Goal: Task Accomplishment & Management: Manage account settings

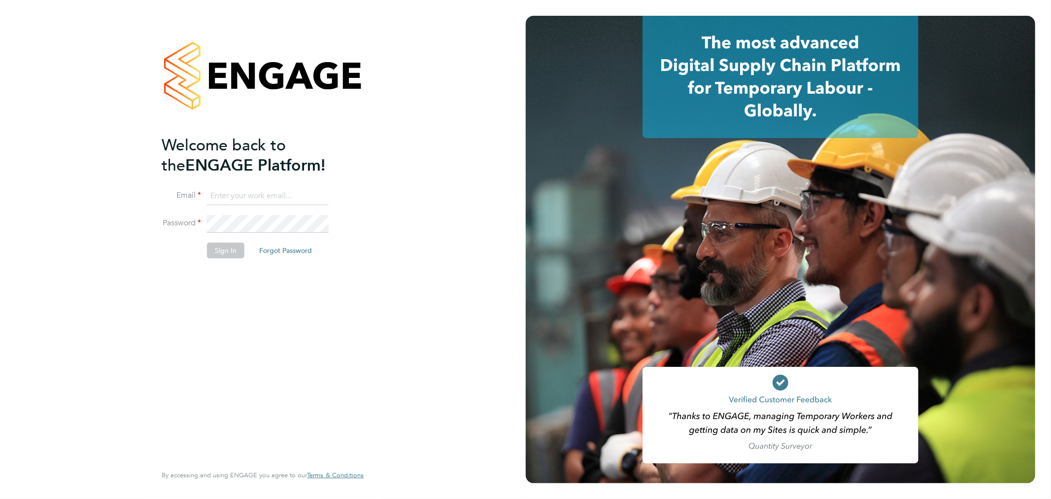
click at [225, 200] on input at bounding box center [268, 196] width 122 height 18
type input "rhyscook@buildingcareersuk.com"
click at [217, 253] on button "Sign In" at bounding box center [225, 250] width 37 height 16
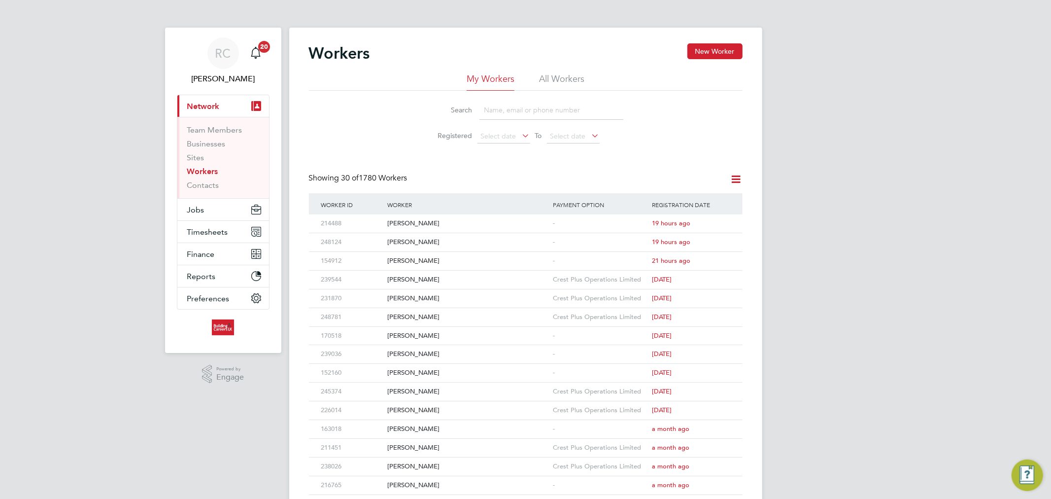
click at [204, 170] on link "Workers" at bounding box center [202, 171] width 31 height 9
click at [574, 83] on li "All Workers" at bounding box center [561, 82] width 45 height 18
click at [520, 111] on input at bounding box center [551, 110] width 144 height 19
click at [511, 107] on input at bounding box center [551, 110] width 144 height 19
click at [203, 171] on link "Workers" at bounding box center [202, 171] width 31 height 9
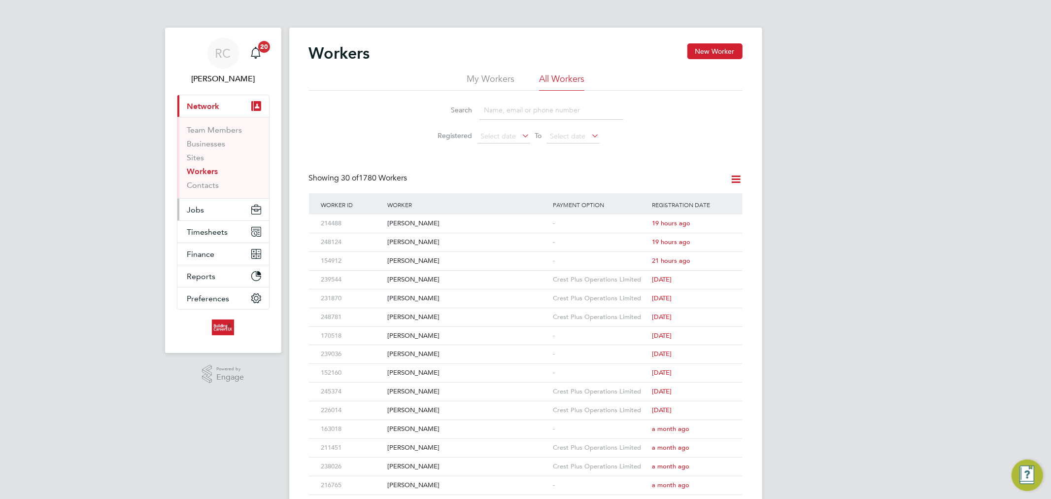
click at [208, 219] on button "Jobs" at bounding box center [223, 210] width 92 height 22
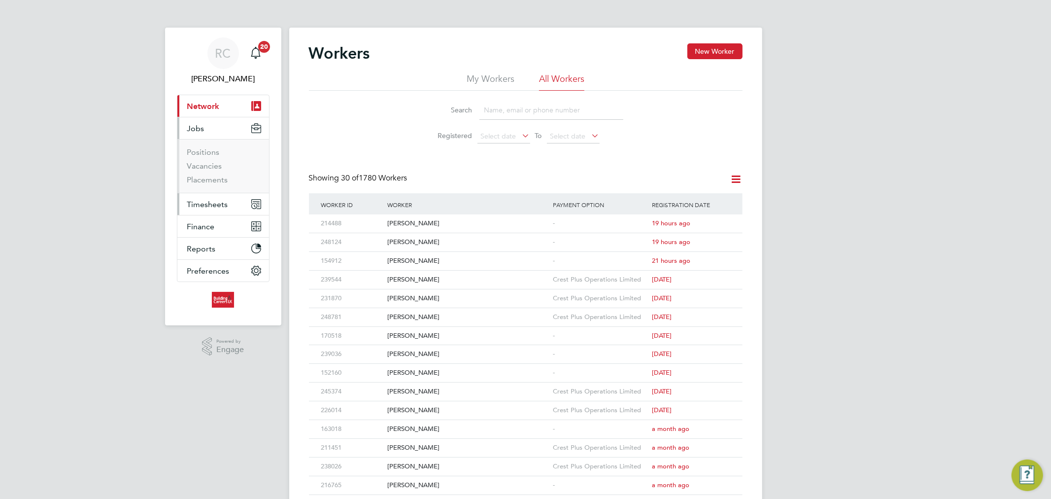
click at [201, 196] on button "Timesheets" at bounding box center [223, 204] width 92 height 22
click at [201, 174] on link "Timesheets" at bounding box center [207, 174] width 41 height 9
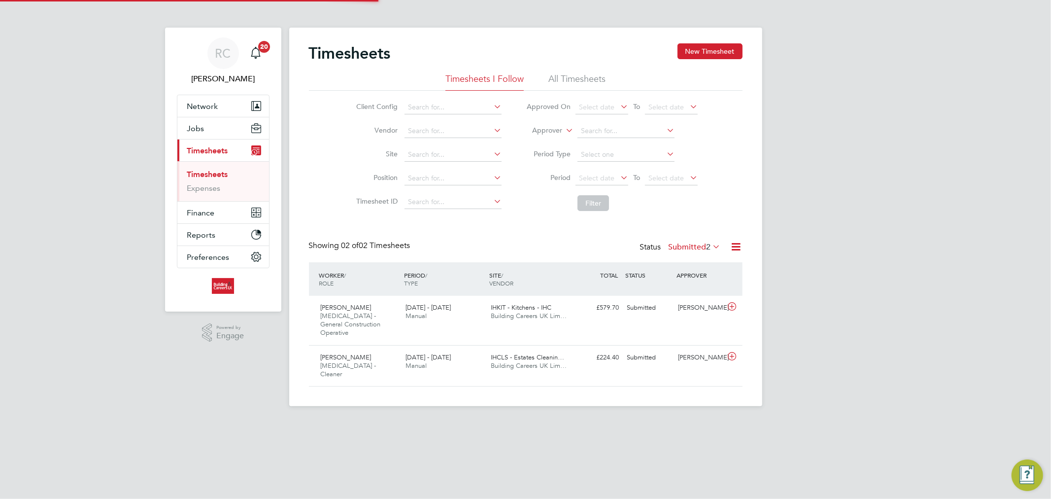
scroll to position [25, 86]
click at [590, 75] on li "All Timesheets" at bounding box center [576, 82] width 57 height 18
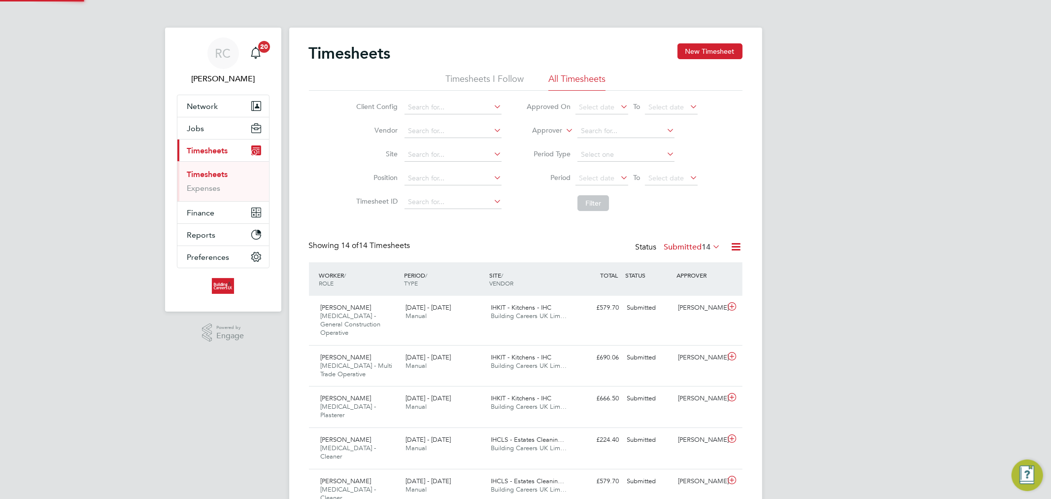
scroll to position [0, 0]
click at [599, 180] on span "Select date" at bounding box center [596, 177] width 35 height 9
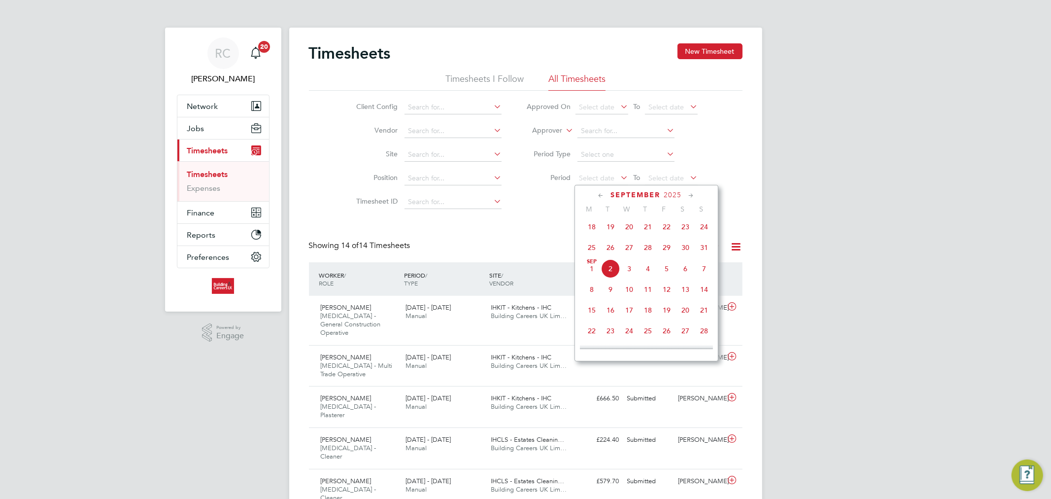
click at [592, 252] on span "25" at bounding box center [591, 247] width 19 height 19
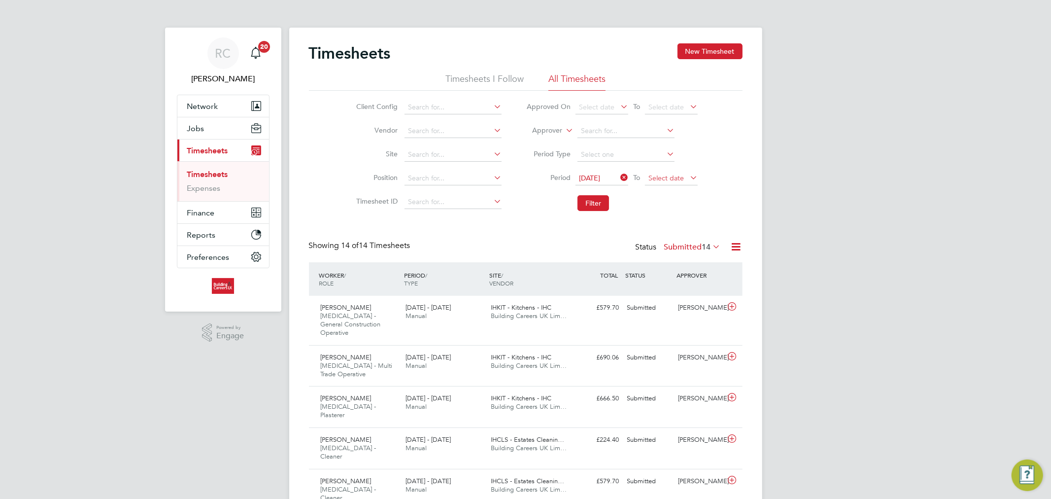
click at [662, 174] on span "Select date" at bounding box center [665, 177] width 35 height 9
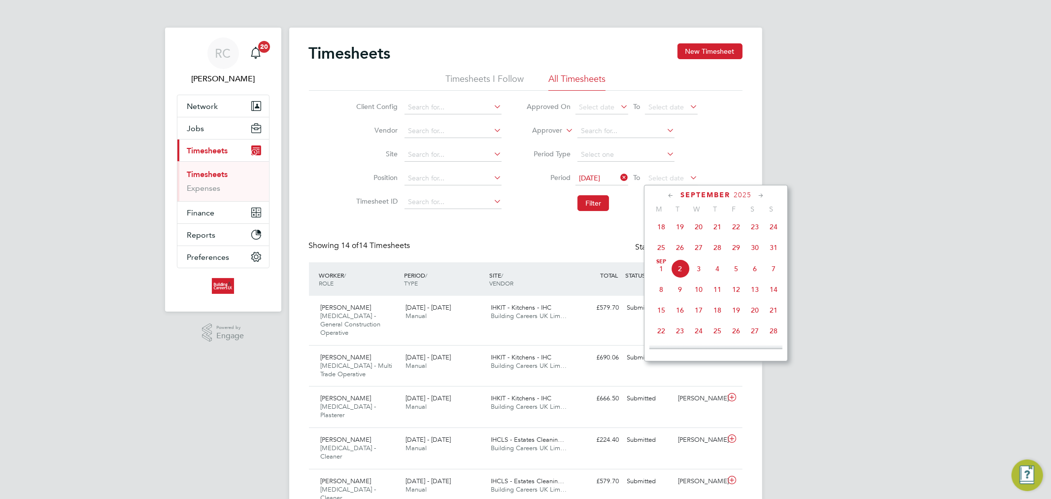
click at [768, 249] on span "31" at bounding box center [773, 247] width 19 height 19
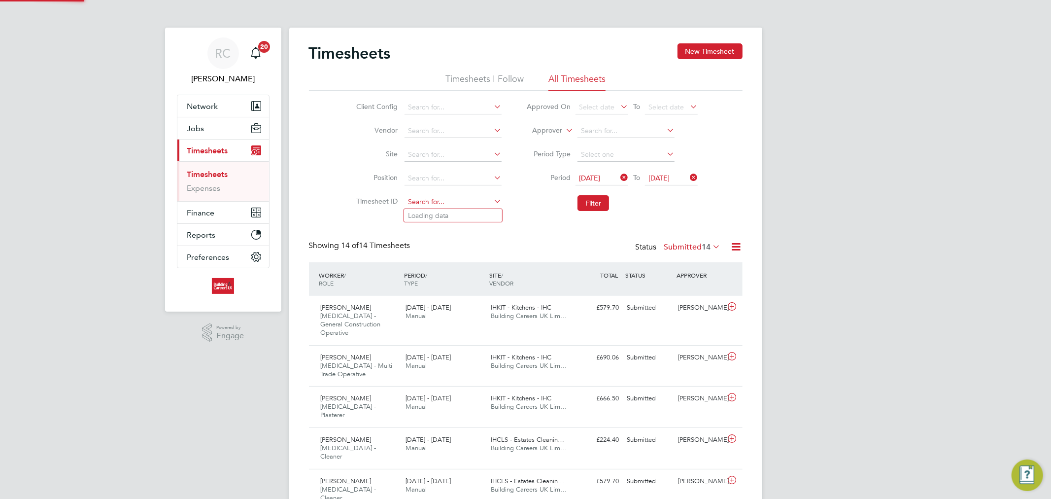
click at [411, 200] on input at bounding box center [453, 202] width 97 height 14
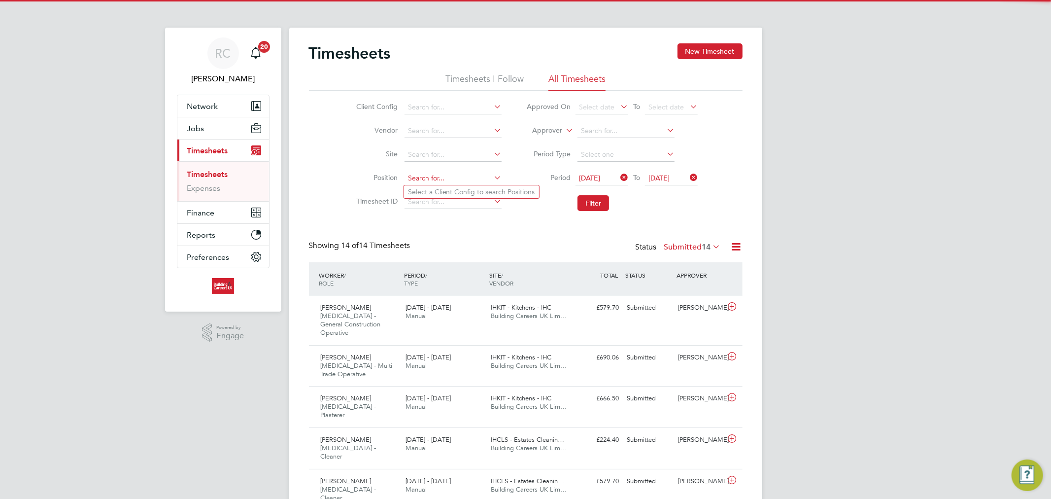
click at [416, 179] on input at bounding box center [453, 178] width 97 height 14
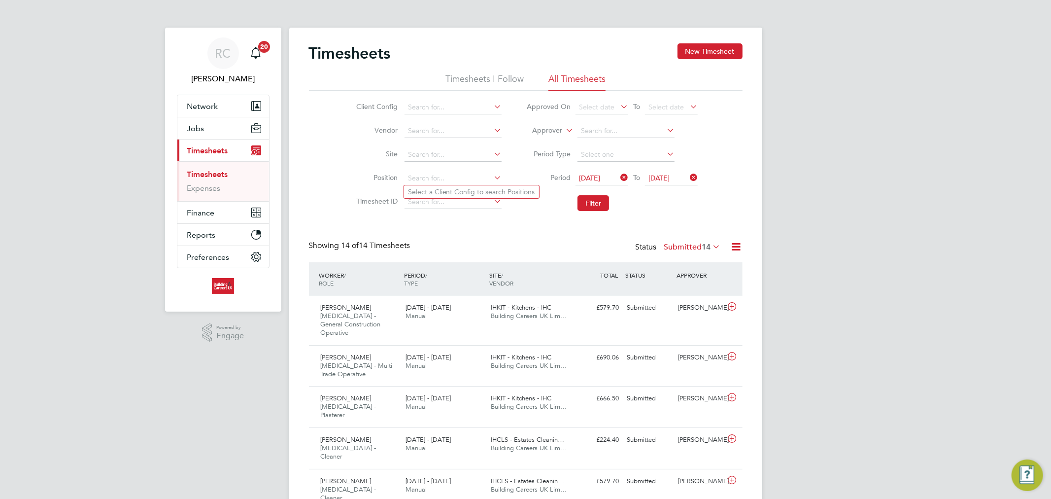
click at [375, 171] on li "Position" at bounding box center [427, 179] width 173 height 24
click at [410, 171] on input at bounding box center [453, 178] width 97 height 14
type input "o"
click at [446, 198] on ul "Select a Client Config to search Positions" at bounding box center [472, 192] width 136 height 14
click at [702, 247] on span "14" at bounding box center [706, 247] width 9 height 10
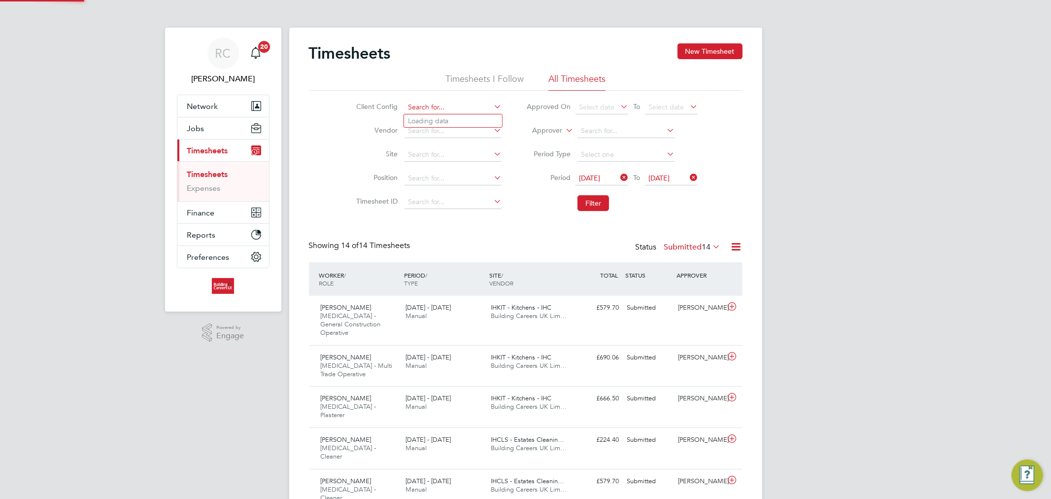
click at [422, 107] on input at bounding box center [453, 108] width 97 height 14
click at [429, 123] on li "Hous ing Maintenance Solutions Ltd" at bounding box center [492, 120] width 176 height 13
type input "Housing Maintenance Solutions Ltd"
click at [605, 203] on button "Filter" at bounding box center [594, 203] width 32 height 16
click at [678, 246] on label "Submitted 10" at bounding box center [692, 247] width 57 height 10
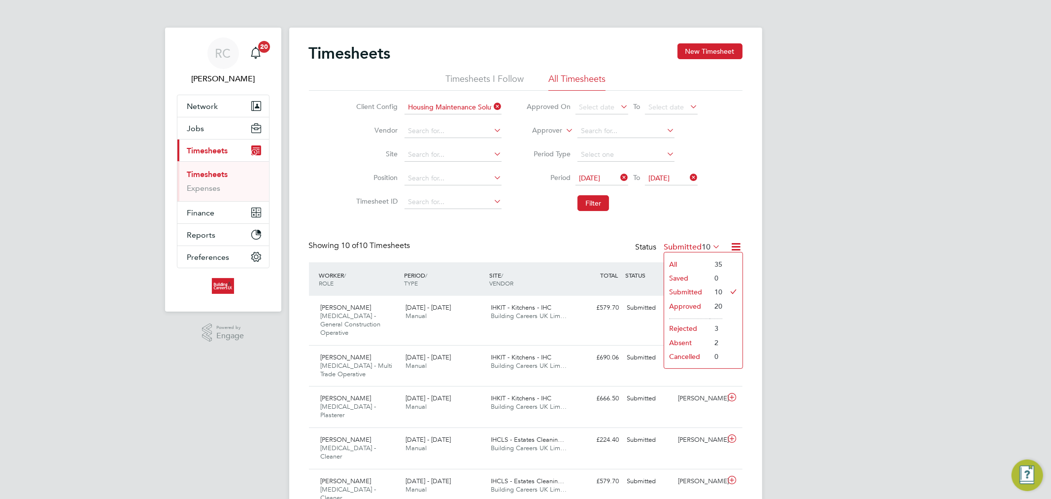
click at [696, 304] on li "Approved" at bounding box center [686, 306] width 45 height 14
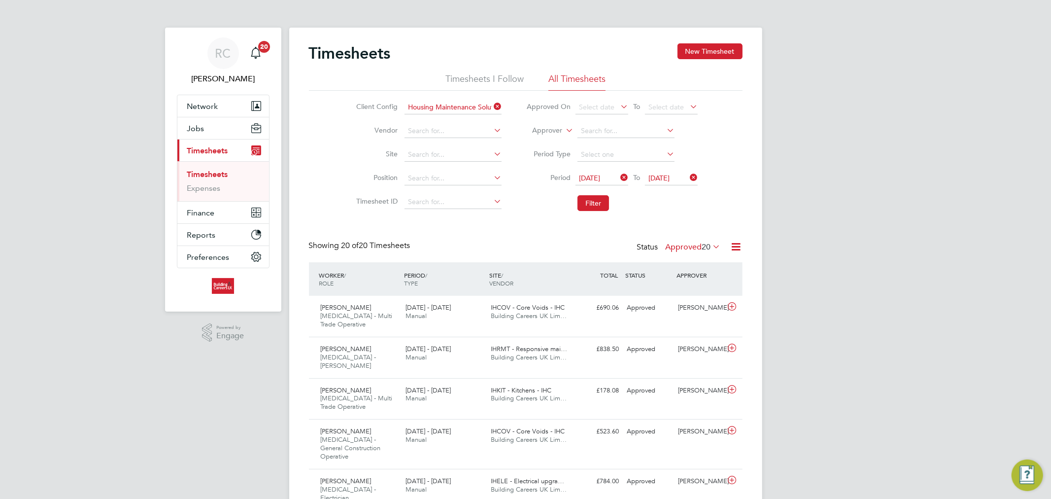
click at [673, 246] on label "Approved 20" at bounding box center [693, 247] width 55 height 10
click at [677, 293] on li "Submitted" at bounding box center [687, 292] width 45 height 14
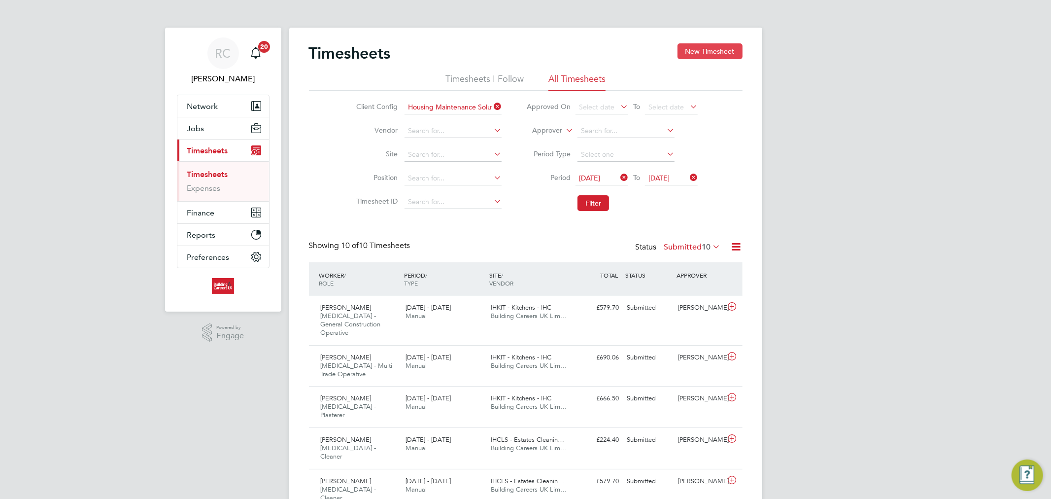
click at [711, 51] on button "New Timesheet" at bounding box center [710, 51] width 65 height 16
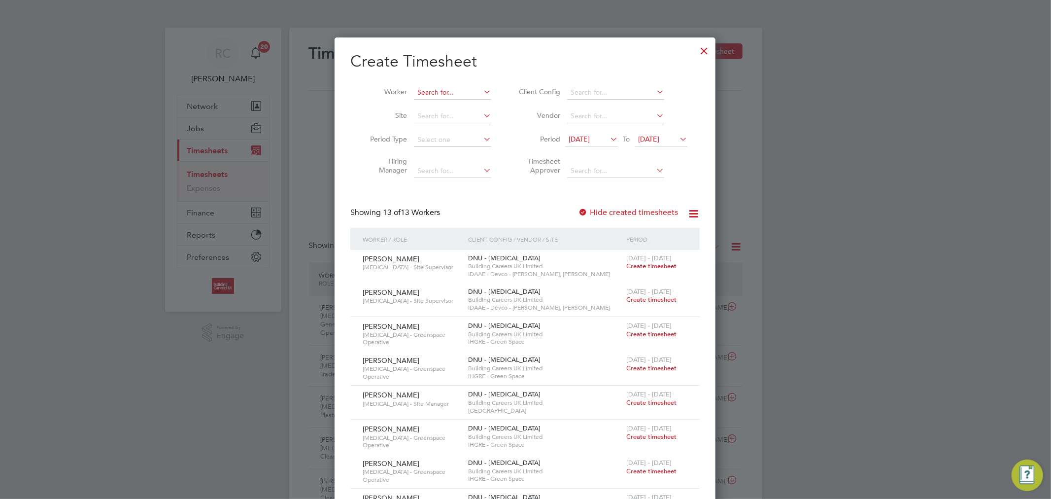
click at [447, 91] on input at bounding box center [452, 93] width 77 height 14
click at [441, 102] on b "Andrew" at bounding box center [445, 106] width 57 height 8
type input "Andrew Armas-Harrison"
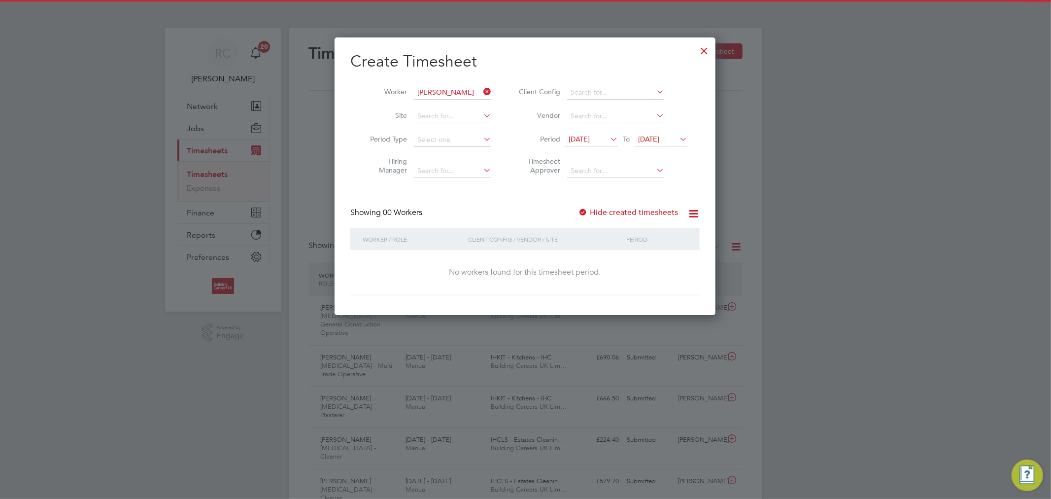
click at [641, 212] on label "Hide created timesheets" at bounding box center [628, 212] width 100 height 10
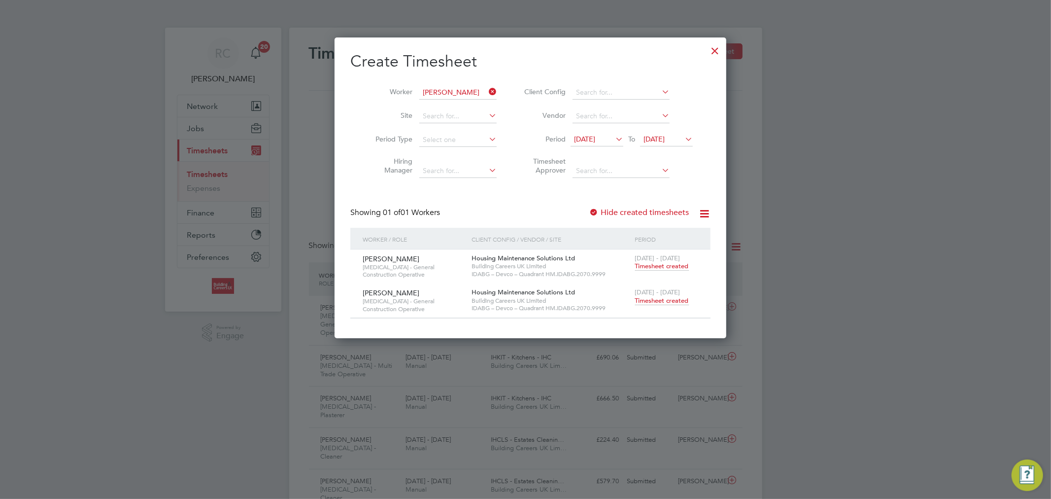
click at [613, 139] on icon at bounding box center [613, 139] width 0 height 14
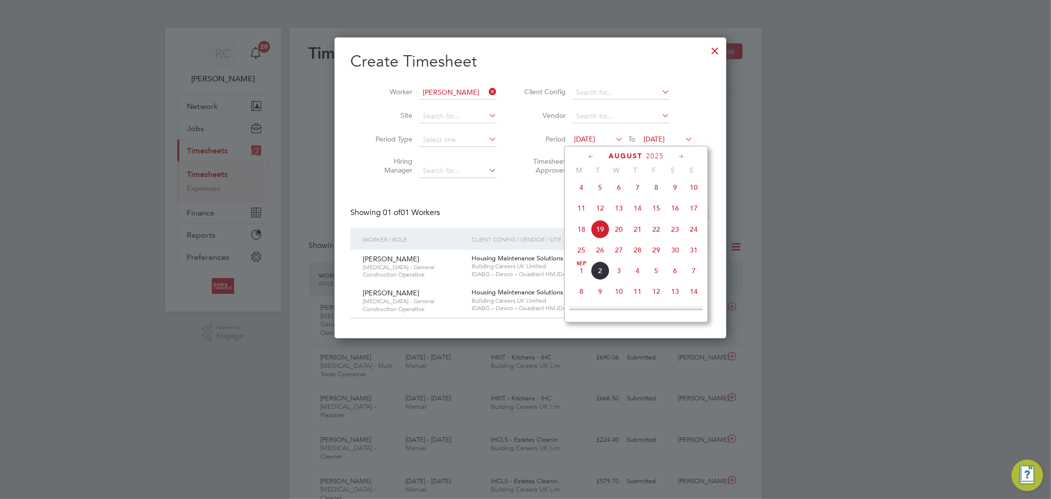
click at [585, 253] on span "25" at bounding box center [581, 249] width 19 height 19
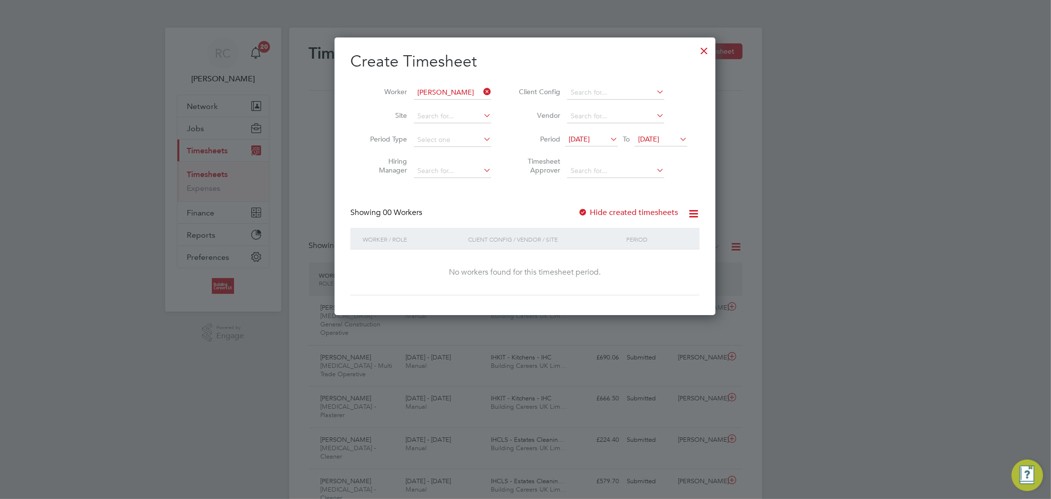
click at [648, 140] on span "26 Aug 2025" at bounding box center [648, 139] width 21 height 9
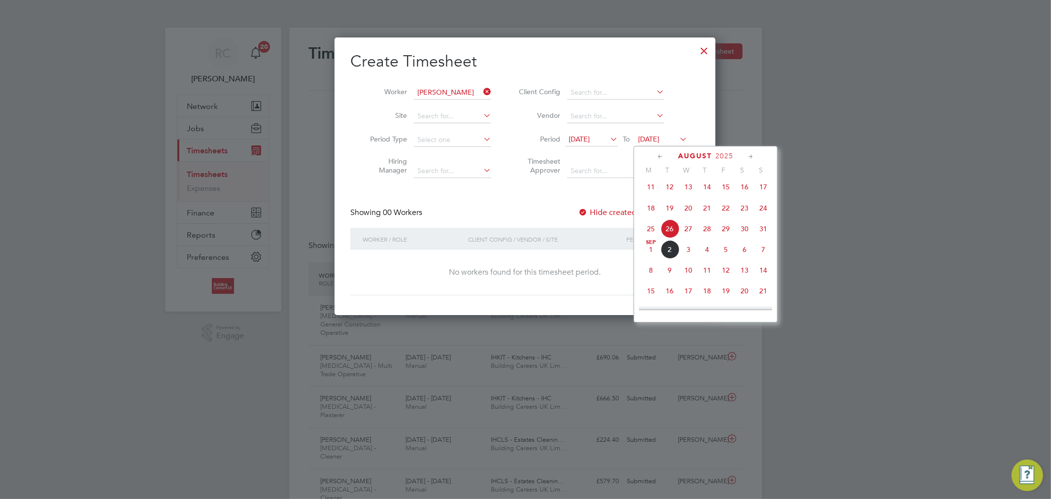
click at [762, 232] on span "31" at bounding box center [763, 228] width 19 height 19
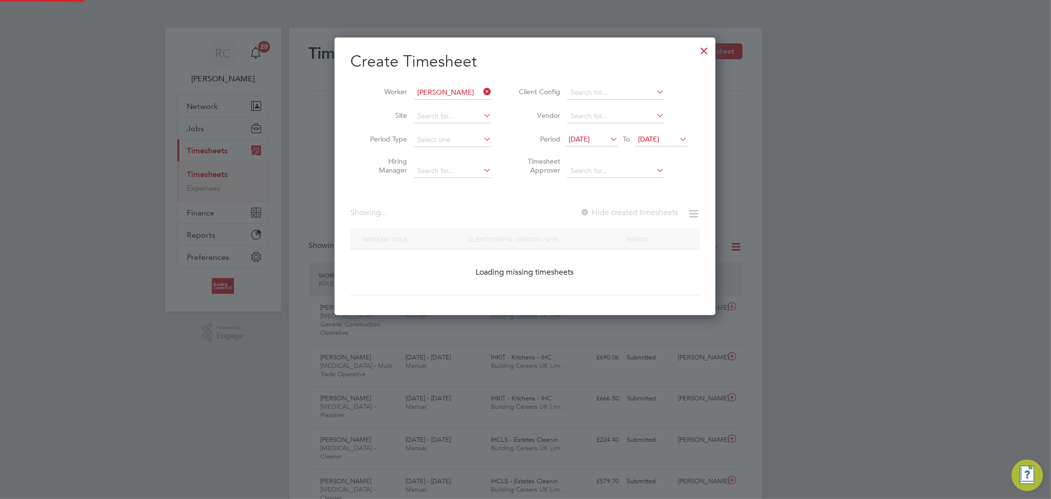
scroll to position [278, 381]
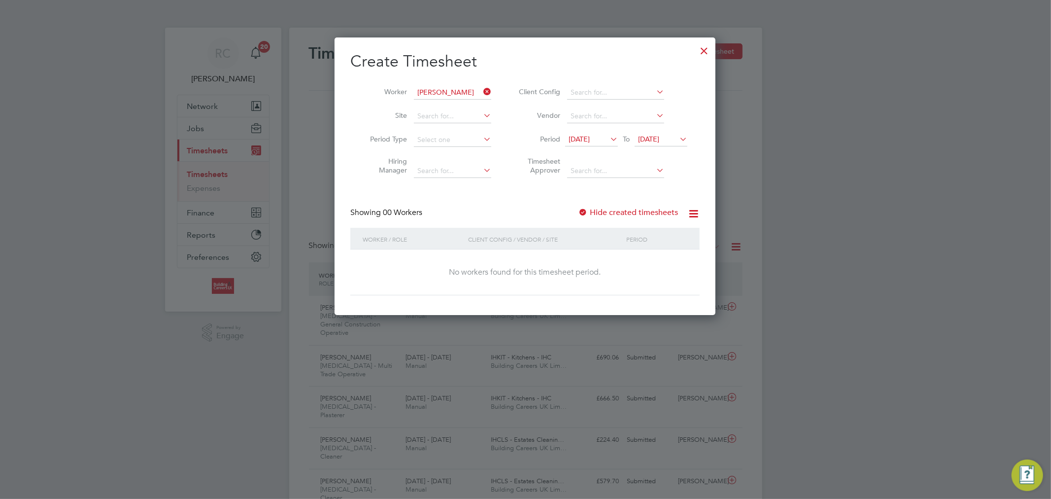
click at [630, 214] on label "Hide created timesheets" at bounding box center [628, 212] width 100 height 10
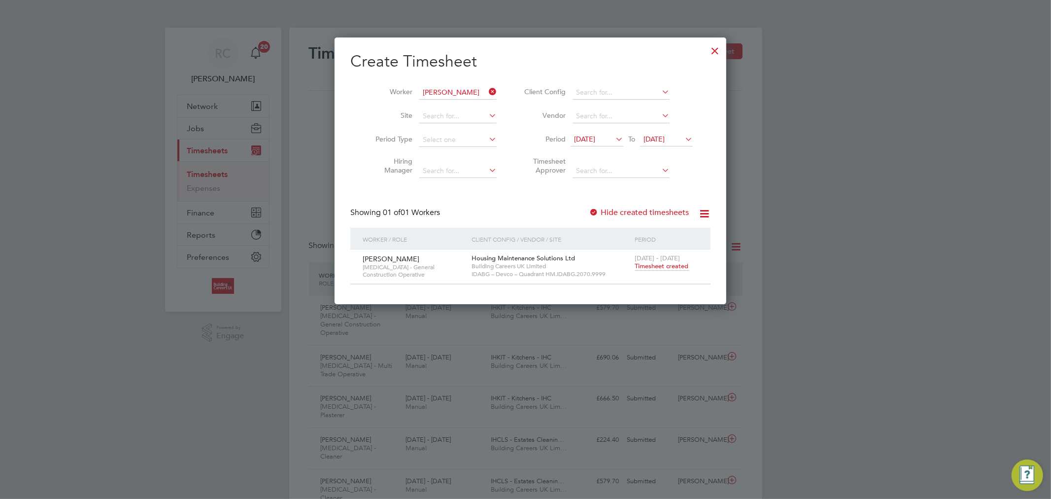
click at [651, 267] on span "Timesheet created" at bounding box center [662, 266] width 54 height 9
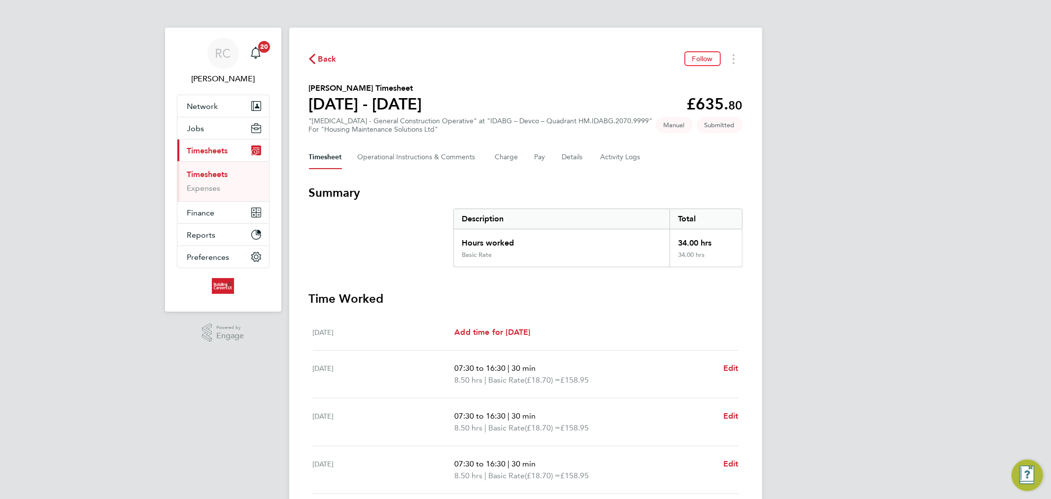
click at [313, 60] on icon "button" at bounding box center [312, 59] width 6 height 10
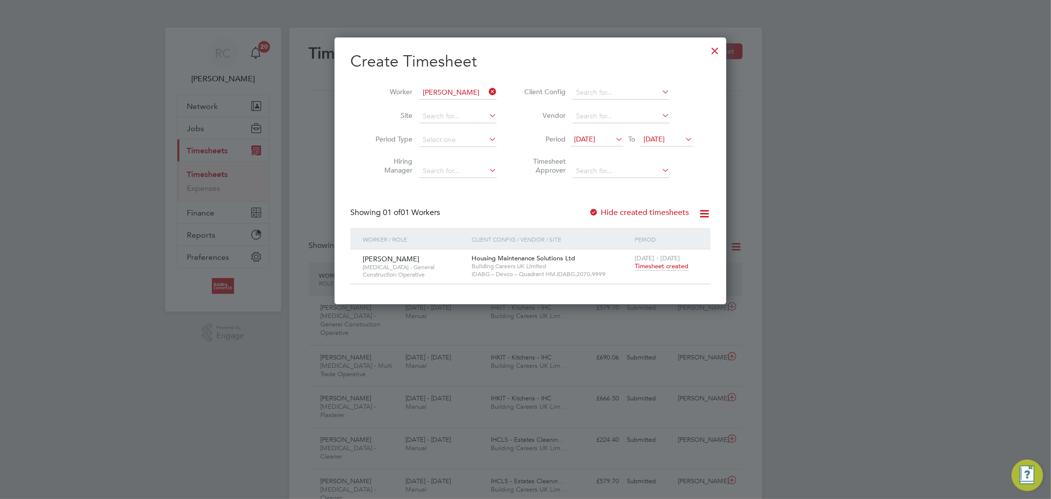
click at [487, 93] on icon at bounding box center [487, 92] width 0 height 14
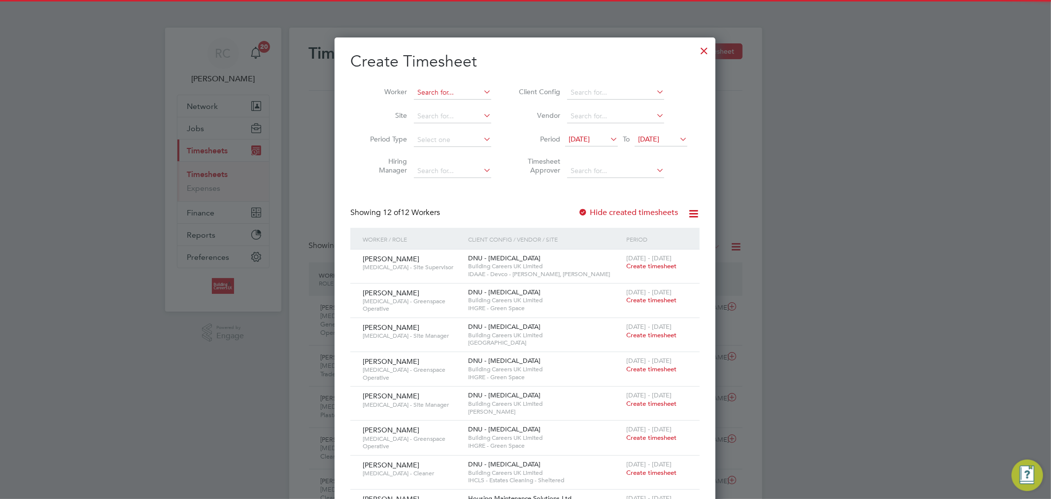
click at [480, 92] on input at bounding box center [452, 93] width 77 height 14
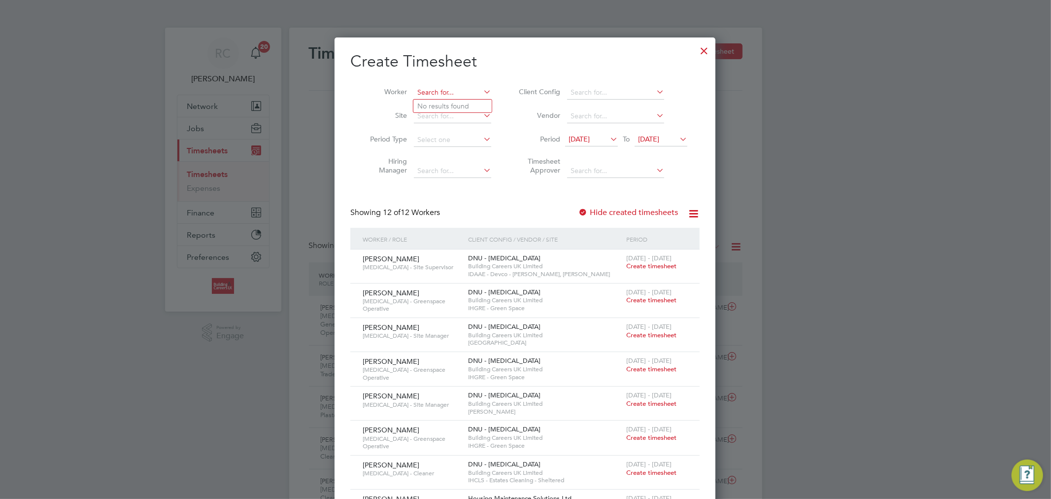
paste input "Paul Jones"
type input "Paul Jones"
click at [463, 102] on li "Paul Jones" at bounding box center [475, 106] width 124 height 13
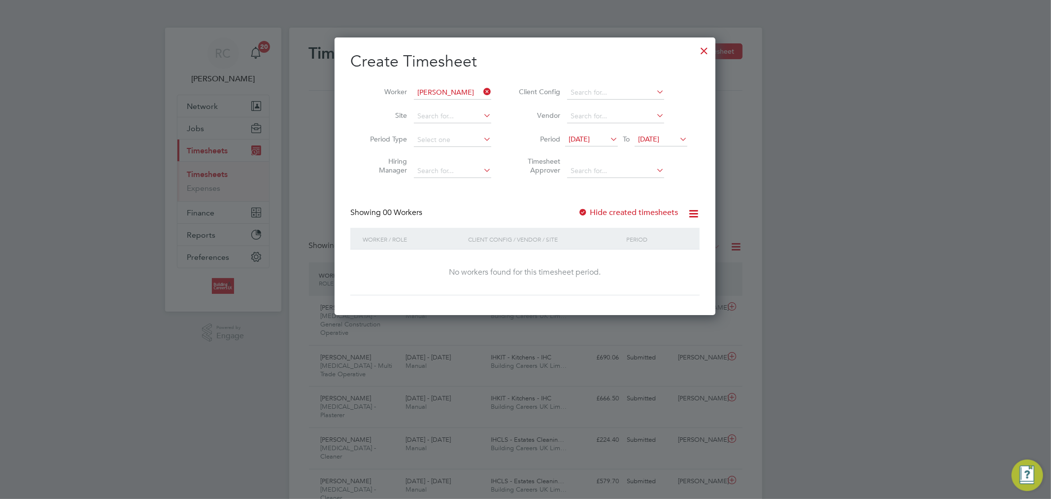
click at [618, 209] on label "Hide created timesheets" at bounding box center [628, 212] width 100 height 10
click at [619, 212] on label "Hide created timesheets" at bounding box center [628, 212] width 100 height 10
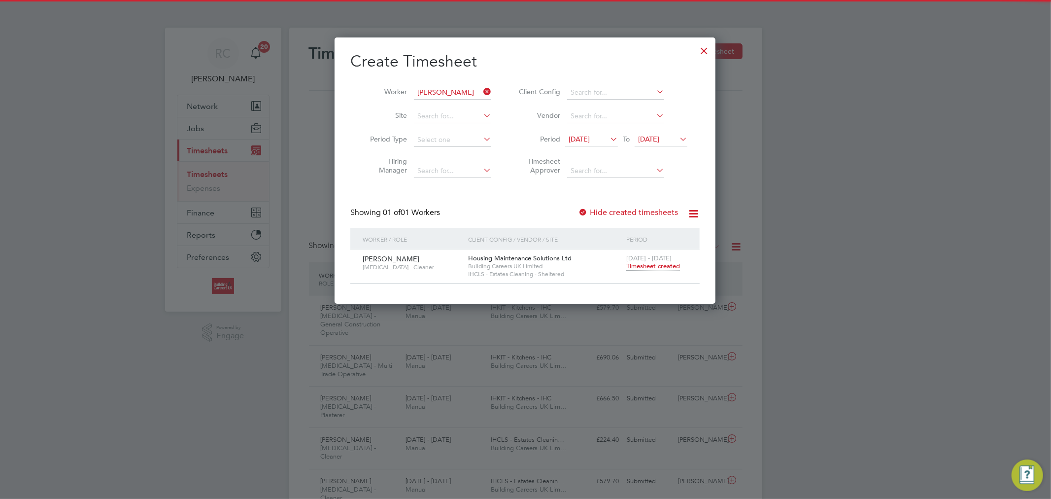
click at [647, 269] on span "Timesheet created" at bounding box center [653, 266] width 54 height 9
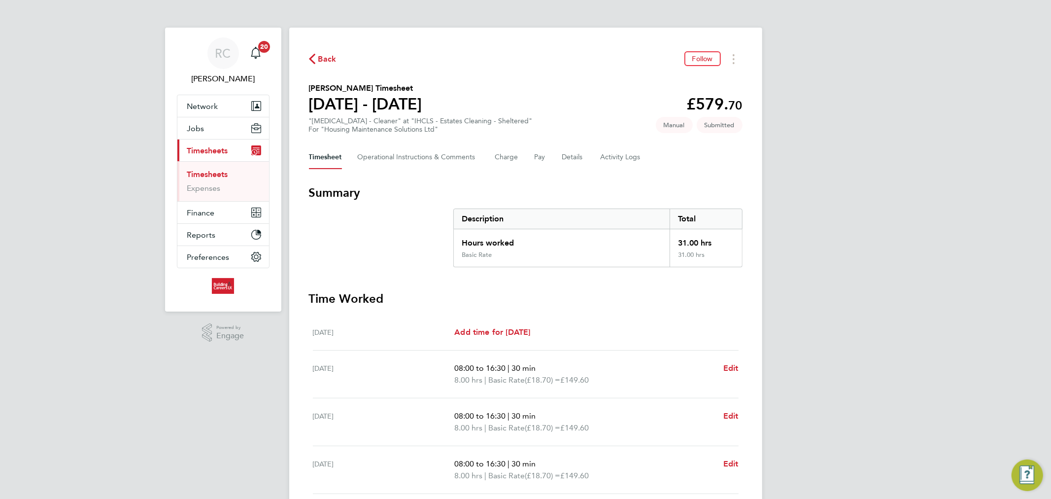
click at [226, 176] on link "Timesheets" at bounding box center [207, 174] width 41 height 9
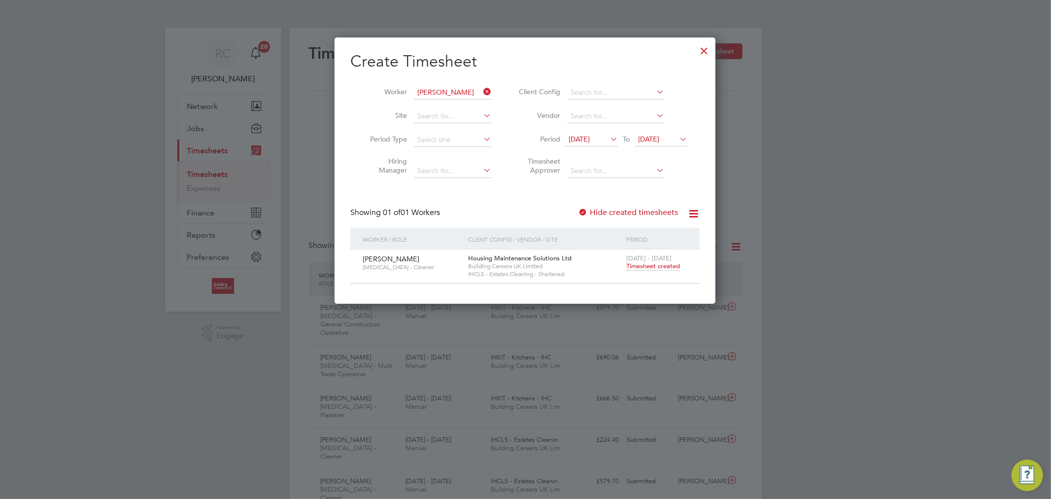
click at [481, 91] on icon at bounding box center [481, 92] width 0 height 14
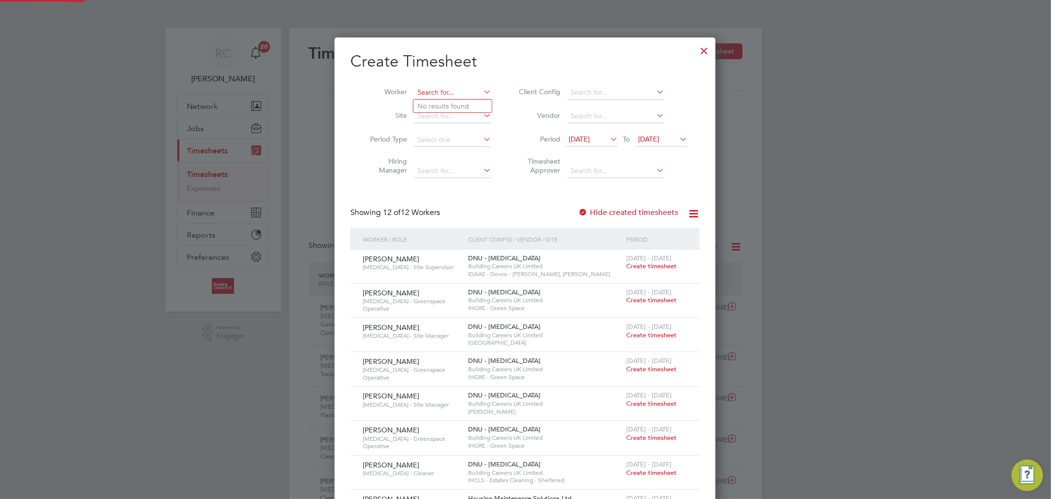
click at [478, 92] on input at bounding box center [452, 93] width 77 height 14
paste input "Kerry Dunning"
type input "Kerry Dunning"
click at [464, 101] on li "Kerry Dunning" at bounding box center [475, 106] width 124 height 13
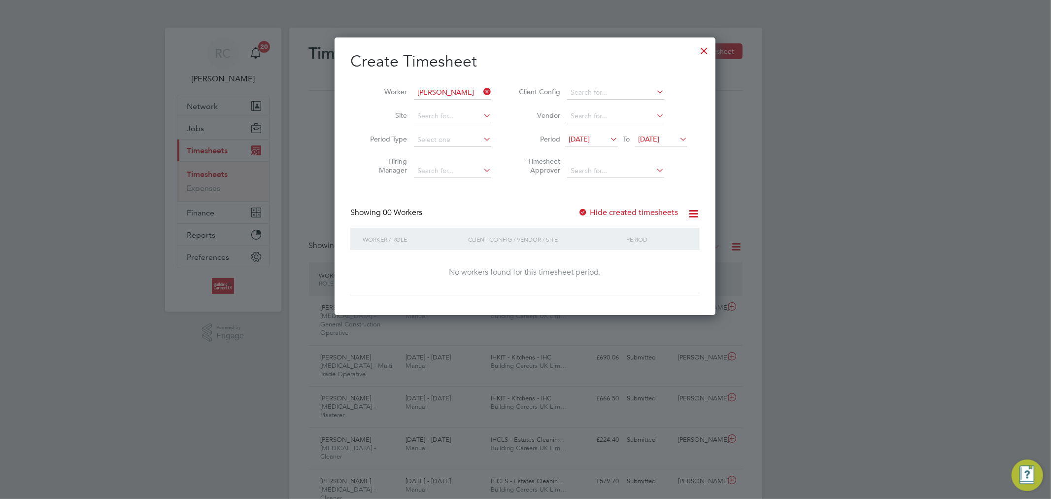
click at [626, 213] on label "Hide created timesheets" at bounding box center [628, 212] width 100 height 10
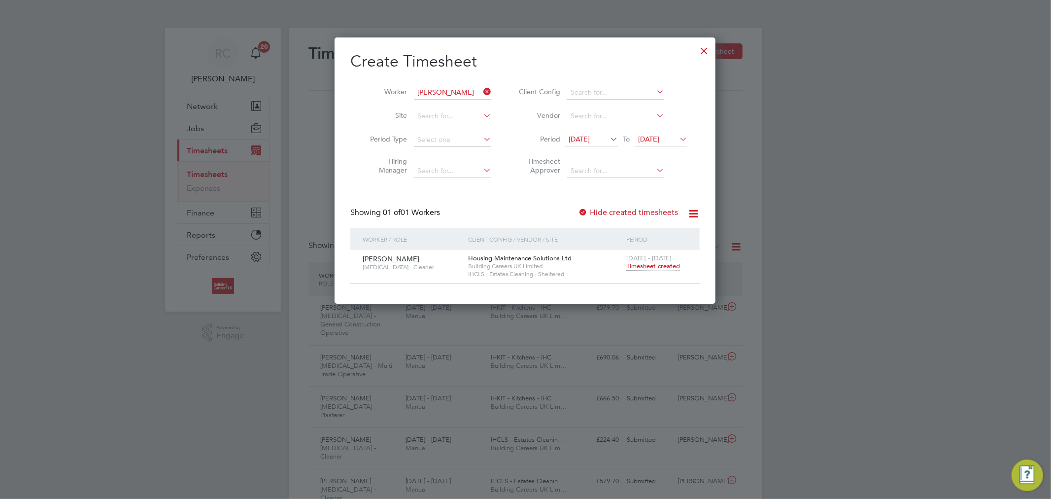
click at [650, 266] on span "Timesheet created" at bounding box center [653, 266] width 54 height 9
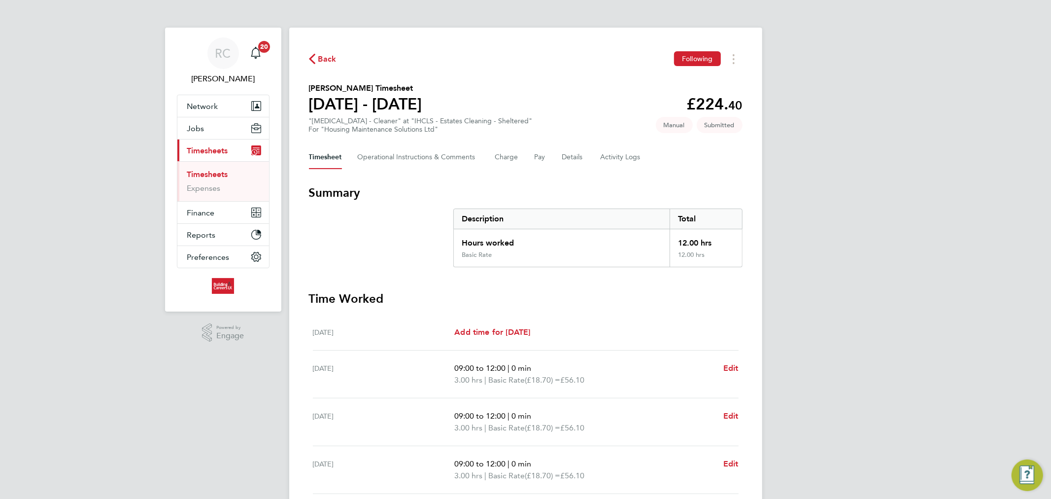
click at [331, 60] on span "Back" at bounding box center [327, 59] width 18 height 12
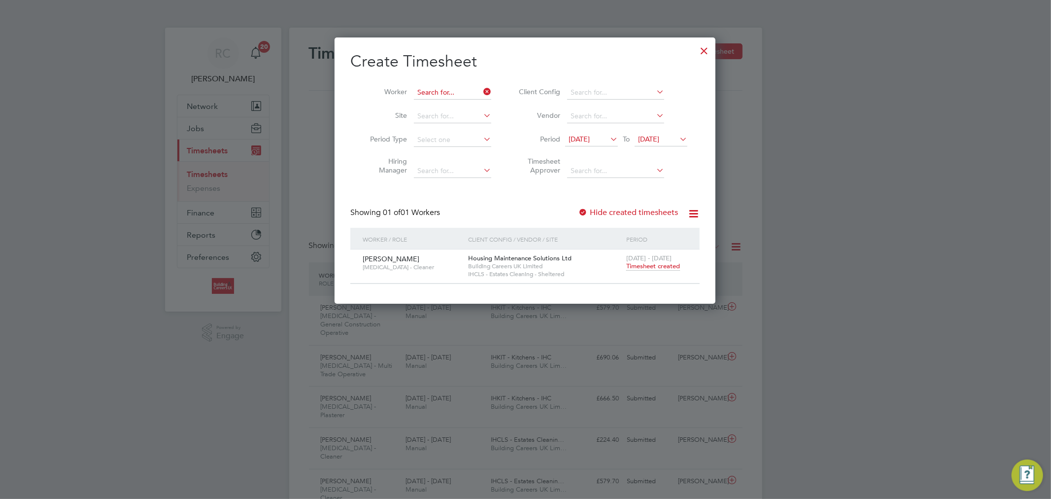
click at [460, 91] on input at bounding box center [452, 93] width 77 height 14
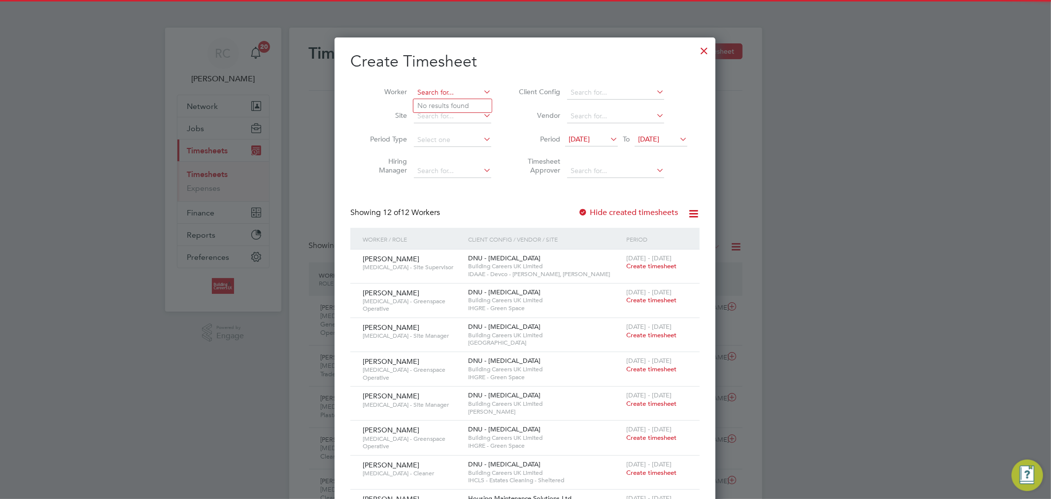
paste input "Kerry Dunning"
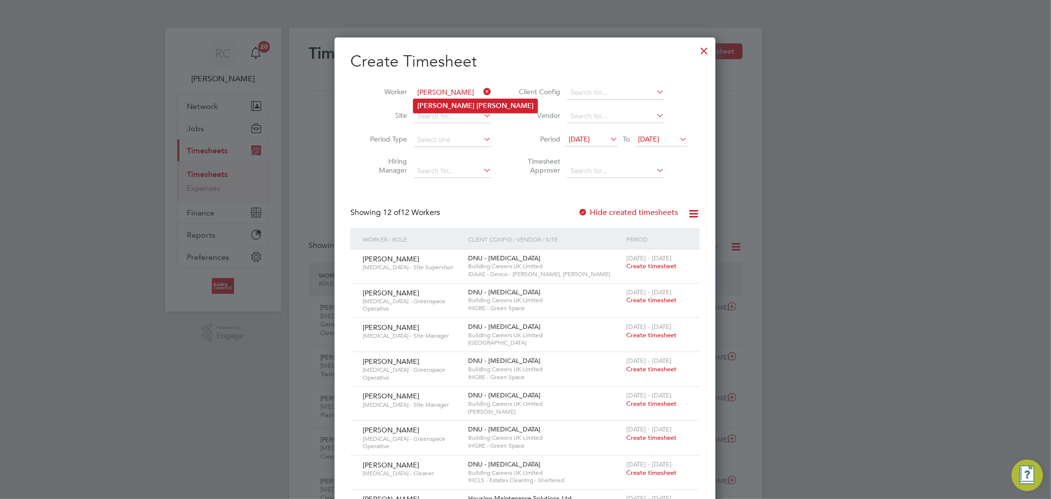
type input "Kerry Dunning"
click at [460, 99] on li "Kerry Dunning" at bounding box center [475, 105] width 124 height 13
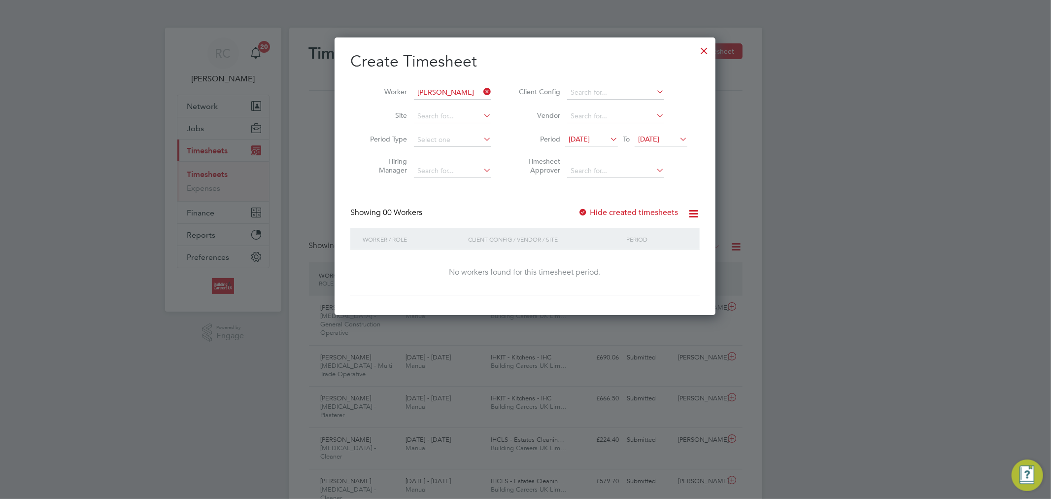
click at [481, 90] on icon at bounding box center [481, 92] width 0 height 14
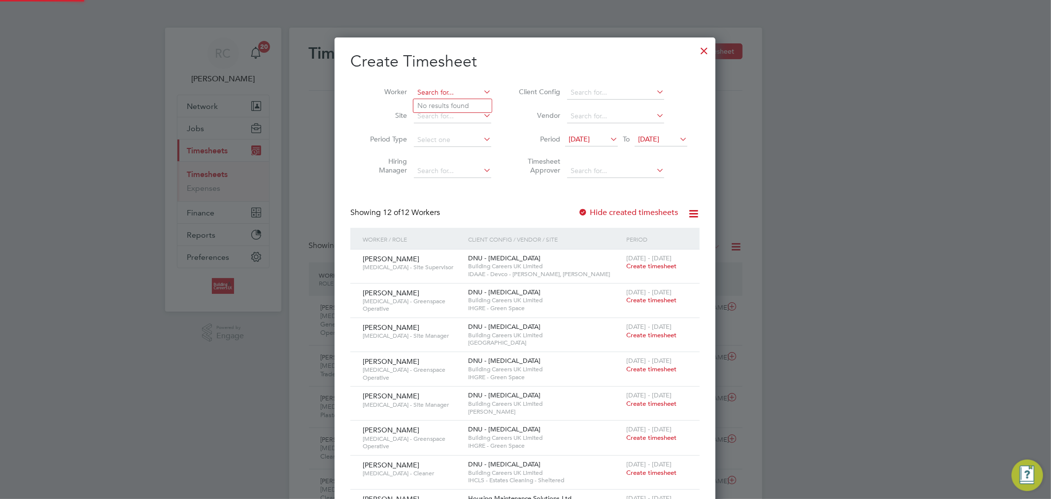
click at [465, 92] on input at bounding box center [452, 93] width 77 height 14
paste input "Adam Feeley"
type input "Adam Feeley"
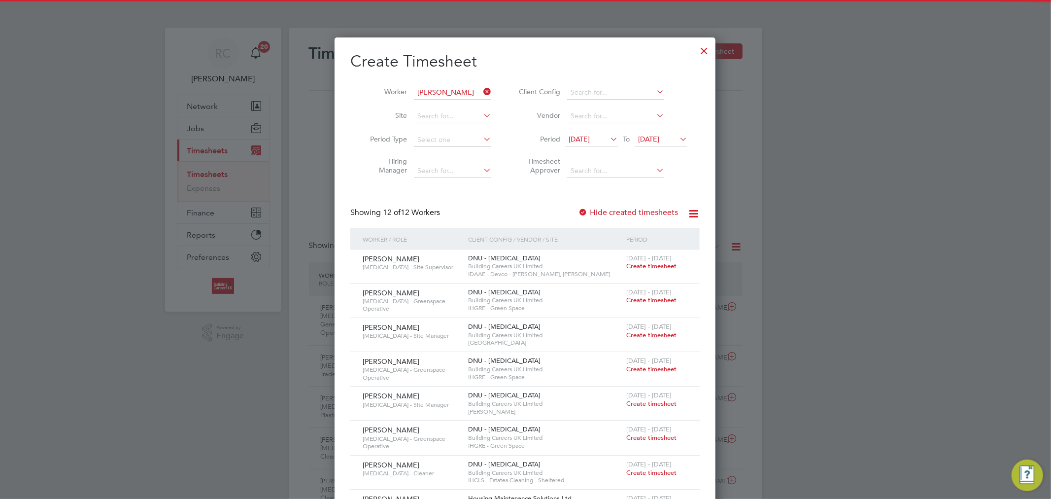
click at [465, 101] on li "Adam Feeley" at bounding box center [475, 105] width 124 height 13
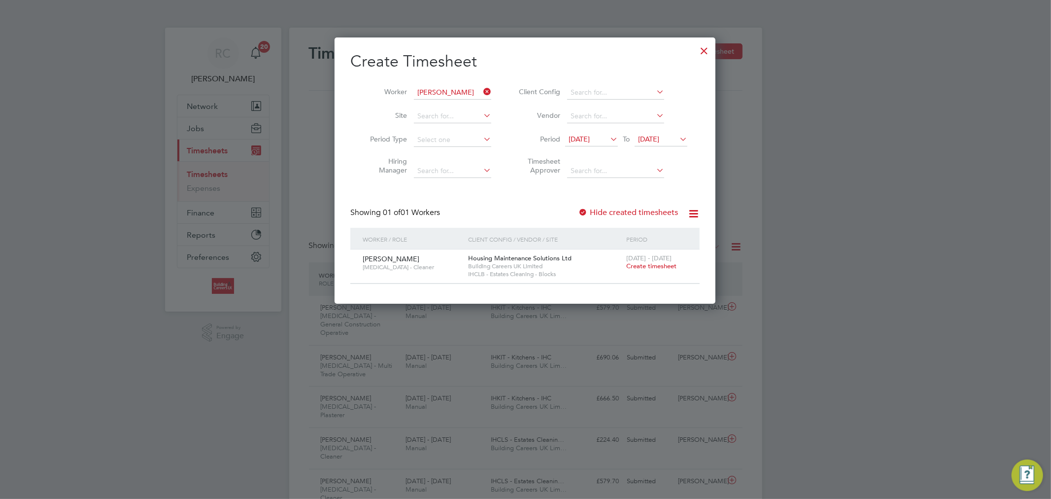
click at [618, 213] on label "Hide created timesheets" at bounding box center [628, 212] width 100 height 10
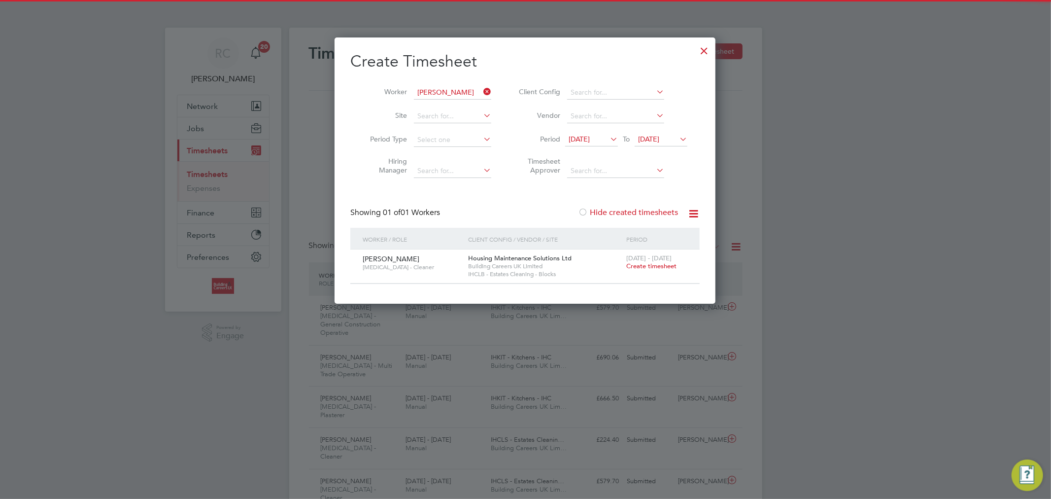
click at [618, 212] on label "Hide created timesheets" at bounding box center [628, 212] width 100 height 10
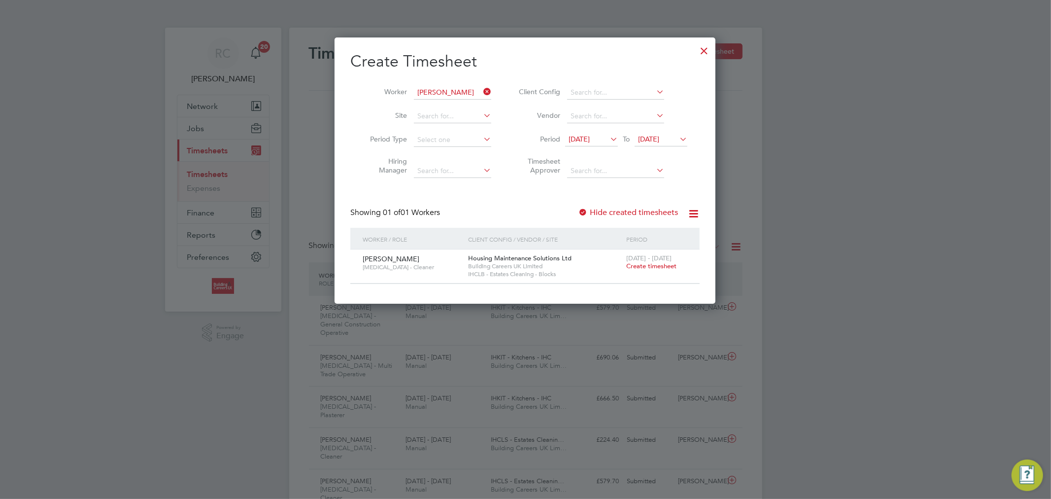
click at [481, 91] on icon at bounding box center [481, 92] width 0 height 14
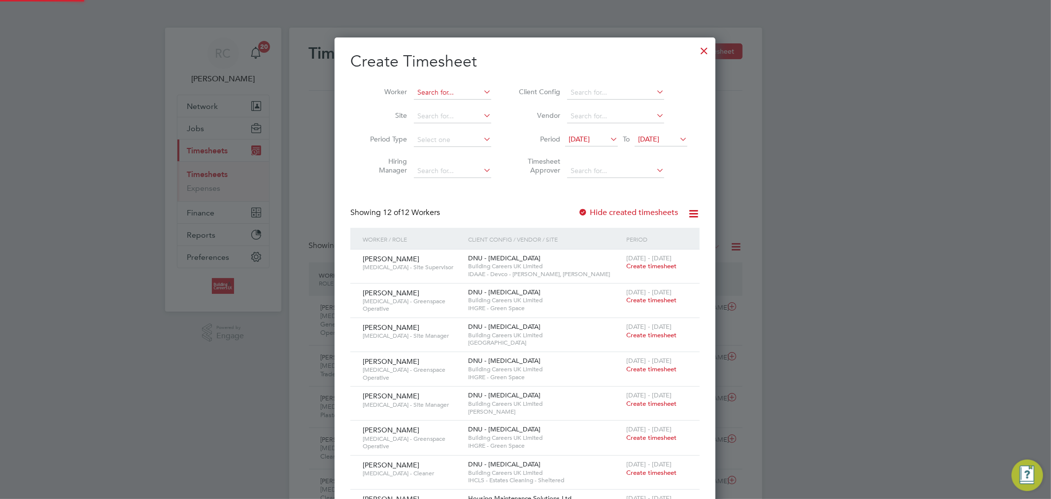
click at [472, 92] on input at bounding box center [452, 93] width 77 height 14
paste input "Brian Halpin"
type input "Brian Halpin"
click at [427, 102] on b "Brian" at bounding box center [445, 106] width 57 height 8
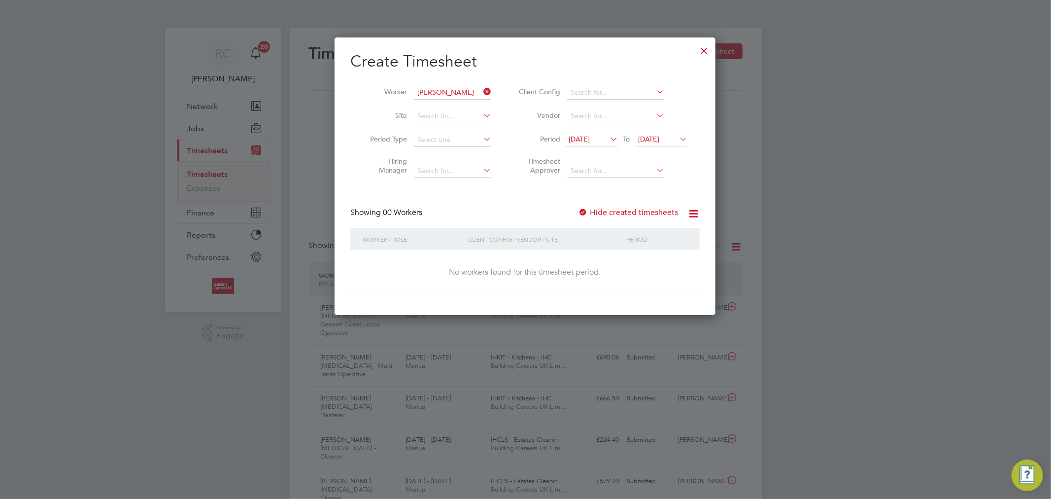
click at [626, 210] on label "Hide created timesheets" at bounding box center [628, 212] width 100 height 10
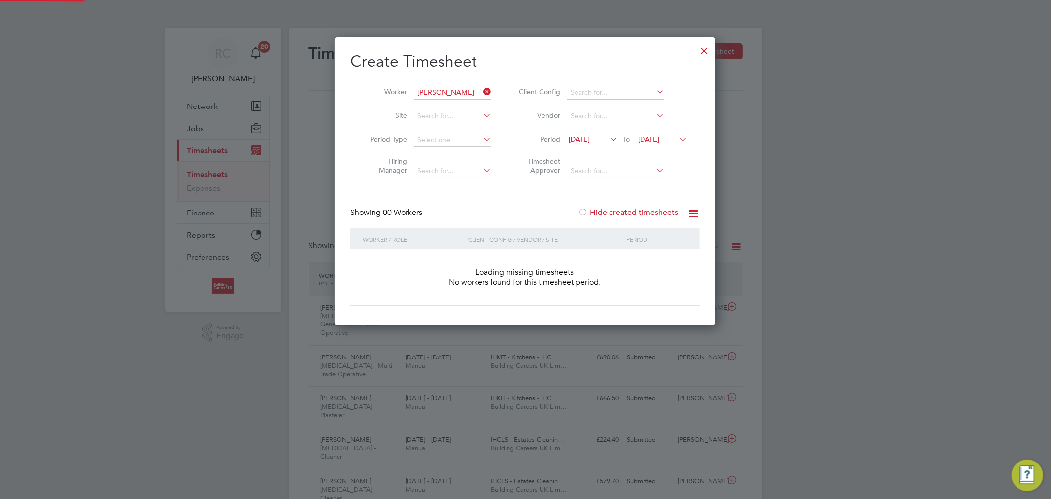
click at [626, 210] on label "Hide created timesheets" at bounding box center [628, 212] width 100 height 10
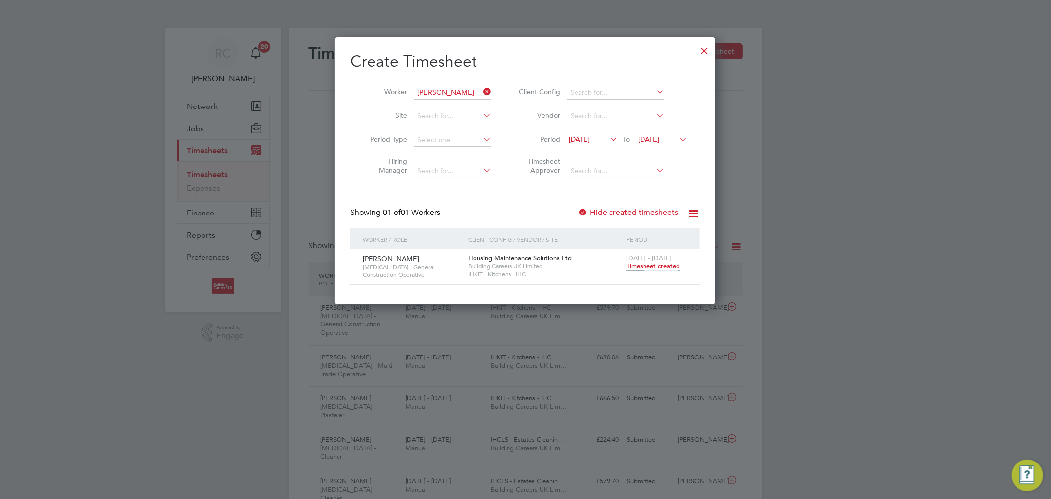
click at [655, 264] on span "Timesheet created" at bounding box center [653, 266] width 54 height 9
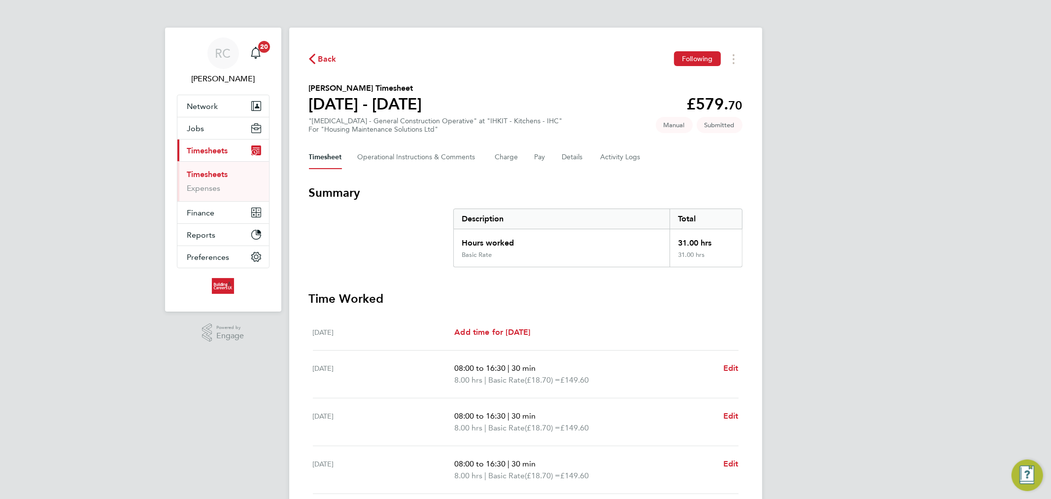
click at [327, 59] on span "Back" at bounding box center [327, 59] width 18 height 12
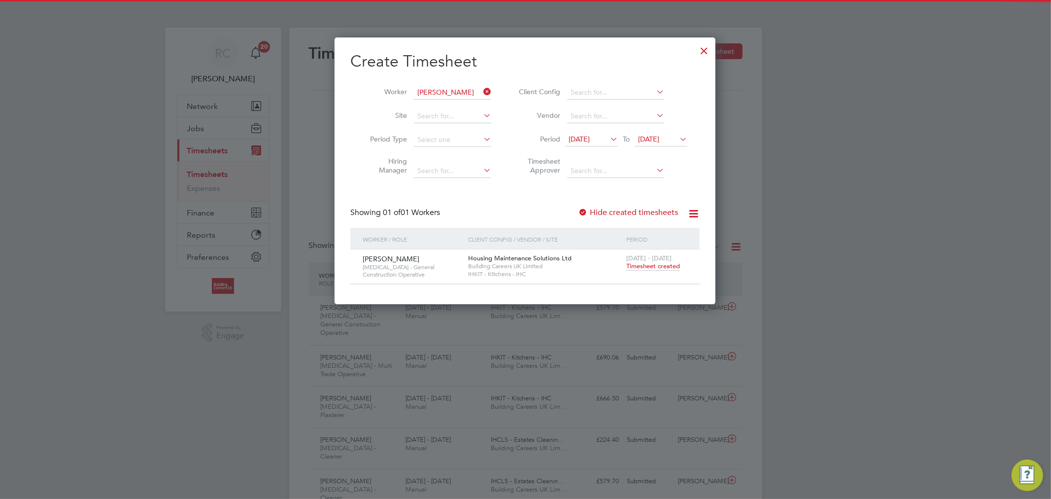
click at [481, 92] on icon at bounding box center [481, 92] width 0 height 14
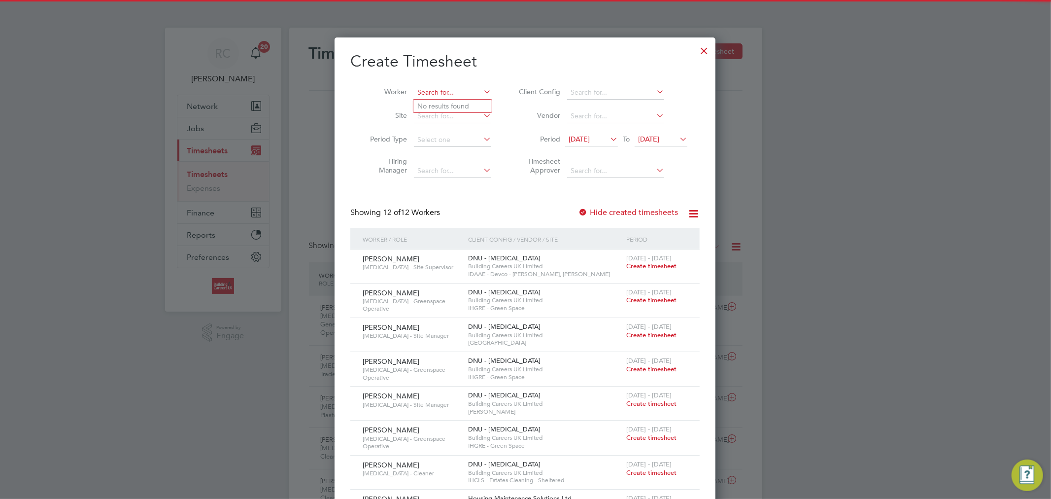
click at [467, 91] on input at bounding box center [452, 93] width 77 height 14
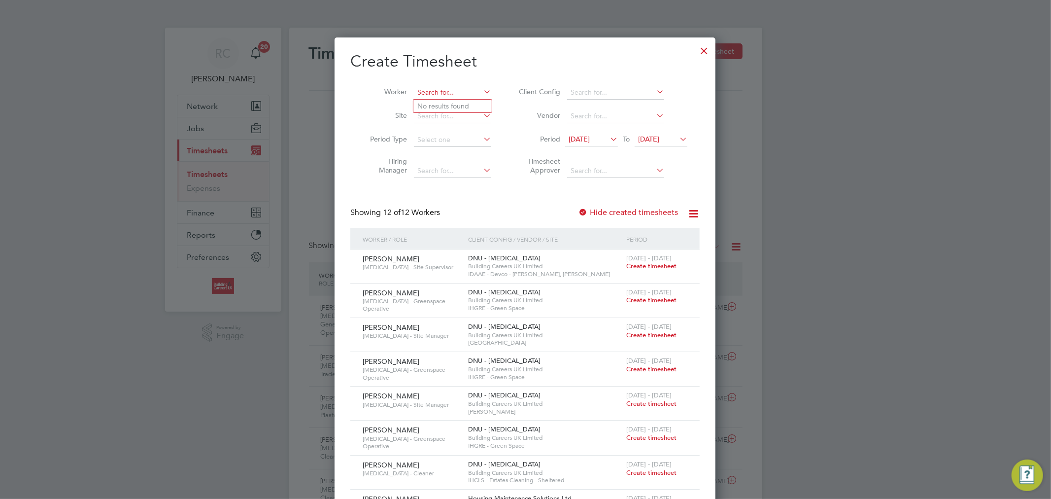
paste input "Garry Trigg"
type input "Garry Trigg"
click at [477, 103] on li "Garry Trigg" at bounding box center [475, 106] width 124 height 13
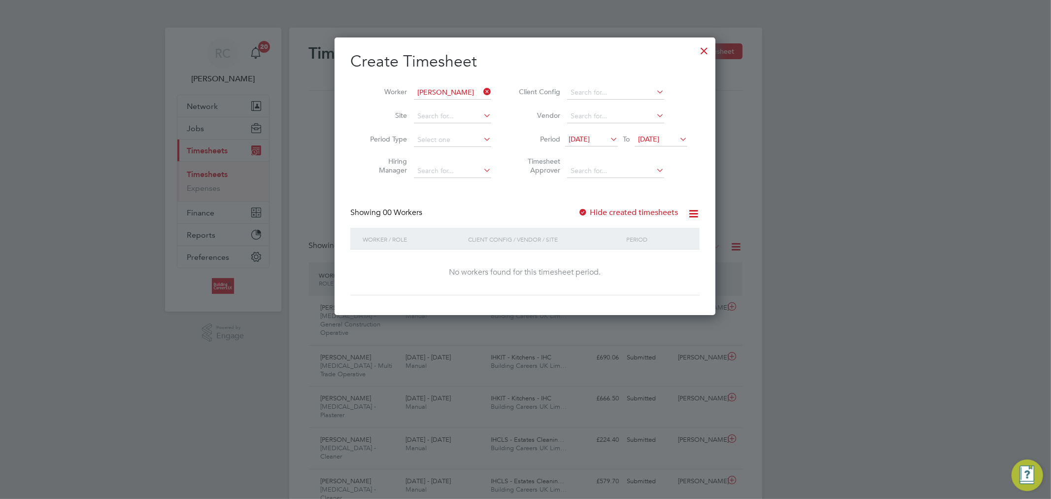
click at [614, 205] on div "Create Timesheet Worker Garry Trigg Site Period Type Hiring Manager Client Conf…" at bounding box center [524, 173] width 349 height 244
click at [613, 210] on label "Hide created timesheets" at bounding box center [628, 212] width 100 height 10
click at [614, 209] on label "Hide created timesheets" at bounding box center [628, 212] width 100 height 10
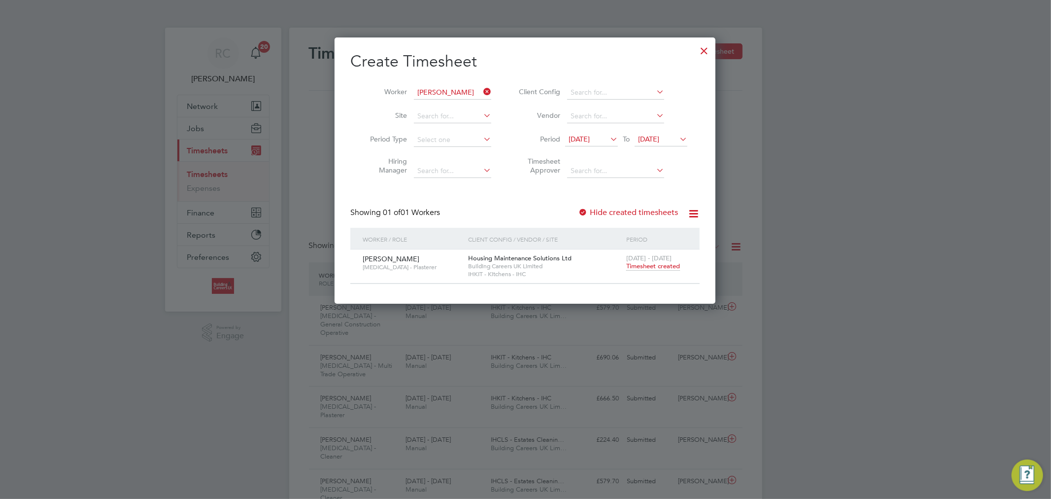
click at [634, 267] on span "Timesheet created" at bounding box center [653, 266] width 54 height 9
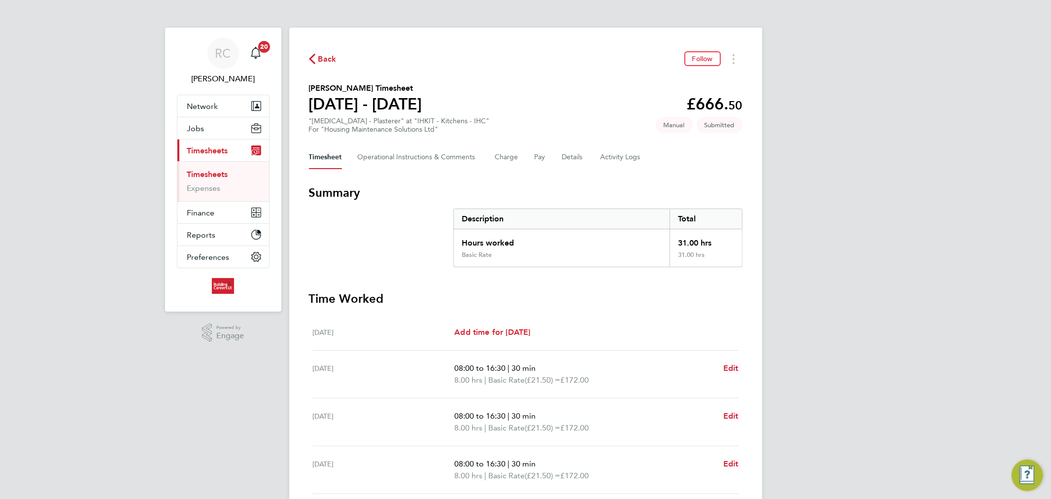
click at [316, 65] on button "Back" at bounding box center [323, 59] width 28 height 12
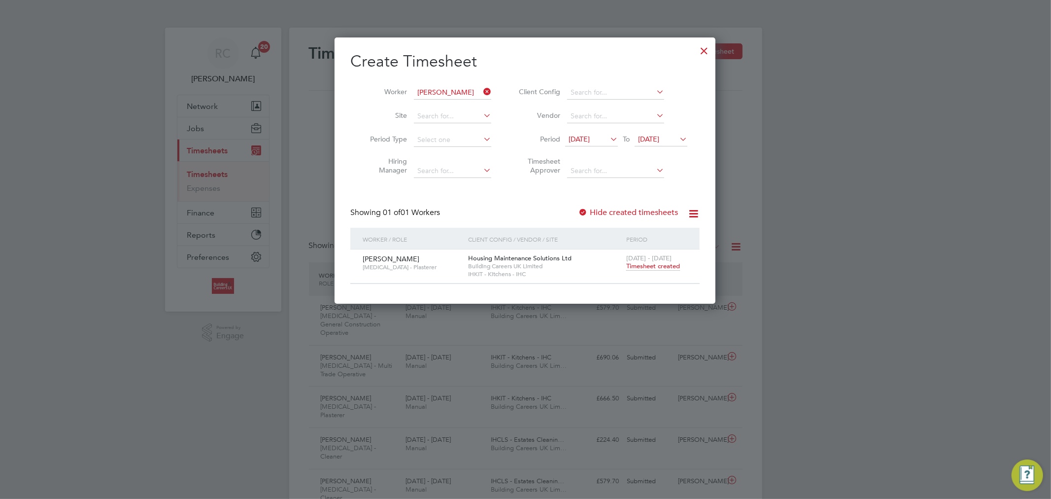
click at [481, 90] on icon at bounding box center [481, 92] width 0 height 14
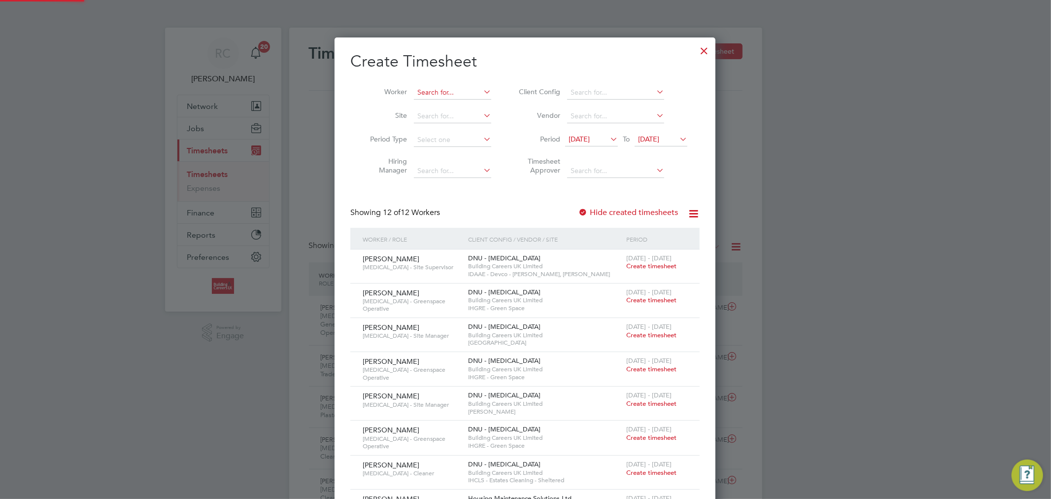
click at [469, 90] on input at bounding box center [452, 93] width 77 height 14
paste input "Colin Taylor"
type input "Colin Taylor"
click at [465, 102] on li "Colin Taylor" at bounding box center [475, 106] width 124 height 13
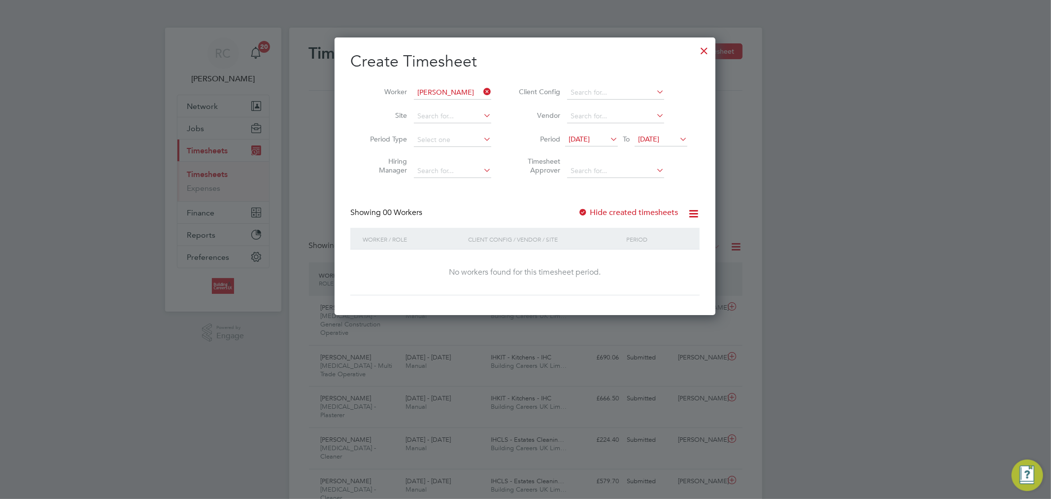
click at [652, 212] on label "Hide created timesheets" at bounding box center [628, 212] width 100 height 10
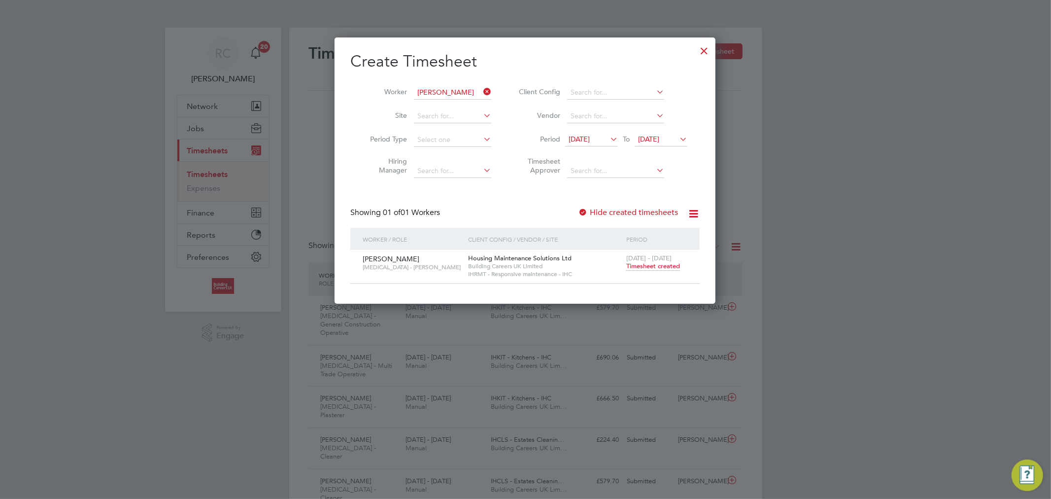
click at [649, 265] on span "Timesheet created" at bounding box center [653, 266] width 54 height 9
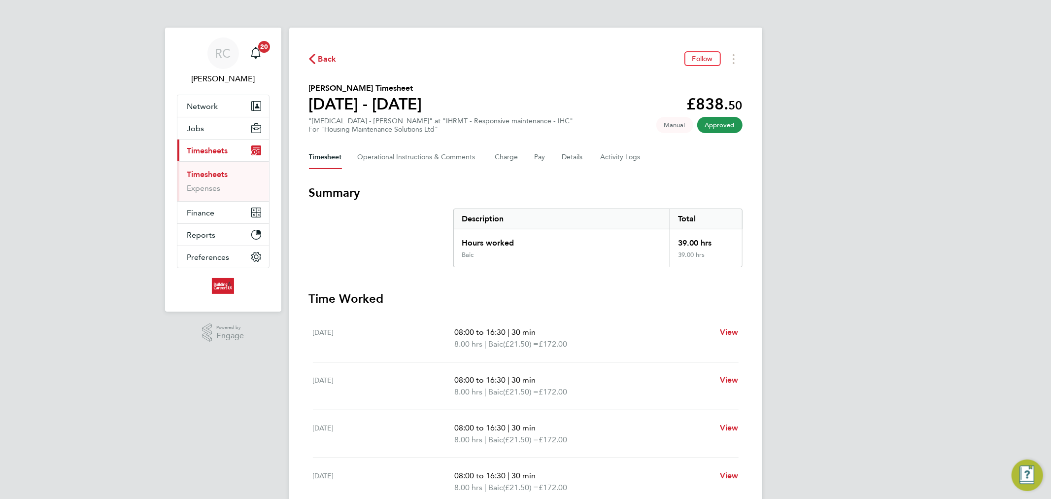
click at [323, 59] on span "Back" at bounding box center [327, 59] width 18 height 12
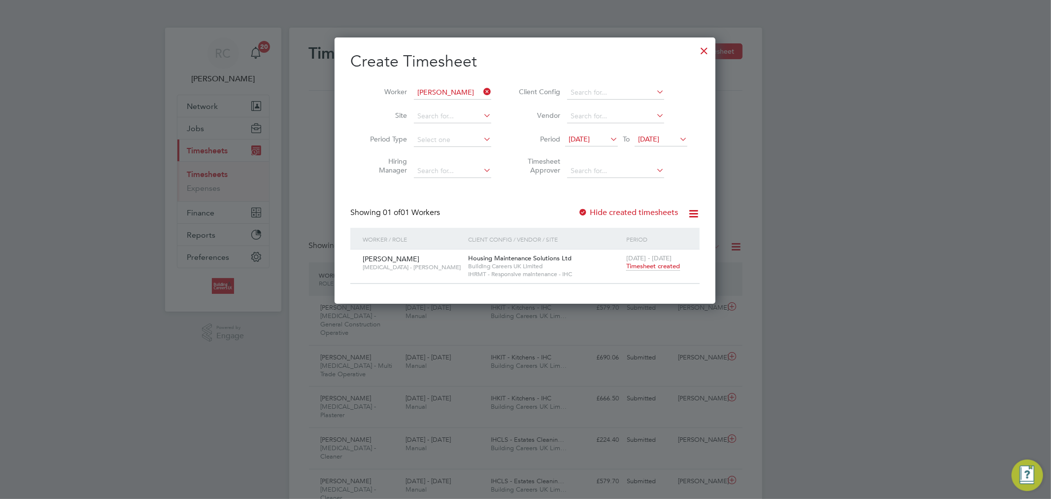
click at [481, 93] on icon at bounding box center [481, 92] width 0 height 14
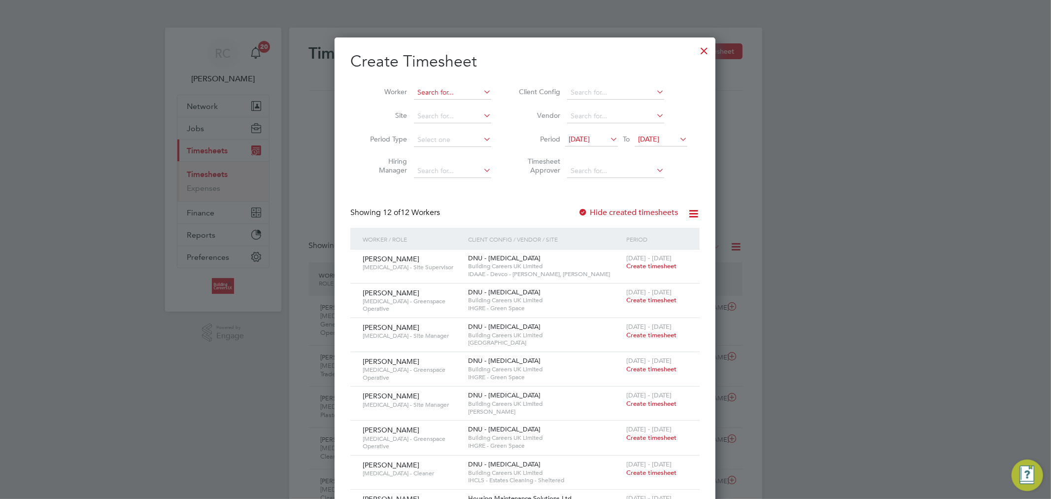
click at [471, 90] on input at bounding box center [452, 93] width 77 height 14
paste input "Zak Collinson"
click at [447, 97] on input "Zak Collinson" at bounding box center [452, 93] width 77 height 14
type input "Zak Collinson"
click at [447, 100] on li "Zak Collinson" at bounding box center [452, 106] width 79 height 13
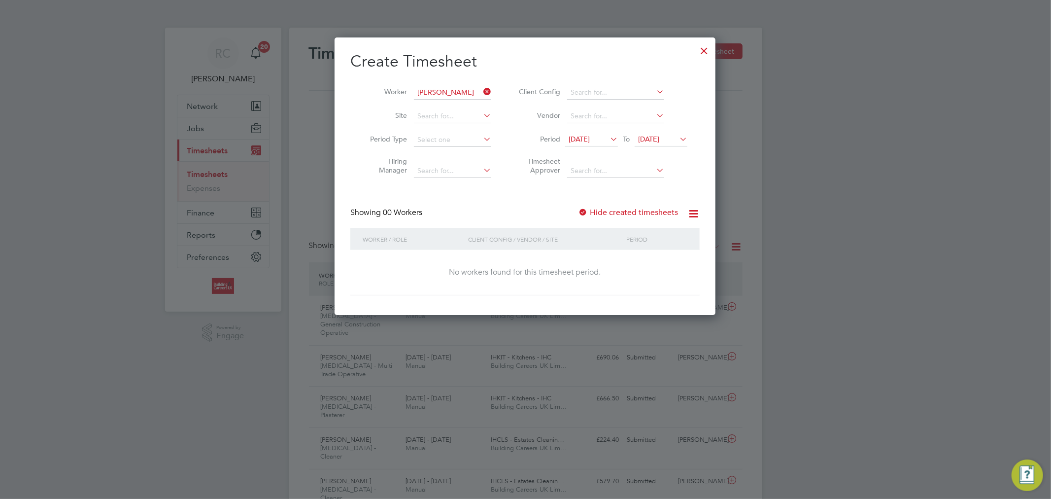
click at [607, 212] on label "Hide created timesheets" at bounding box center [628, 212] width 100 height 10
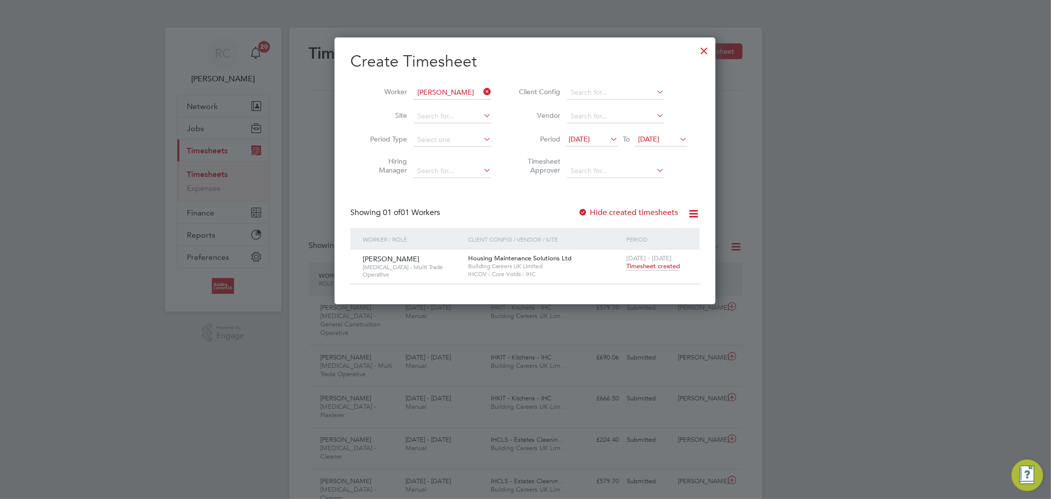
click at [649, 267] on span "Timesheet created" at bounding box center [653, 266] width 54 height 9
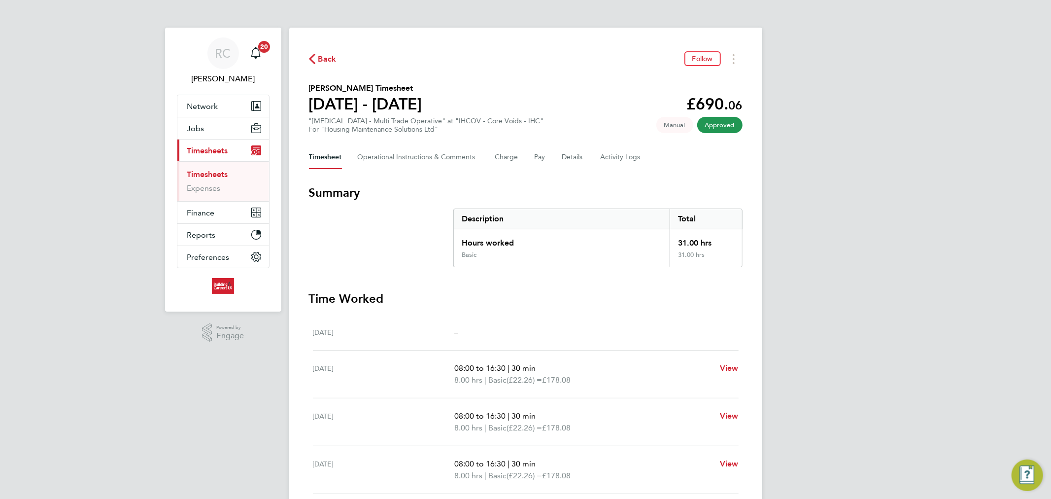
click at [334, 57] on span "Back" at bounding box center [327, 59] width 18 height 12
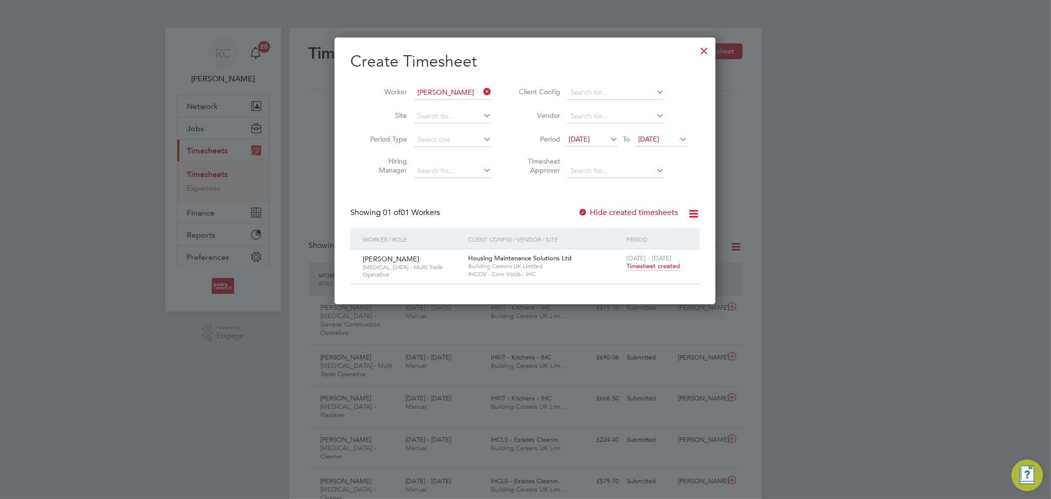
click at [481, 91] on icon at bounding box center [481, 92] width 0 height 14
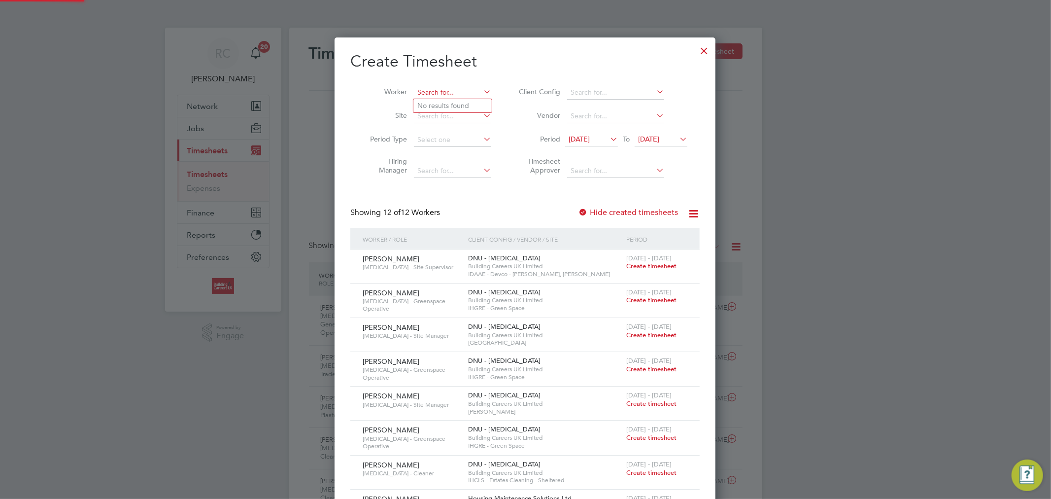
click at [460, 91] on input at bounding box center [452, 93] width 77 height 14
paste input "[PERSON_NAME]"
type input "[PERSON_NAME]"
click at [460, 100] on li "Alex Wright" at bounding box center [475, 105] width 124 height 13
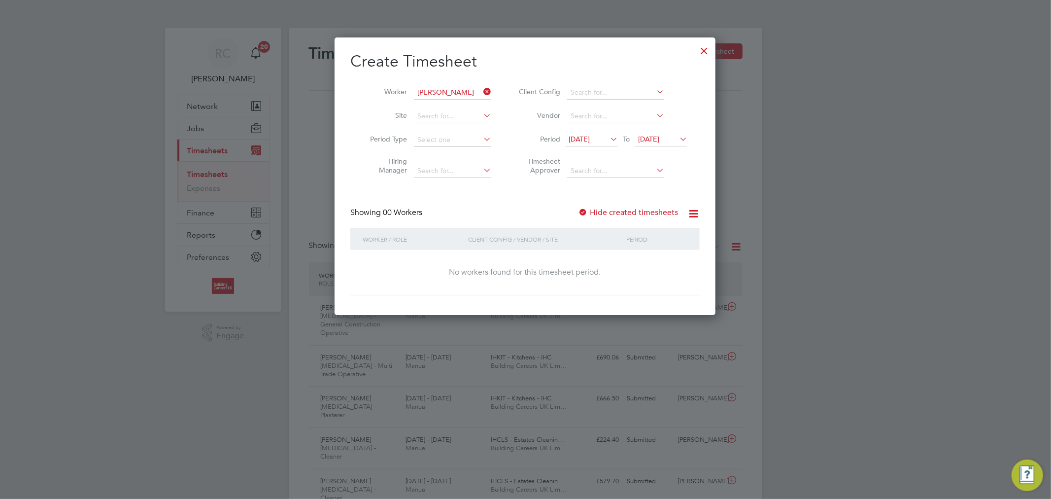
click at [599, 211] on label "Hide created timesheets" at bounding box center [628, 212] width 100 height 10
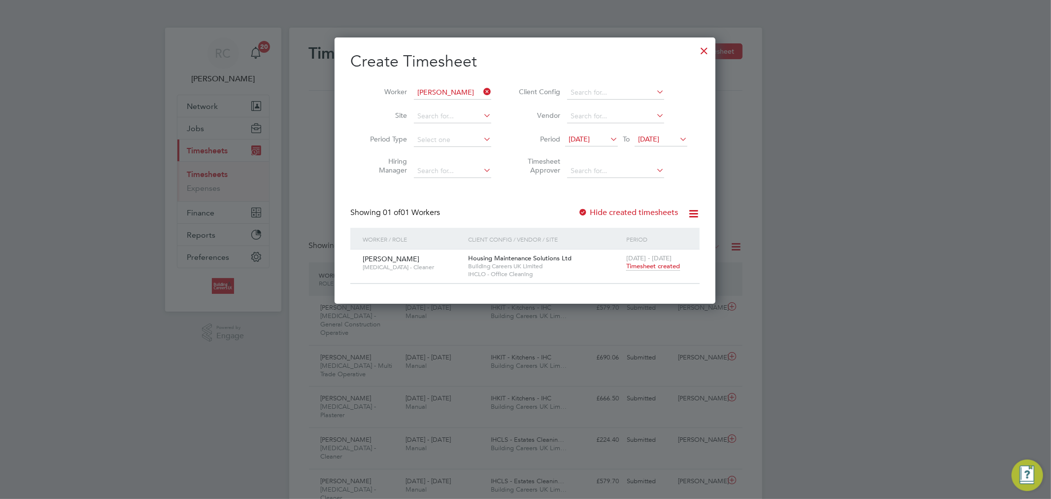
click at [658, 268] on span "Timesheet created" at bounding box center [653, 266] width 54 height 9
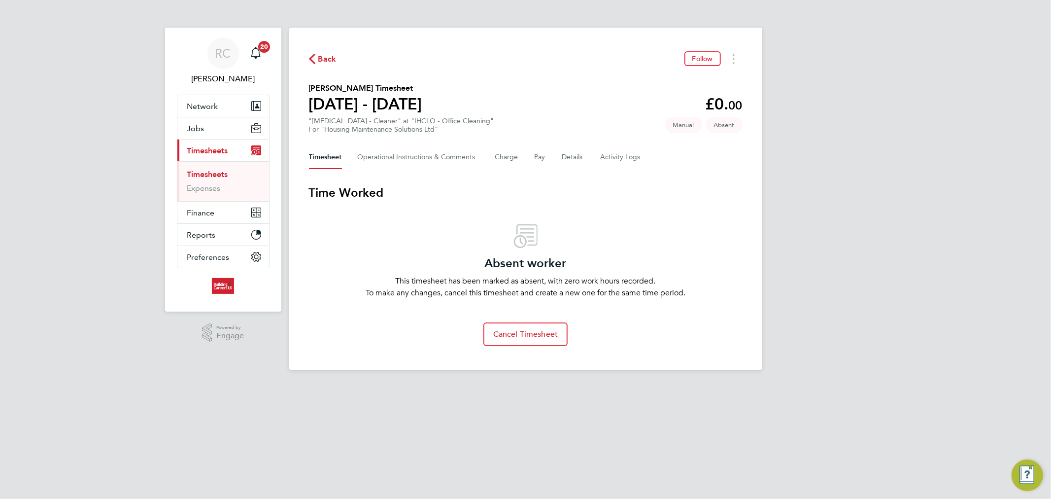
click at [316, 58] on span "Back" at bounding box center [323, 58] width 28 height 9
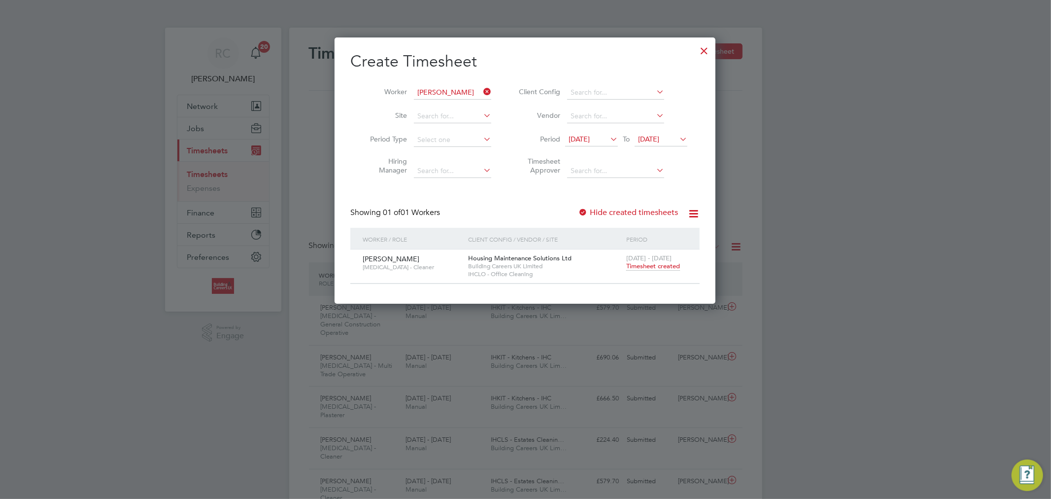
click at [481, 89] on icon at bounding box center [481, 92] width 0 height 14
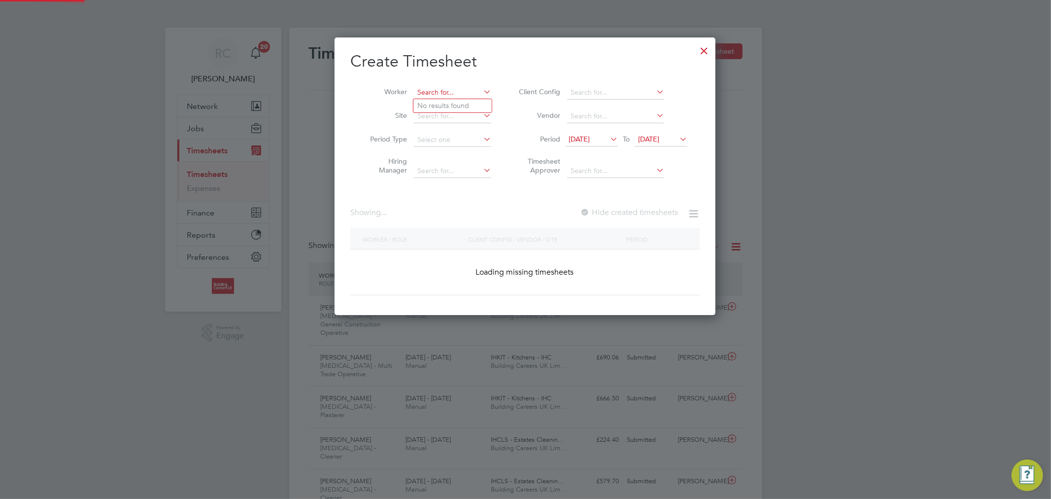
click at [446, 90] on input at bounding box center [452, 93] width 77 height 14
paste input "Adam Hulme"
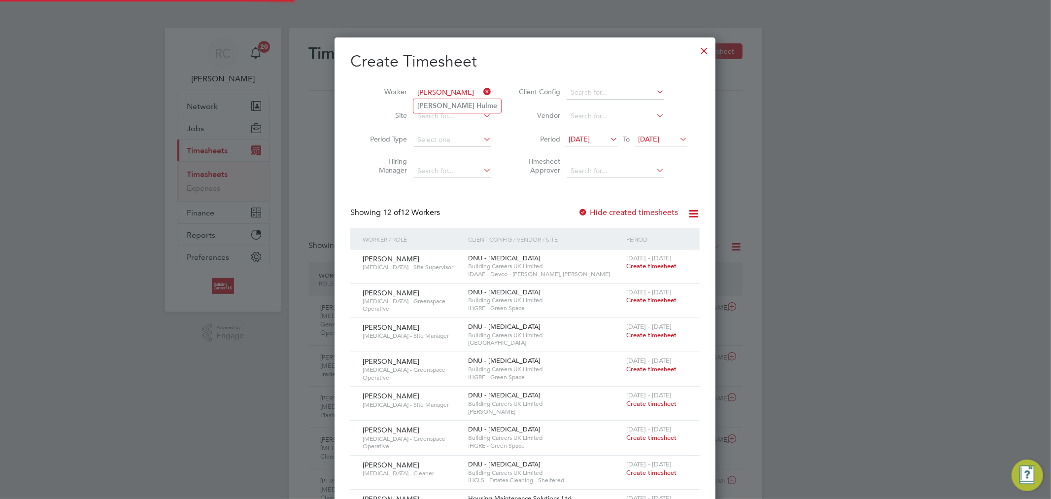
type input "Adam Hulme"
click at [450, 101] on li "Adam Hulme" at bounding box center [457, 105] width 88 height 13
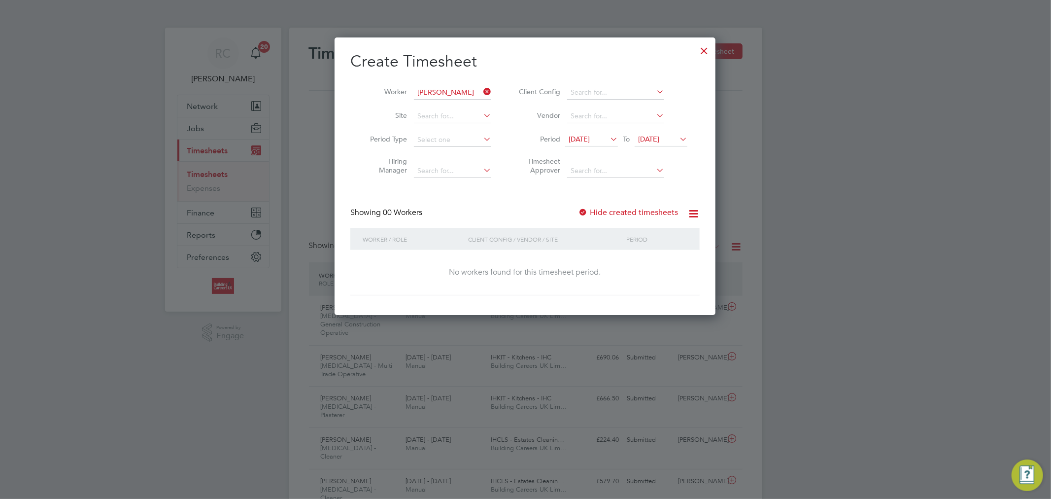
click at [630, 214] on label "Hide created timesheets" at bounding box center [628, 212] width 100 height 10
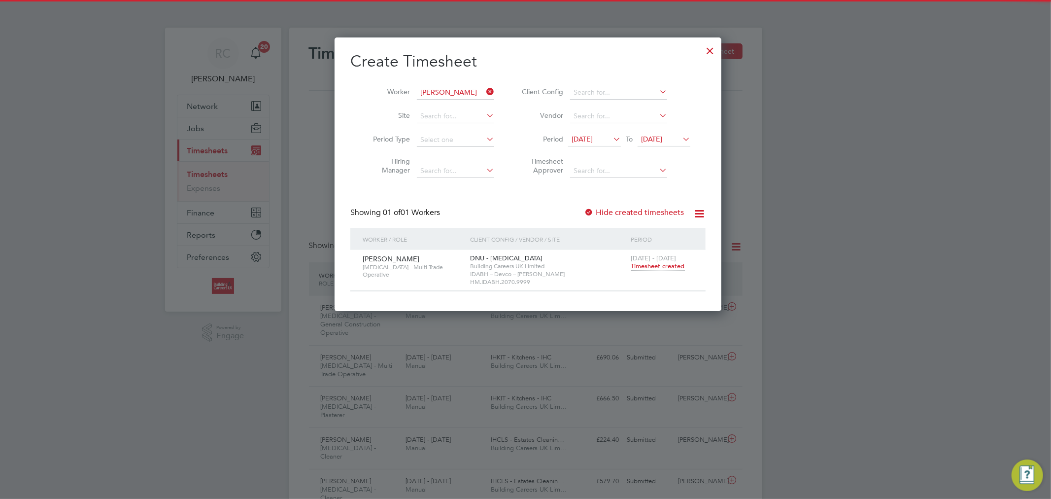
click at [633, 268] on span "Timesheet created" at bounding box center [658, 266] width 54 height 9
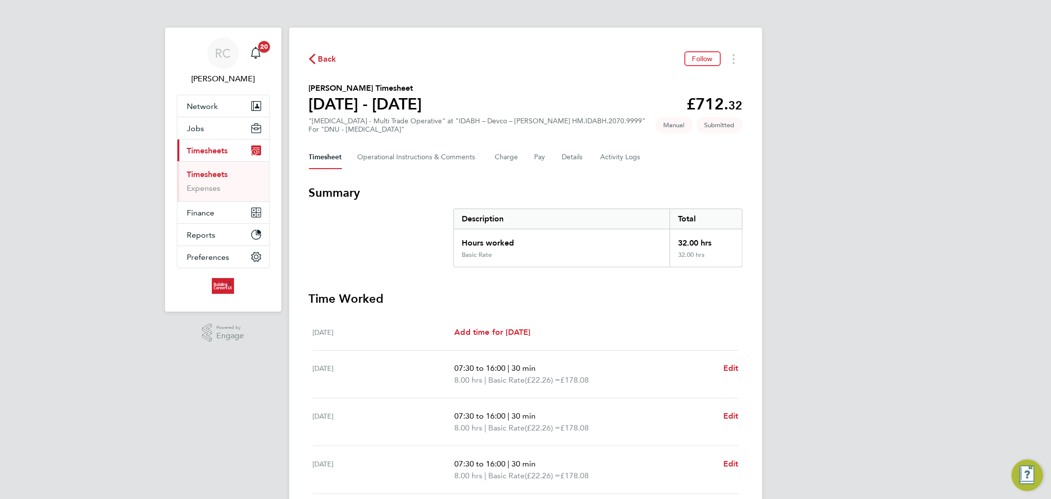
click at [321, 55] on span "Back" at bounding box center [327, 59] width 18 height 12
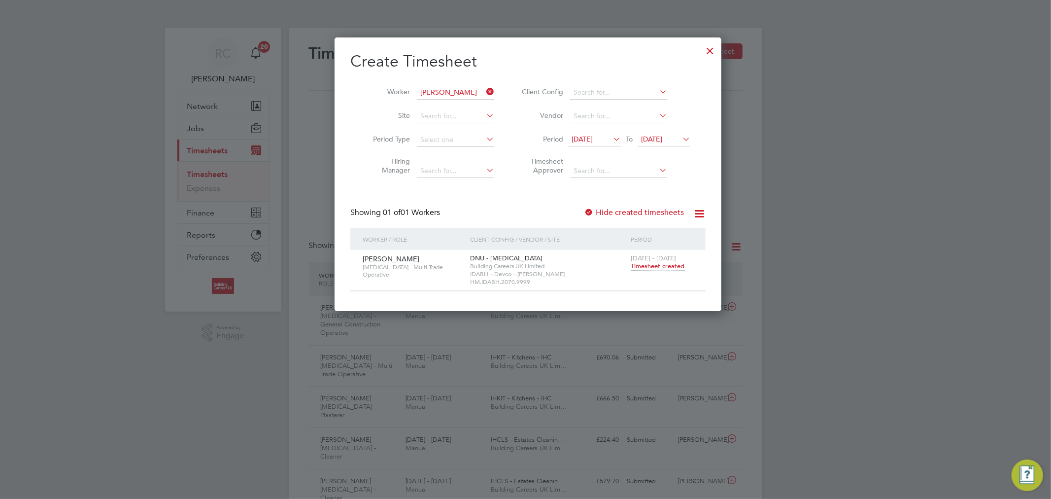
click at [484, 90] on icon at bounding box center [484, 92] width 0 height 14
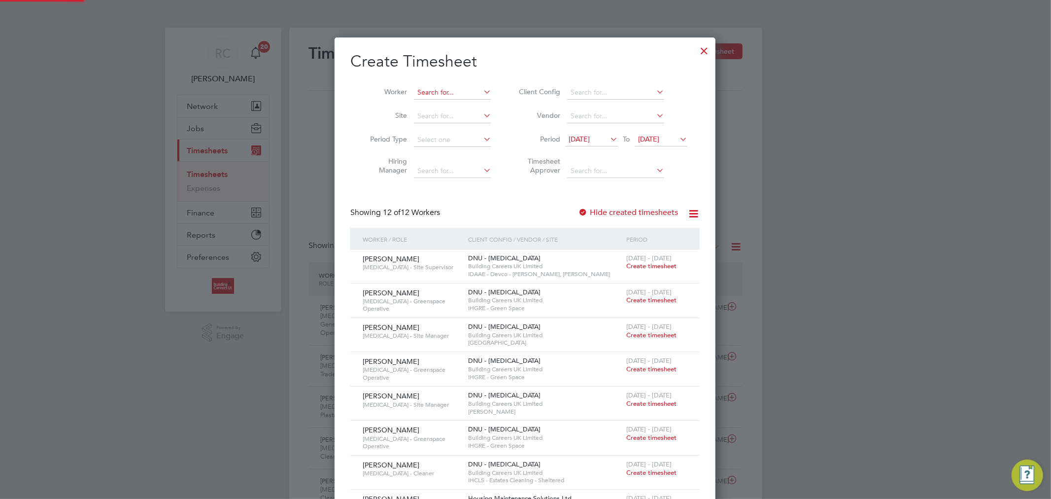
click at [459, 91] on input at bounding box center [452, 93] width 77 height 14
paste input "Samuel Mustapha"
click at [459, 98] on input "Samuel Mustapha" at bounding box center [452, 93] width 77 height 14
type input "Samuel Mustapha"
click at [477, 102] on b "Mustapha" at bounding box center [493, 106] width 32 height 8
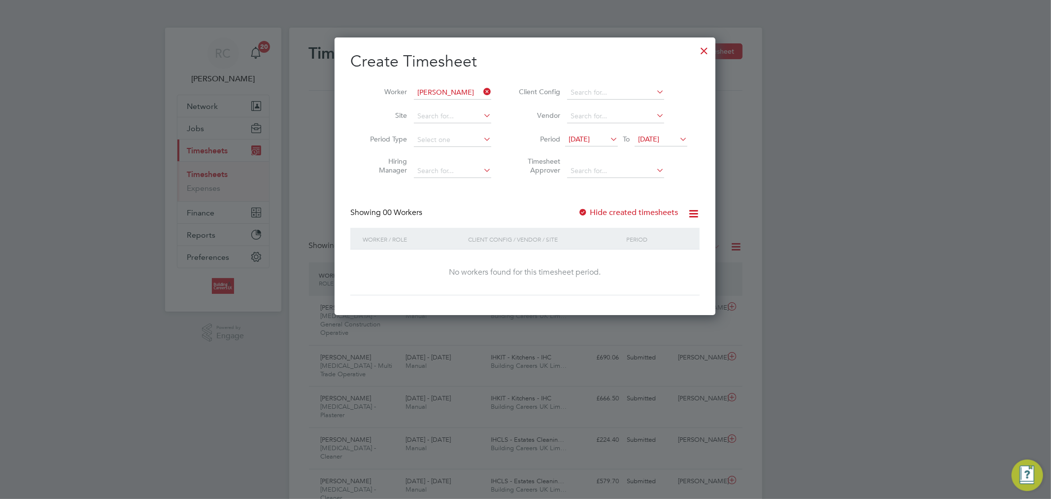
click at [622, 207] on label "Hide created timesheets" at bounding box center [628, 212] width 100 height 10
click at [621, 207] on label "Hide created timesheets" at bounding box center [628, 212] width 100 height 10
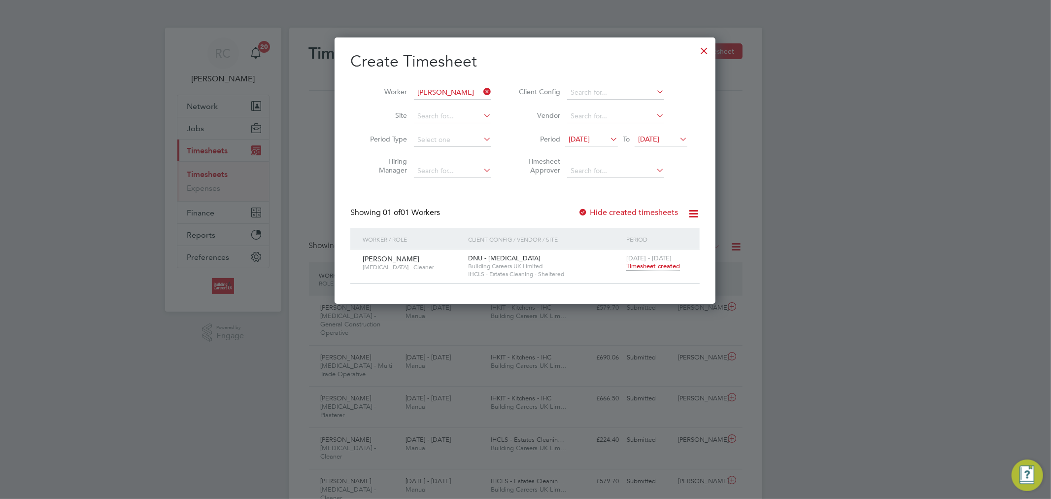
click at [656, 270] on div "25 - 31 Aug 2025 Timesheet created" at bounding box center [657, 262] width 66 height 27
click at [656, 267] on span "Timesheet created" at bounding box center [653, 266] width 54 height 9
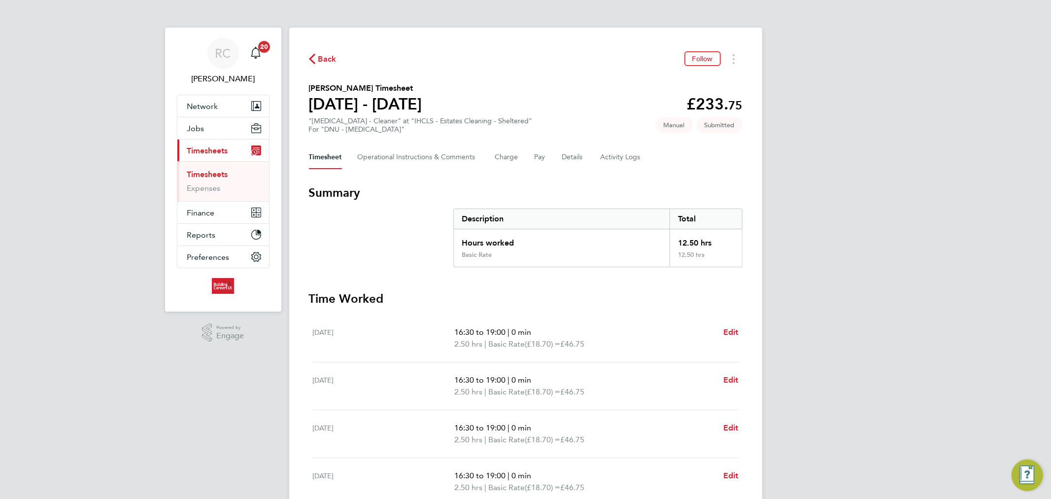
click at [328, 60] on span "Back" at bounding box center [327, 59] width 18 height 12
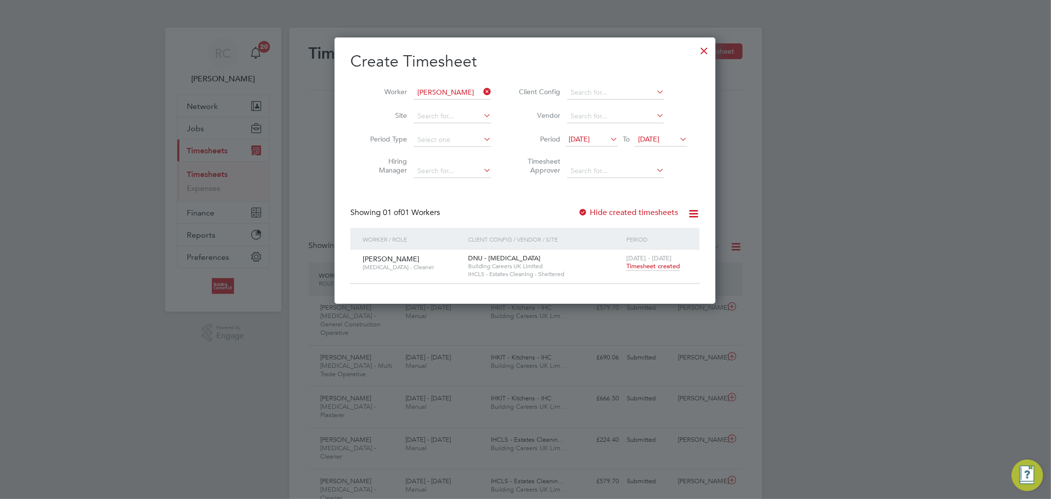
click at [481, 89] on icon at bounding box center [481, 92] width 0 height 14
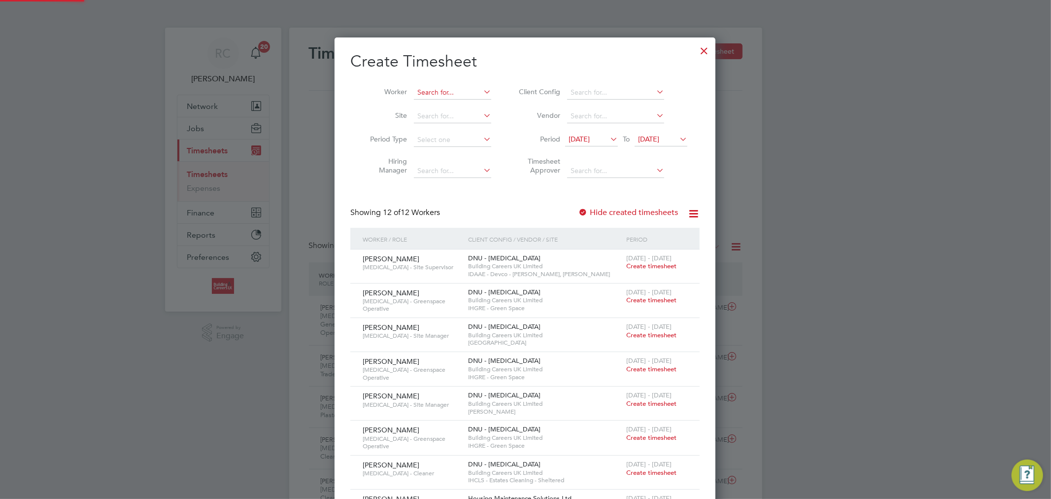
click at [457, 93] on input at bounding box center [452, 93] width 77 height 14
paste input "[PERSON_NAME]"
type input "[PERSON_NAME]"
click at [466, 102] on li "Lewis Morgan" at bounding box center [475, 106] width 124 height 13
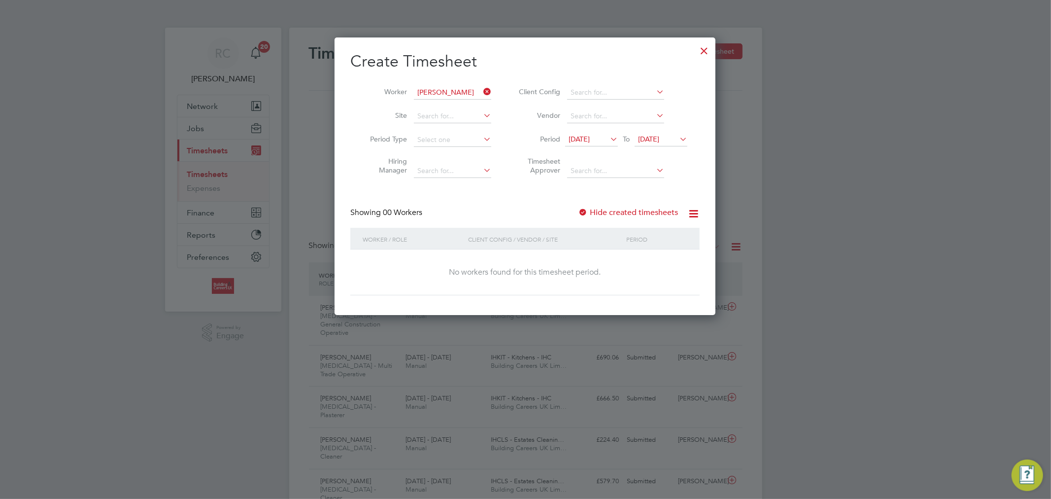
click at [620, 208] on label "Hide created timesheets" at bounding box center [628, 212] width 100 height 10
click at [612, 209] on label "Hide created timesheets" at bounding box center [628, 212] width 100 height 10
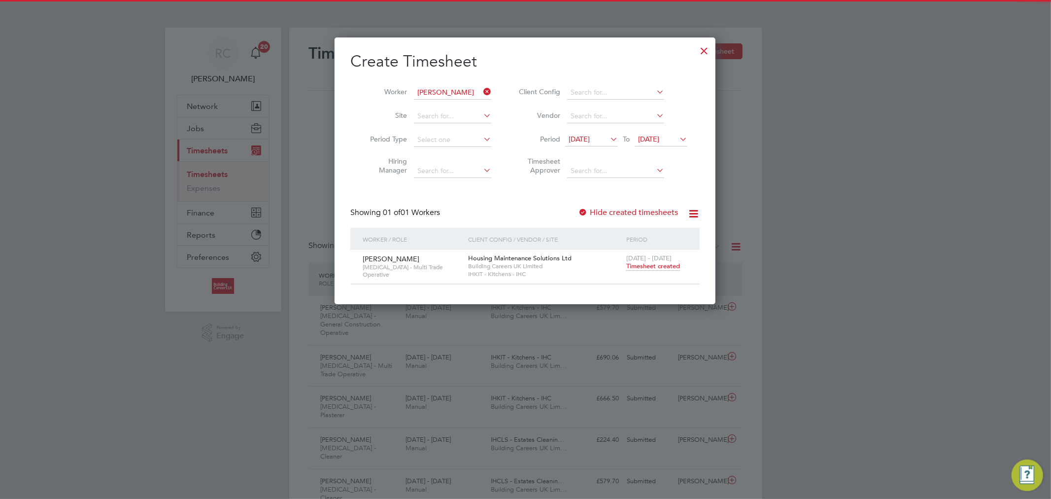
click at [653, 259] on span "25 - 31 Aug 2025" at bounding box center [648, 258] width 45 height 8
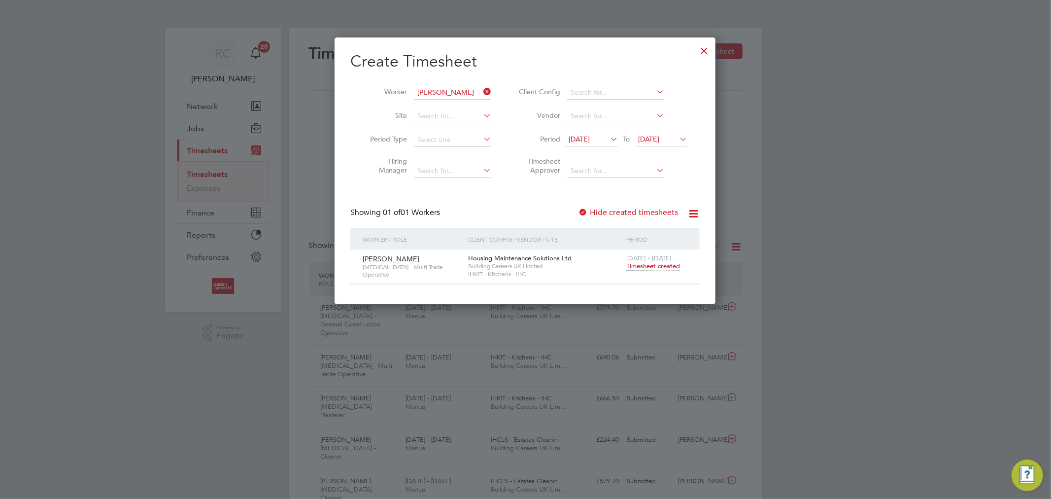
click at [652, 265] on span "Timesheet created" at bounding box center [653, 266] width 54 height 9
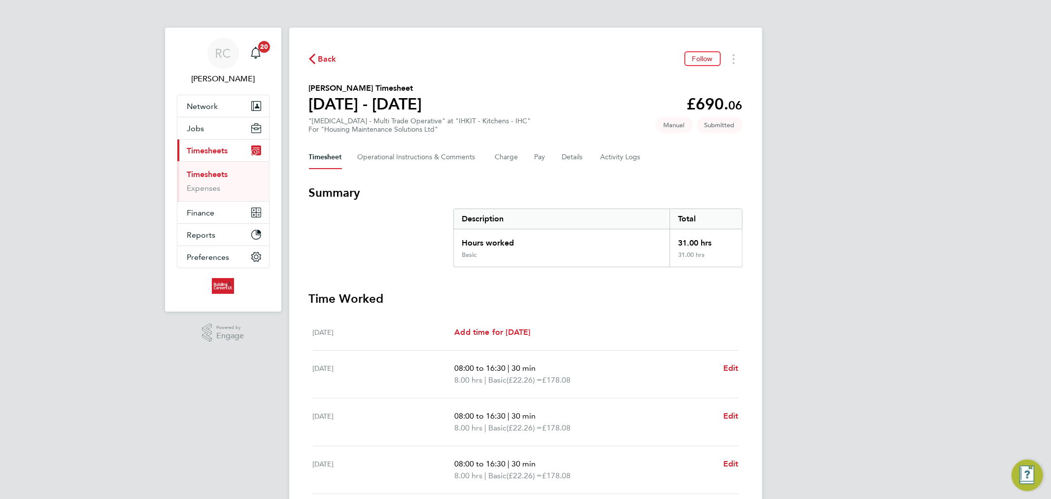
click at [319, 52] on div "Back Follow" at bounding box center [526, 58] width 434 height 15
click at [320, 56] on span "Back" at bounding box center [327, 59] width 18 height 12
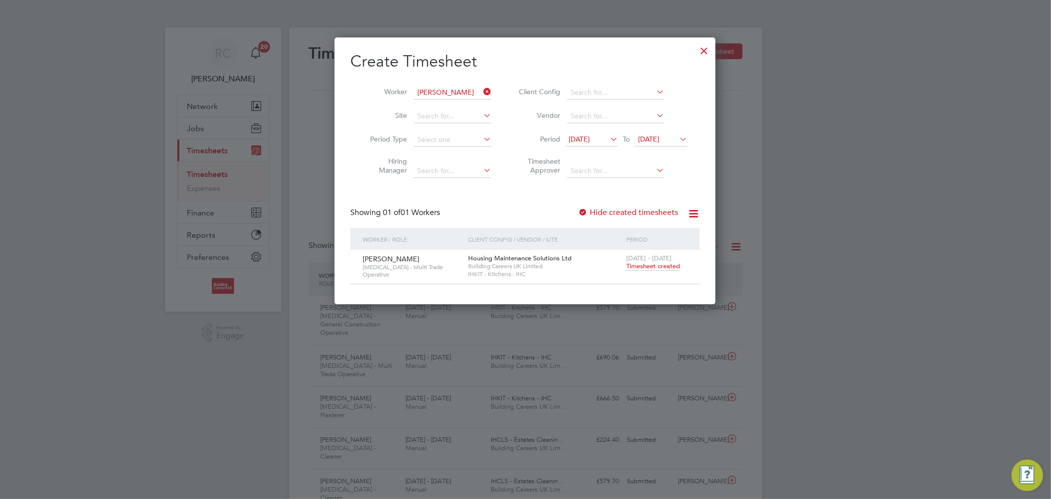
click at [481, 91] on icon at bounding box center [481, 92] width 0 height 14
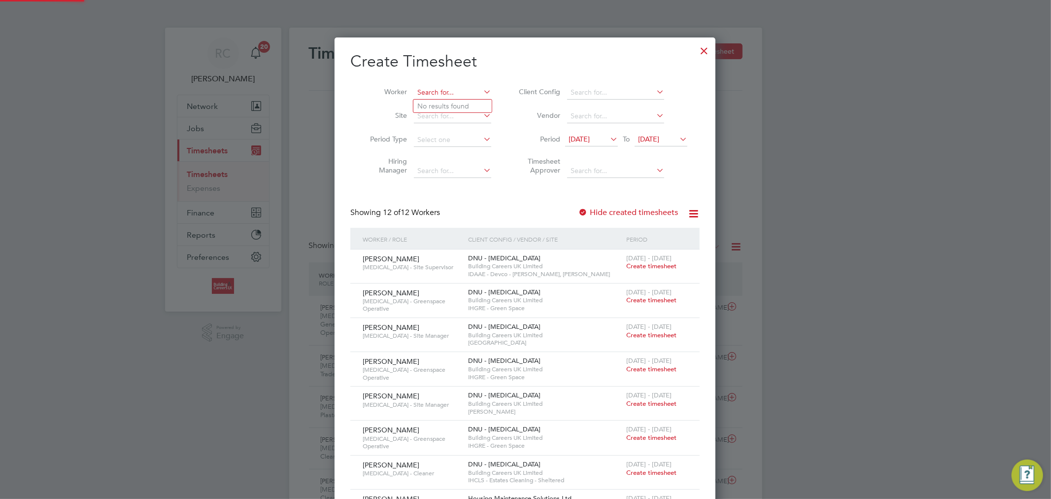
click at [475, 92] on input at bounding box center [452, 93] width 77 height 14
paste input "[PERSON_NAME]"
type input "[PERSON_NAME]"
click at [462, 101] on li "Richard Lythgoe" at bounding box center [459, 106] width 93 height 13
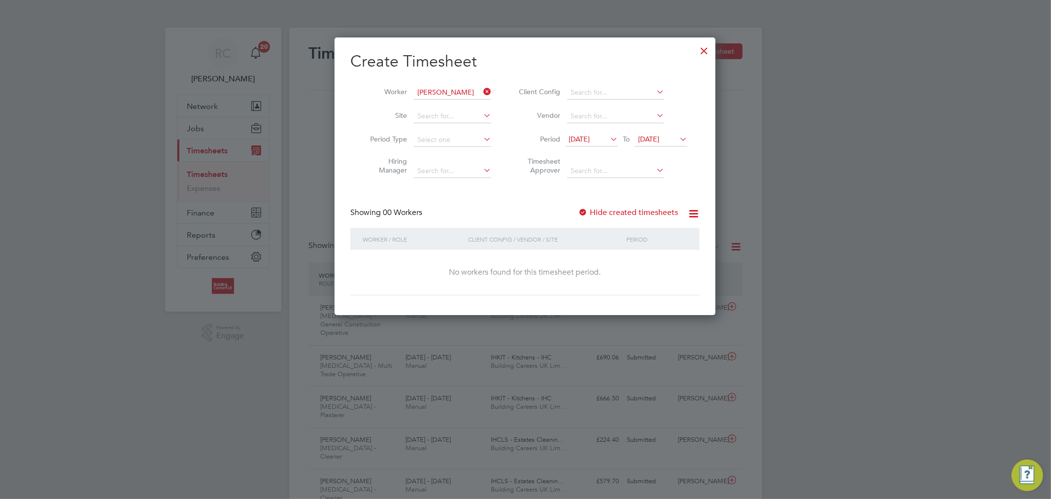
click at [605, 212] on label "Hide created timesheets" at bounding box center [628, 212] width 100 height 10
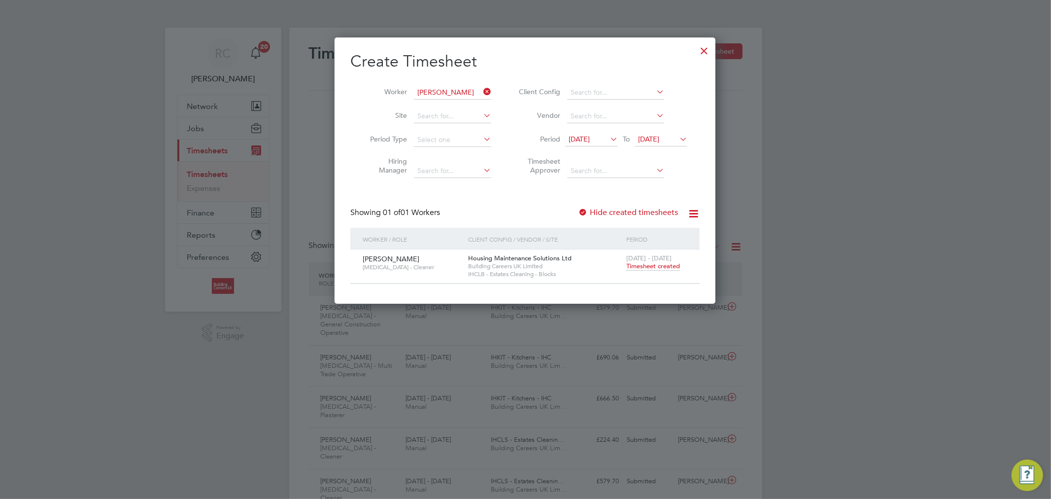
click at [635, 270] on span "Timesheet created" at bounding box center [653, 266] width 54 height 9
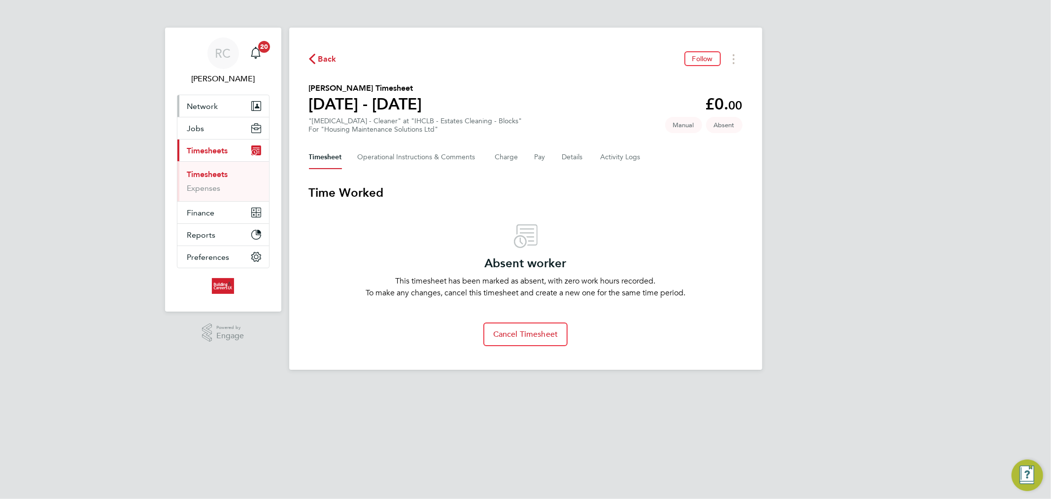
click at [216, 102] on span "Network" at bounding box center [202, 106] width 31 height 9
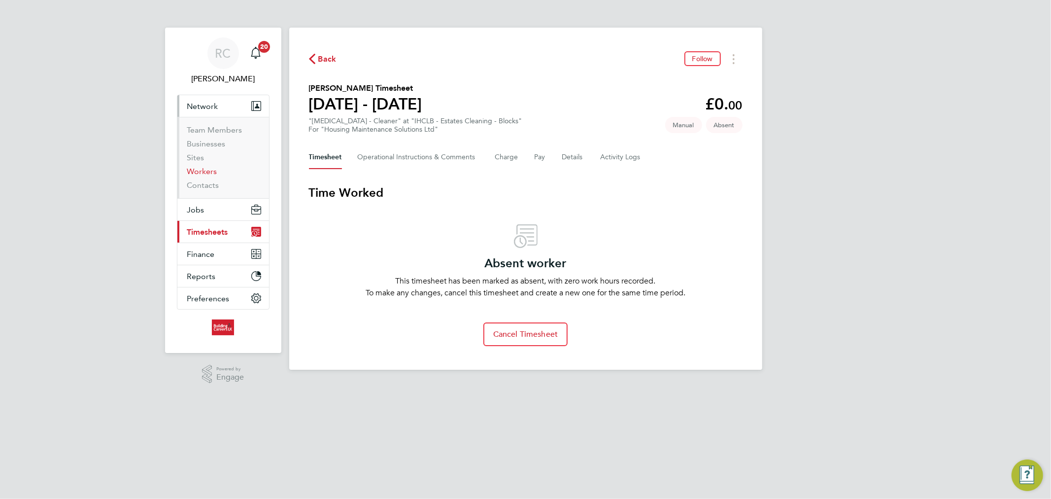
click at [210, 169] on link "Workers" at bounding box center [202, 171] width 30 height 9
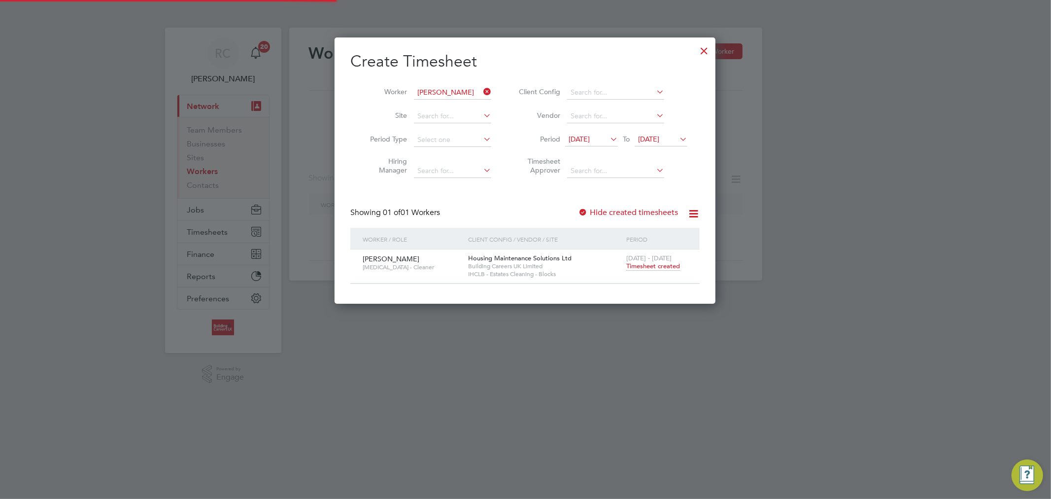
scroll to position [266, 381]
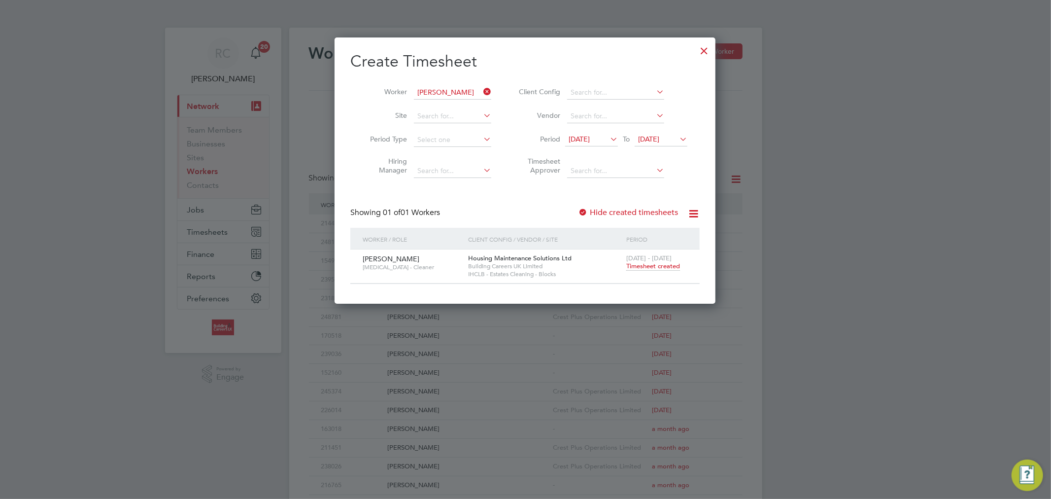
click at [481, 90] on icon at bounding box center [481, 92] width 0 height 14
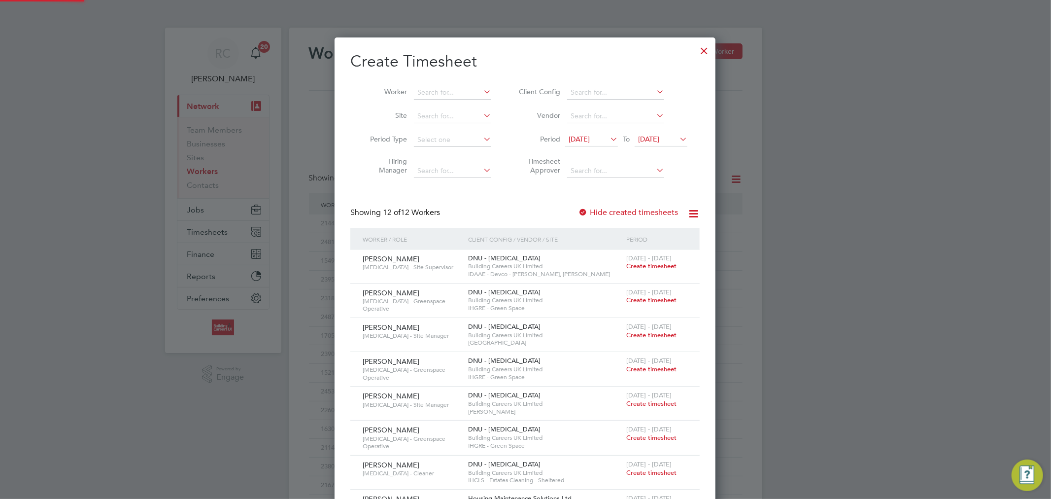
scroll to position [641, 381]
click at [481, 90] on icon at bounding box center [481, 92] width 0 height 14
click at [443, 90] on input at bounding box center [452, 93] width 77 height 14
paste input "Adam Feeley"
type input "Adam Feeley"
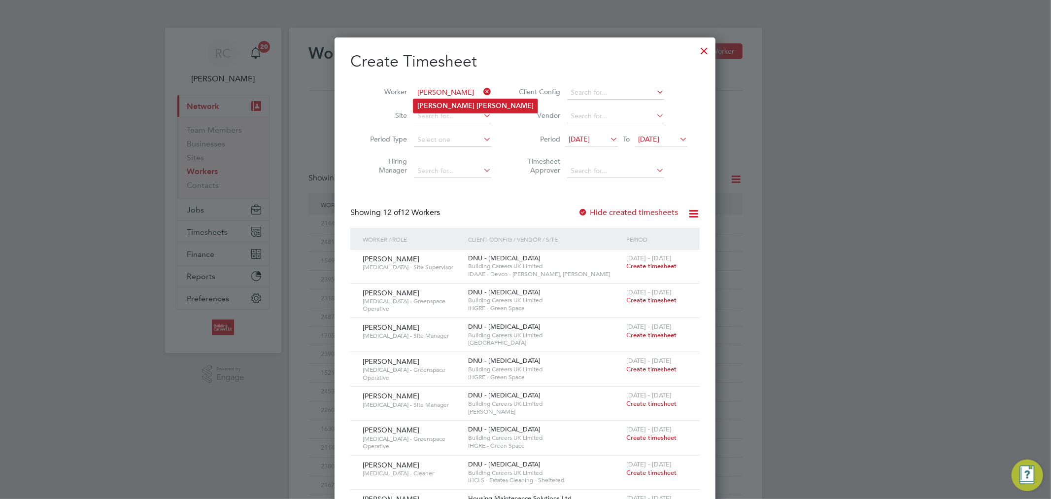
click at [477, 102] on b "Feeley" at bounding box center [505, 106] width 57 height 8
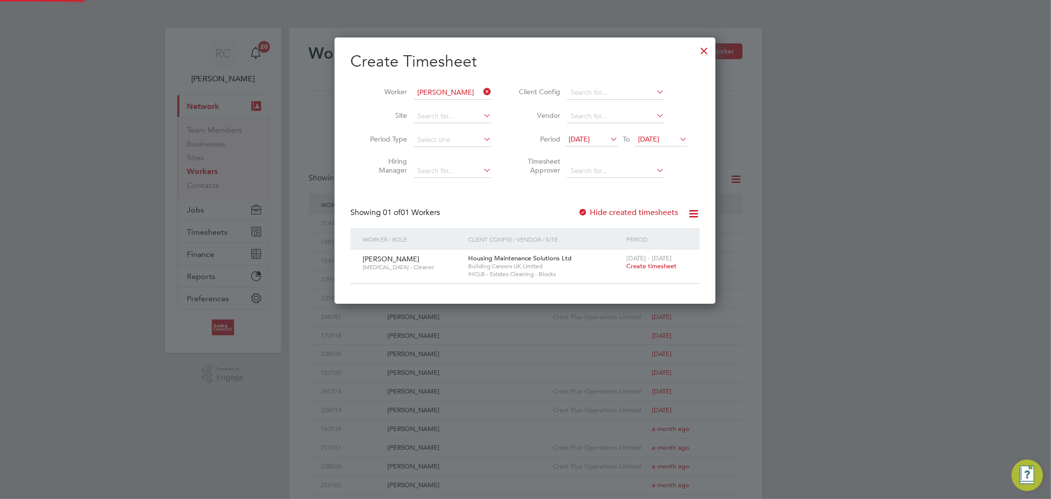
scroll to position [266, 381]
click at [640, 269] on span "Create timesheet" at bounding box center [651, 266] width 50 height 8
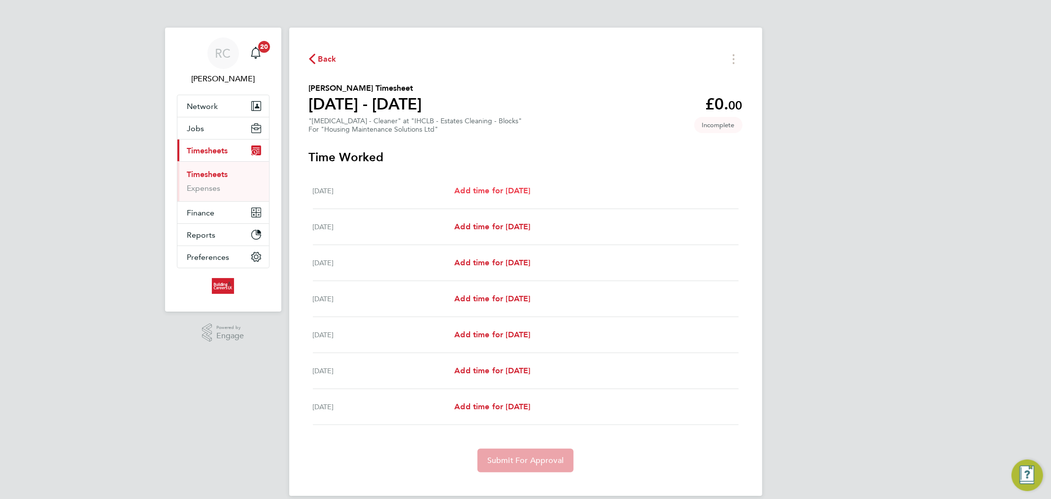
click at [465, 188] on span "Add time for Mon 25 Aug" at bounding box center [492, 190] width 76 height 9
select select "30"
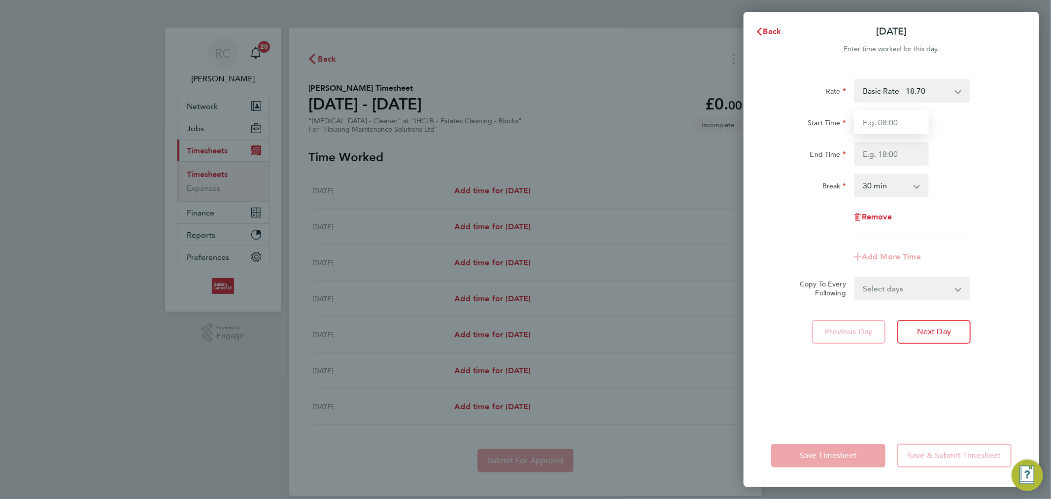
click at [894, 125] on input "Start Time" at bounding box center [891, 122] width 75 height 24
type input "0"
click at [875, 126] on input "Start Time" at bounding box center [891, 122] width 75 height 24
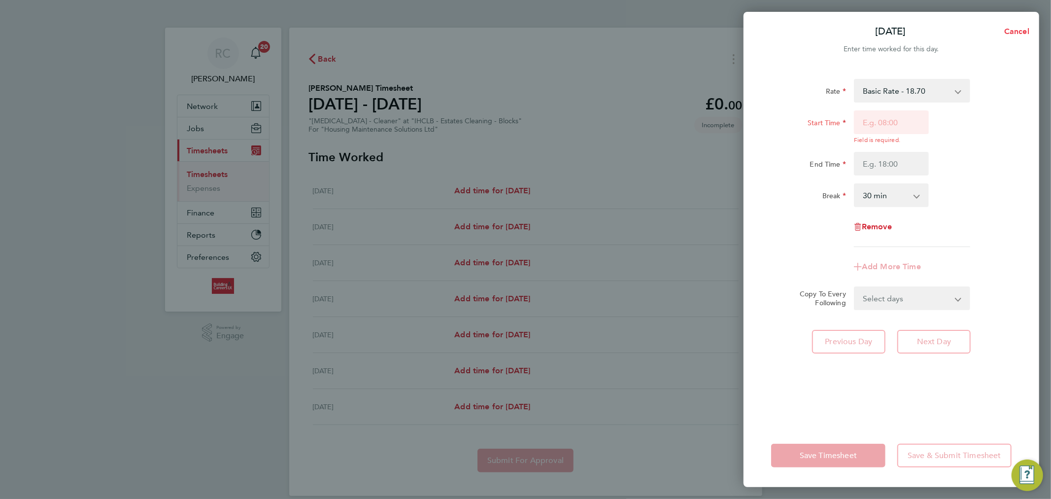
click at [1011, 32] on span "Cancel" at bounding box center [1015, 31] width 28 height 9
select select "30"
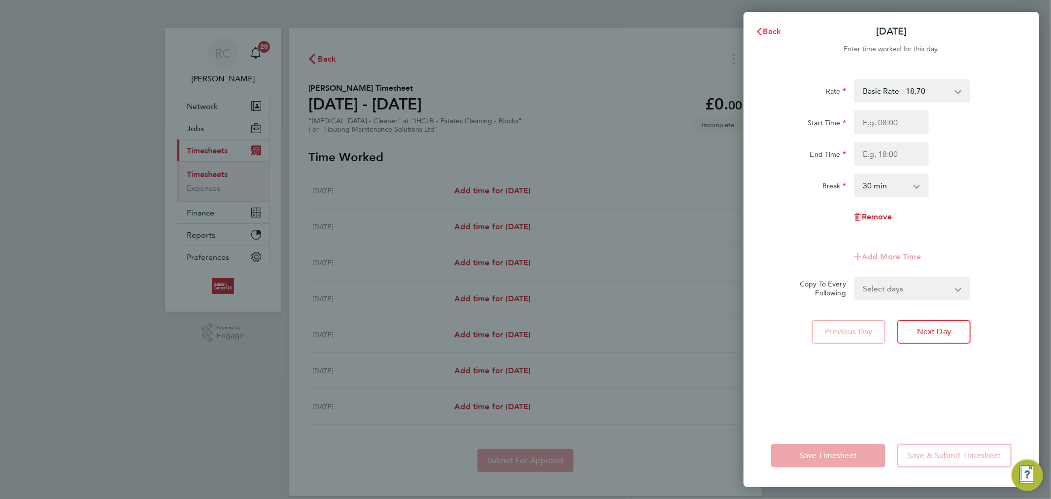
click at [769, 33] on span "Back" at bounding box center [772, 31] width 18 height 9
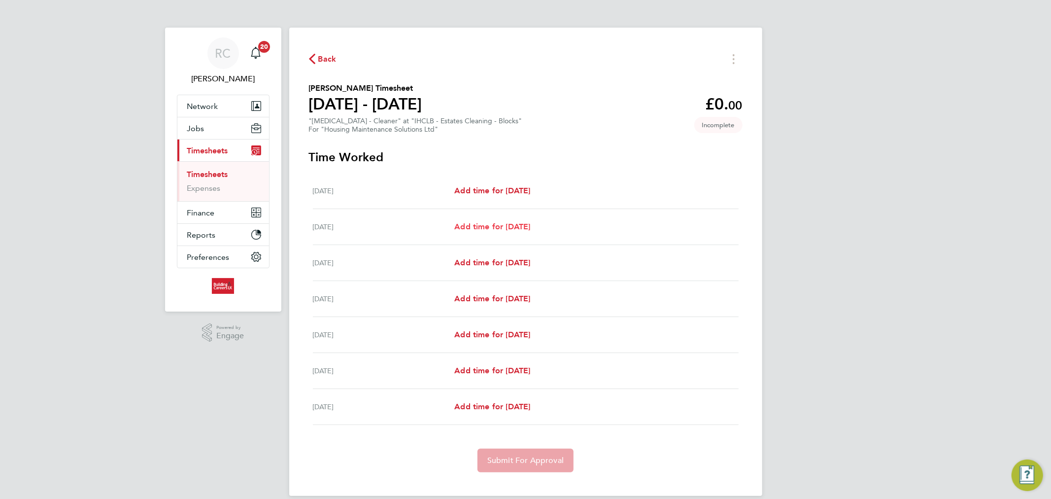
click at [469, 227] on span "Add time for Tue 26 Aug" at bounding box center [492, 226] width 76 height 9
select select "30"
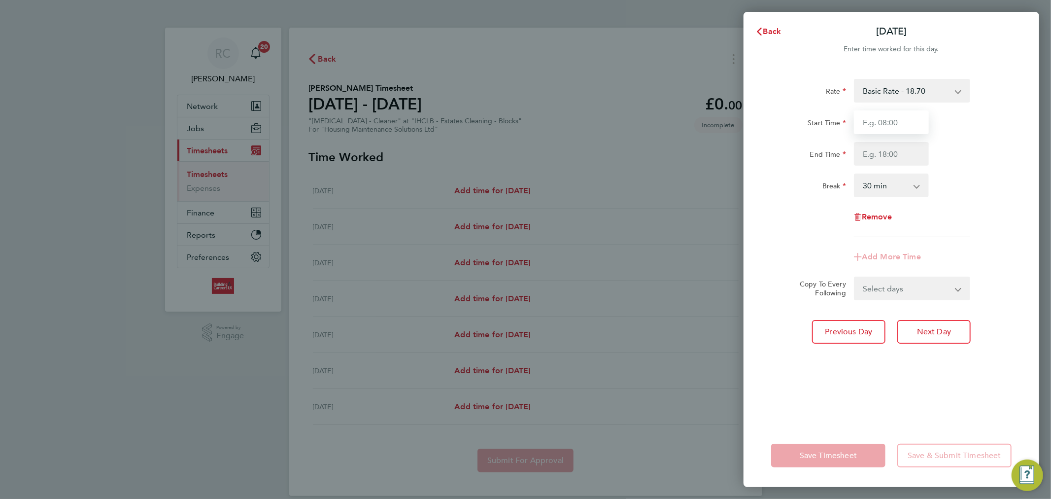
click at [864, 127] on input "Start Time" at bounding box center [891, 122] width 75 height 24
type input "08:00"
click at [883, 145] on input "End Time" at bounding box center [891, 154] width 75 height 24
type input "16:30"
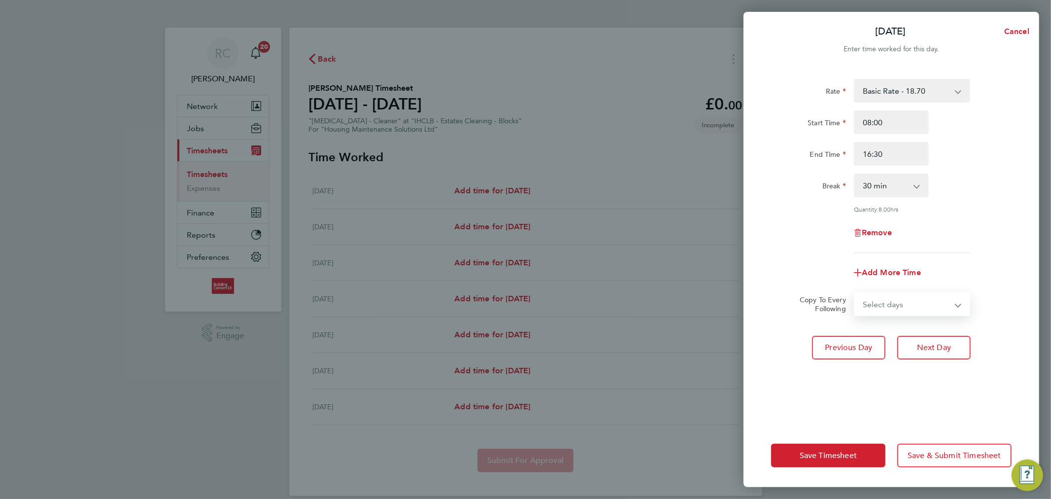
click at [885, 287] on form "Rate Basic Rate - 18.70 Start Time 08:00 End Time 16:30 Break 0 min 15 min 30 m…" at bounding box center [891, 197] width 240 height 237
select select "WEEKDAY"
click at [855, 293] on select "Select days Day Weekday (Mon-Fri) Weekend (Sat-Sun) Wednesday Thursday Friday S…" at bounding box center [906, 304] width 103 height 22
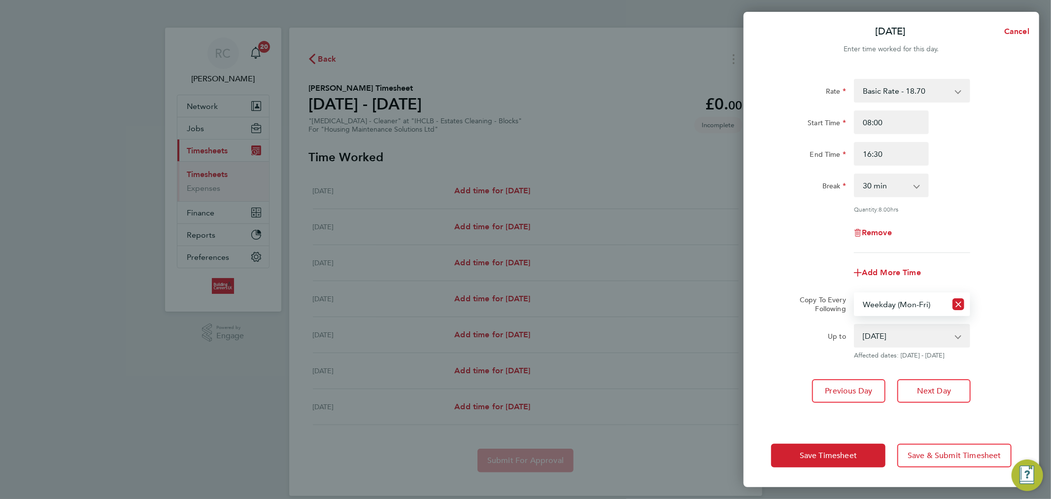
click at [880, 341] on select "27 Aug 2025 28 Aug 2025 29 Aug 2025 30 Aug 2025 31 Aug 2025" at bounding box center [906, 336] width 102 height 22
select select "2025-08-29"
click at [855, 325] on select "27 Aug 2025 28 Aug 2025 29 Aug 2025 30 Aug 2025 31 Aug 2025" at bounding box center [906, 336] width 102 height 22
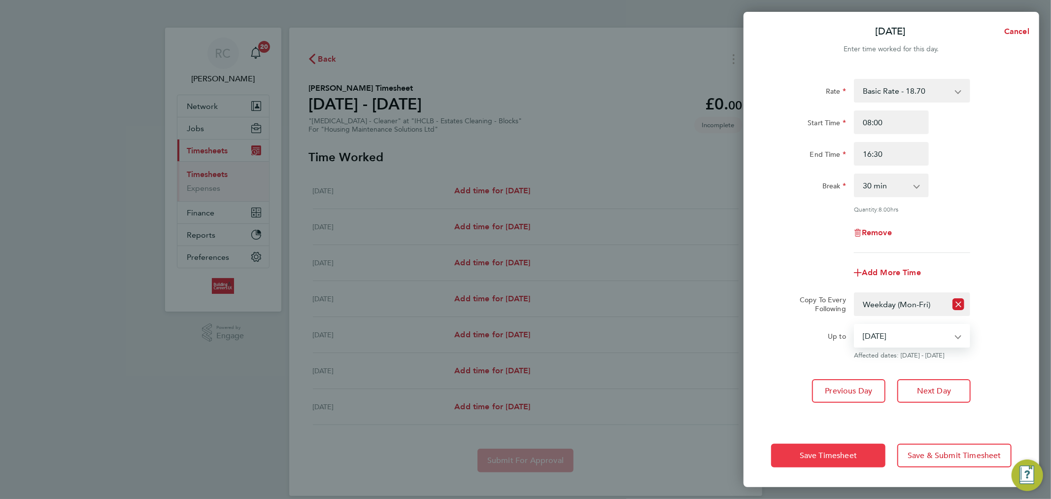
click at [853, 447] on button "Save Timesheet" at bounding box center [828, 455] width 114 height 24
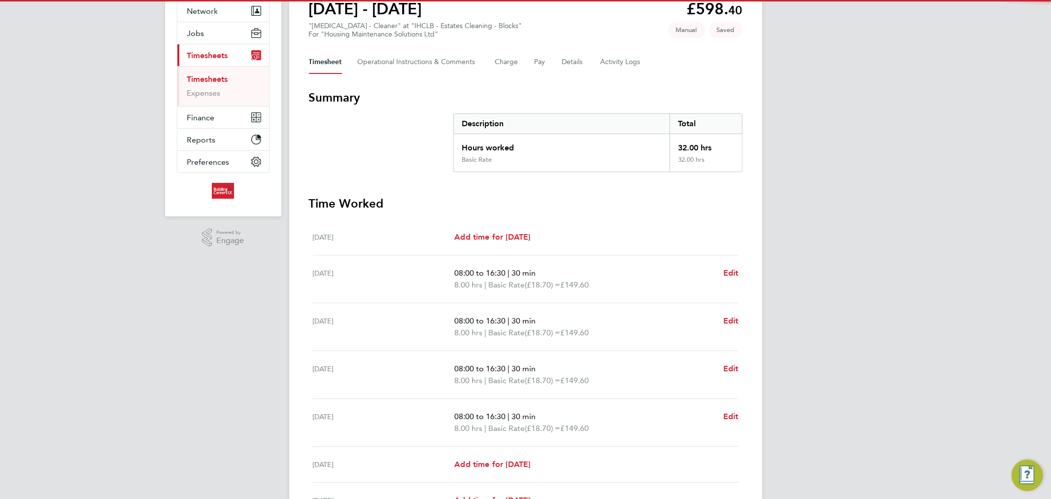
scroll to position [200, 0]
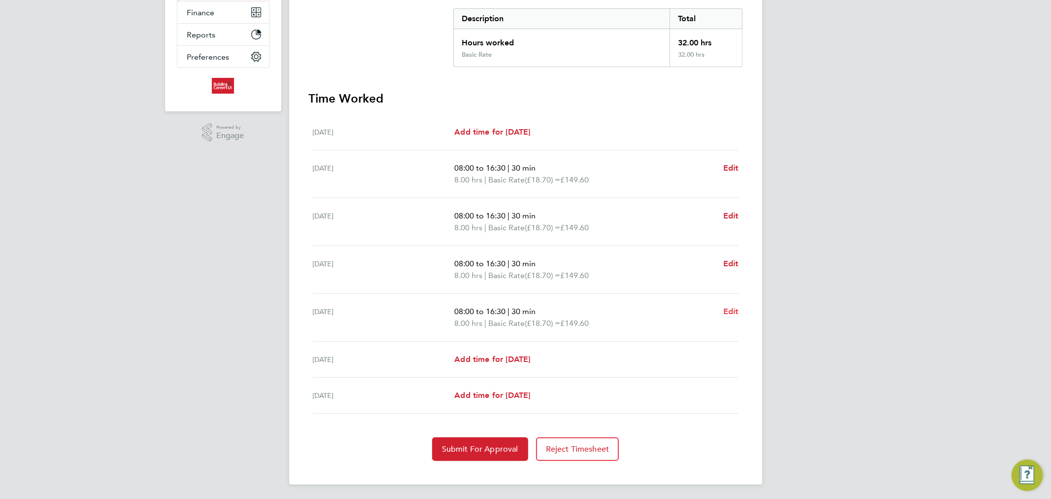
click at [733, 312] on span "Edit" at bounding box center [730, 311] width 15 height 9
select select "30"
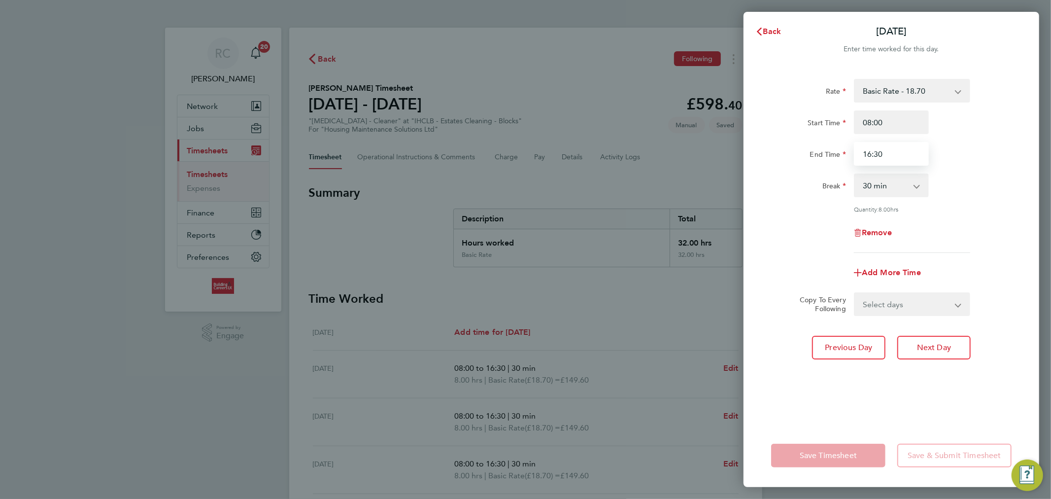
click at [863, 156] on input "16:30" at bounding box center [891, 154] width 75 height 24
type input "15:30"
click at [806, 211] on div "Quantity: 8.00 hrs" at bounding box center [891, 209] width 248 height 8
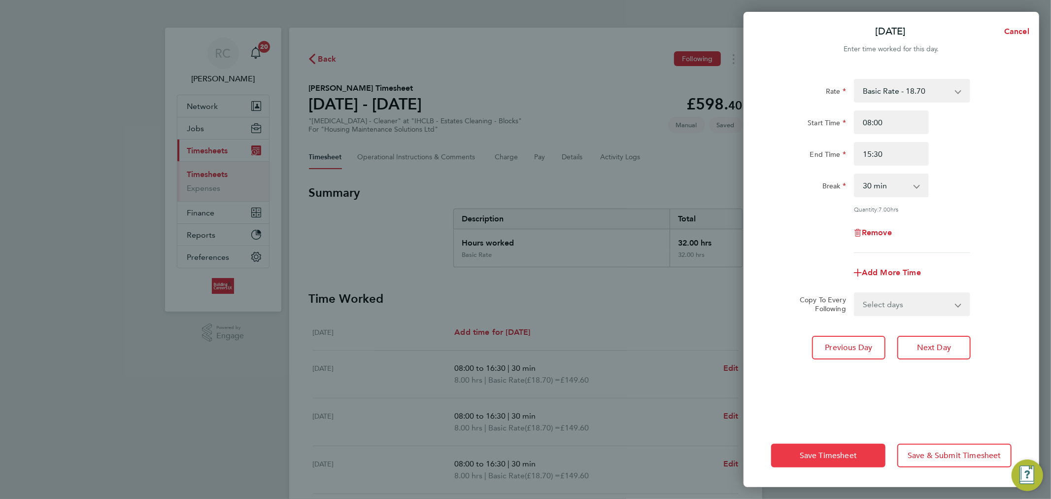
click at [819, 451] on span "Save Timesheet" at bounding box center [828, 455] width 57 height 10
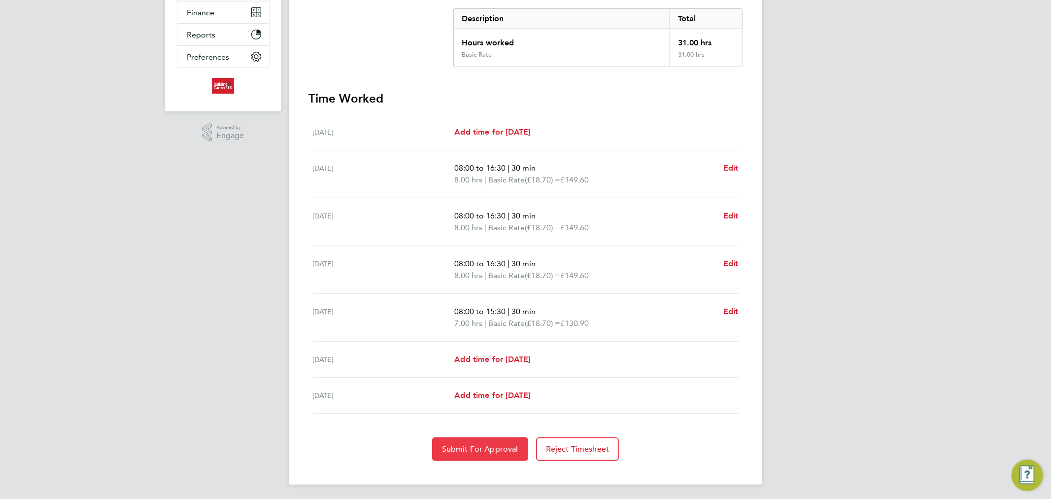
click at [480, 452] on button "Submit For Approval" at bounding box center [480, 449] width 96 height 24
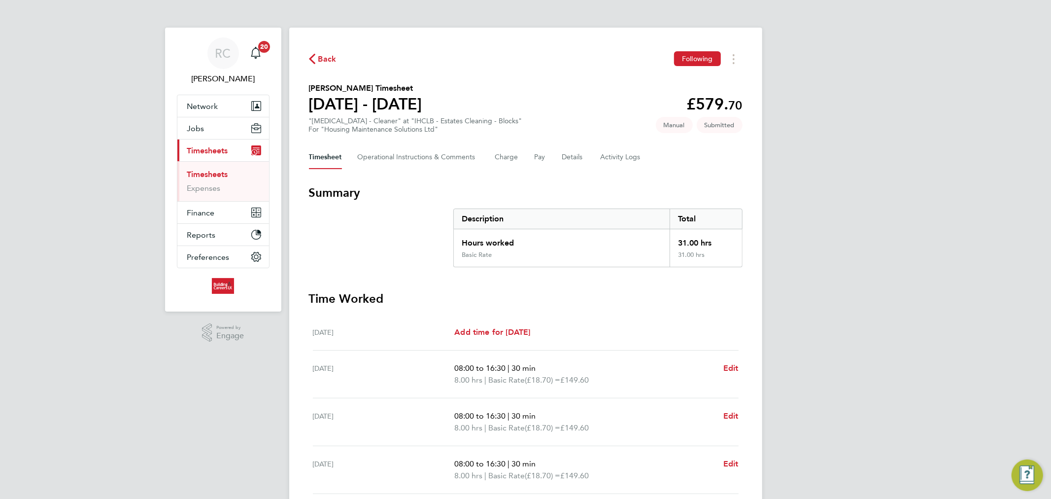
click at [322, 56] on span "Back" at bounding box center [327, 59] width 18 height 12
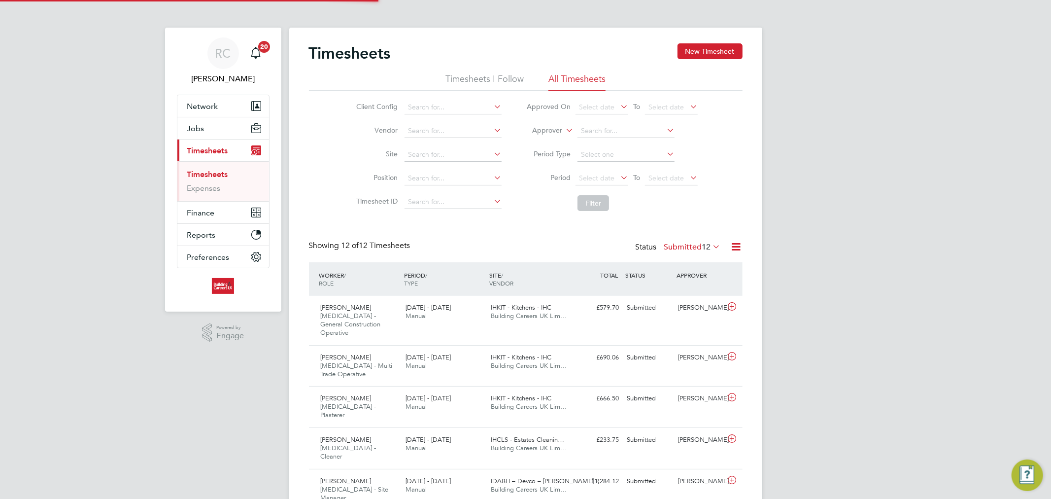
scroll to position [25, 86]
click at [97, 30] on div "RC Rhys Cook Notifications 20 Applications: Network Team Members Businesses Sit…" at bounding box center [525, 417] width 1051 height 834
click at [210, 126] on button "Jobs" at bounding box center [223, 128] width 92 height 22
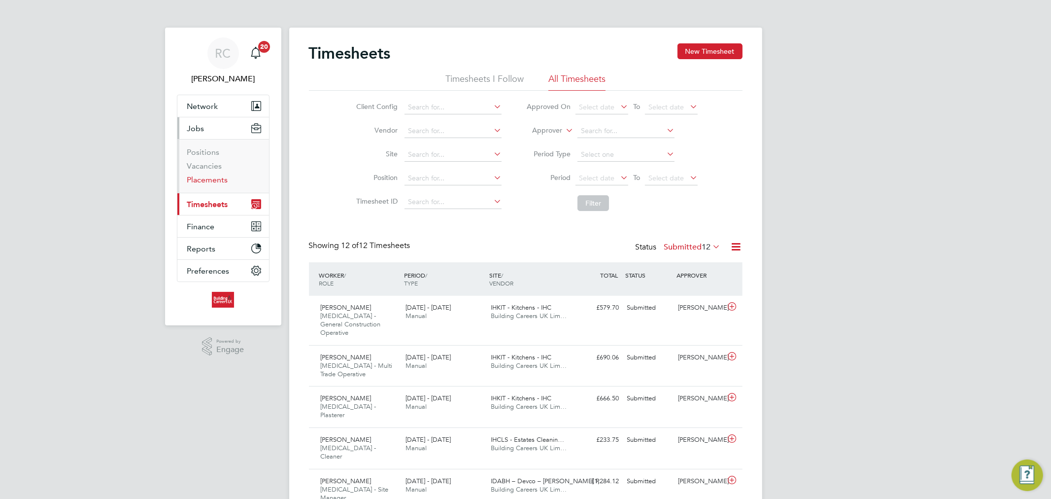
click at [208, 176] on link "Placements" at bounding box center [207, 179] width 41 height 9
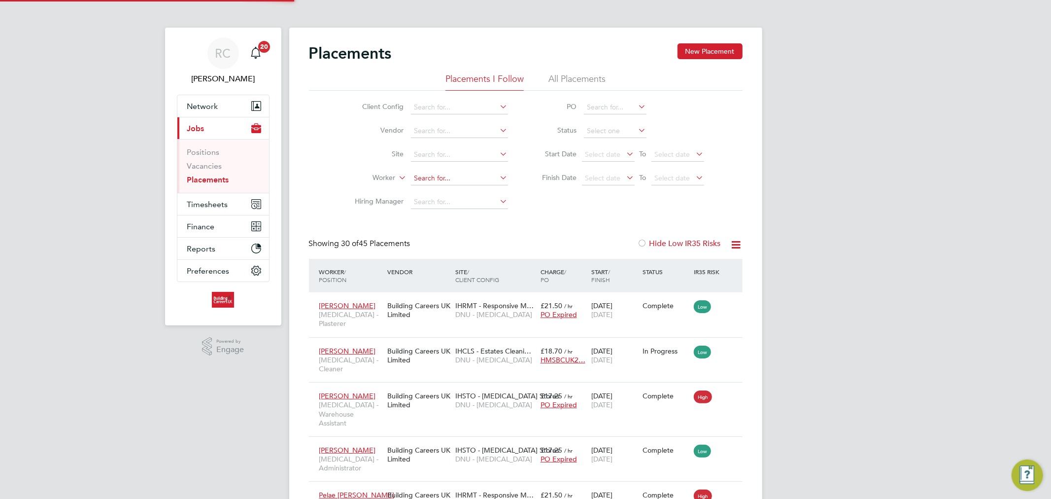
scroll to position [28, 86]
click at [571, 77] on li "All Placements" at bounding box center [576, 82] width 57 height 18
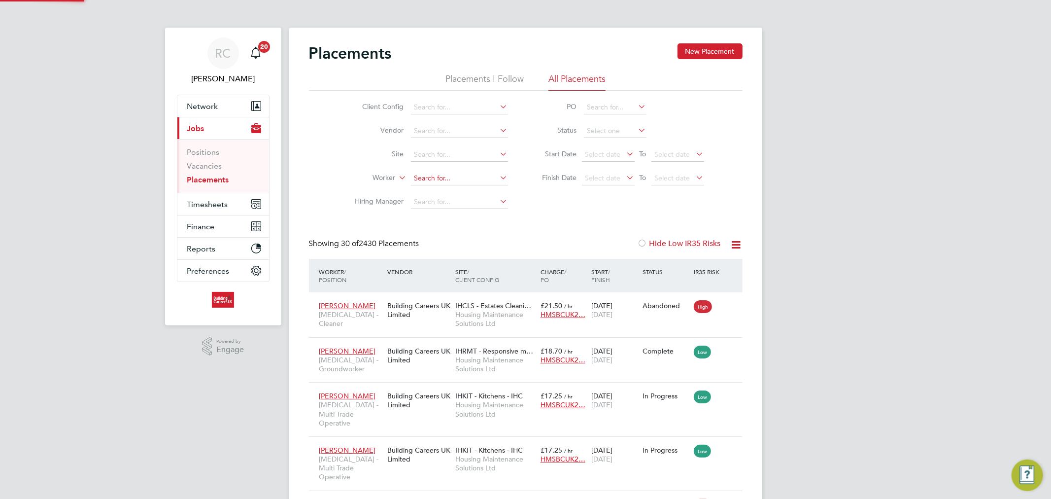
click at [446, 179] on input at bounding box center [459, 178] width 97 height 14
type input "Brian Vaughan"
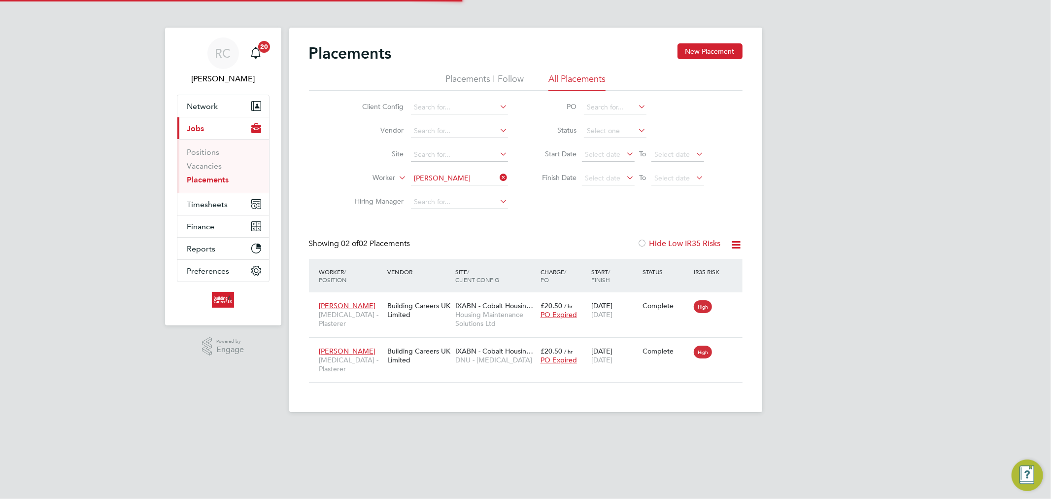
click at [498, 178] on icon at bounding box center [498, 177] width 0 height 14
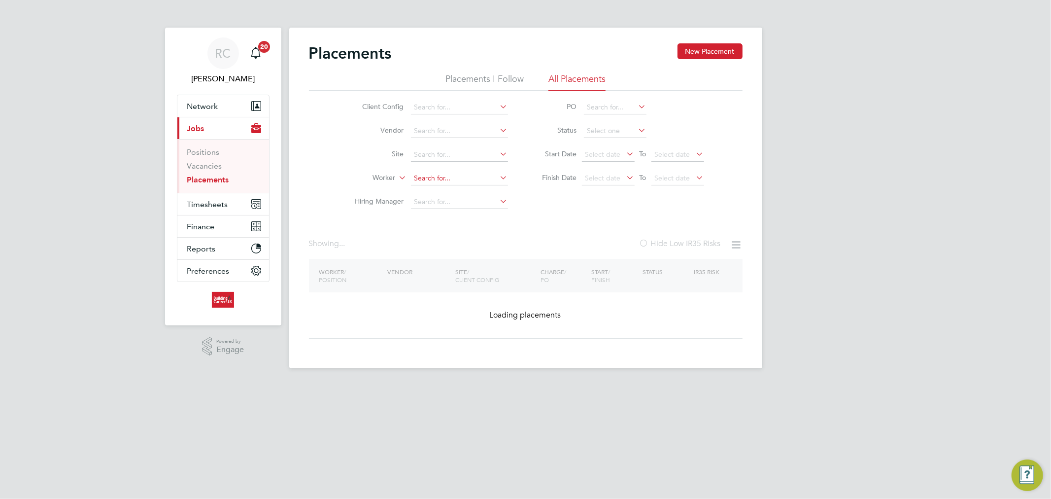
click at [493, 180] on input at bounding box center [459, 178] width 97 height 14
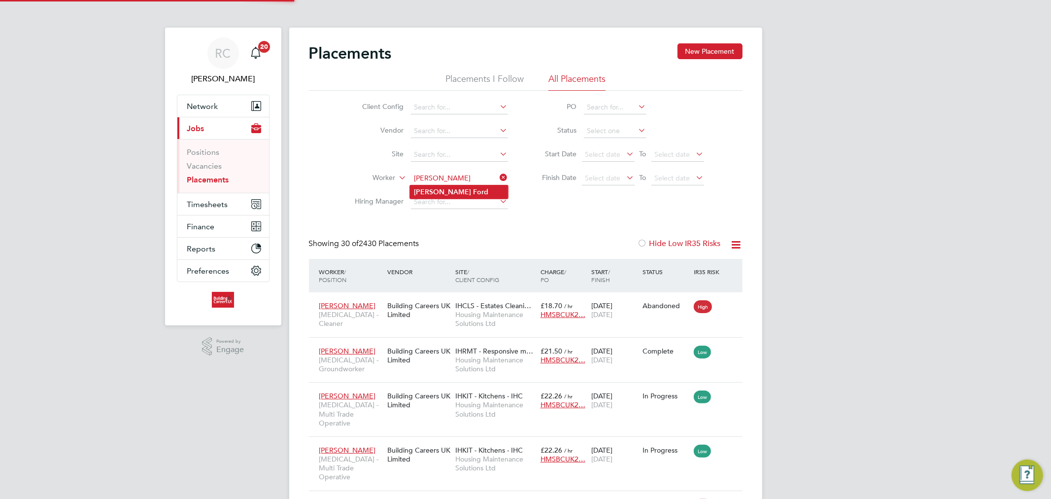
click at [443, 195] on li "Brian Ford" at bounding box center [459, 191] width 98 height 13
type input "Brian Ford"
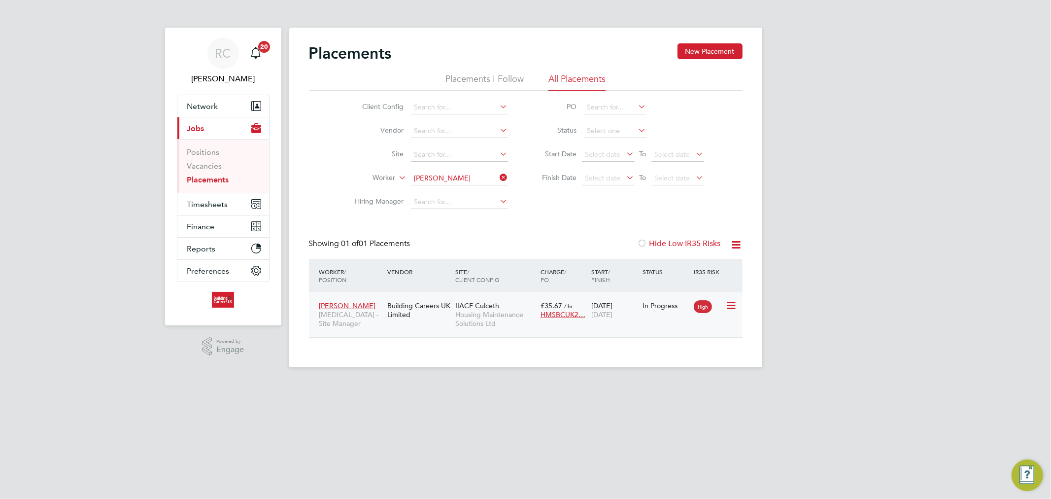
click at [728, 311] on icon at bounding box center [730, 306] width 10 height 12
click at [622, 306] on div "21 Oct 2024 01 Sep 2025" at bounding box center [614, 310] width 51 height 28
click at [214, 168] on link "Vacancies" at bounding box center [204, 165] width 35 height 9
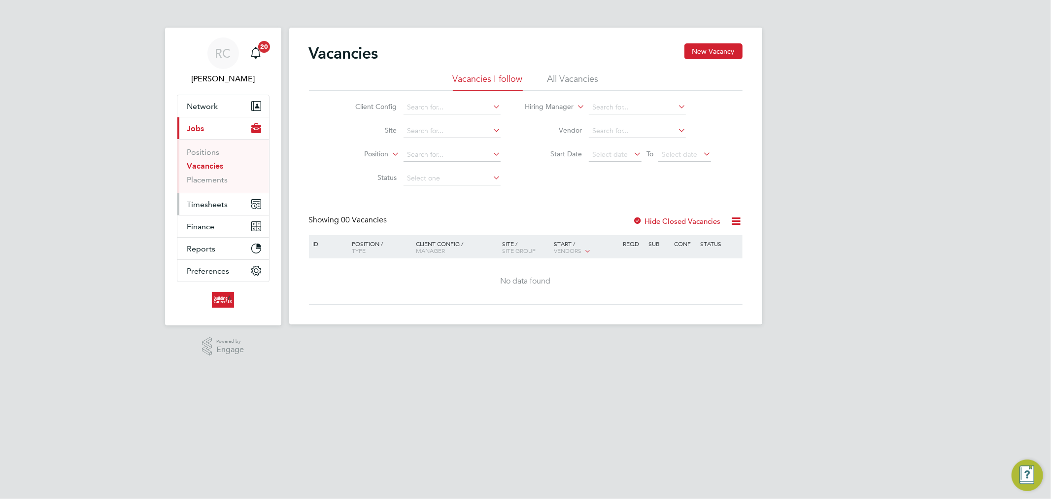
click at [194, 201] on span "Timesheets" at bounding box center [207, 204] width 41 height 9
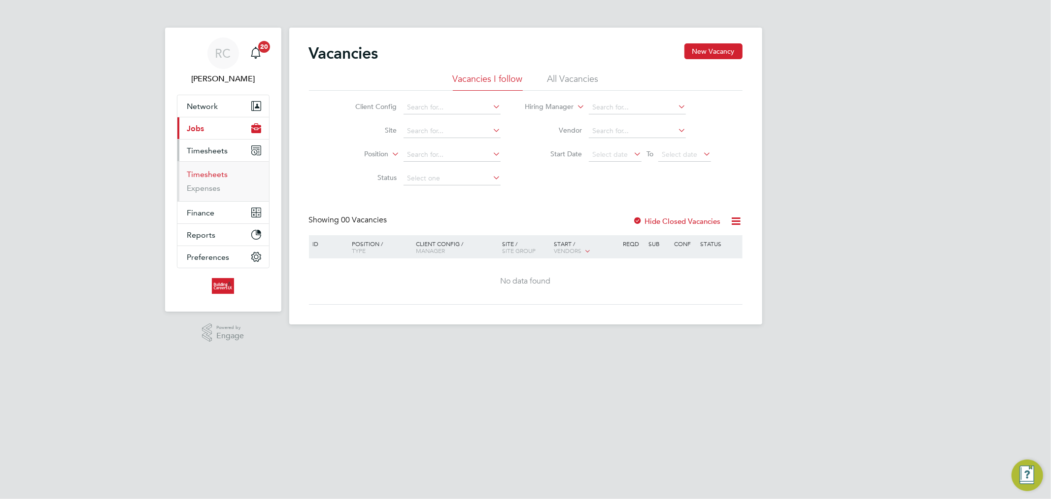
click at [208, 176] on link "Timesheets" at bounding box center [207, 174] width 41 height 9
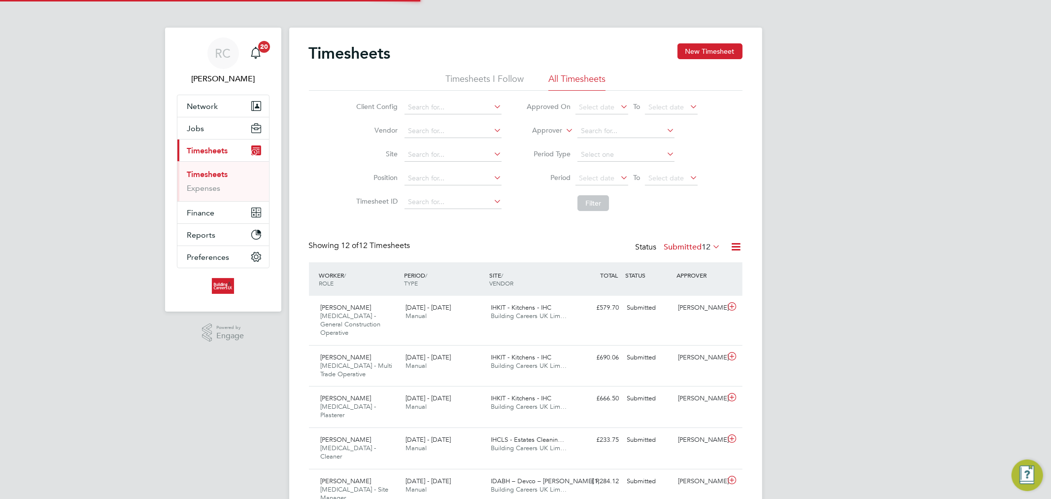
scroll to position [25, 86]
click at [616, 178] on span "Select date" at bounding box center [602, 178] width 53 height 13
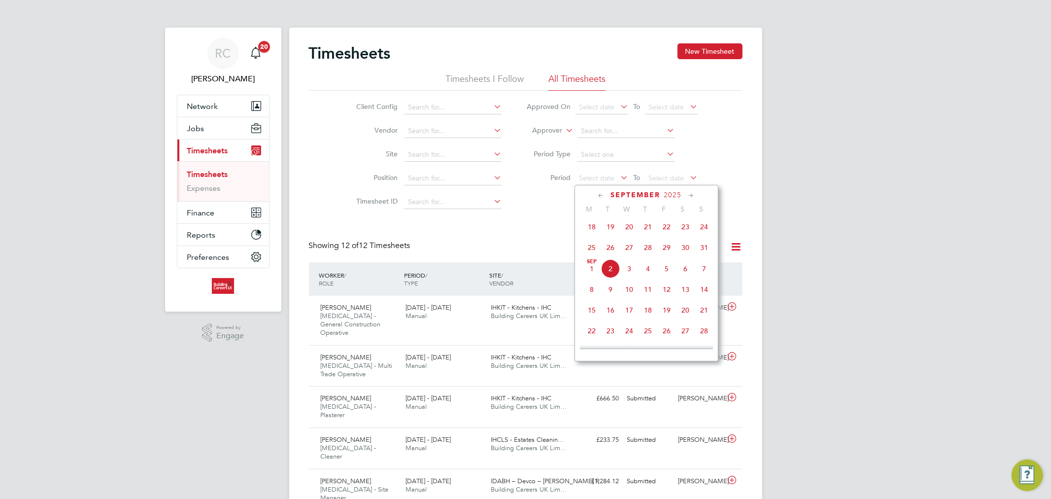
click at [594, 247] on span "25" at bounding box center [591, 247] width 19 height 19
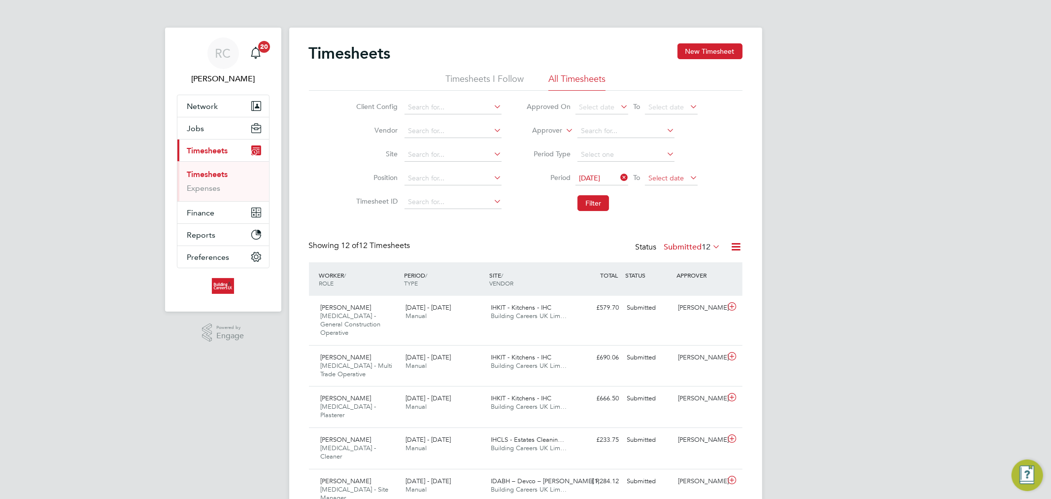
click at [657, 181] on span "Select date" at bounding box center [671, 178] width 53 height 13
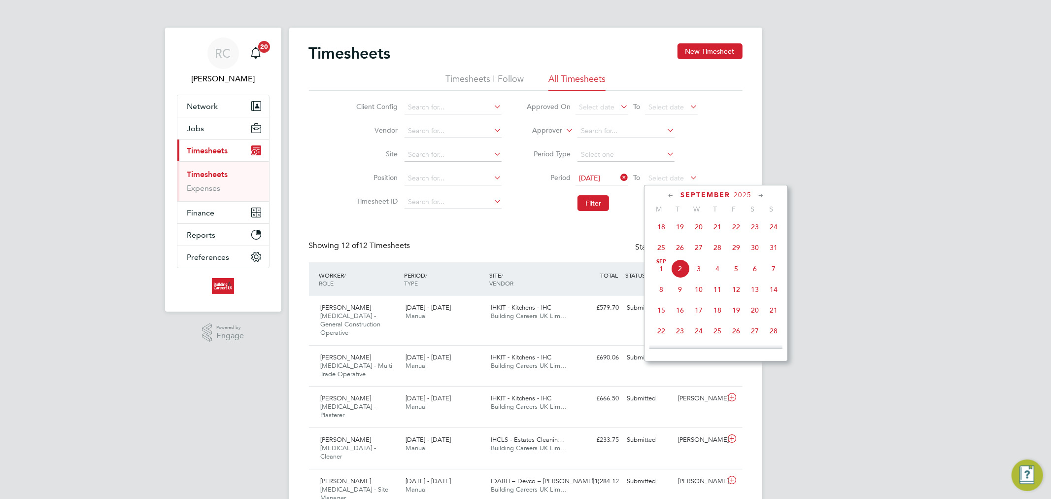
click at [774, 254] on span "31" at bounding box center [773, 247] width 19 height 19
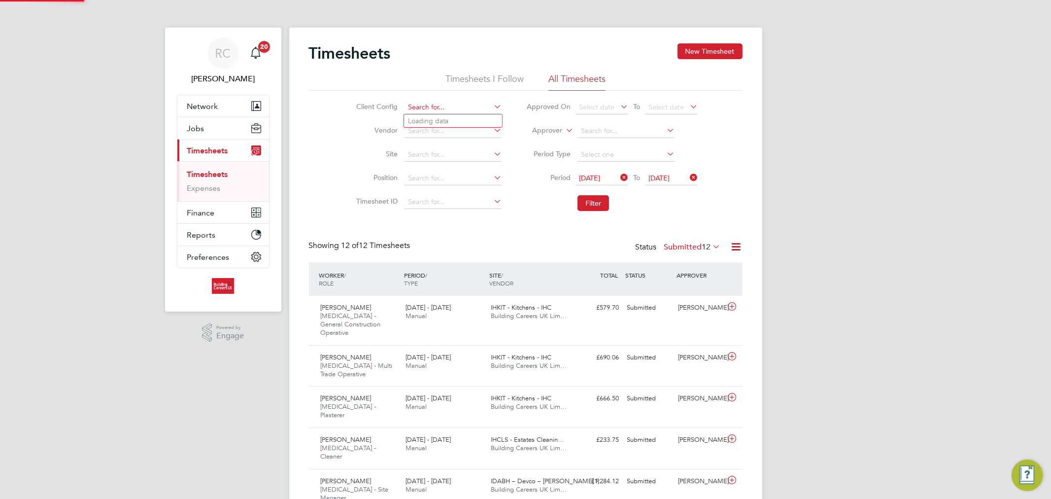
click at [420, 107] on input at bounding box center [453, 108] width 97 height 14
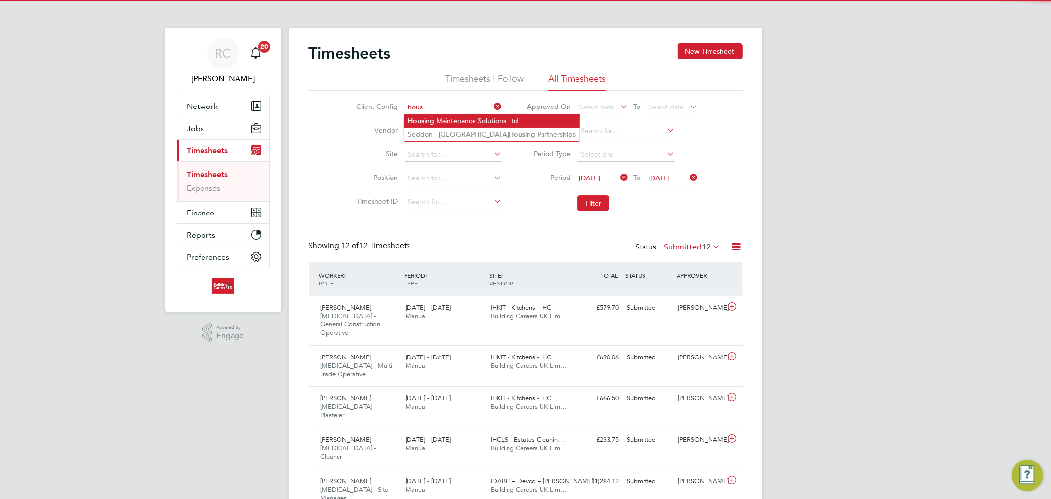
click at [431, 115] on li "Hous ing Maintenance Solutions Ltd" at bounding box center [492, 120] width 176 height 13
type input "Housing Maintenance Solutions Ltd"
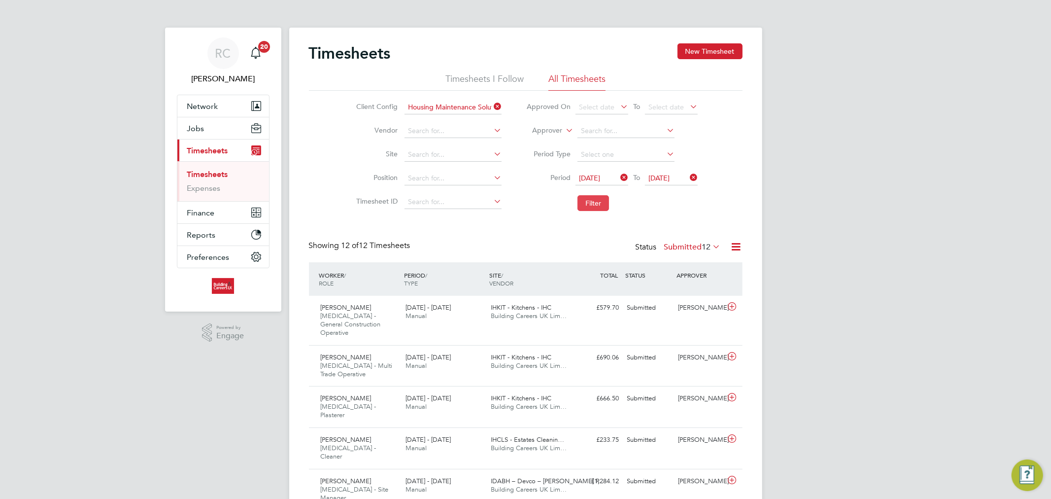
click at [587, 202] on button "Filter" at bounding box center [594, 203] width 32 height 16
click at [693, 249] on label "Submitted 8" at bounding box center [695, 247] width 52 height 10
click at [786, 207] on div "RC Rhys Cook Notifications 20 Applications: Network Team Members Businesses Sit…" at bounding box center [525, 343] width 1051 height 686
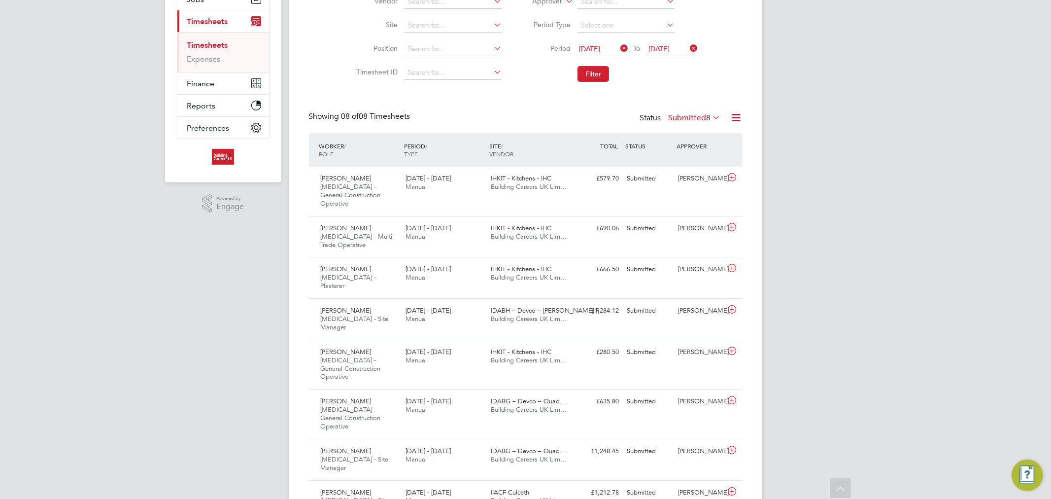
click at [684, 119] on label "Submitted 8" at bounding box center [695, 118] width 52 height 10
click at [798, 142] on div "RC Rhys Cook Notifications 20 Applications: Network Team Members Businesses Sit…" at bounding box center [525, 214] width 1051 height 686
click at [697, 120] on label "Submitted 8" at bounding box center [695, 118] width 52 height 10
click at [693, 198] on li "Rejected" at bounding box center [688, 199] width 45 height 14
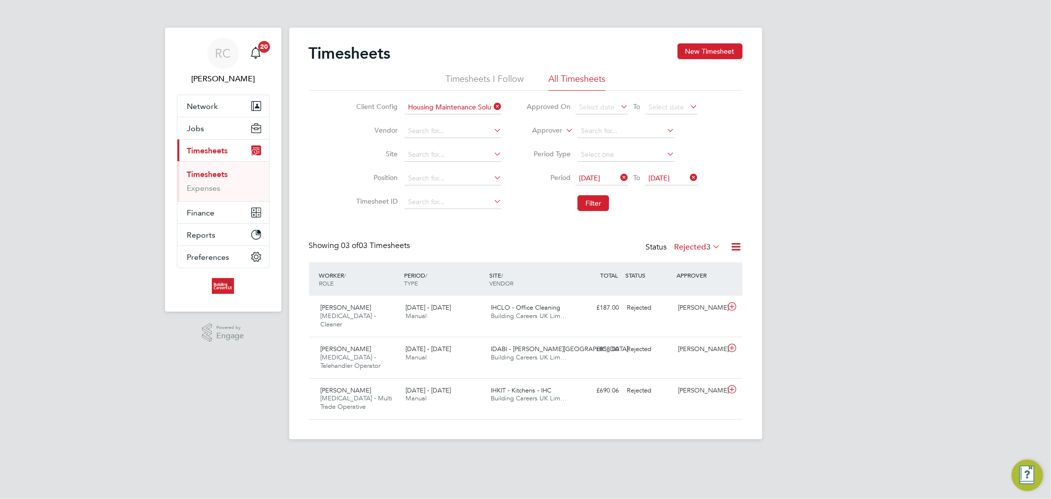
click at [707, 244] on span "3" at bounding box center [709, 247] width 4 height 10
click at [776, 107] on div "RC Rhys Cook Notifications 20 Applications: Network Team Members Businesses Sit…" at bounding box center [525, 227] width 1051 height 455
click at [705, 44] on button "New Timesheet" at bounding box center [710, 51] width 65 height 16
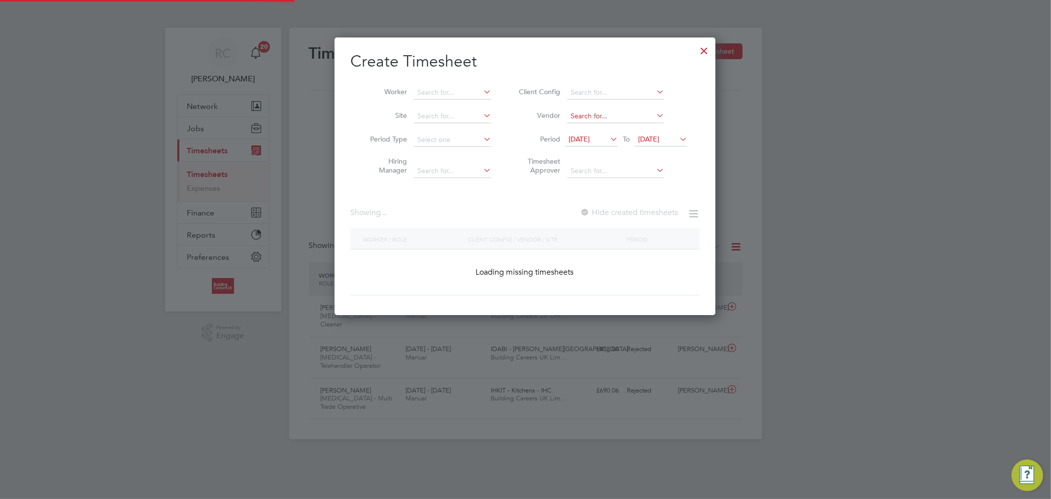
scroll to position [943, 381]
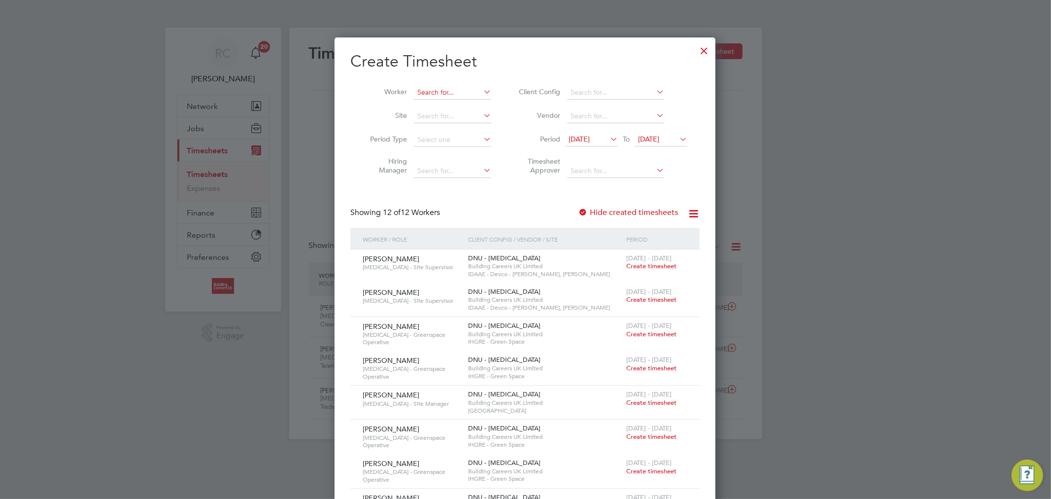
click at [461, 90] on input at bounding box center [452, 93] width 77 height 14
click at [590, 142] on span "19 Aug 2025" at bounding box center [579, 139] width 21 height 9
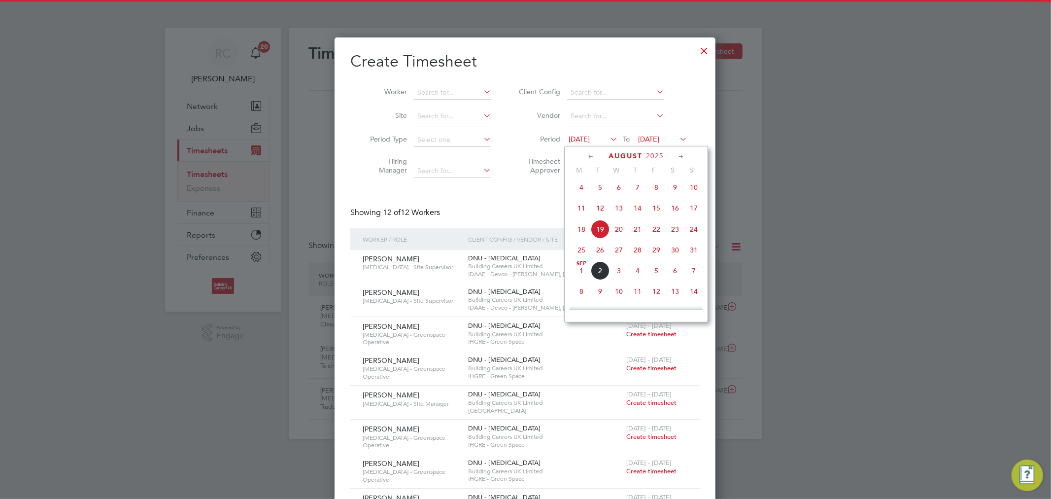
click at [582, 255] on span "25" at bounding box center [581, 249] width 19 height 19
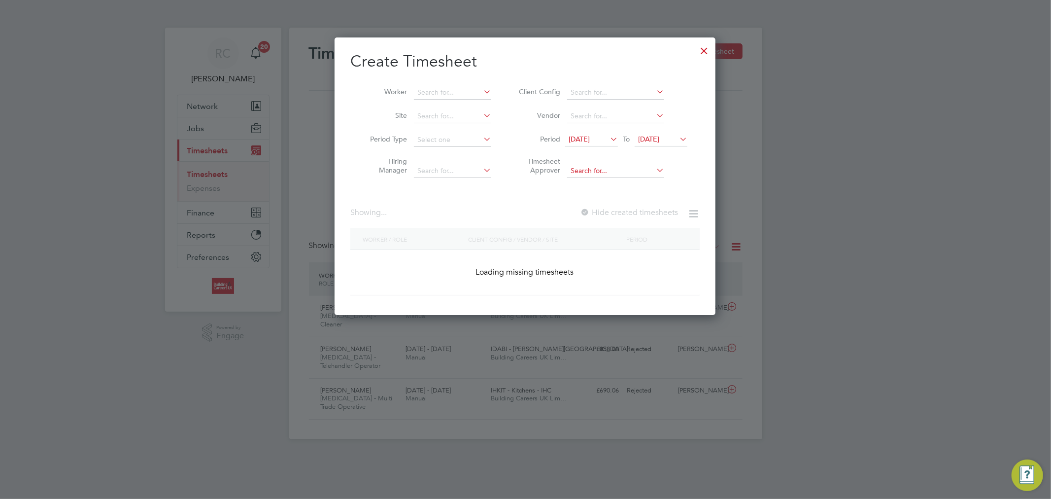
scroll to position [607, 381]
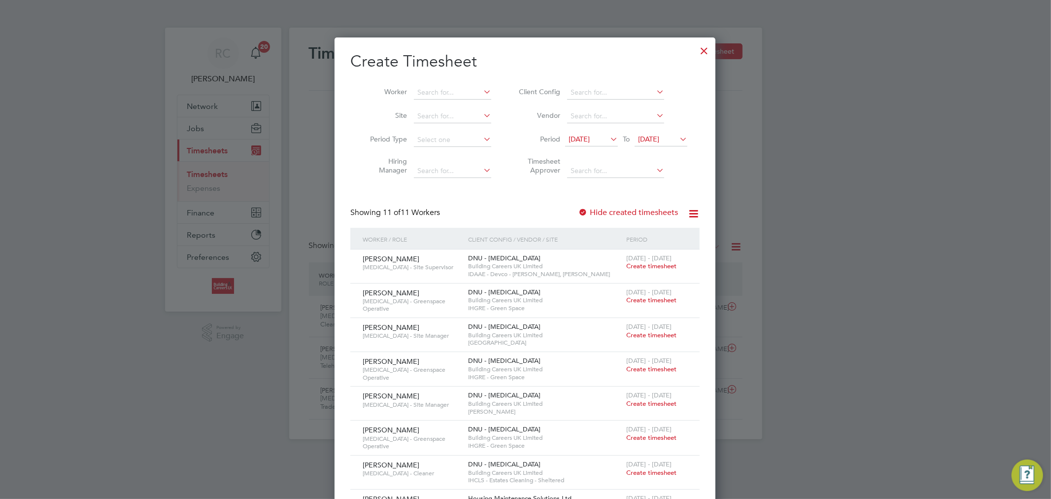
click at [639, 141] on span "26 Aug 2025" at bounding box center [648, 139] width 21 height 9
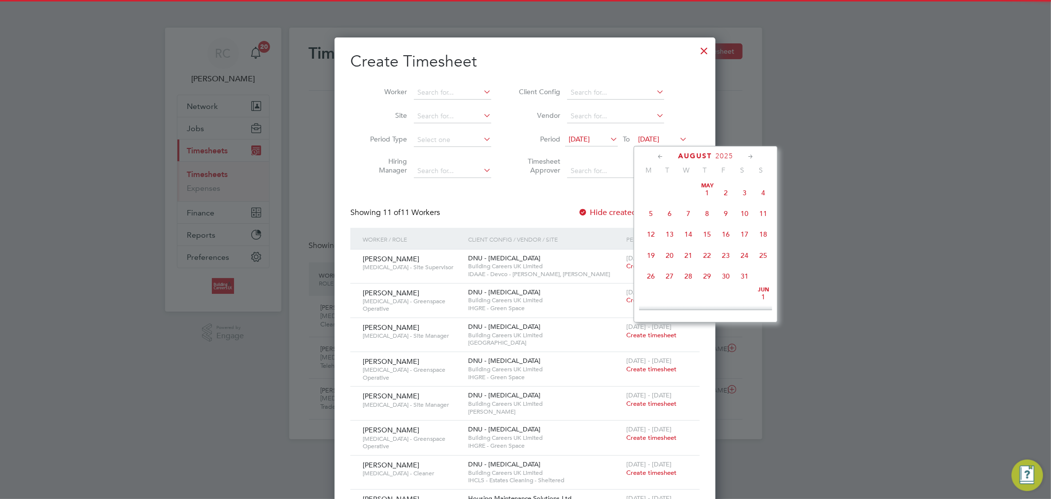
scroll to position [380, 0]
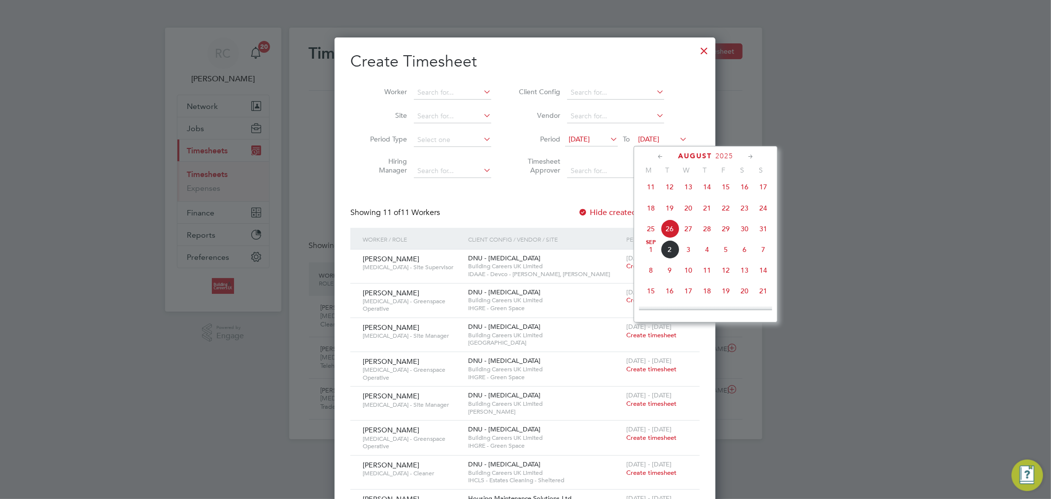
click at [763, 232] on span "31" at bounding box center [763, 228] width 19 height 19
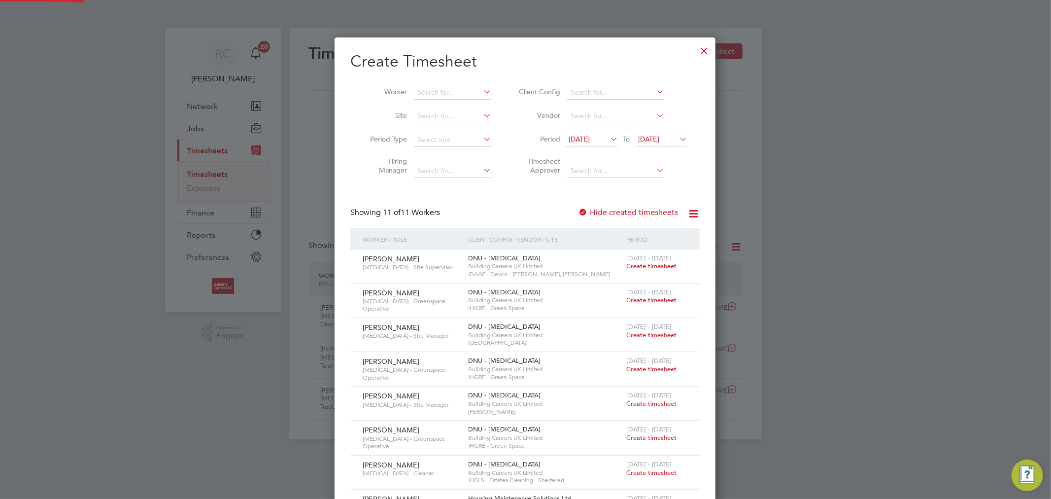
scroll to position [607, 381]
click at [446, 93] on input at bounding box center [452, 93] width 77 height 14
type input "b"
click at [447, 107] on b "Gleave" at bounding box center [464, 106] width 57 height 8
type input "Mark Gleave"
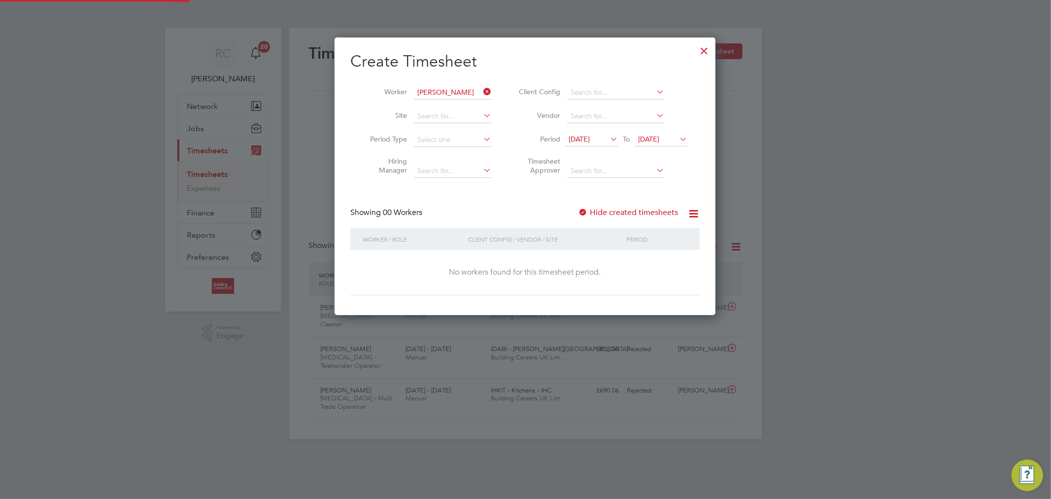
scroll to position [278, 381]
click at [623, 207] on label "Hide created timesheets" at bounding box center [628, 212] width 100 height 10
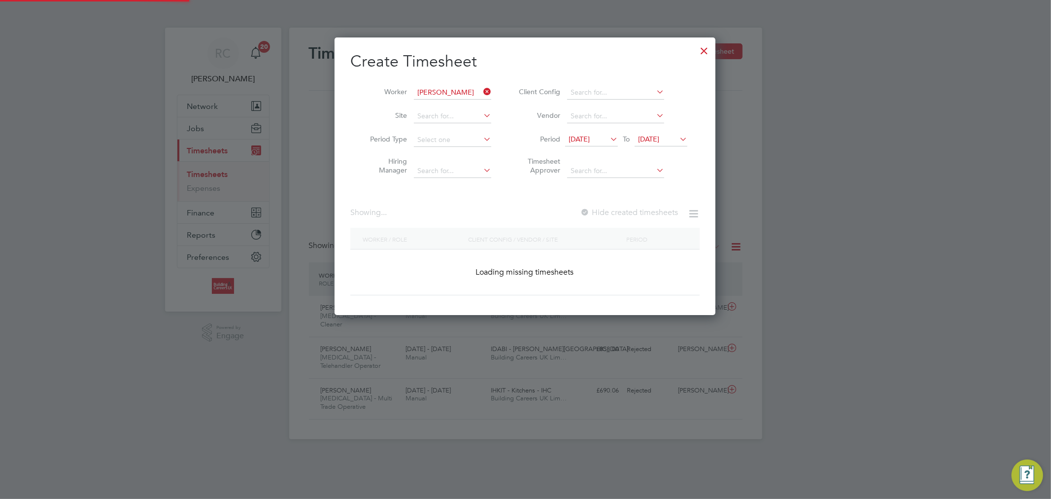
scroll to position [266, 381]
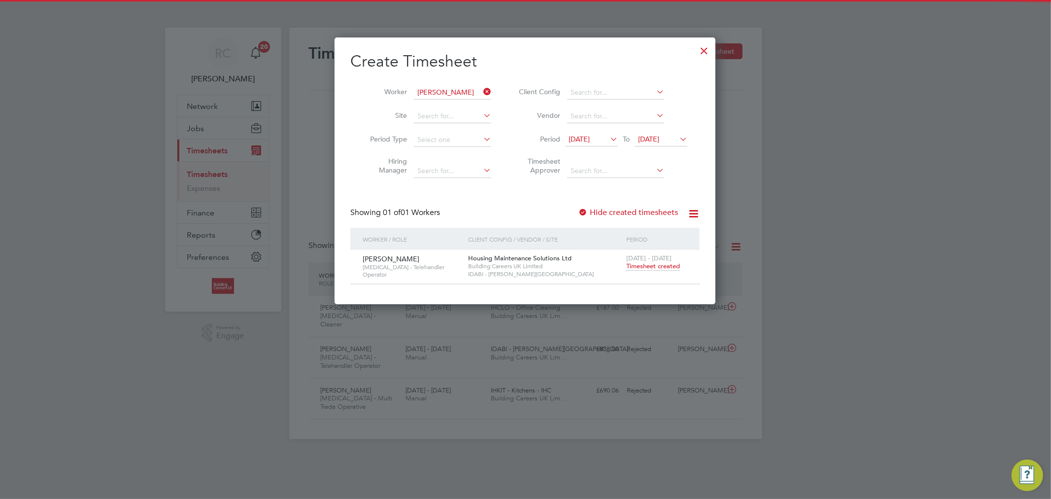
click at [632, 267] on span "Timesheet created" at bounding box center [653, 266] width 54 height 9
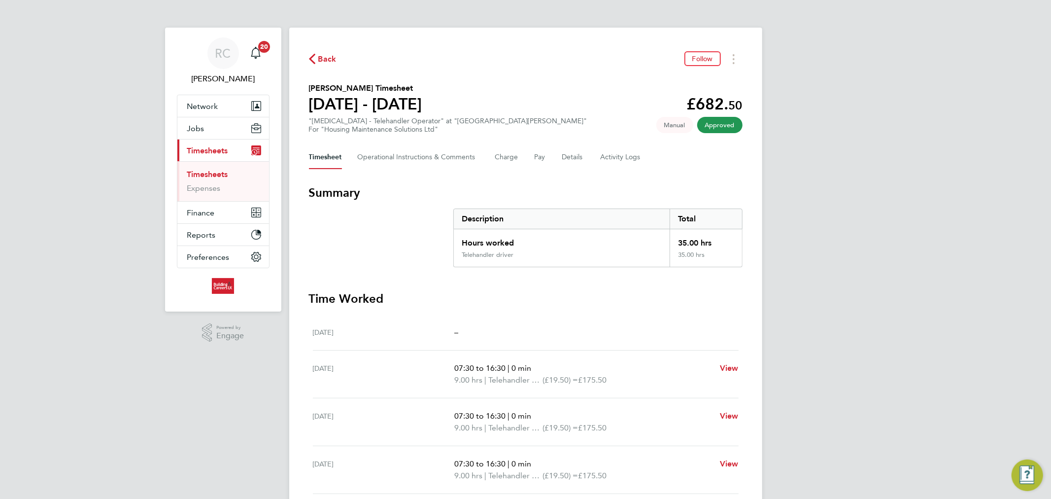
click at [324, 63] on span "Back" at bounding box center [327, 59] width 18 height 12
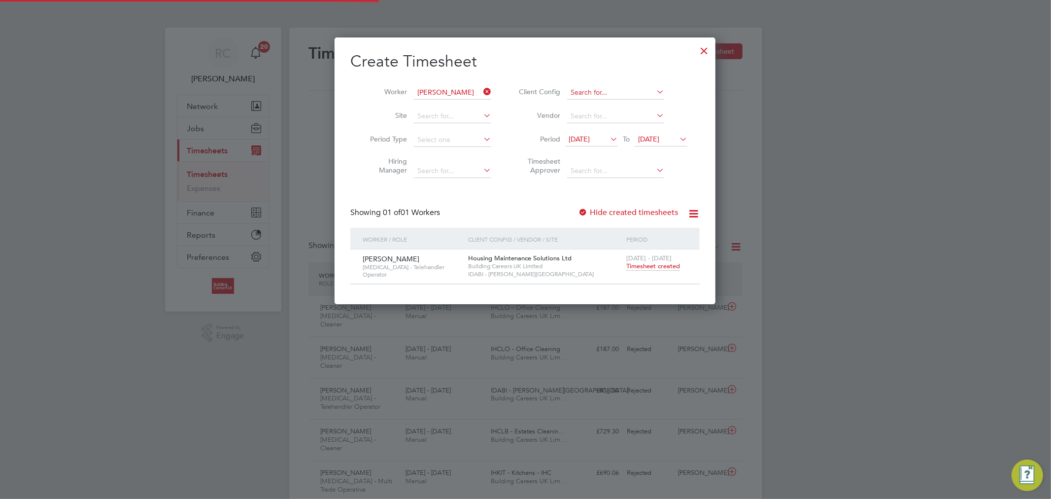
scroll to position [25, 86]
click at [657, 267] on span "Timesheet created" at bounding box center [653, 266] width 54 height 9
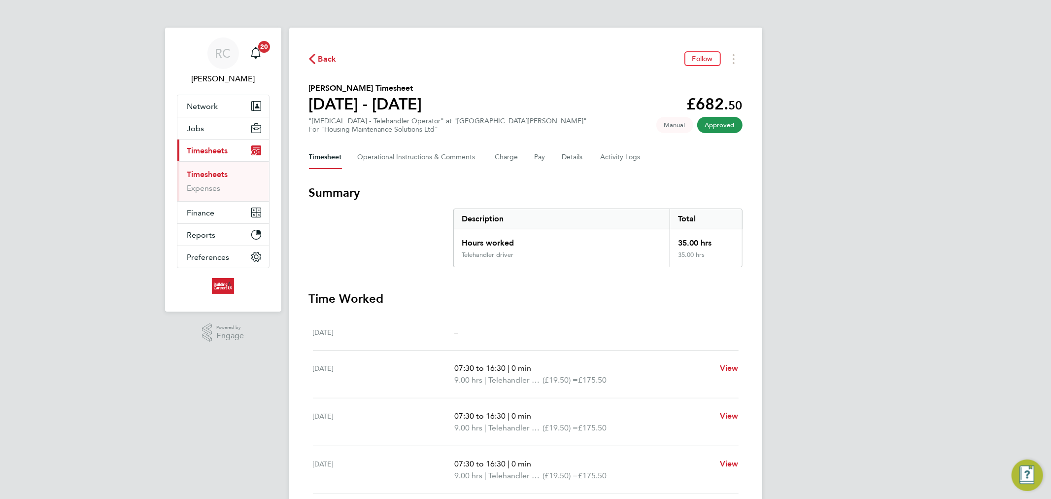
click at [332, 63] on span "Back" at bounding box center [327, 59] width 18 height 12
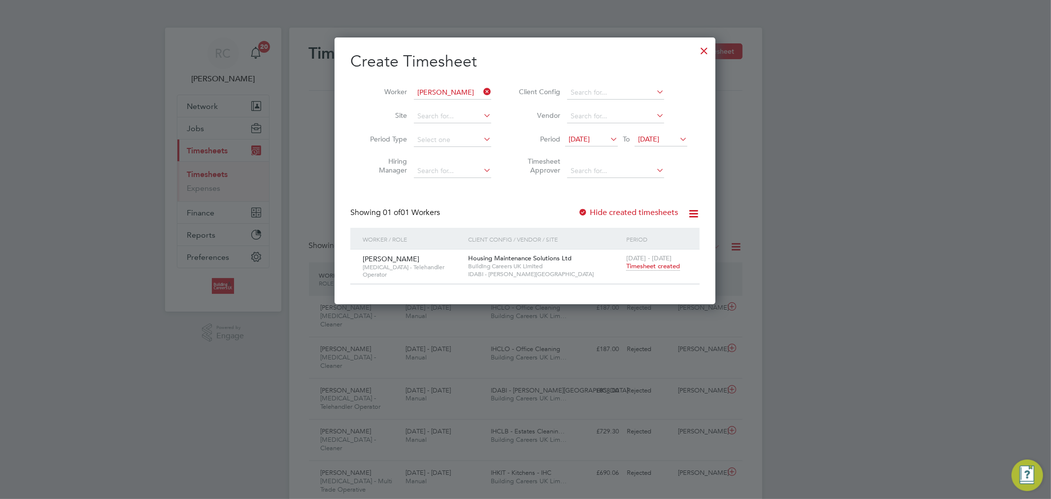
click at [481, 88] on icon at bounding box center [481, 92] width 0 height 14
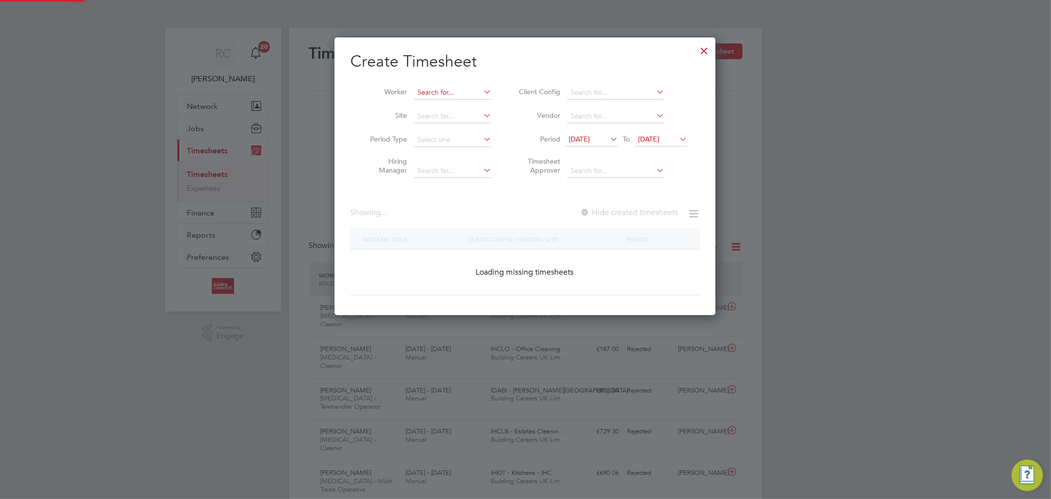
click at [476, 90] on input at bounding box center [452, 93] width 77 height 14
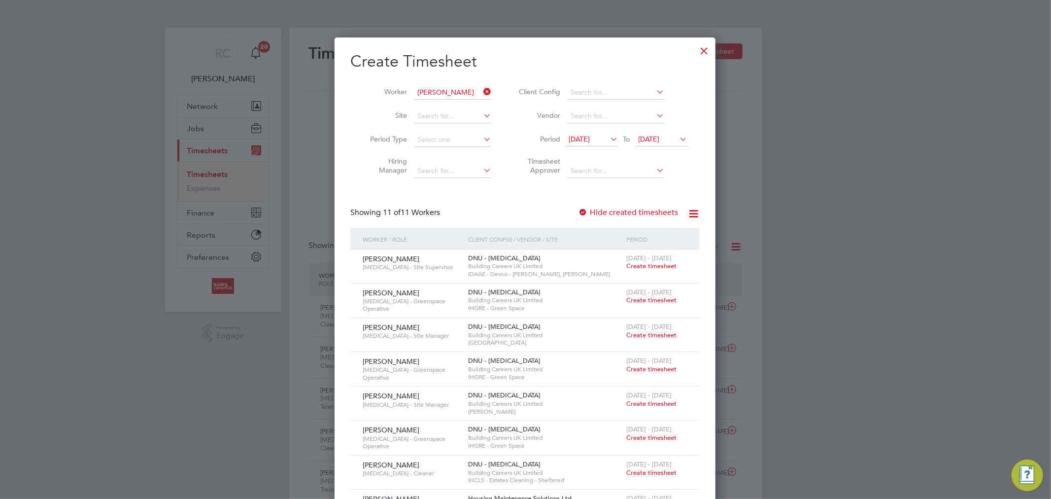
click at [477, 107] on b "Foster" at bounding box center [505, 106] width 57 height 8
type input "Barry Foster"
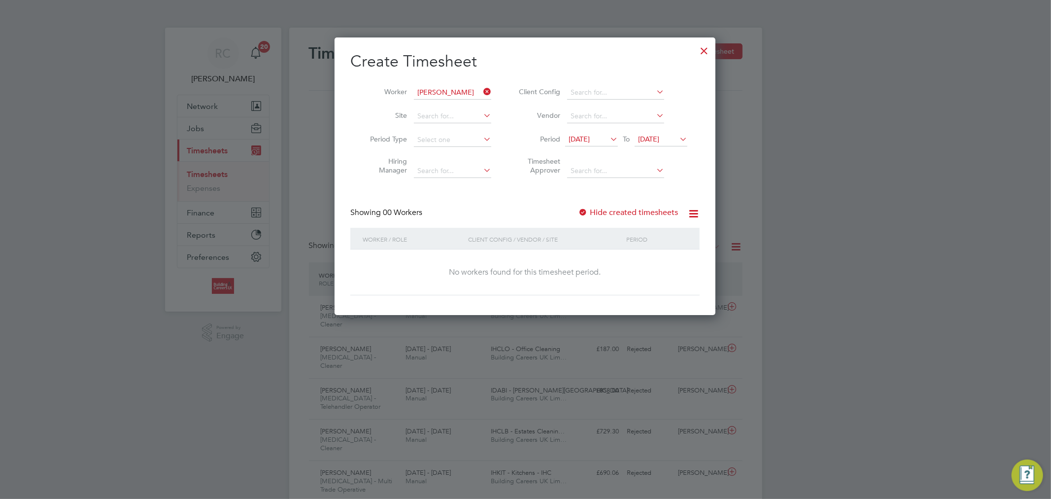
click at [625, 213] on label "Hide created timesheets" at bounding box center [628, 212] width 100 height 10
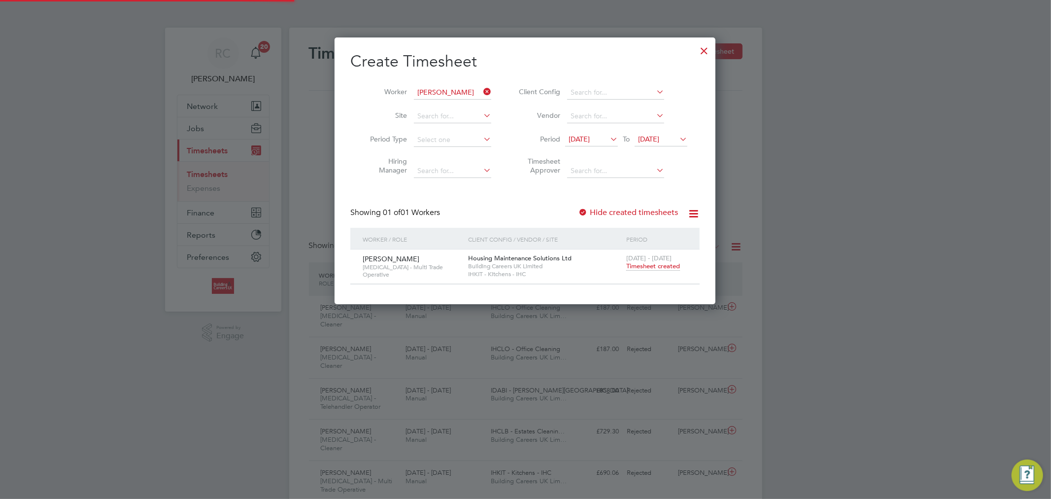
click at [648, 268] on span "Timesheet created" at bounding box center [653, 266] width 54 height 9
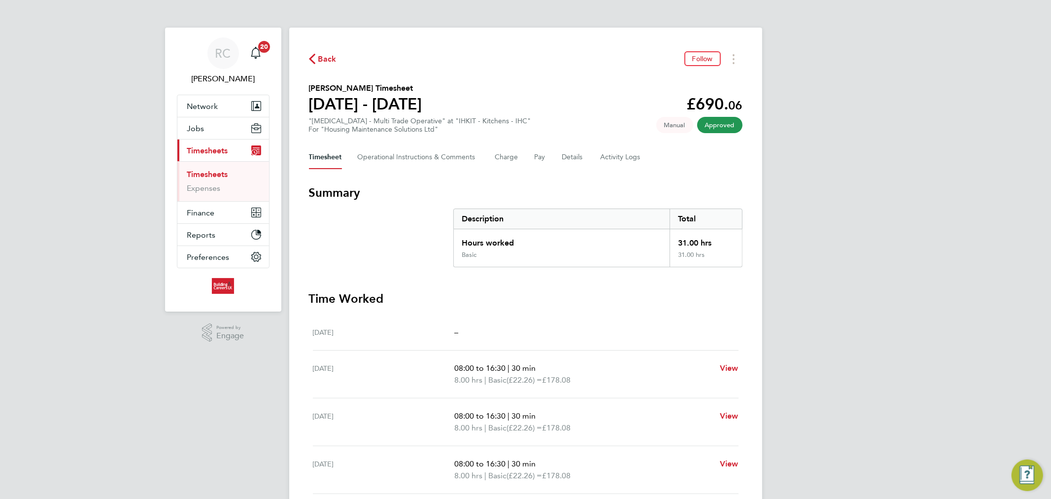
click at [322, 53] on span "Back" at bounding box center [327, 59] width 18 height 12
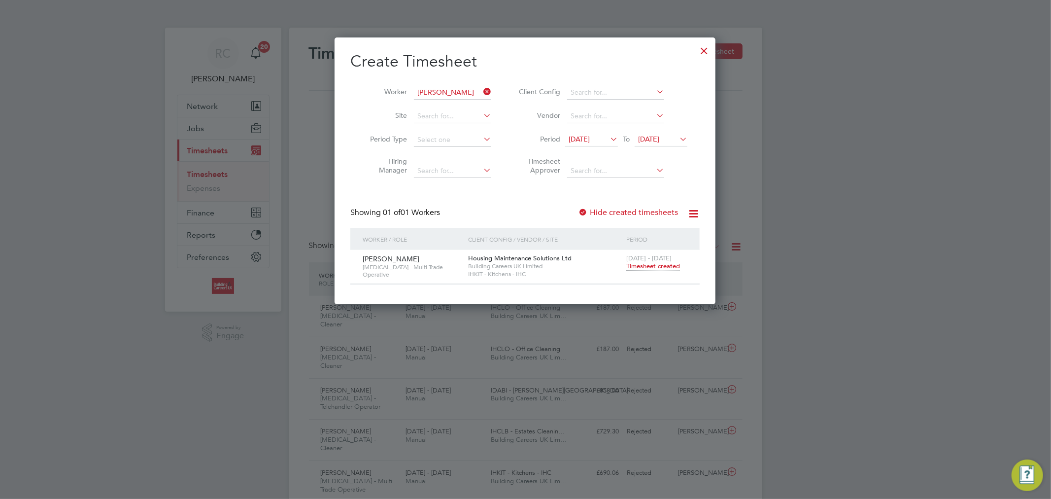
click at [700, 53] on div at bounding box center [704, 48] width 18 height 18
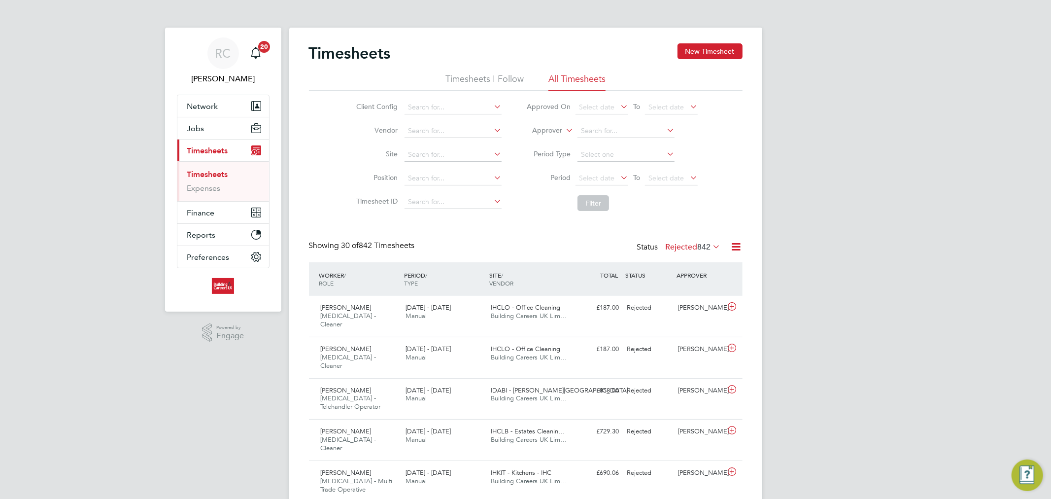
click at [699, 250] on span "842" at bounding box center [704, 247] width 13 height 10
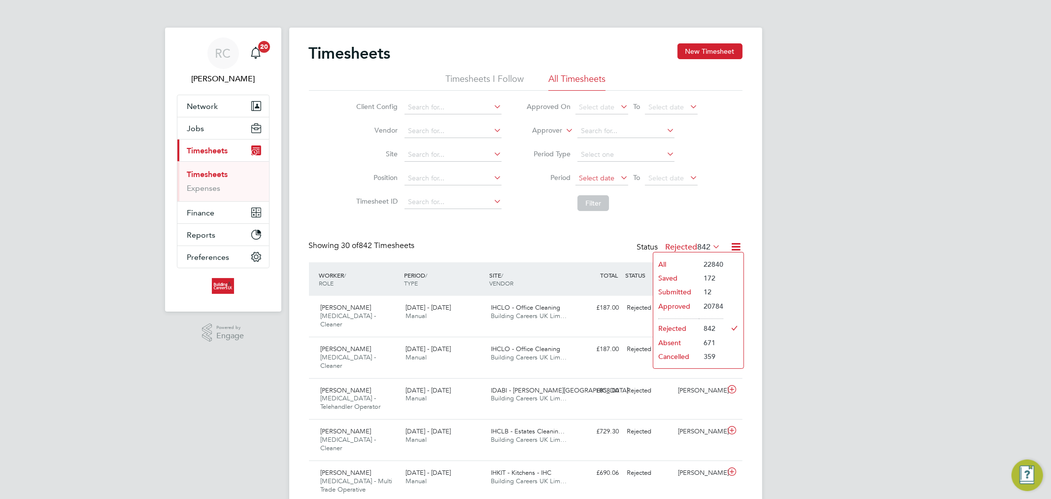
click at [613, 178] on span "Select date" at bounding box center [596, 177] width 35 height 9
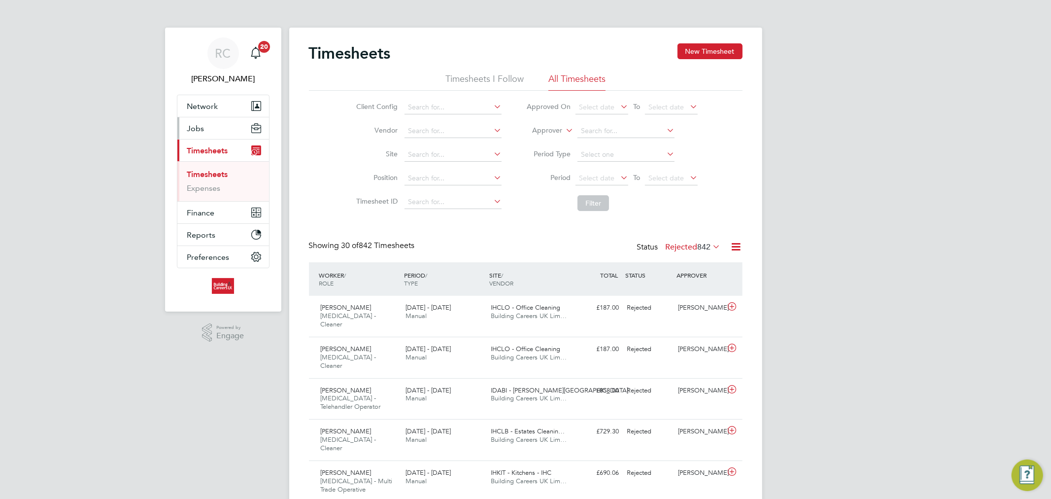
click at [214, 122] on button "Jobs" at bounding box center [223, 128] width 92 height 22
click at [204, 131] on button "Jobs" at bounding box center [223, 128] width 92 height 22
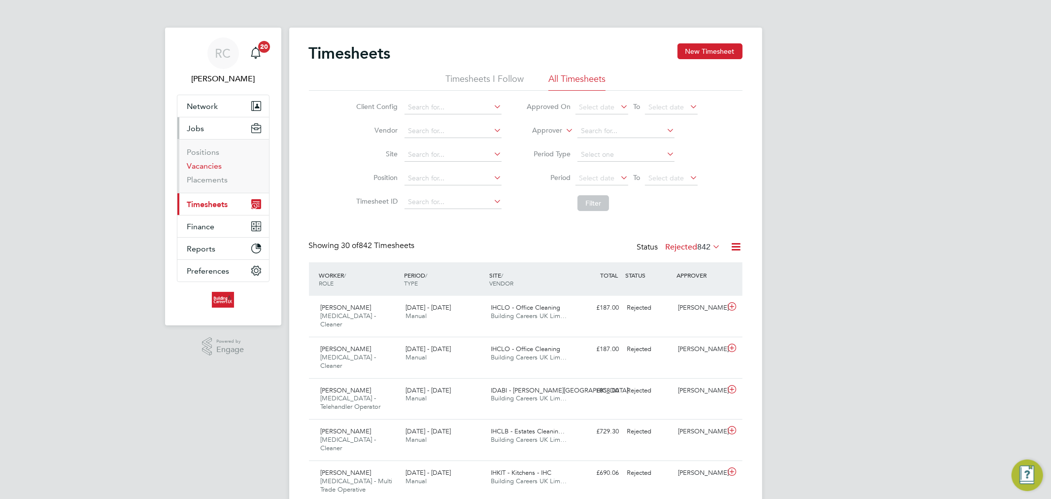
click at [204, 166] on link "Vacancies" at bounding box center [204, 165] width 35 height 9
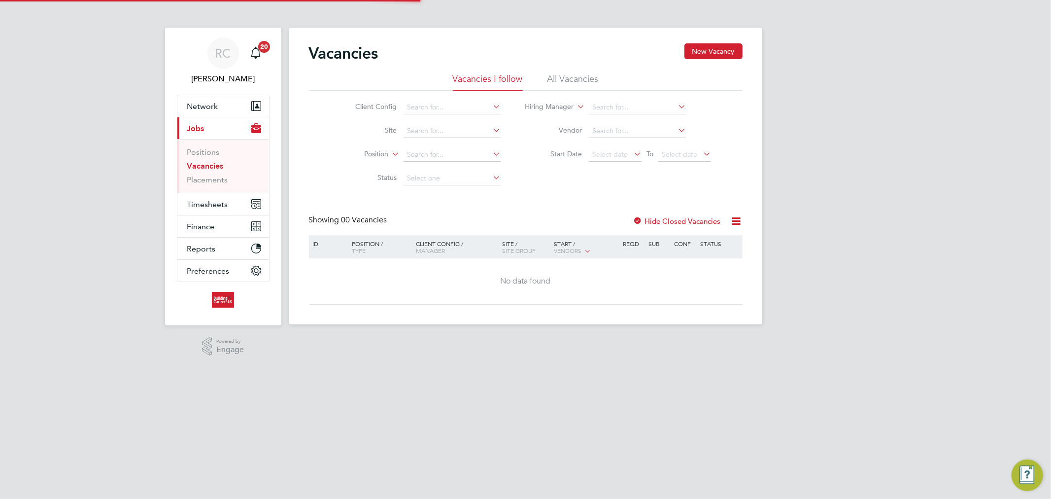
click at [567, 85] on li "All Vacancies" at bounding box center [572, 82] width 51 height 18
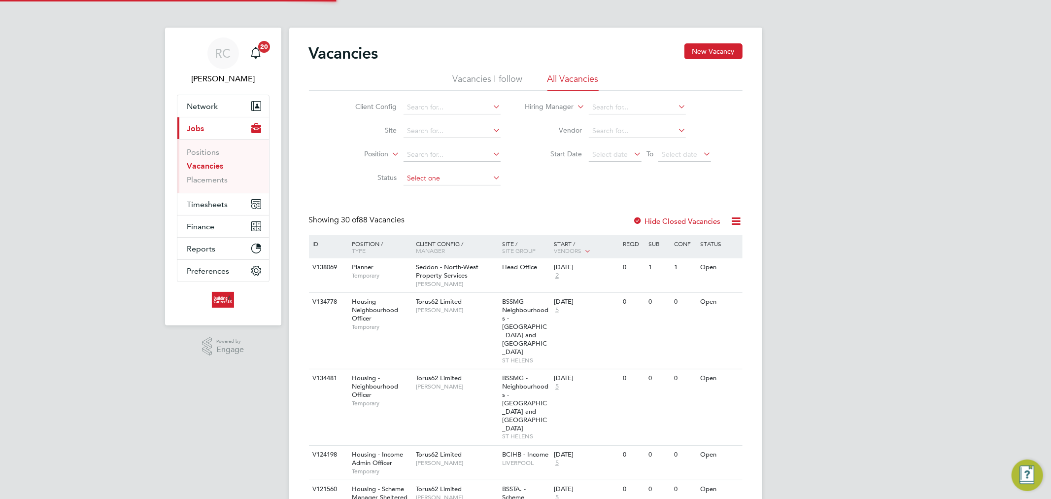
click at [439, 179] on input at bounding box center [452, 178] width 97 height 14
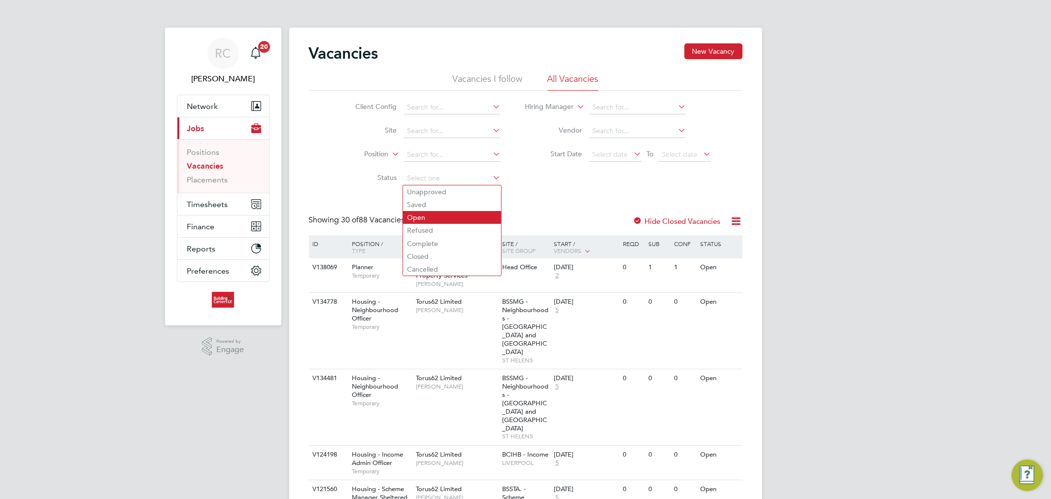
click at [427, 214] on li "Open" at bounding box center [452, 217] width 98 height 13
type input "Open"
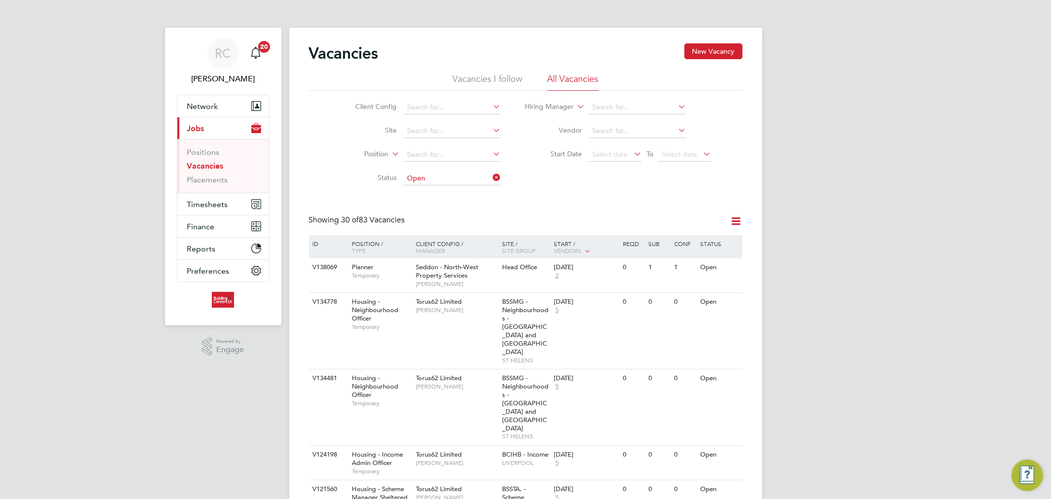
click at [725, 222] on div at bounding box center [733, 221] width 20 height 12
click at [733, 222] on icon at bounding box center [736, 221] width 12 height 12
click at [622, 154] on span "Select date" at bounding box center [609, 154] width 35 height 9
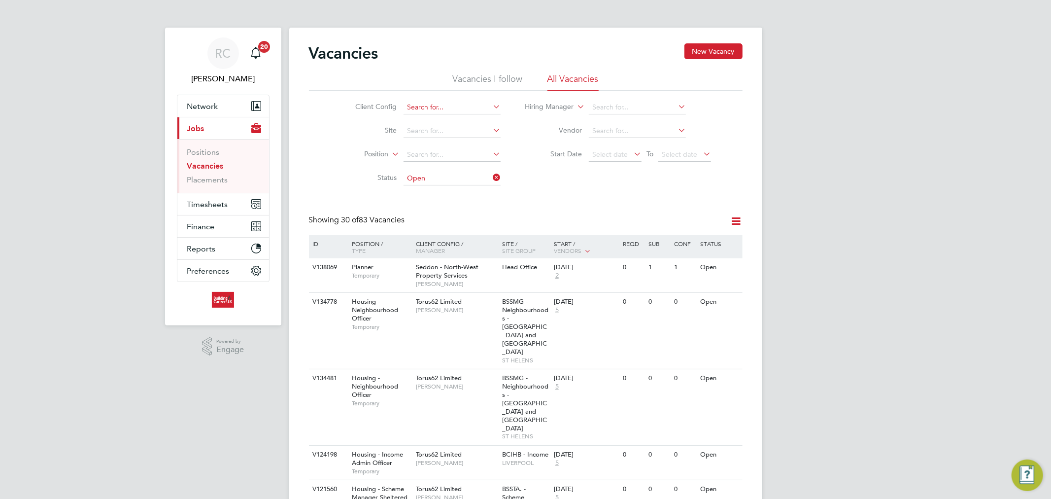
click at [448, 107] on input at bounding box center [452, 108] width 97 height 14
click at [442, 119] on li "Hous ing Maintenance Solutions Ltd" at bounding box center [491, 120] width 176 height 13
type input "Housing Maintenance Solutions Ltd"
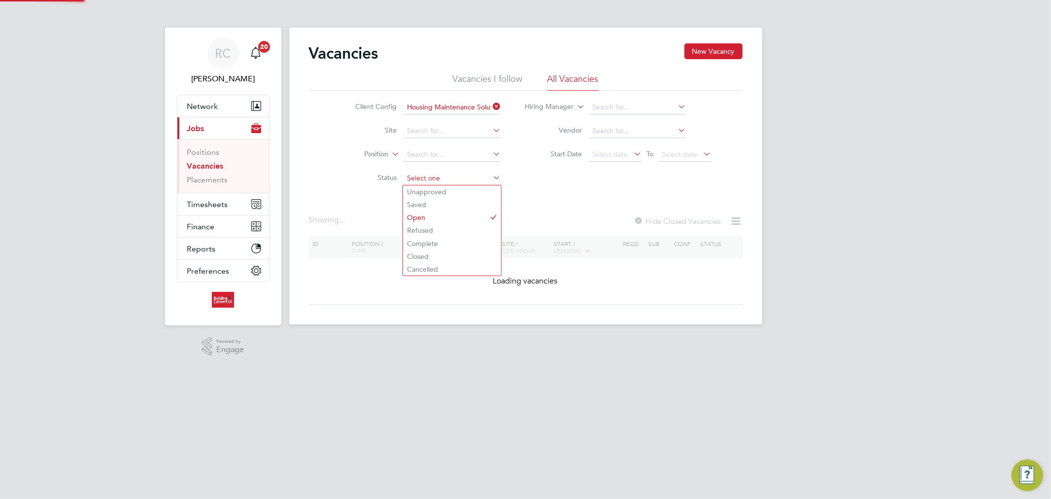
click at [452, 173] on input at bounding box center [452, 178] width 97 height 14
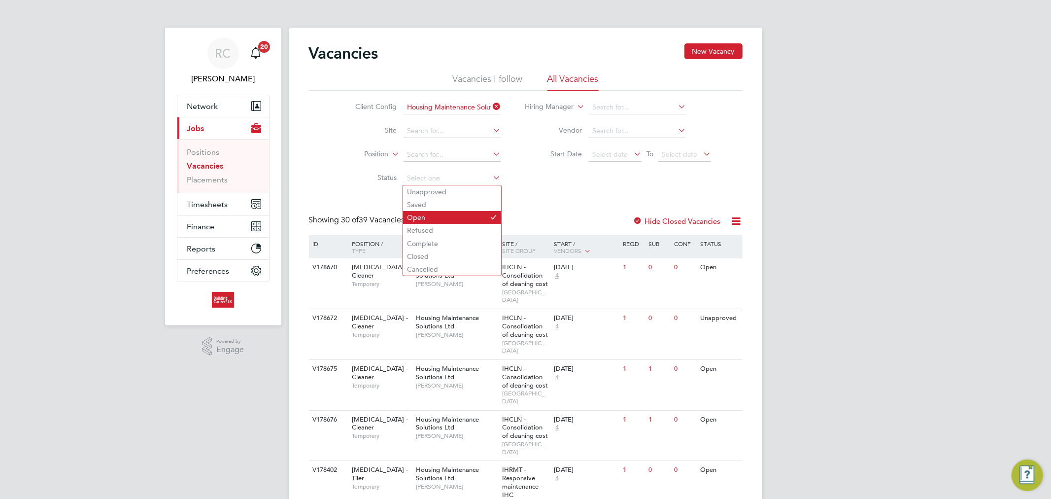
click at [434, 219] on li "Open" at bounding box center [452, 217] width 98 height 13
type input "Open"
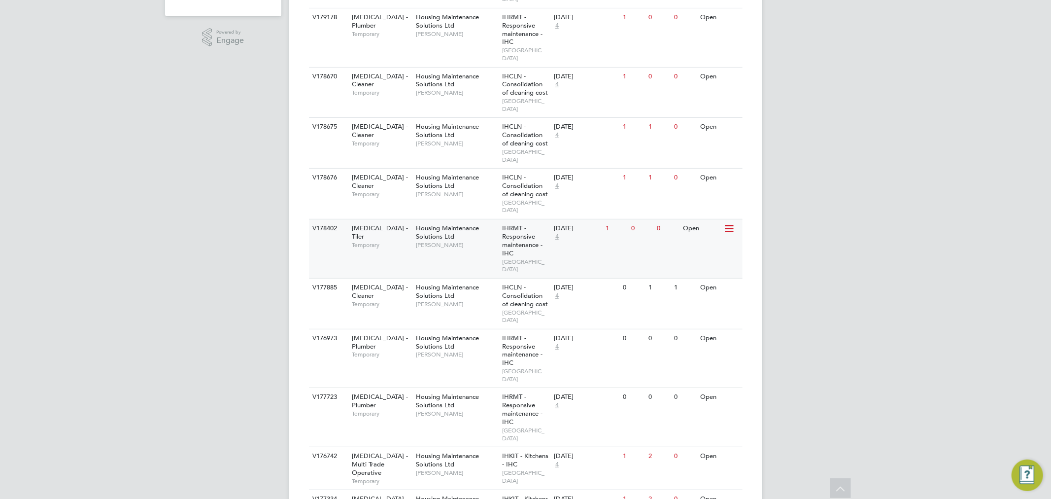
scroll to position [328, 0]
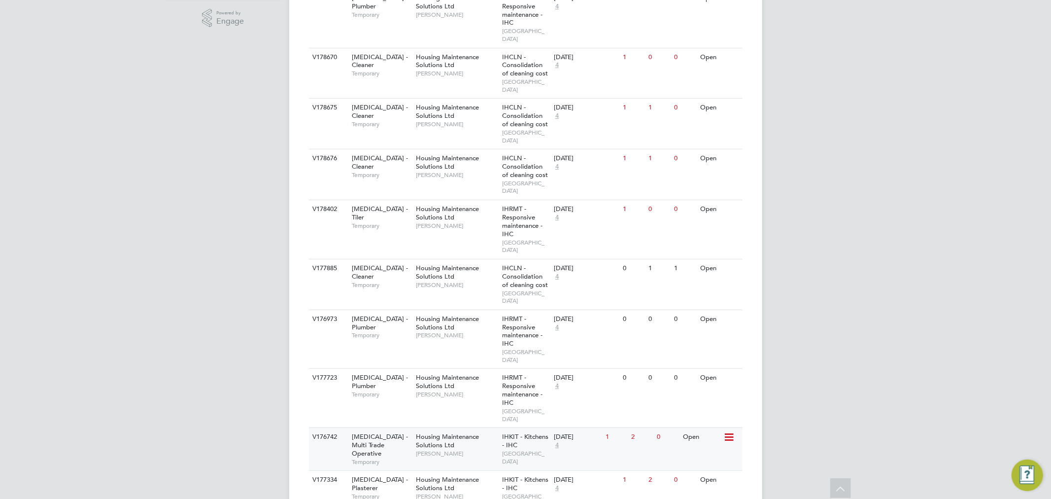
click at [518, 432] on span "IHKIT - Kitchens - IHC" at bounding box center [525, 440] width 46 height 17
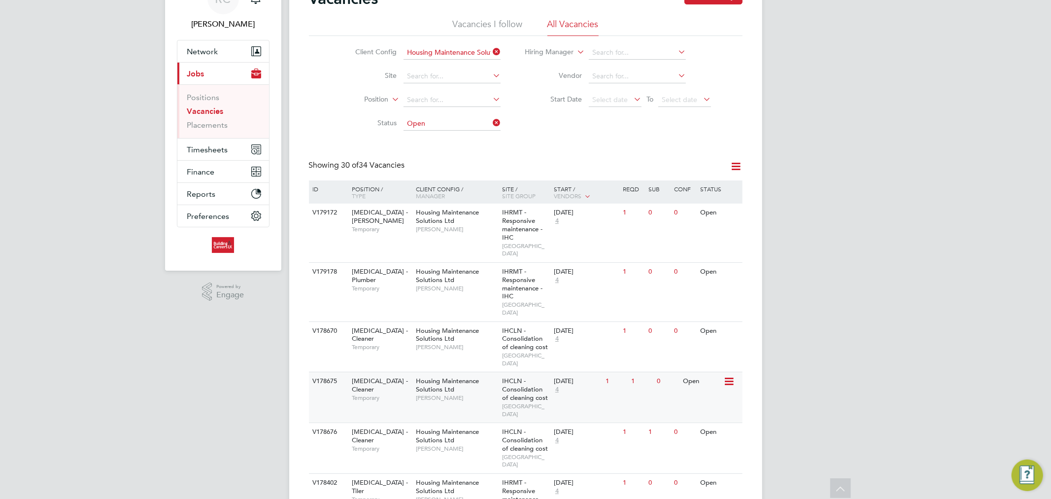
scroll to position [0, 0]
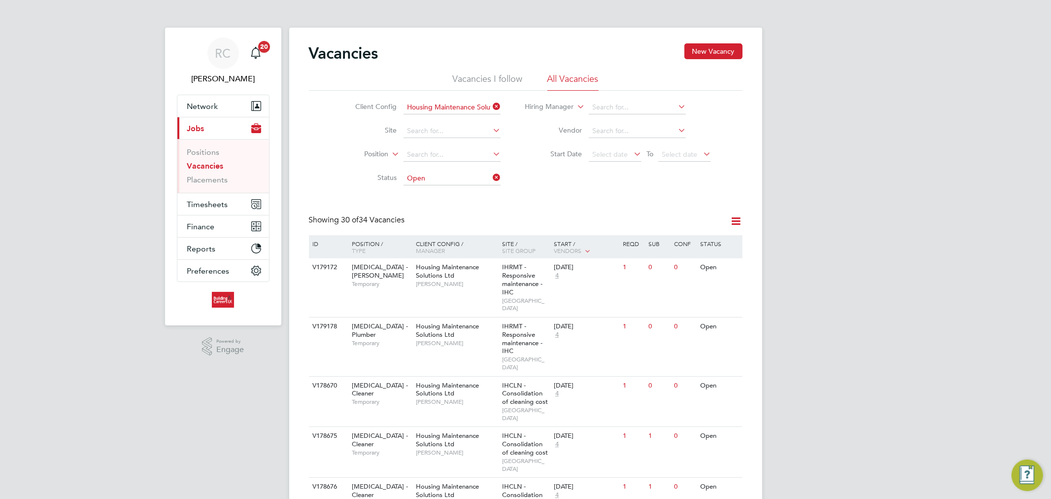
click at [491, 105] on icon at bounding box center [491, 107] width 0 height 14
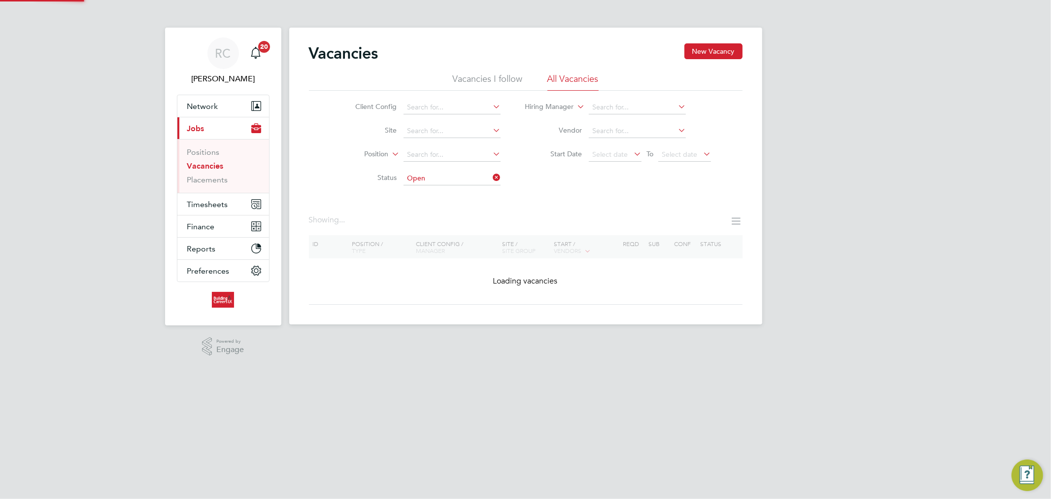
click at [491, 105] on icon at bounding box center [491, 107] width 0 height 14
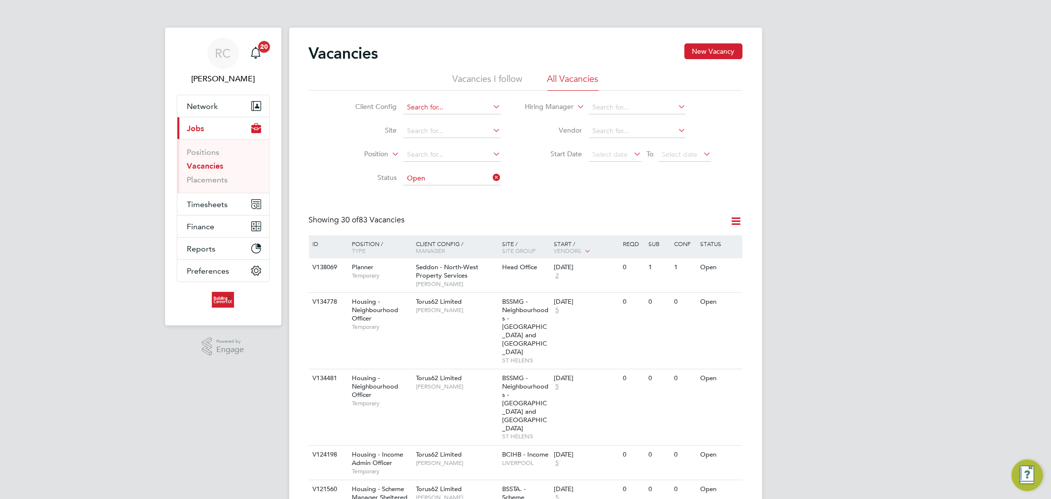
click at [460, 109] on input at bounding box center [452, 108] width 97 height 14
click at [436, 114] on li "Hous ing Maintenance Solutions Ltd" at bounding box center [491, 120] width 176 height 13
type input "Housing Maintenance Solutions Ltd"
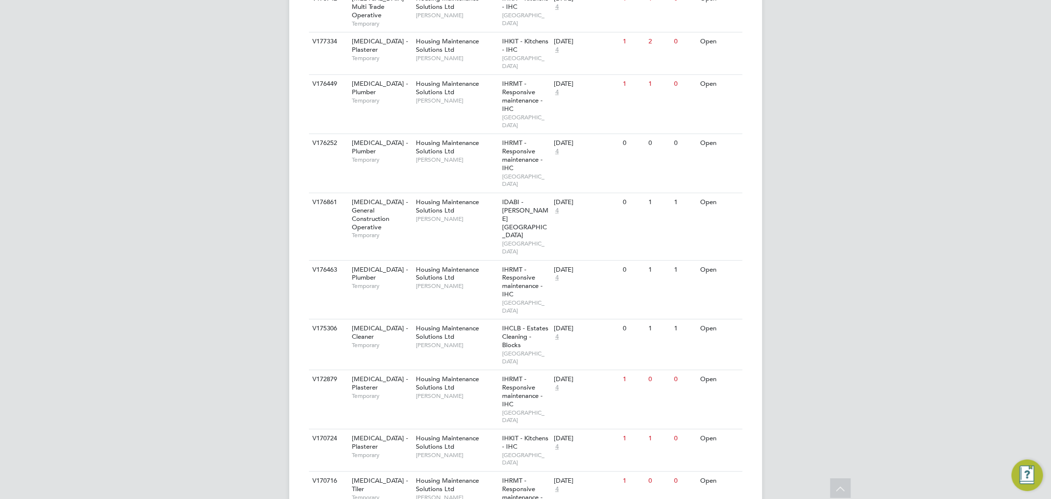
scroll to position [821, 0]
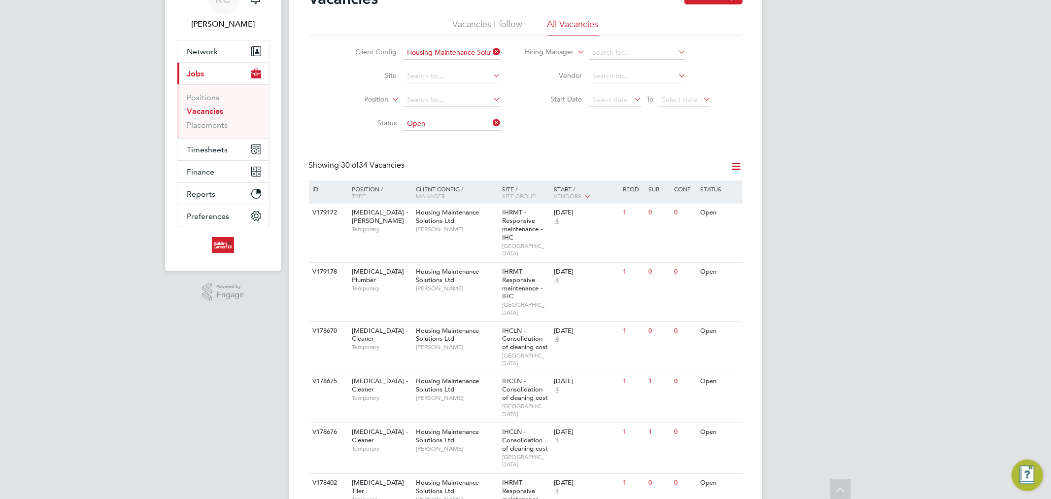
scroll to position [0, 0]
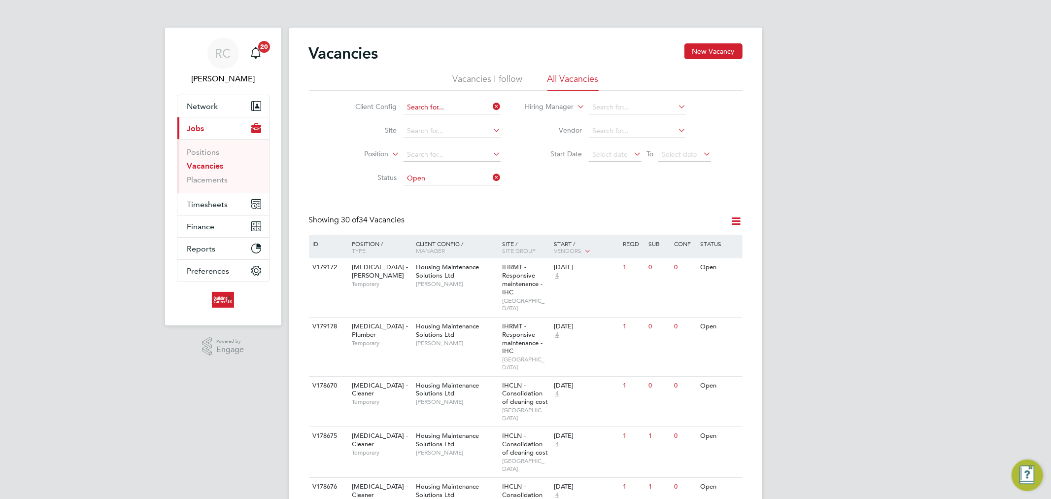
click at [448, 106] on input at bounding box center [452, 108] width 97 height 14
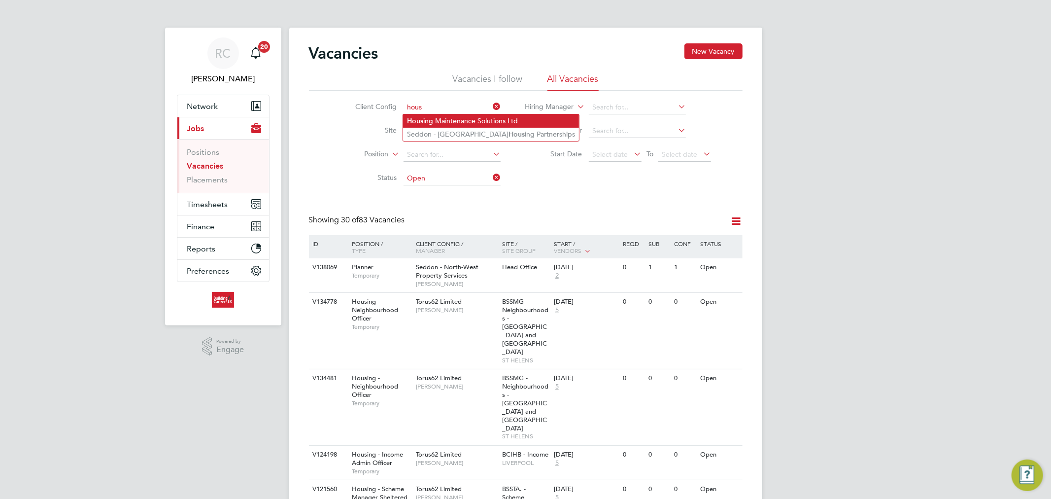
click at [467, 120] on li "Hous ing Maintenance Solutions Ltd" at bounding box center [491, 120] width 176 height 13
type input "Housing Maintenance Solutions Ltd"
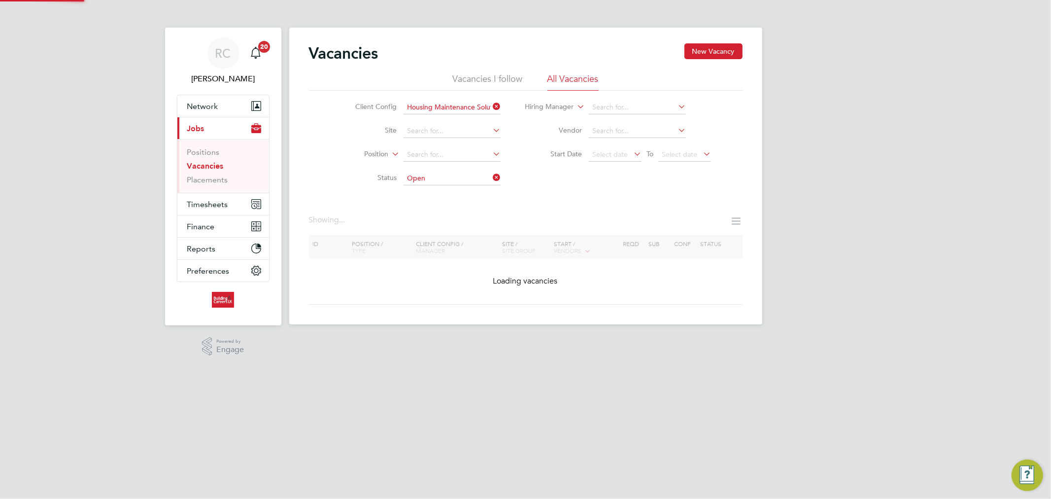
click at [605, 205] on div "Vacancies New Vacancy Vacancies I follow All Vacancies Client Config Housing Ma…" at bounding box center [526, 173] width 434 height 261
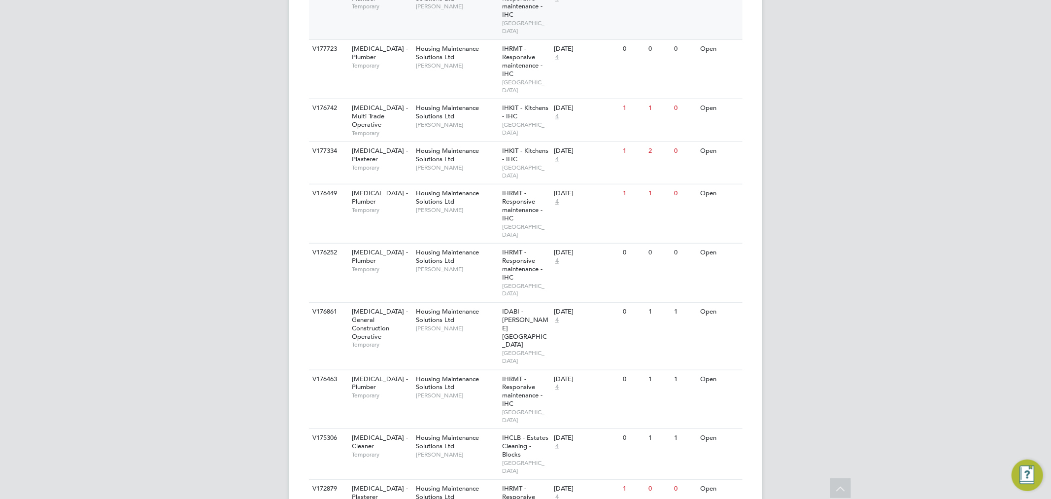
scroll to position [766, 0]
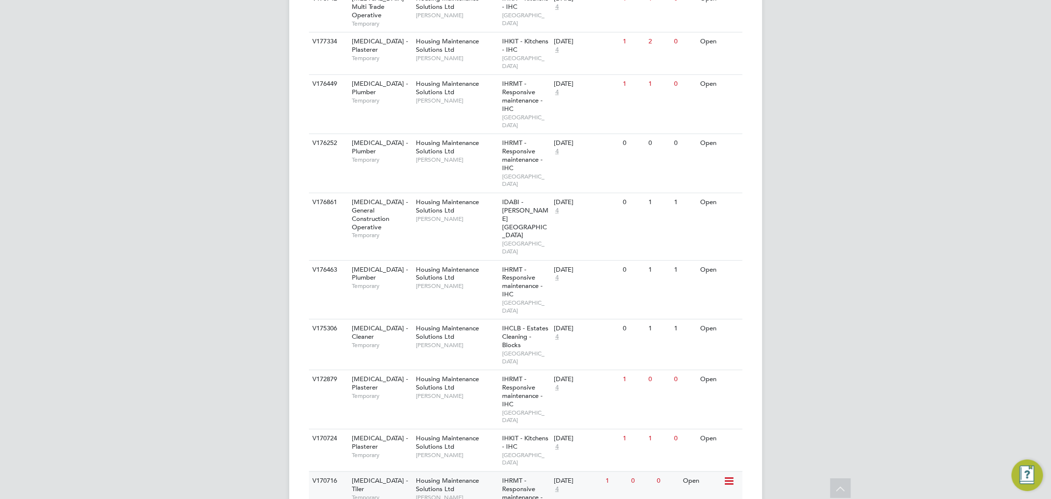
click at [509, 476] on span "IHRMT - Responsive maintenance - IHC" at bounding box center [522, 493] width 40 height 34
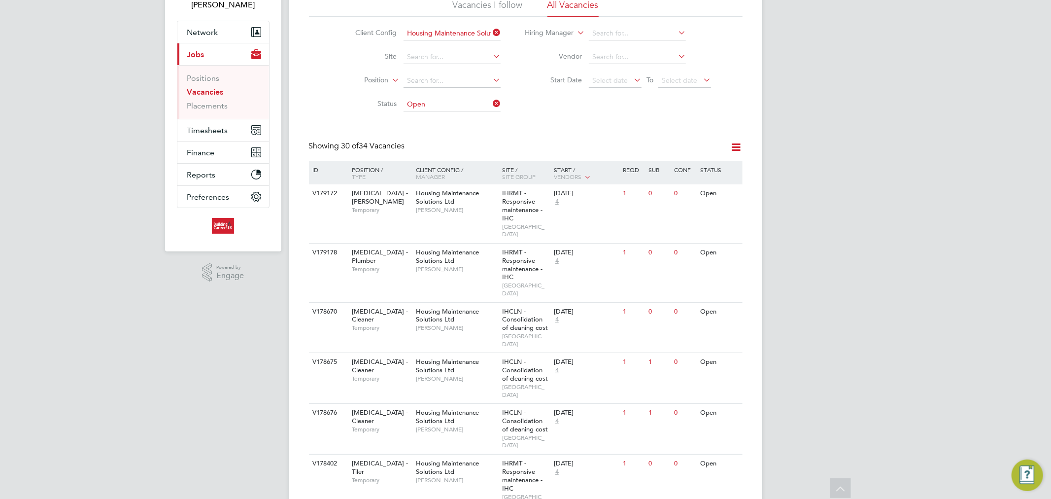
scroll to position [0, 0]
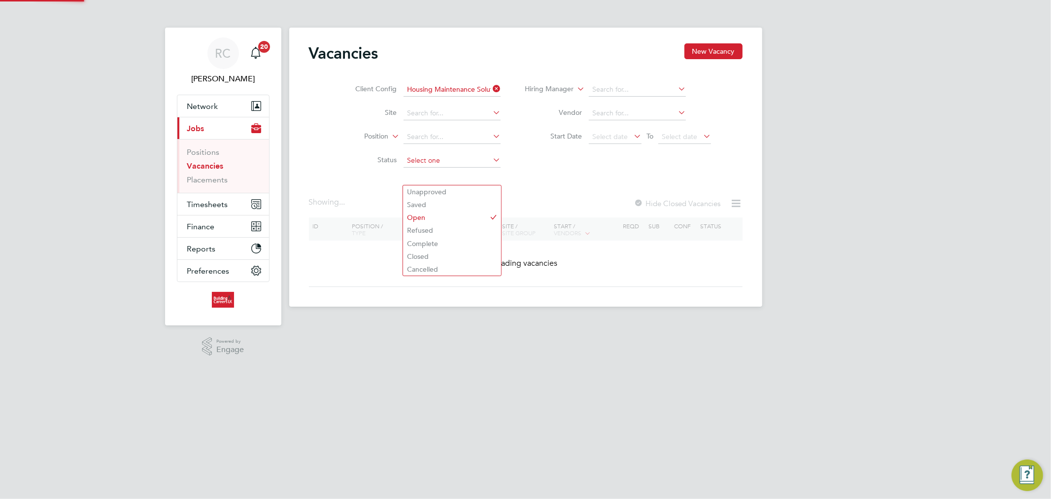
click at [435, 178] on div "Vacancies New Vacancy Client Config Housing Maintenance Solutions Ltd Site Posi…" at bounding box center [526, 164] width 434 height 243
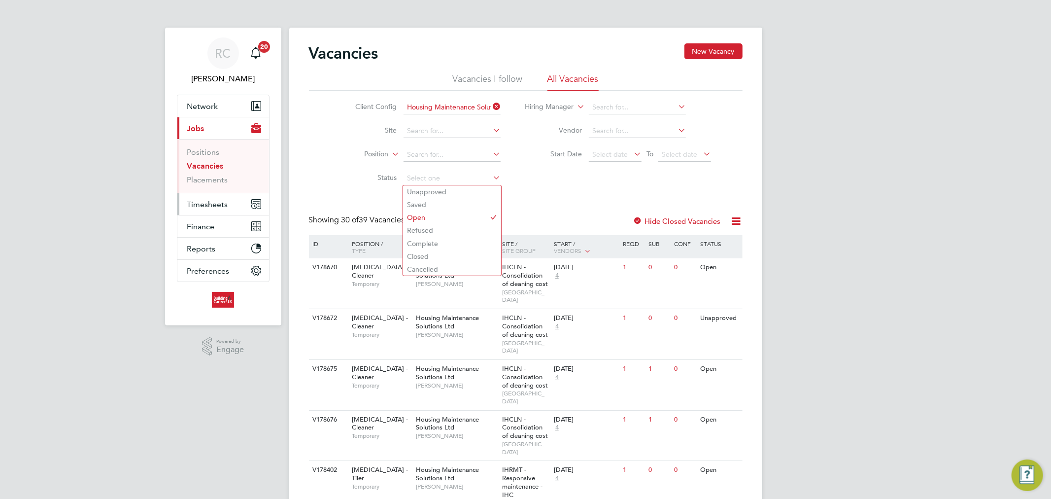
click at [219, 202] on span "Timesheets" at bounding box center [207, 204] width 41 height 9
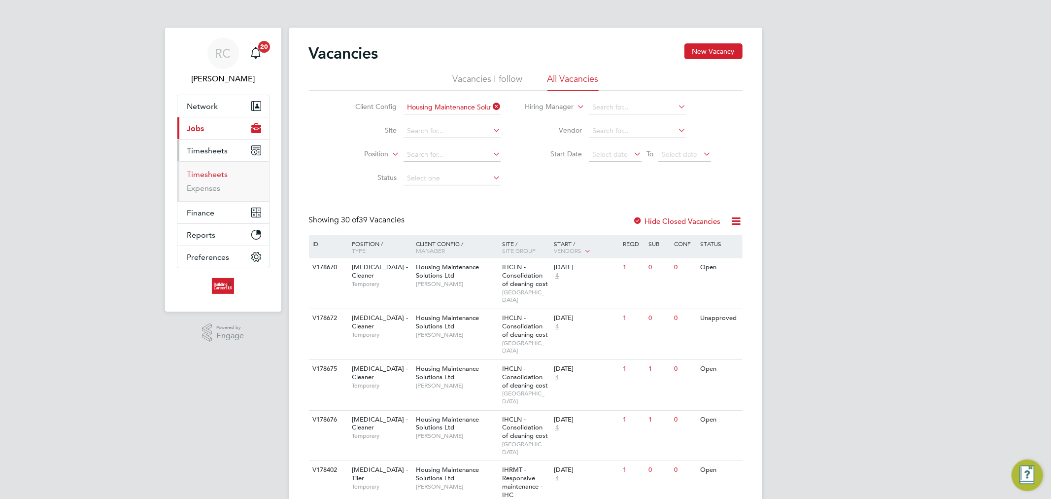
click at [222, 177] on link "Timesheets" at bounding box center [207, 174] width 41 height 9
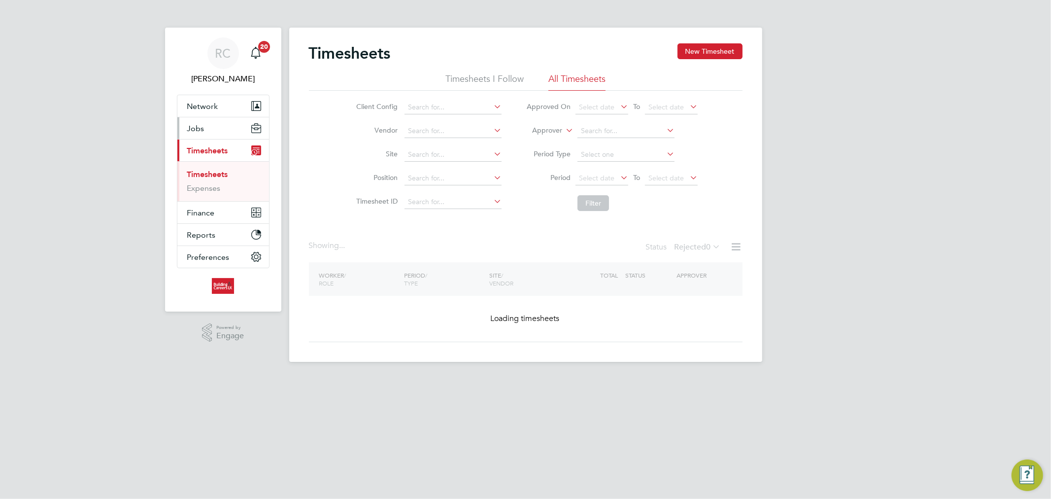
click at [230, 130] on button "Jobs" at bounding box center [223, 128] width 92 height 22
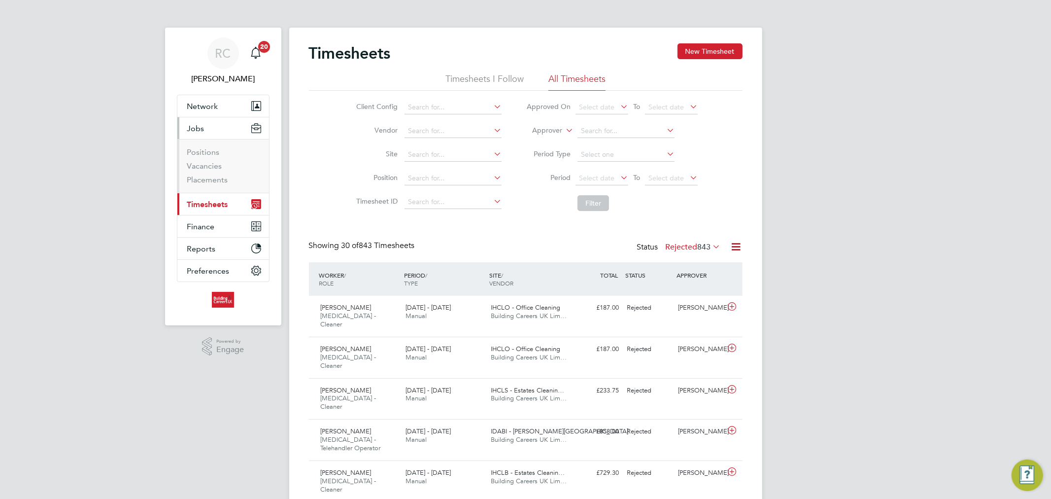
scroll to position [25, 86]
click at [213, 167] on link "Vacancies" at bounding box center [204, 165] width 35 height 9
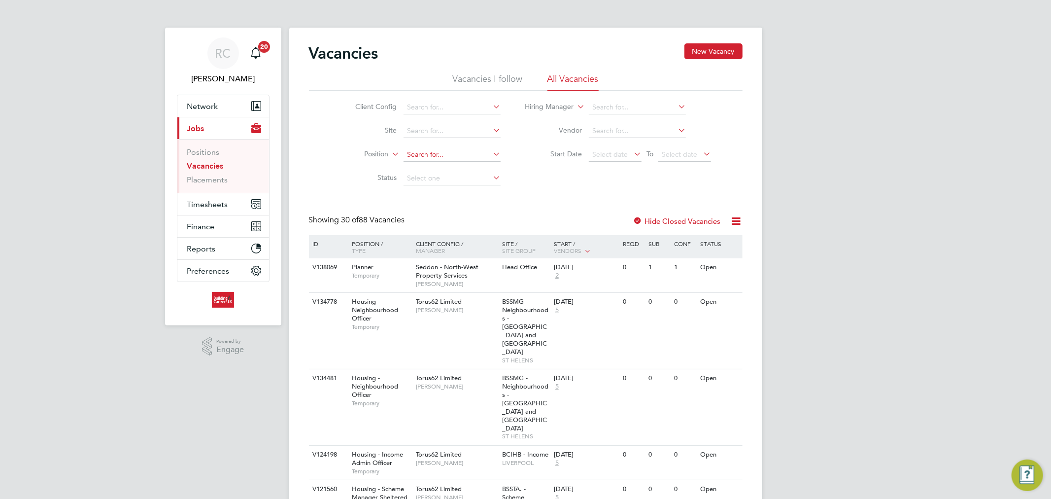
click at [439, 156] on input at bounding box center [452, 155] width 97 height 14
click at [439, 176] on input at bounding box center [452, 178] width 97 height 14
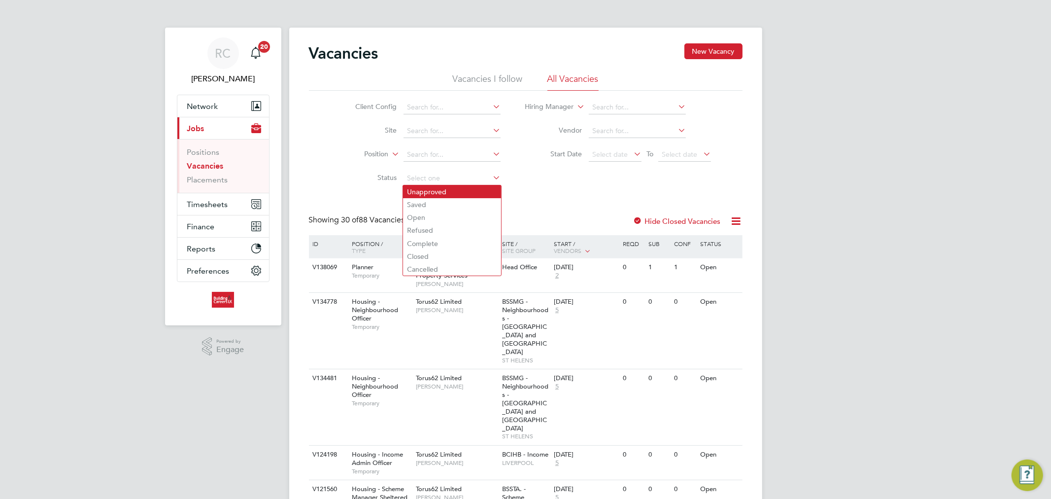
click at [440, 191] on li "Unapproved" at bounding box center [452, 191] width 98 height 13
type input "Unapproved"
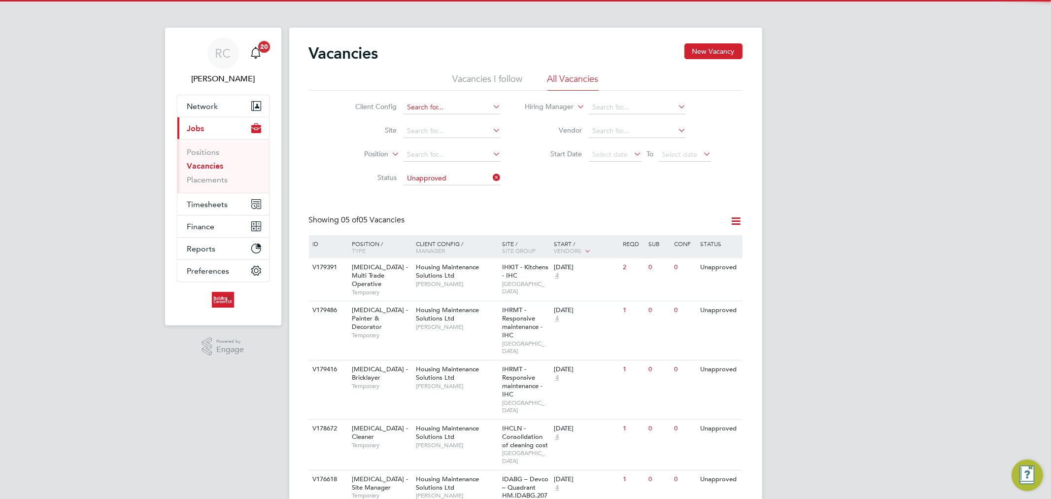
click at [444, 102] on input at bounding box center [452, 108] width 97 height 14
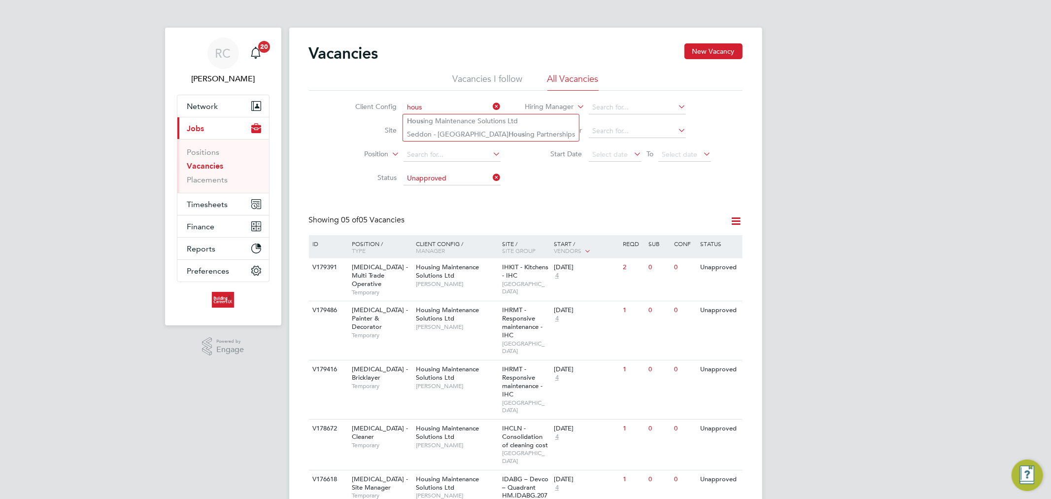
type input "hous"
click at [455, 114] on ul "Hous ing Maintenance Solutions Ltd Seddon - North-West Hous ing Partnerships" at bounding box center [491, 128] width 177 height 28
click at [446, 106] on input at bounding box center [452, 108] width 97 height 14
click at [437, 120] on li "Hou sing Maintenance Solutions Ltd" at bounding box center [491, 120] width 176 height 13
type input "Housing Maintenance Solutions Ltd"
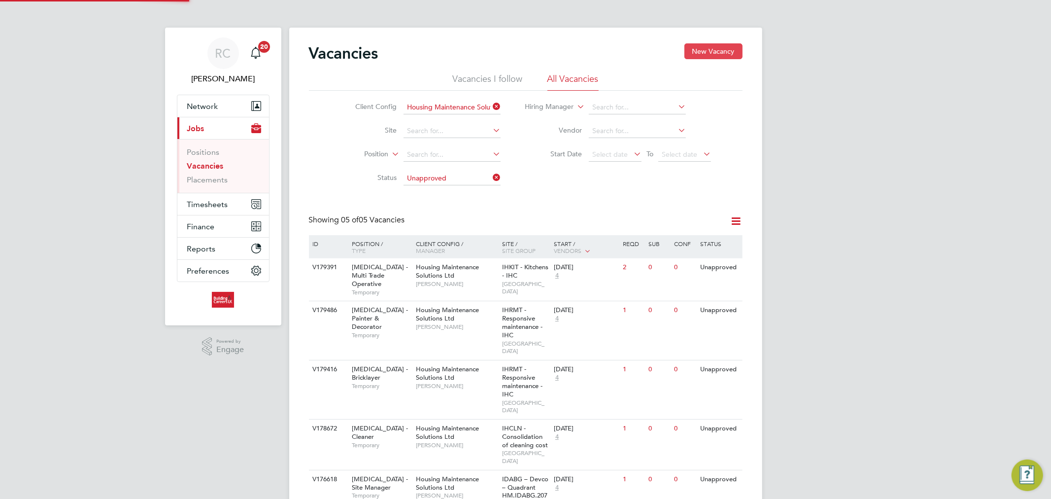
click at [720, 48] on button "New Vacancy" at bounding box center [713, 51] width 58 height 16
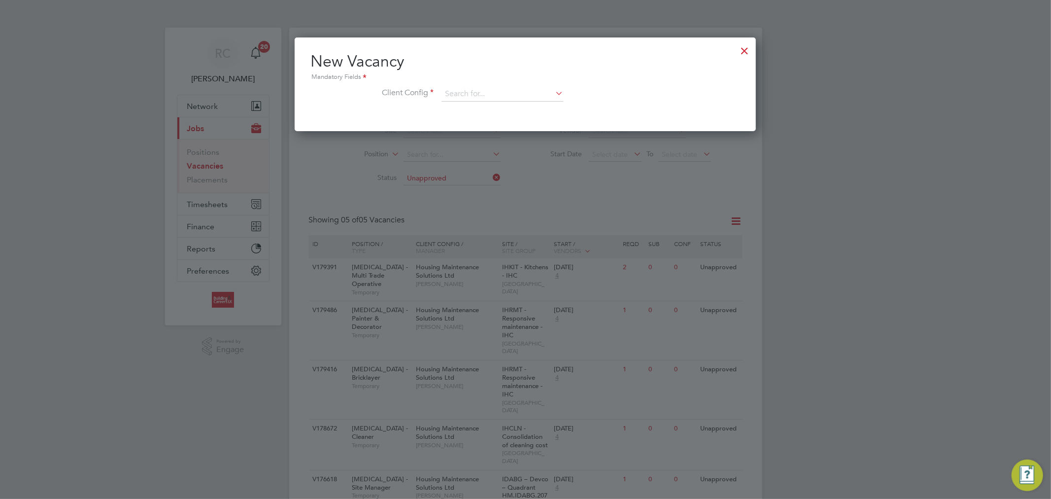
click at [746, 50] on div at bounding box center [745, 48] width 18 height 18
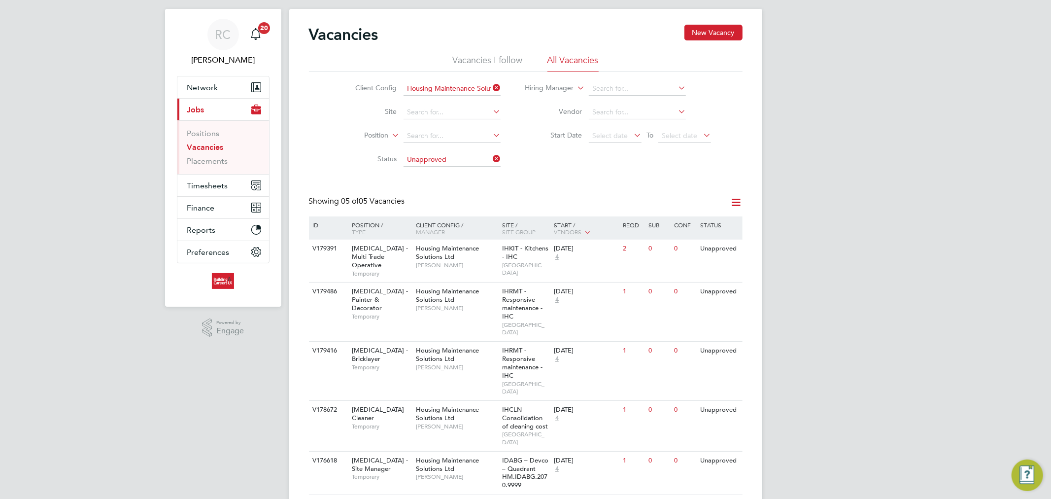
click at [491, 159] on icon at bounding box center [491, 159] width 0 height 14
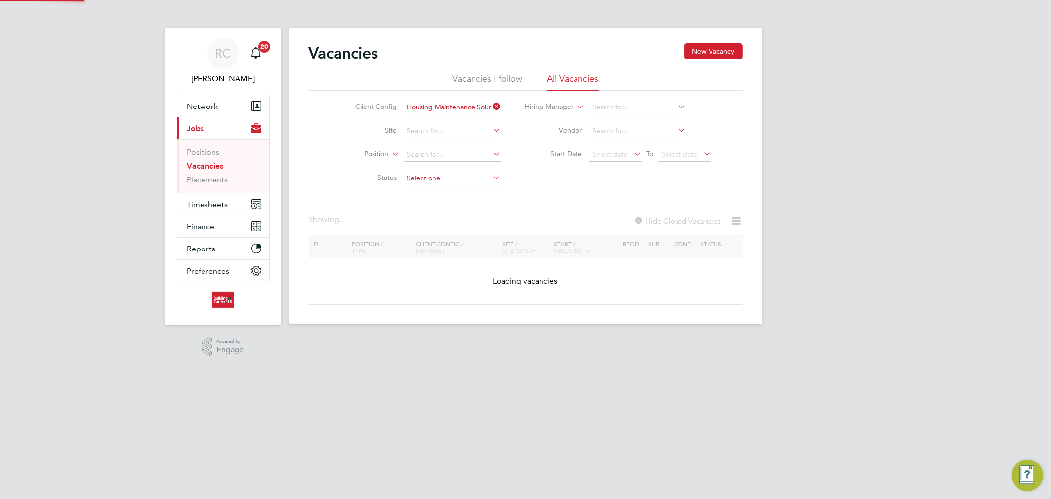
click at [460, 176] on input at bounding box center [452, 178] width 97 height 14
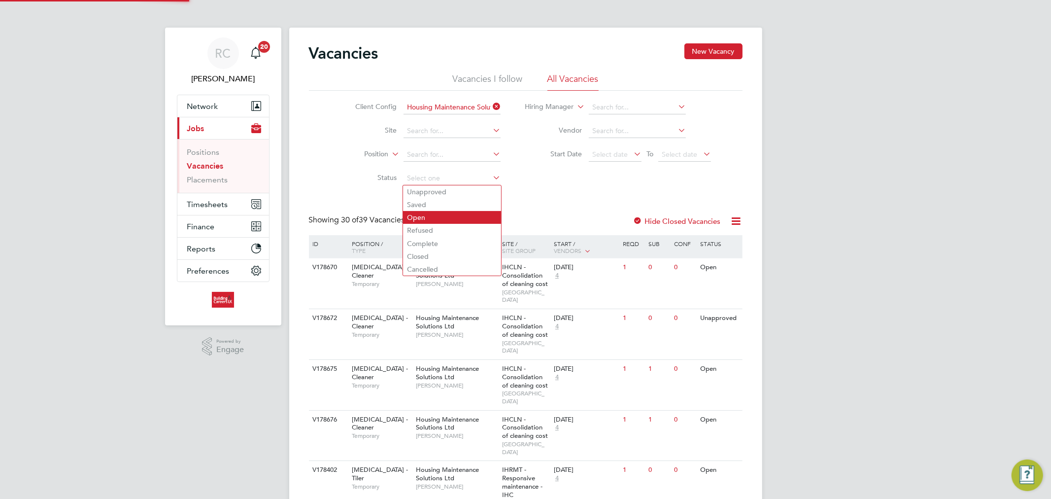
click at [444, 213] on li "Open" at bounding box center [452, 217] width 98 height 13
type input "Open"
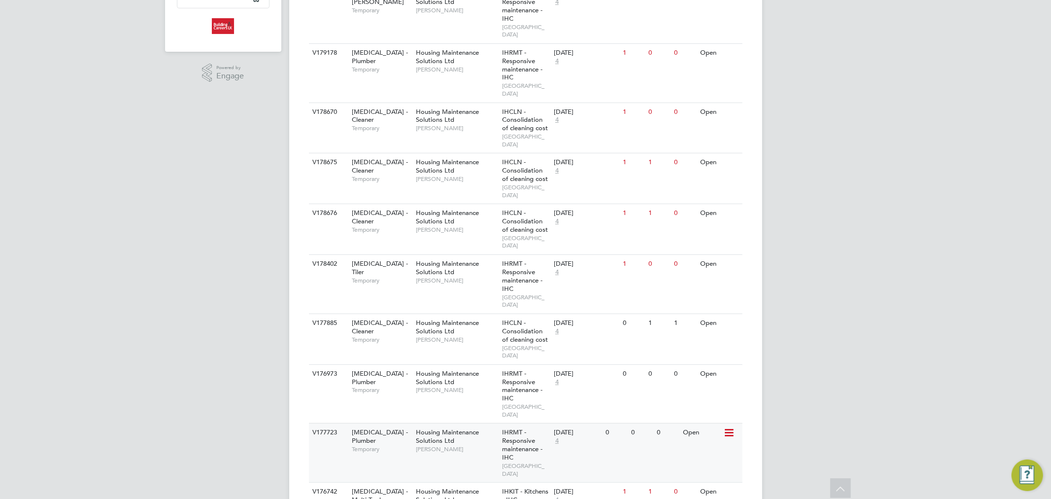
scroll to position [328, 0]
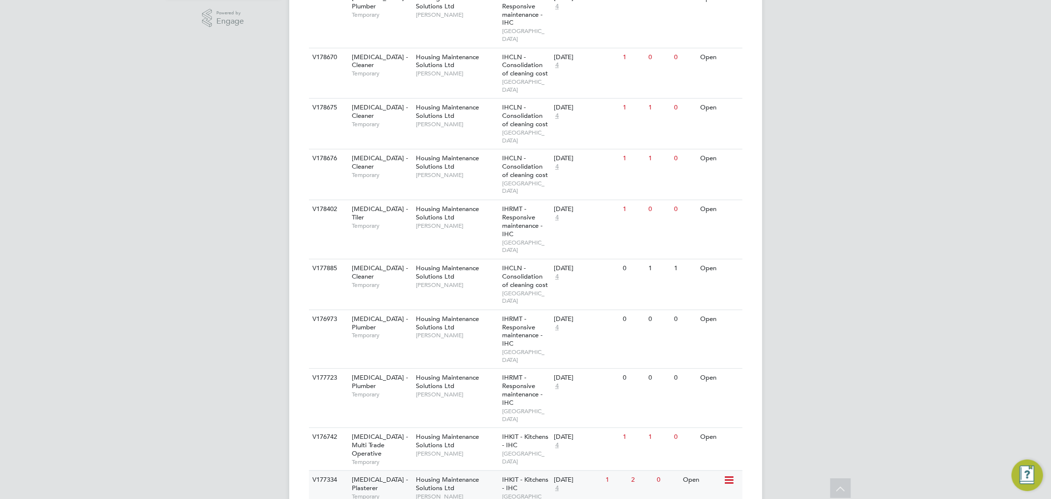
click at [488, 471] on div "Housing Maintenance Solutions Ltd Karl Sandford" at bounding box center [456, 488] width 86 height 34
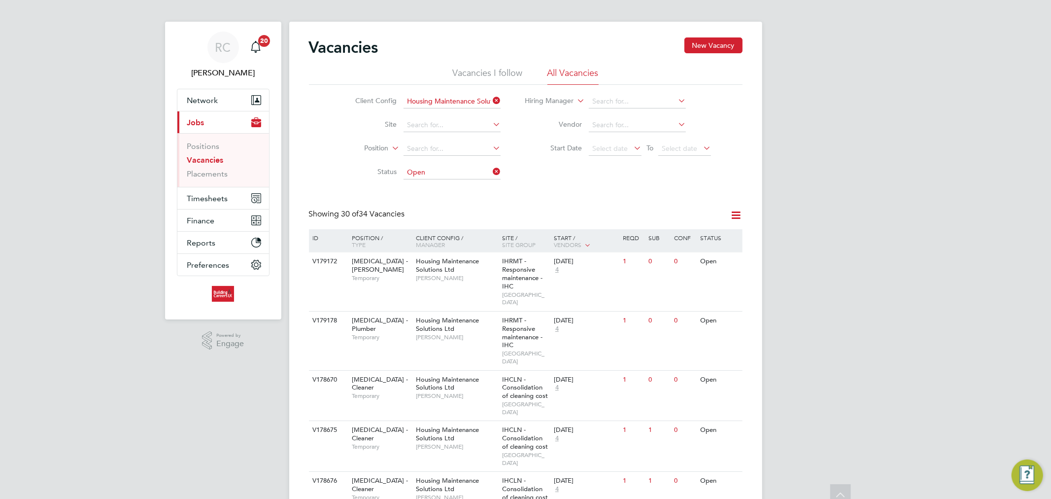
scroll to position [0, 0]
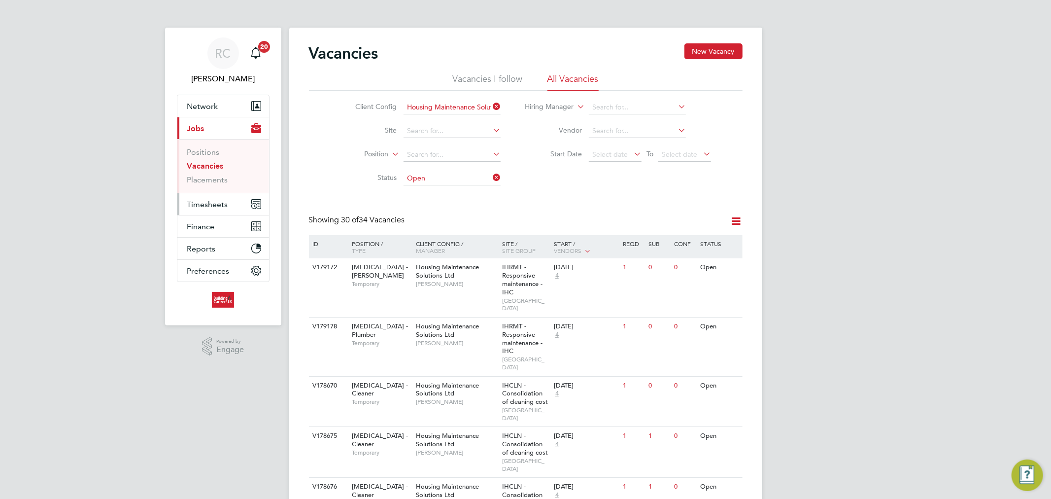
click at [208, 198] on button "Timesheets" at bounding box center [223, 204] width 92 height 22
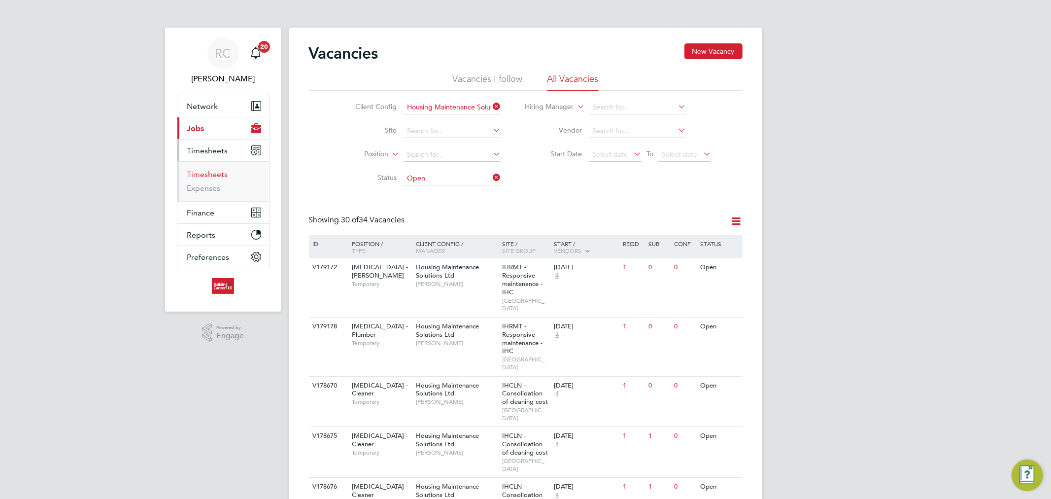
click at [213, 178] on link "Timesheets" at bounding box center [207, 174] width 41 height 9
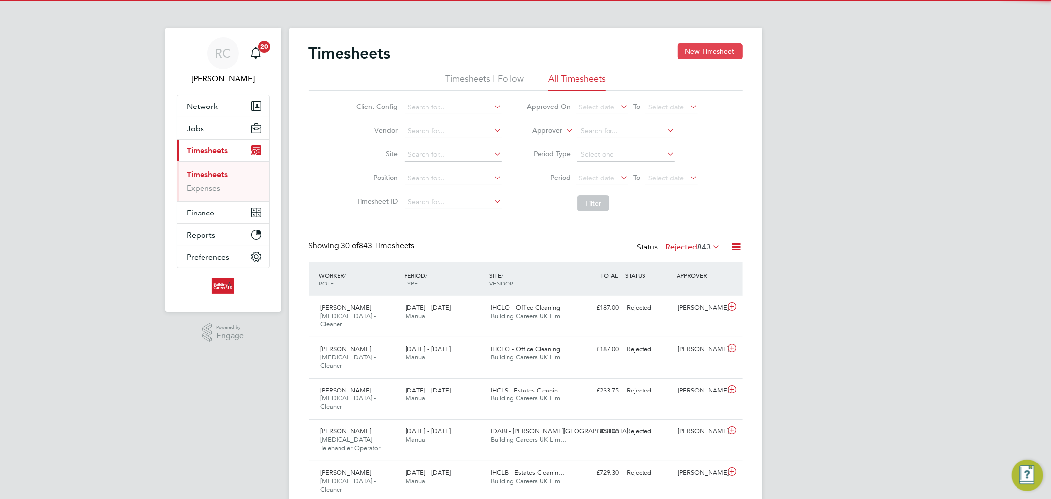
scroll to position [25, 86]
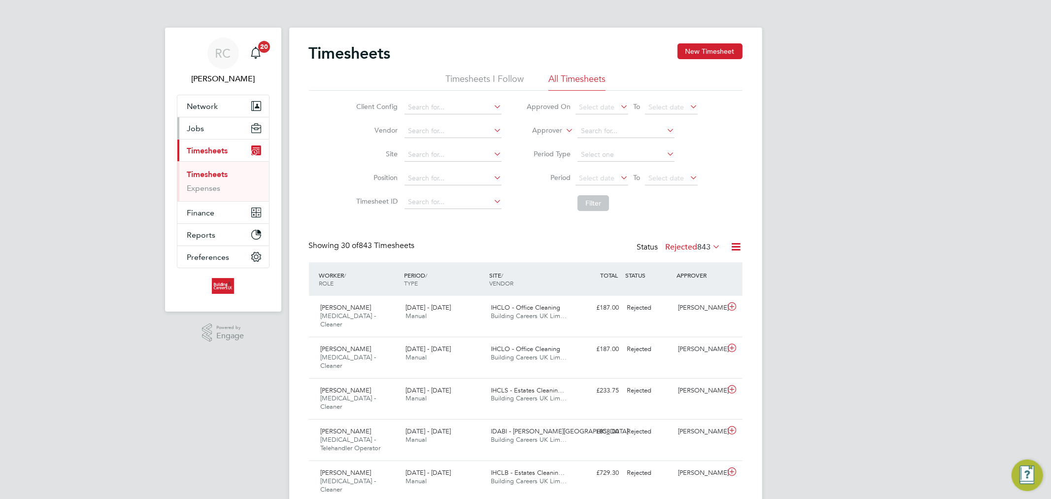
click at [203, 125] on span "Jobs" at bounding box center [195, 128] width 17 height 9
click at [196, 175] on link "Timesheets" at bounding box center [207, 174] width 41 height 9
click at [211, 133] on button "Jobs" at bounding box center [223, 128] width 92 height 22
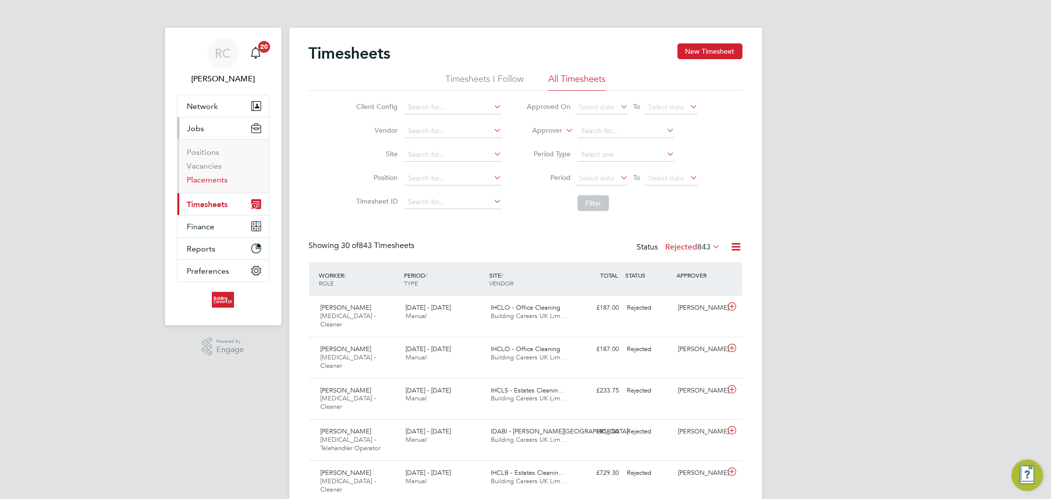
click at [208, 175] on link "Placements" at bounding box center [207, 179] width 41 height 9
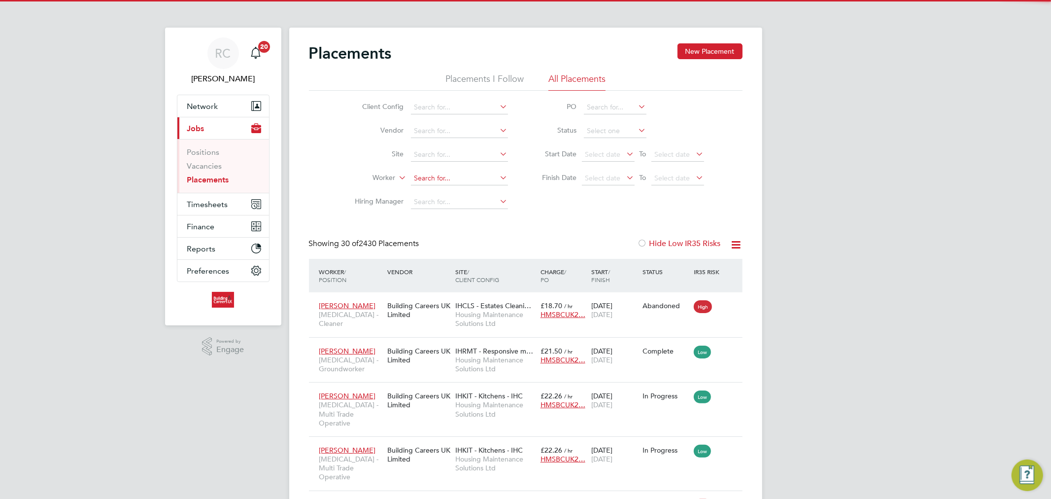
click at [438, 173] on input at bounding box center [459, 178] width 97 height 14
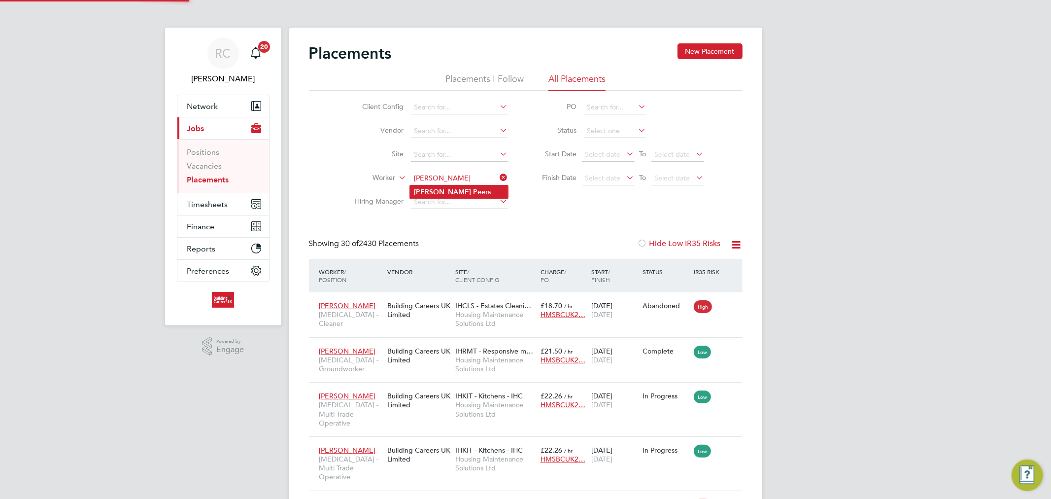
click at [452, 193] on li "Luke Peers" at bounding box center [459, 191] width 98 height 13
type input "[PERSON_NAME]"
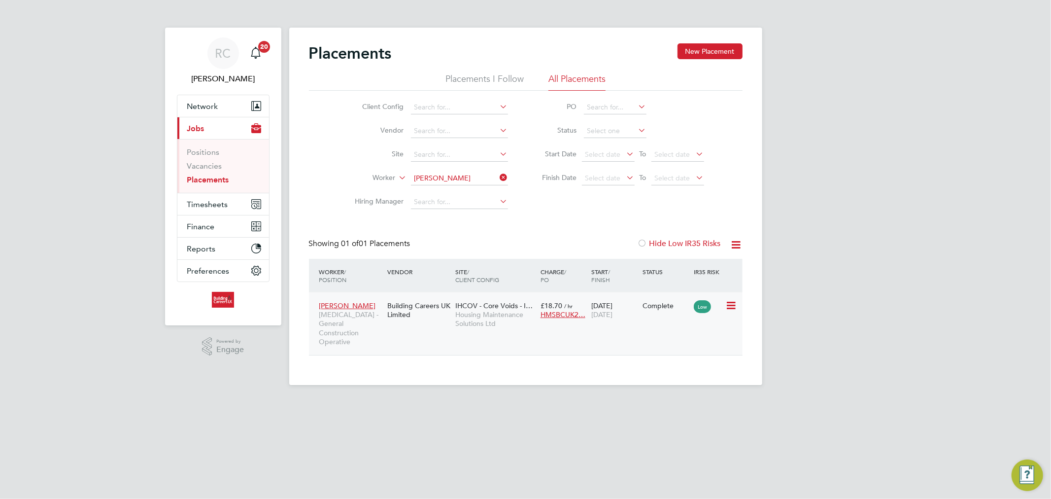
click at [668, 316] on div "Luke Peers HMS - General Construction Operative Building Careers UK Limited IHC…" at bounding box center [526, 323] width 434 height 63
click at [728, 305] on icon at bounding box center [730, 306] width 10 height 12
click at [628, 308] on div "22 Jul 2025 30 Aug 2025" at bounding box center [614, 310] width 51 height 28
click at [227, 105] on button "Network" at bounding box center [223, 106] width 92 height 22
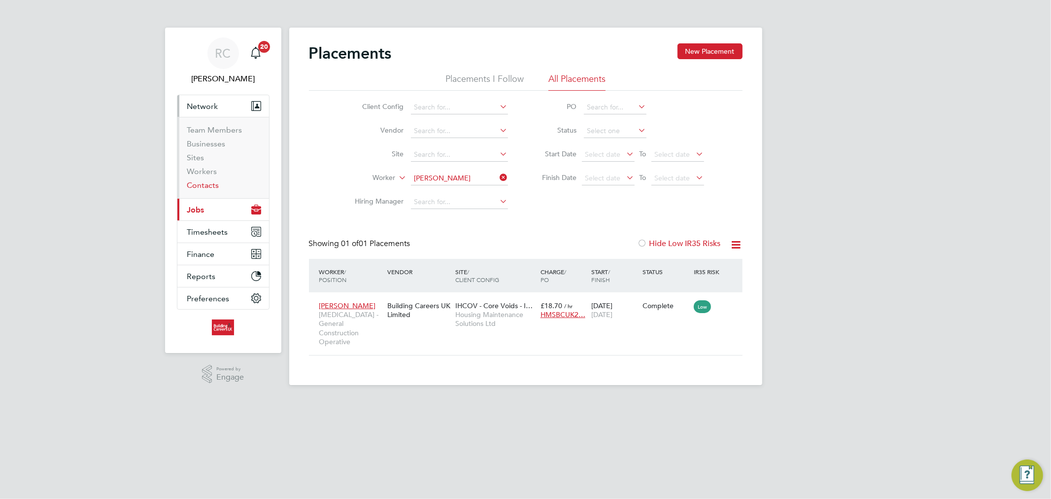
click at [210, 185] on link "Contacts" at bounding box center [203, 184] width 32 height 9
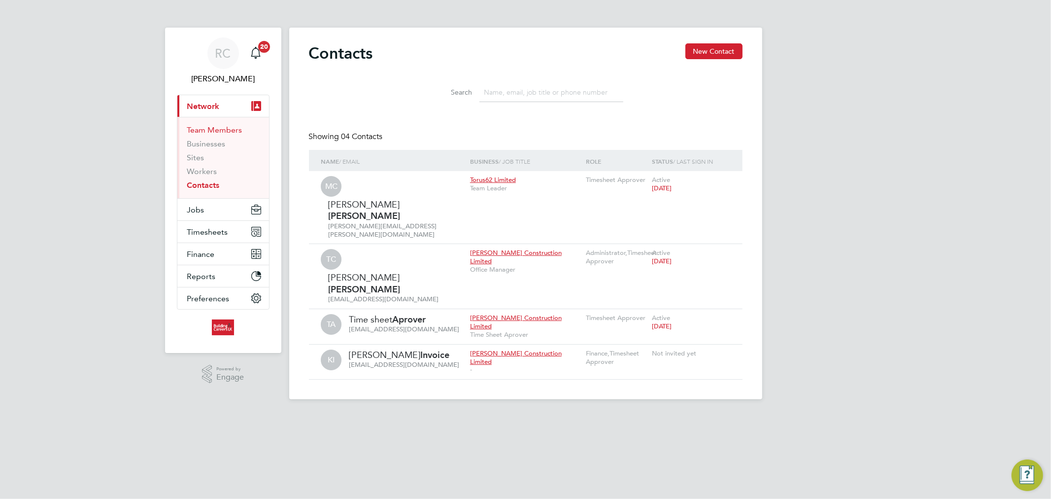
click at [219, 132] on link "Team Members" at bounding box center [214, 129] width 55 height 9
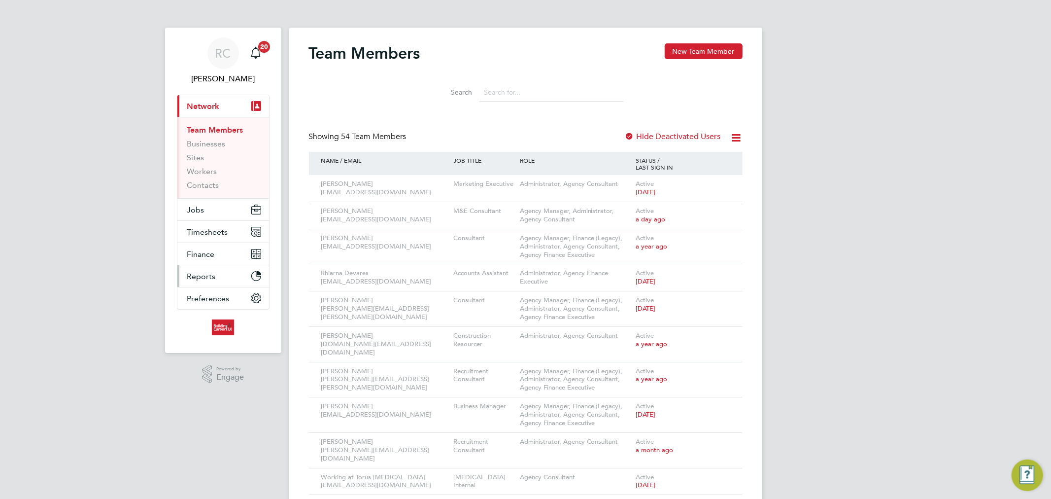
click at [218, 274] on button "Reports" at bounding box center [223, 276] width 92 height 22
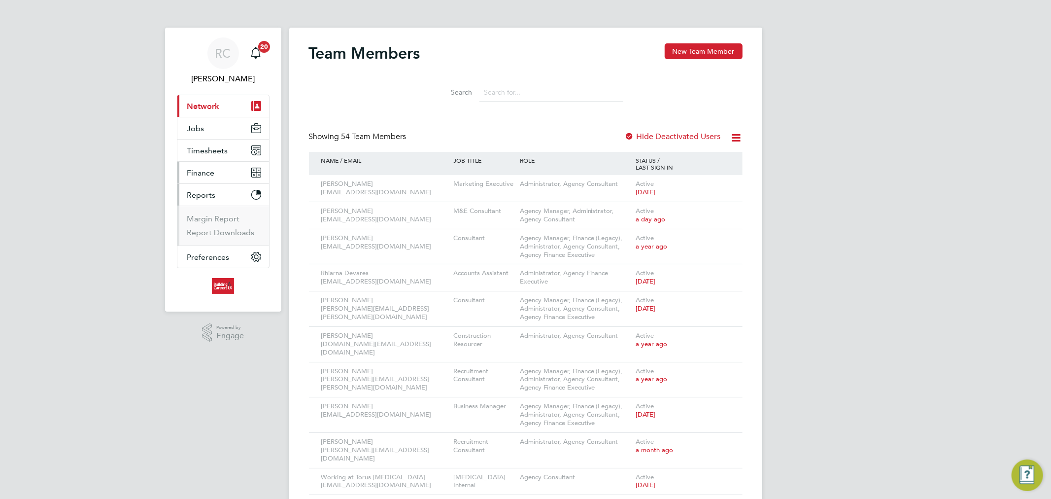
click at [224, 175] on button "Finance" at bounding box center [223, 173] width 92 height 22
click at [228, 151] on button "Timesheets" at bounding box center [223, 150] width 92 height 22
click at [227, 130] on button "Jobs" at bounding box center [223, 128] width 92 height 22
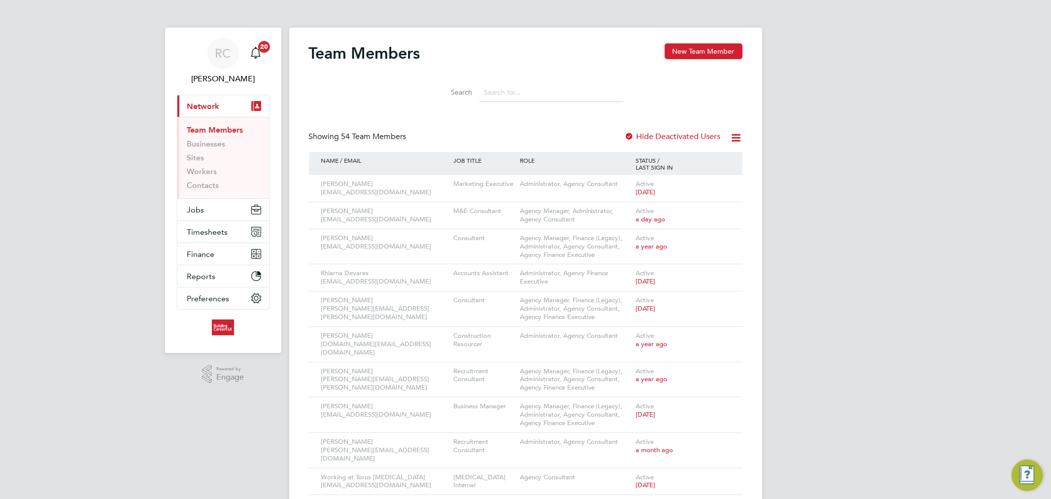
click at [416, 82] on li "Search" at bounding box center [526, 92] width 220 height 29
click at [234, 212] on button "Jobs" at bounding box center [223, 210] width 92 height 22
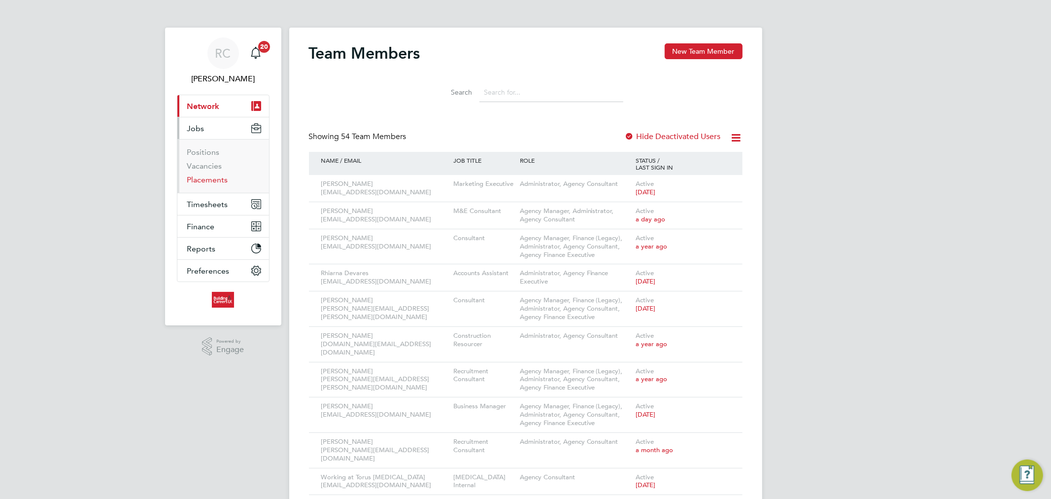
click at [214, 176] on link "Placements" at bounding box center [207, 179] width 41 height 9
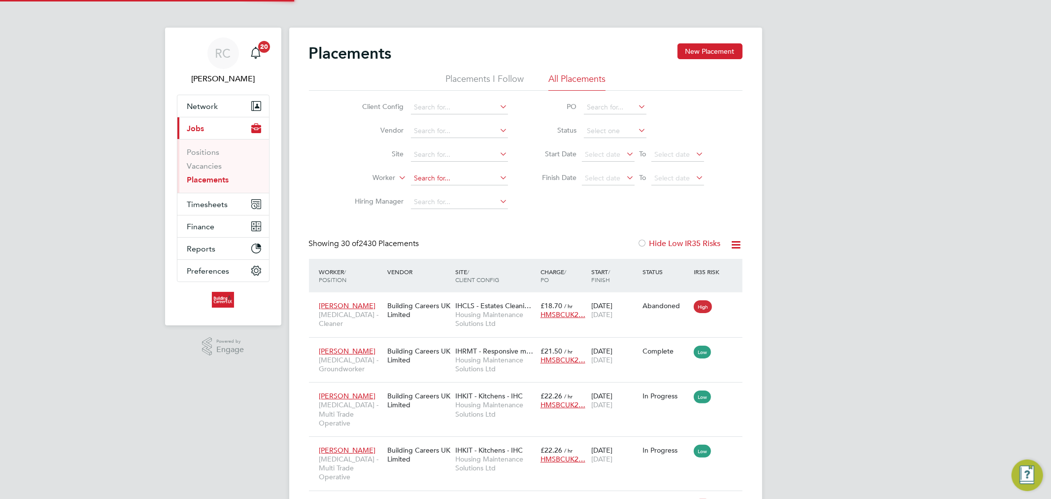
scroll to position [37, 86]
click at [451, 171] on input at bounding box center [459, 178] width 97 height 14
click at [451, 188] on li "Luke Peers" at bounding box center [459, 191] width 98 height 13
type input "[PERSON_NAME]"
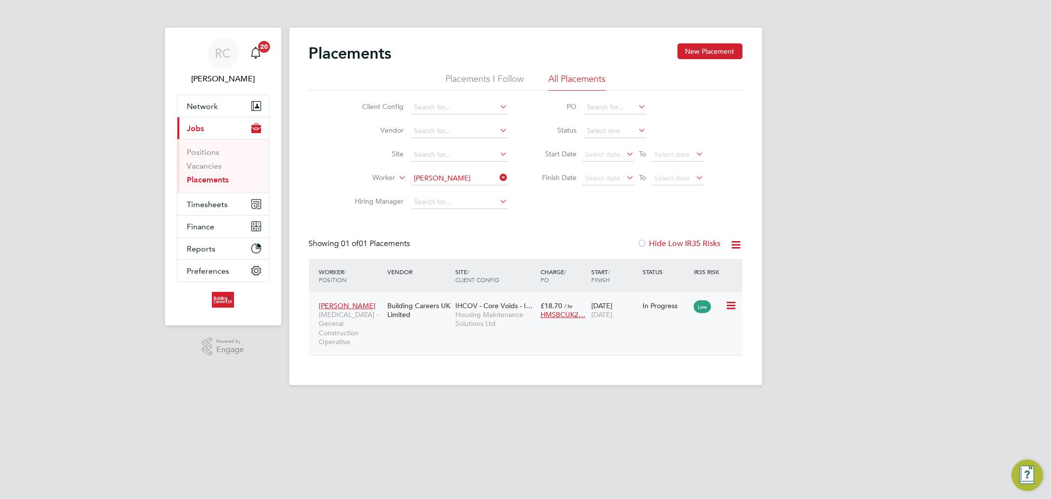
click at [634, 323] on div "22 Jul 2025 31 Dec 2025" at bounding box center [614, 310] width 51 height 28
click at [215, 109] on span "Network" at bounding box center [202, 106] width 31 height 9
click at [296, 401] on html "RC Rhys Cook Notifications 20 Applications: Network Team Members Businesses Sit…" at bounding box center [525, 200] width 1051 height 401
click at [227, 204] on span "Timesheets" at bounding box center [207, 204] width 41 height 9
click at [888, 171] on div "RC Rhys Cook Notifications 20 Applications: Network Team Members Businesses Sit…" at bounding box center [525, 200] width 1051 height 401
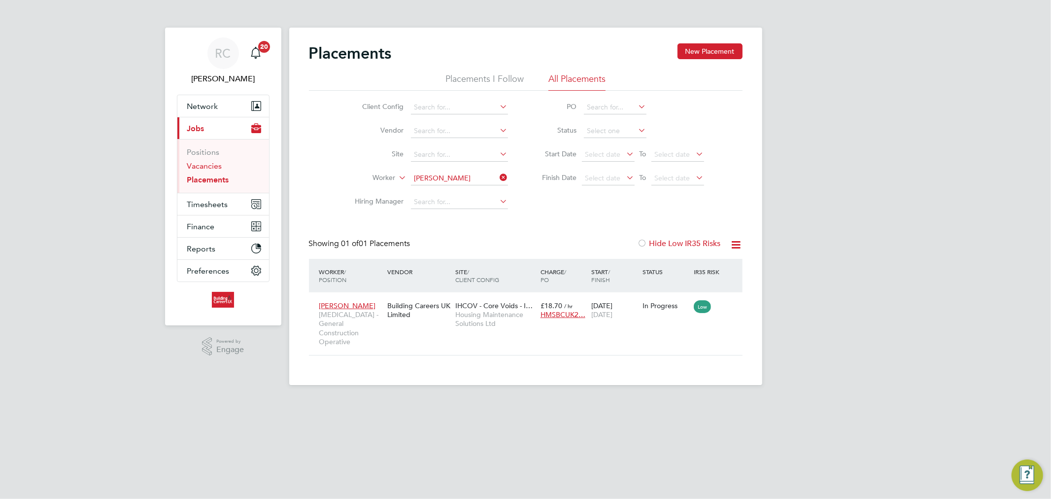
click at [213, 169] on link "Vacancies" at bounding box center [204, 165] width 35 height 9
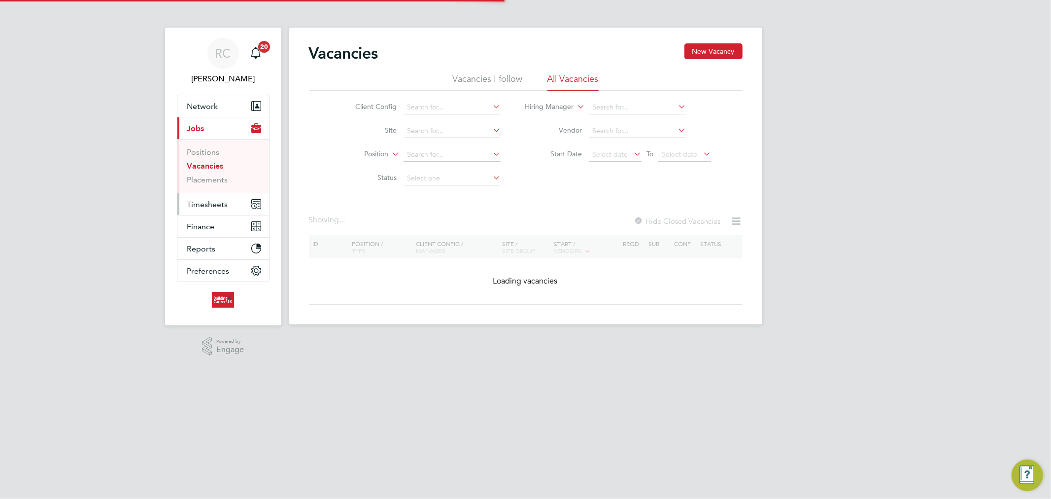
click at [201, 207] on span "Timesheets" at bounding box center [207, 204] width 41 height 9
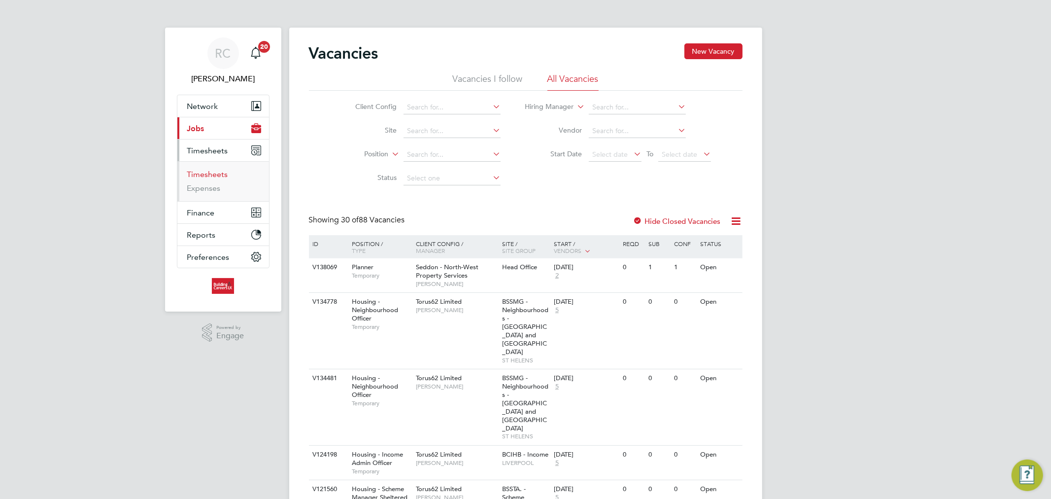
click at [213, 178] on link "Timesheets" at bounding box center [207, 174] width 41 height 9
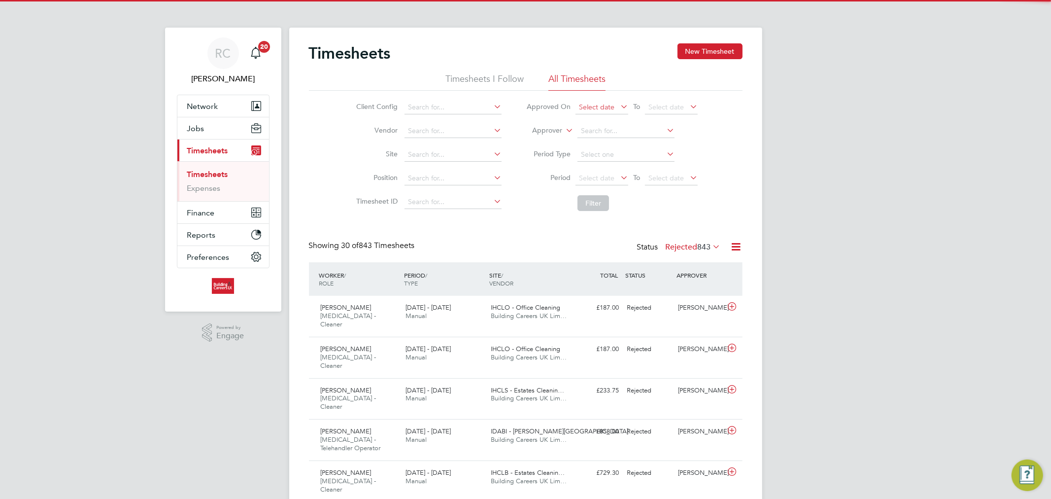
scroll to position [25, 86]
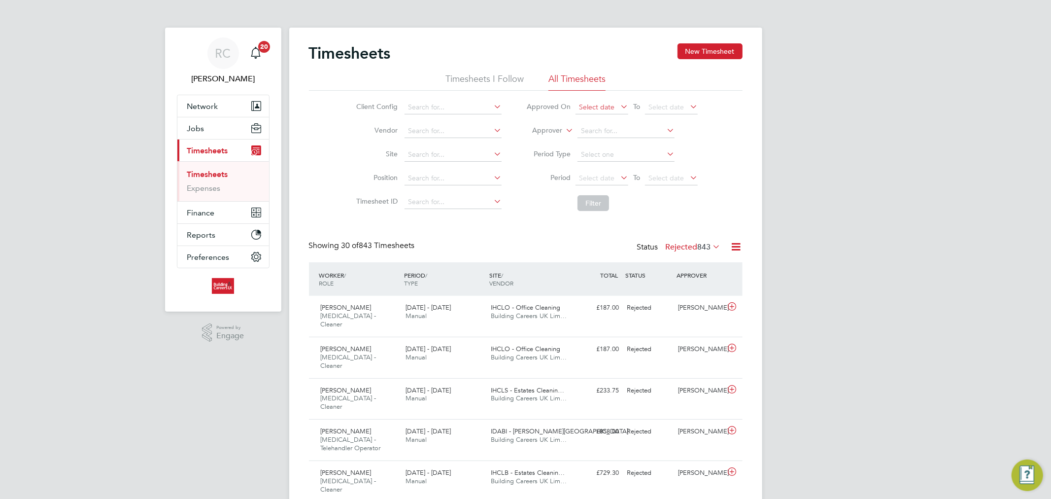
click at [583, 106] on span "Select date" at bounding box center [596, 106] width 35 height 9
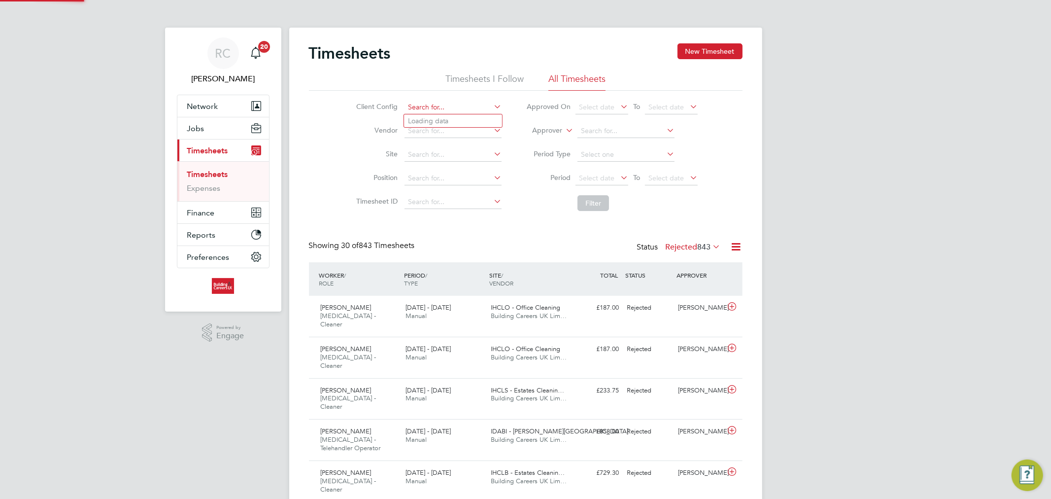
click at [473, 111] on input at bounding box center [453, 108] width 97 height 14
click at [606, 173] on span "Select date" at bounding box center [596, 177] width 35 height 9
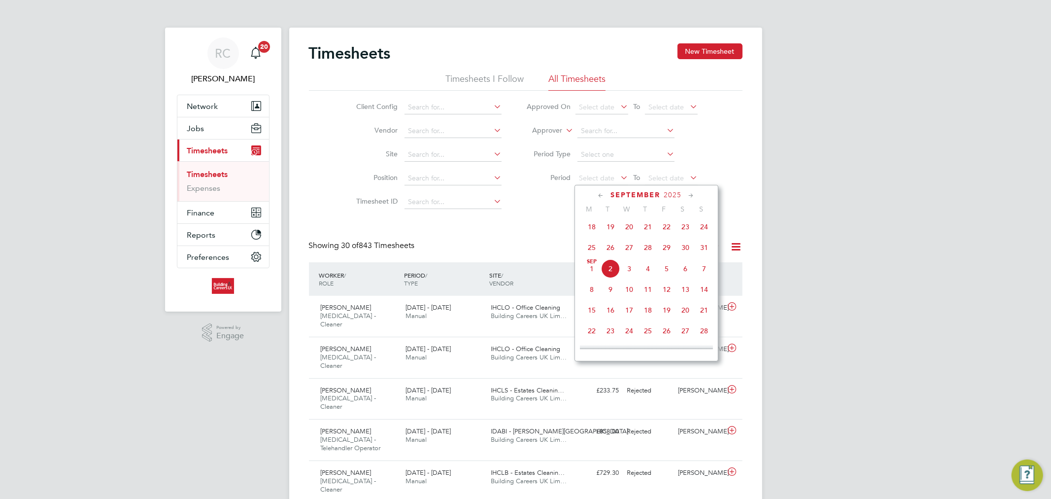
click at [587, 250] on span "25" at bounding box center [591, 247] width 19 height 19
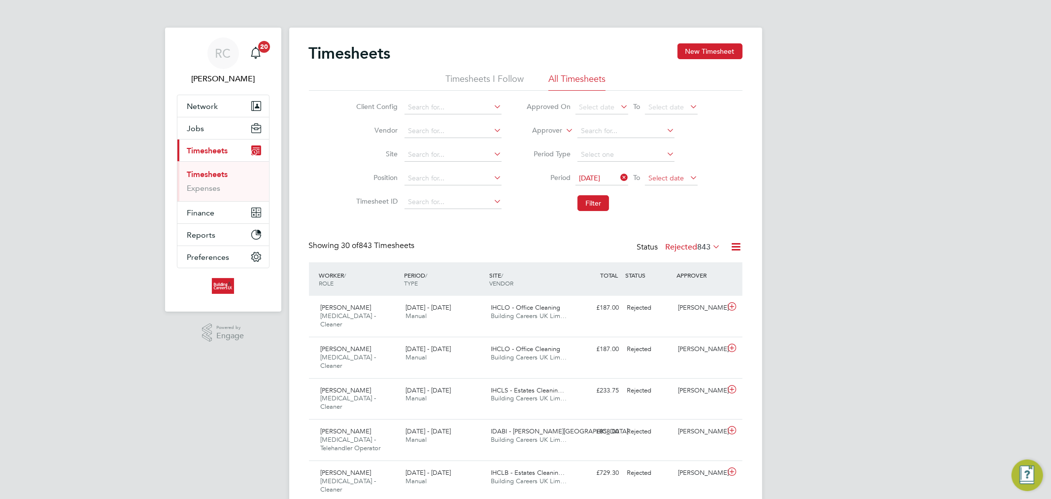
click at [683, 183] on span "Select date" at bounding box center [671, 178] width 53 height 13
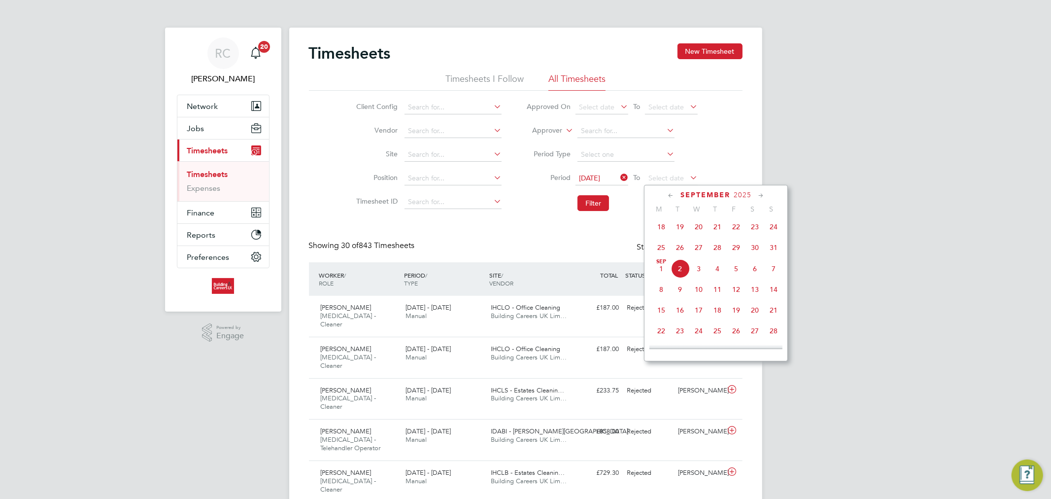
click at [774, 254] on span "31" at bounding box center [773, 247] width 19 height 19
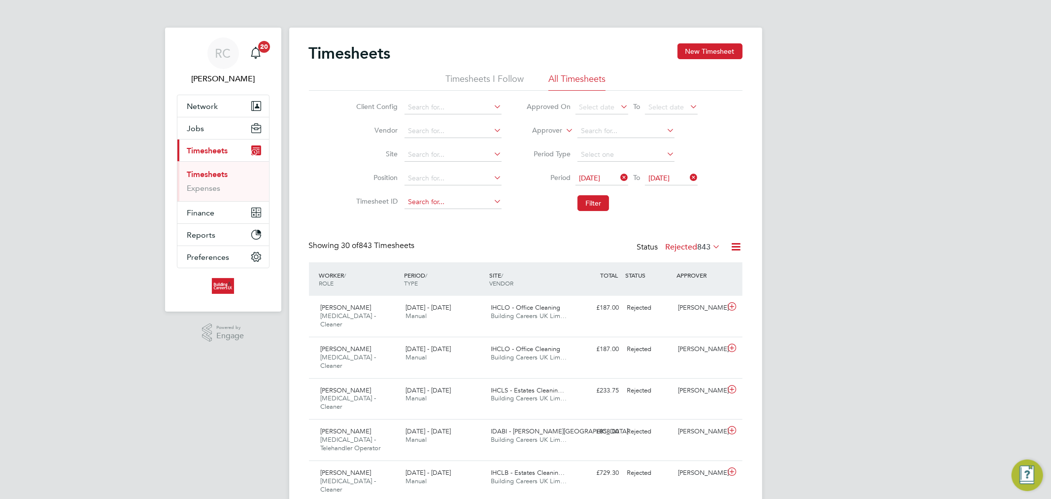
click at [445, 196] on input at bounding box center [453, 202] width 97 height 14
click at [444, 186] on li "Position" at bounding box center [427, 179] width 173 height 24
click at [444, 182] on input at bounding box center [453, 178] width 97 height 14
click at [444, 176] on input at bounding box center [453, 178] width 97 height 14
click at [454, 107] on input at bounding box center [453, 108] width 97 height 14
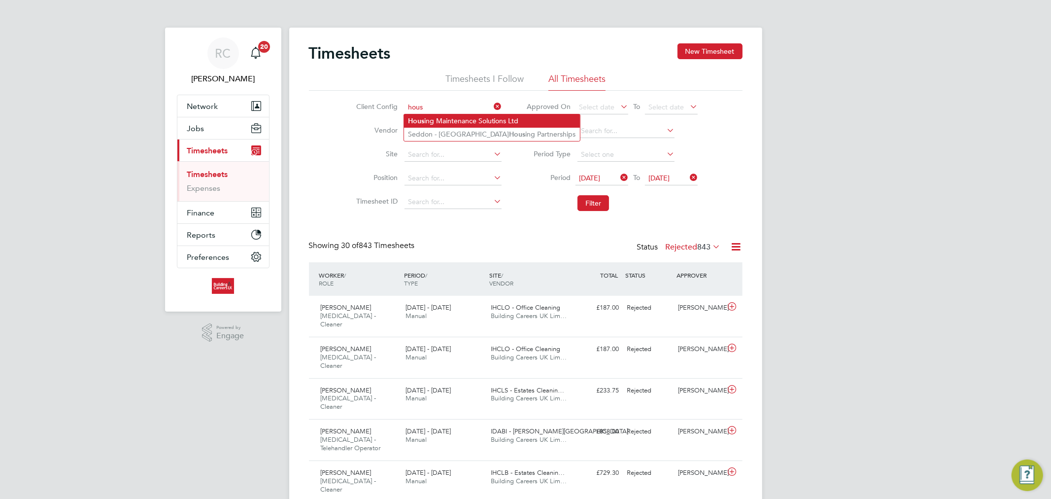
click at [445, 115] on li "Hous ing Maintenance Solutions Ltd" at bounding box center [492, 120] width 176 height 13
type input "Housing Maintenance Solutions Ltd"
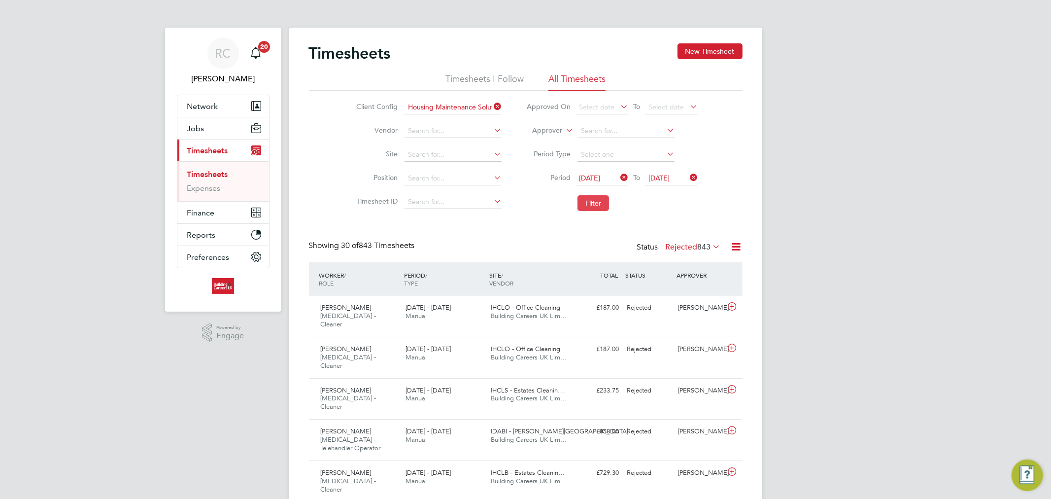
click at [599, 207] on button "Filter" at bounding box center [594, 203] width 32 height 16
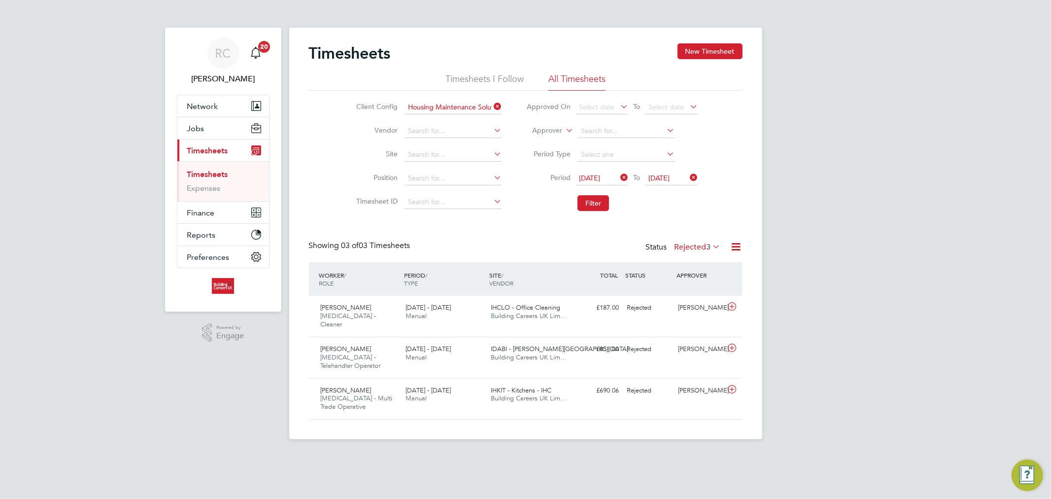
click at [698, 244] on label "Rejected 3" at bounding box center [698, 247] width 46 height 10
click at [697, 292] on li "Submitted" at bounding box center [692, 292] width 45 height 14
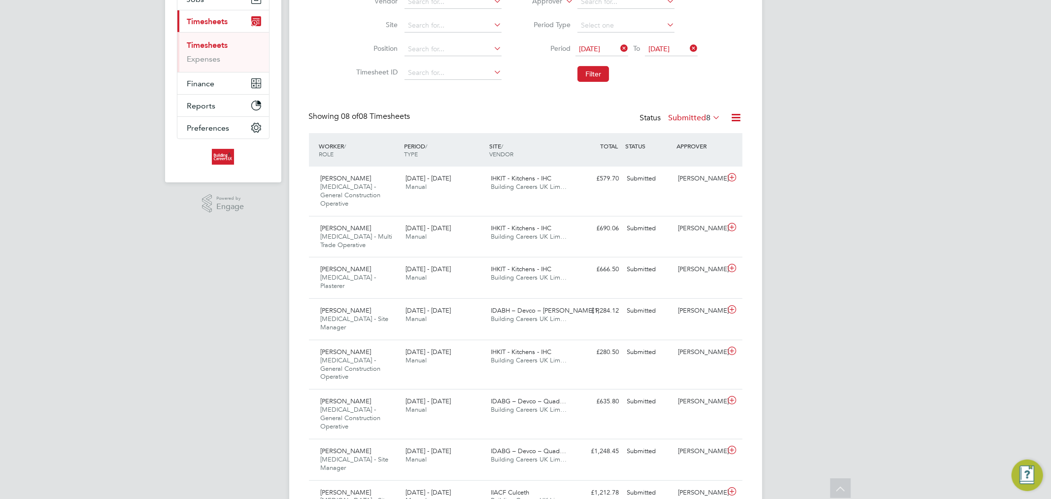
click at [958, 116] on div "RC Rhys Cook Notifications 20 Applications: Network Team Members Businesses Sit…" at bounding box center [525, 214] width 1051 height 686
click at [870, 309] on div "RC Rhys Cook Notifications 20 Applications: Network Team Members Businesses Sit…" at bounding box center [525, 214] width 1051 height 686
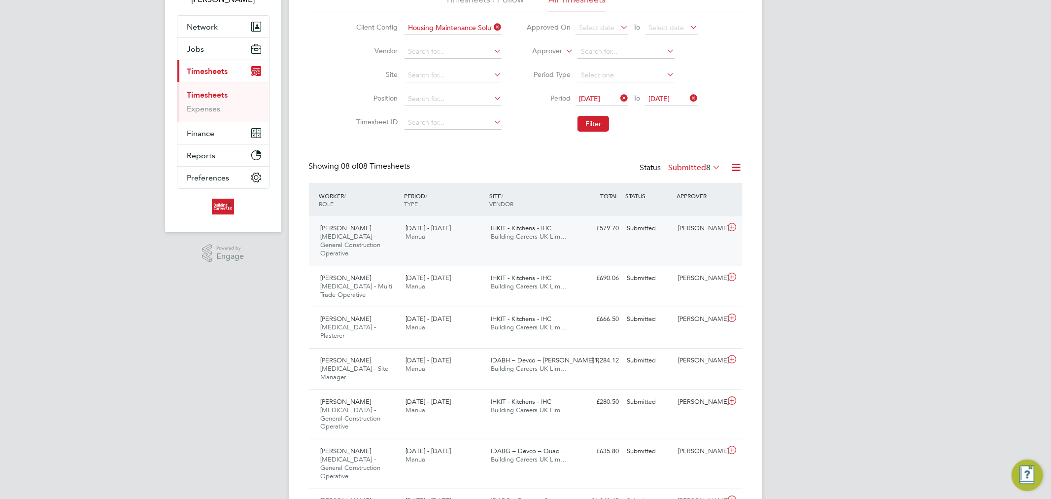
scroll to position [129, 0]
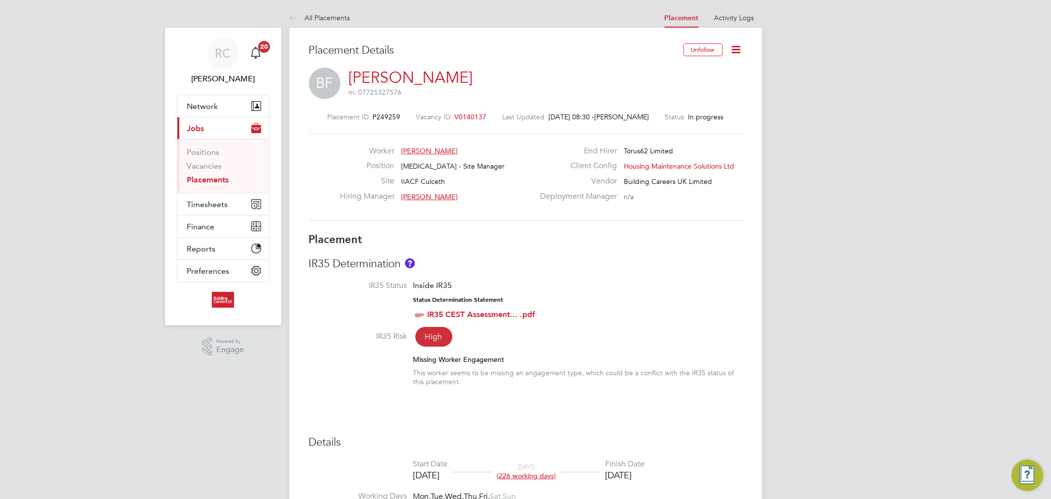
click at [734, 52] on icon at bounding box center [736, 49] width 12 height 12
click at [701, 73] on li "Edit Placement e" at bounding box center [704, 73] width 72 height 14
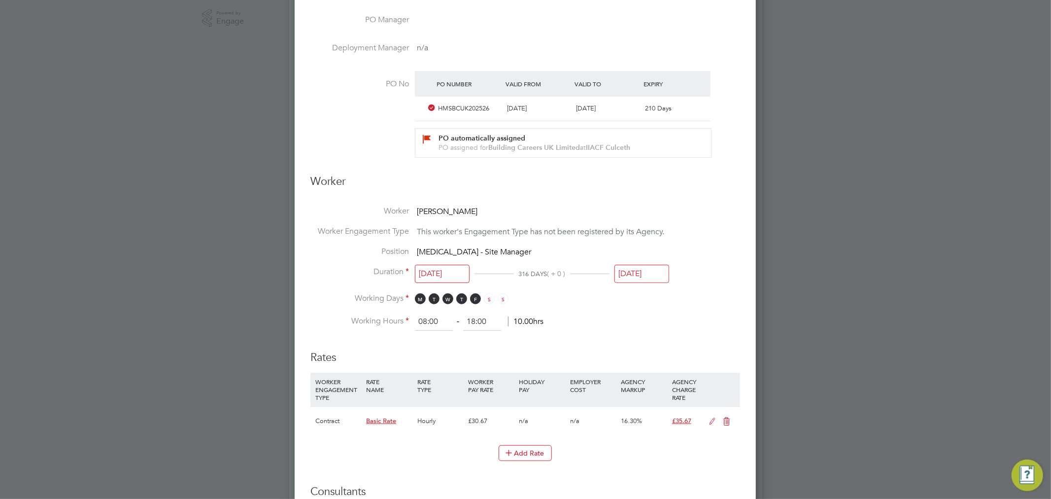
click at [626, 269] on input "01 Sep 2025" at bounding box center [641, 274] width 55 height 18
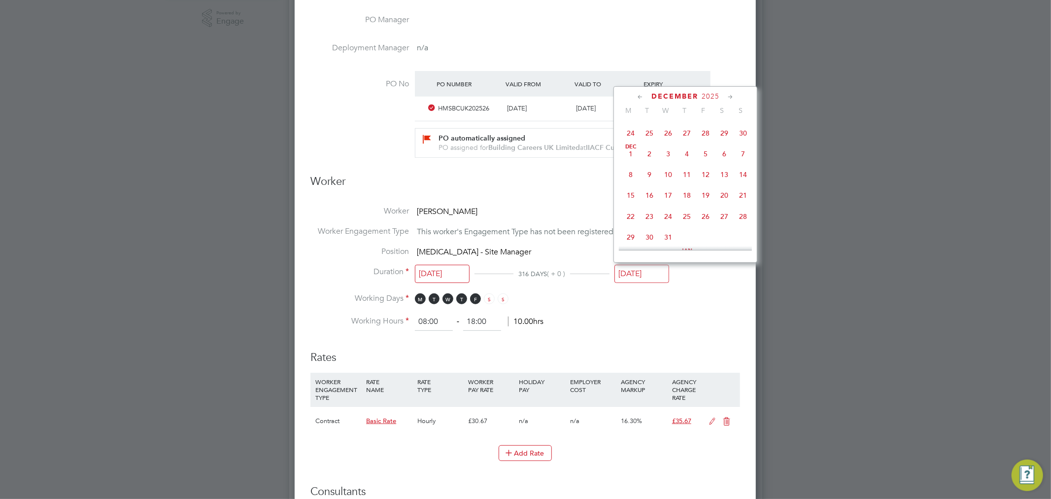
click at [668, 243] on span "31" at bounding box center [668, 237] width 19 height 19
type input "[DATE]"
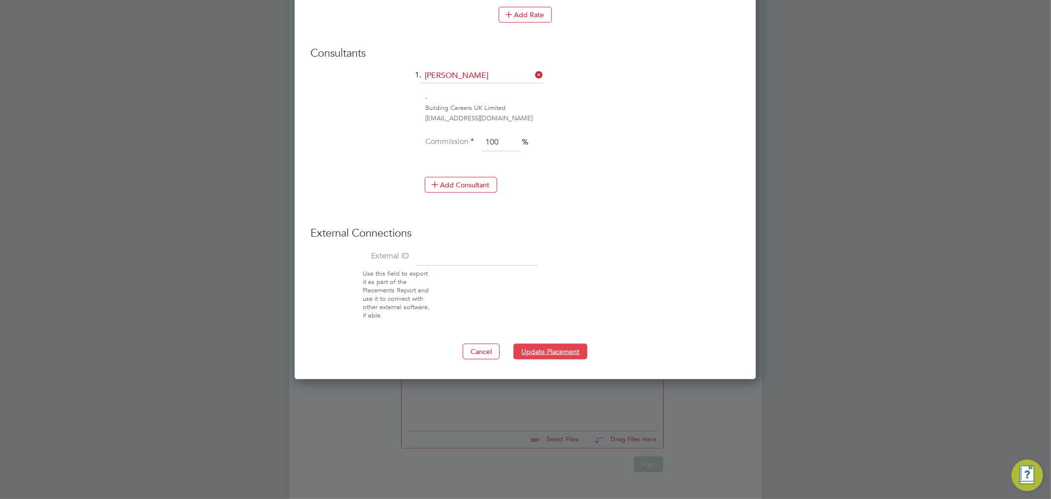
click at [552, 350] on button "Update Placement" at bounding box center [550, 351] width 74 height 16
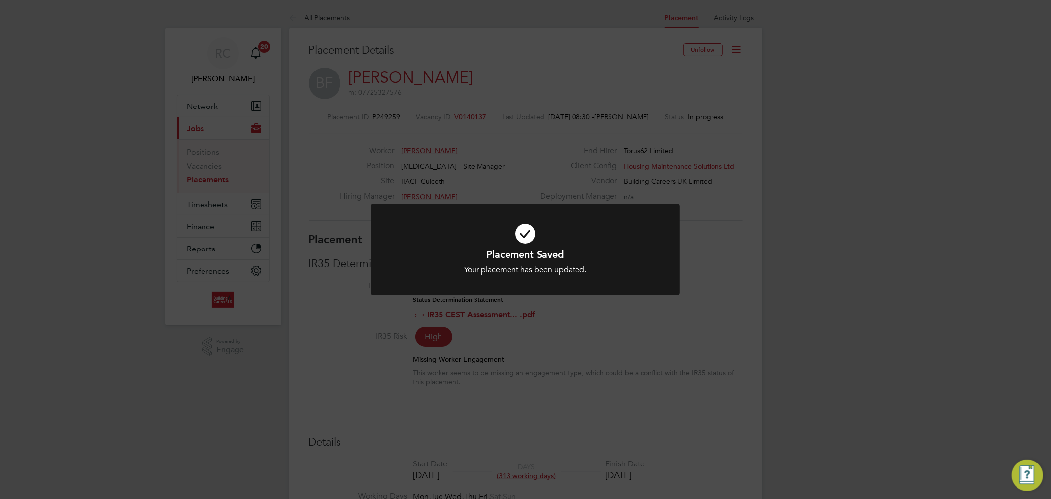
click at [521, 244] on icon at bounding box center [525, 233] width 256 height 38
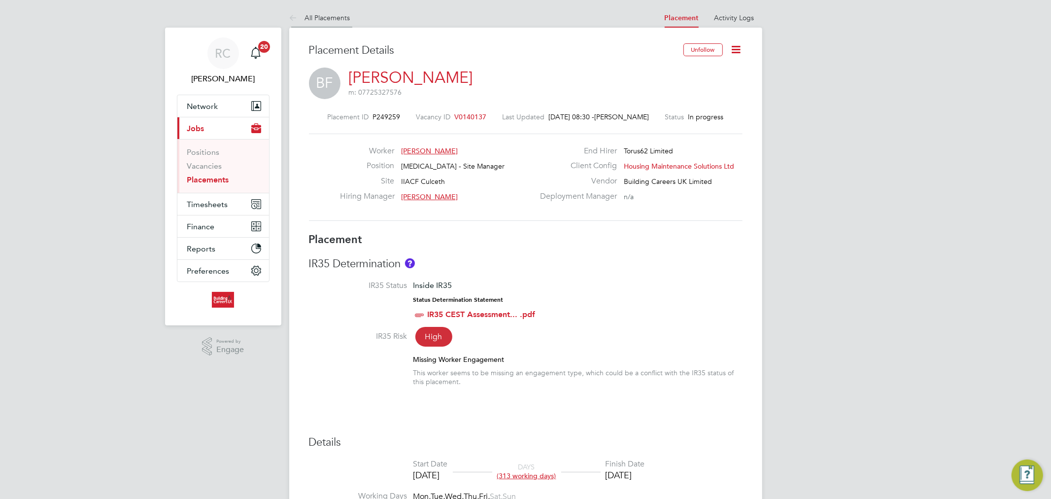
click at [322, 22] on li "All Placements" at bounding box center [319, 18] width 61 height 20
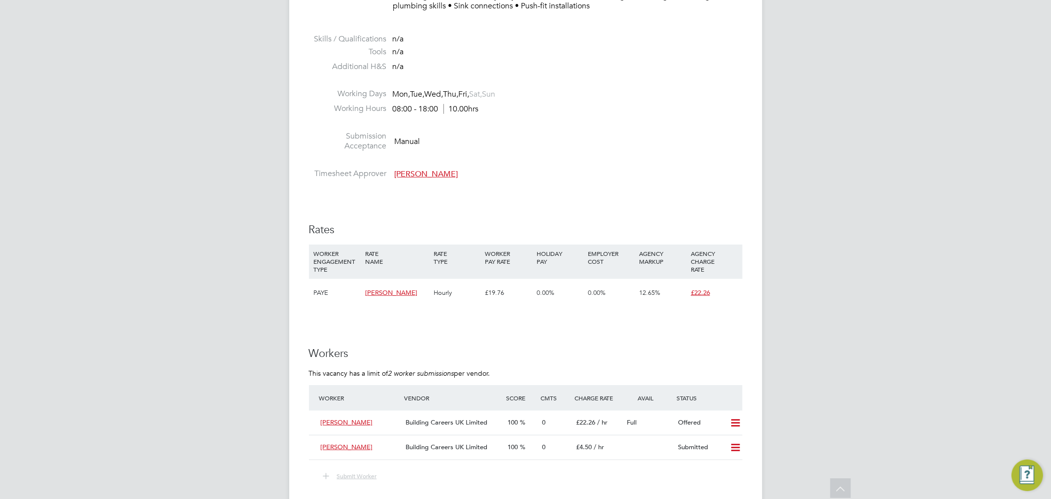
scroll to position [547, 0]
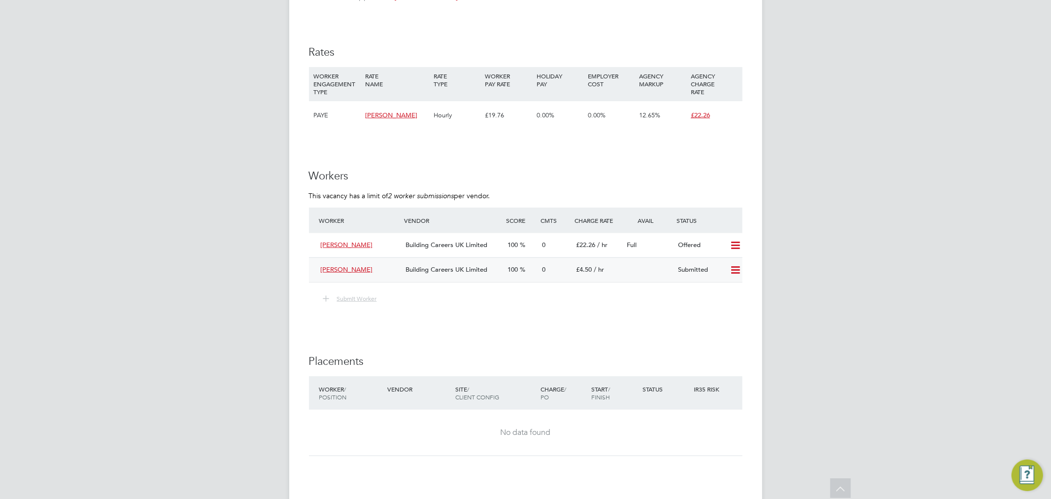
click at [729, 269] on icon at bounding box center [735, 270] width 12 height 8
click at [727, 289] on li "Remove" at bounding box center [721, 292] width 38 height 14
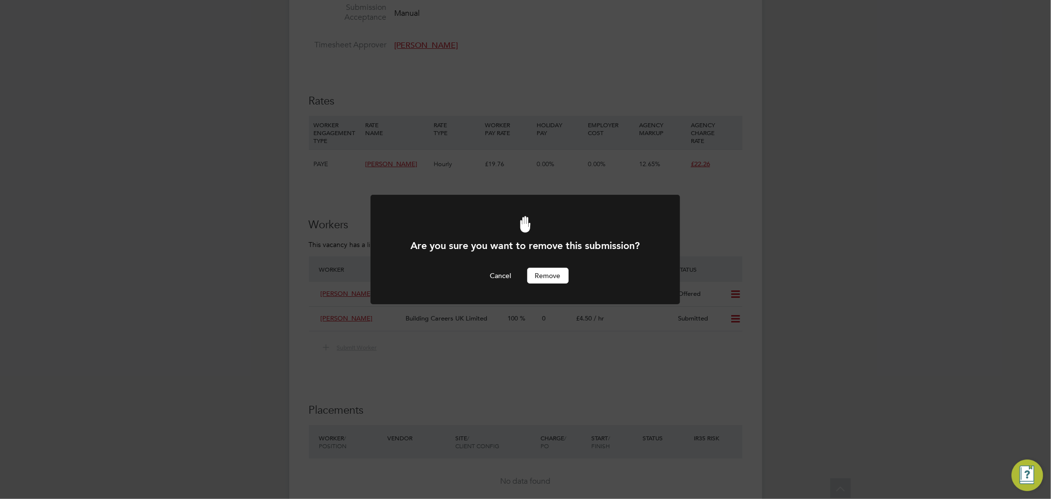
click at [558, 273] on button "Remove" at bounding box center [547, 276] width 41 height 16
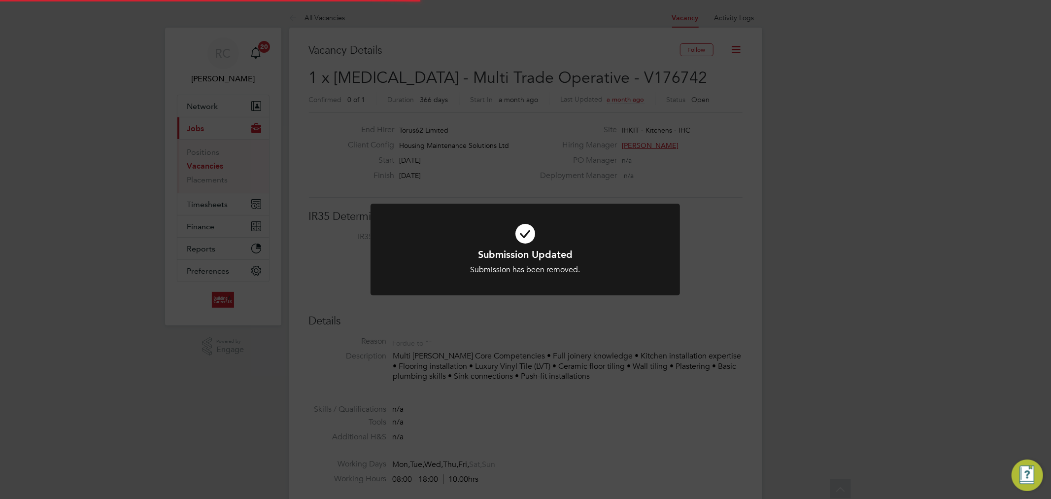
scroll to position [29, 69]
click at [524, 241] on icon at bounding box center [525, 233] width 256 height 38
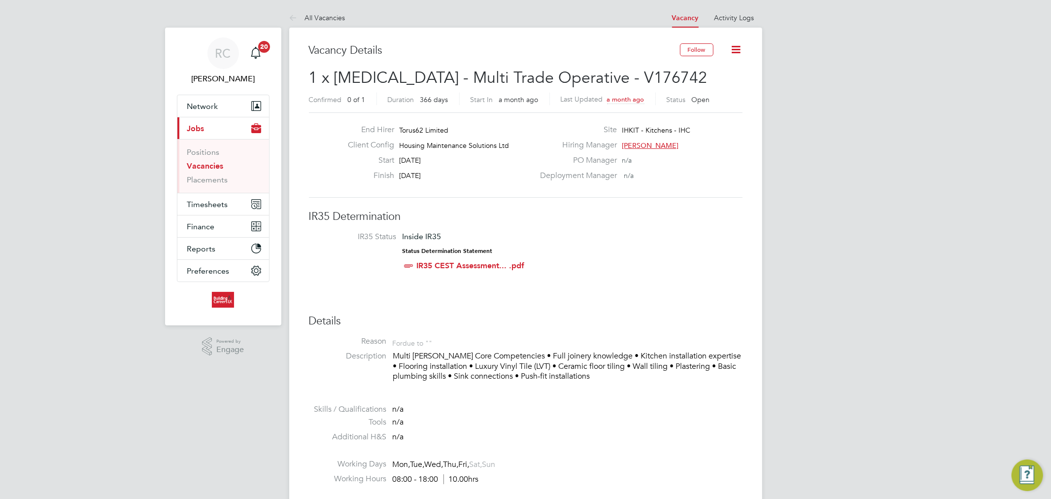
click at [208, 165] on link "Vacancies" at bounding box center [205, 165] width 36 height 9
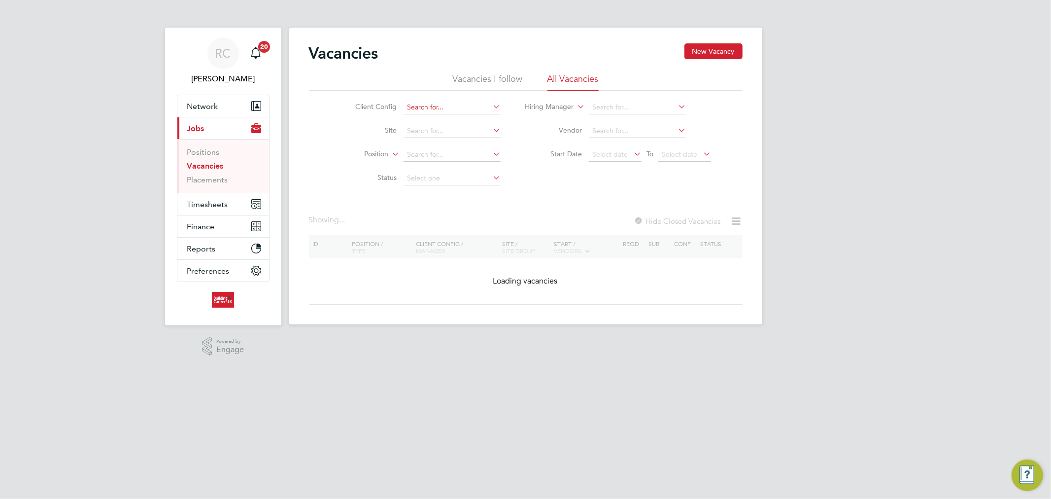
click at [422, 109] on input at bounding box center [452, 108] width 97 height 14
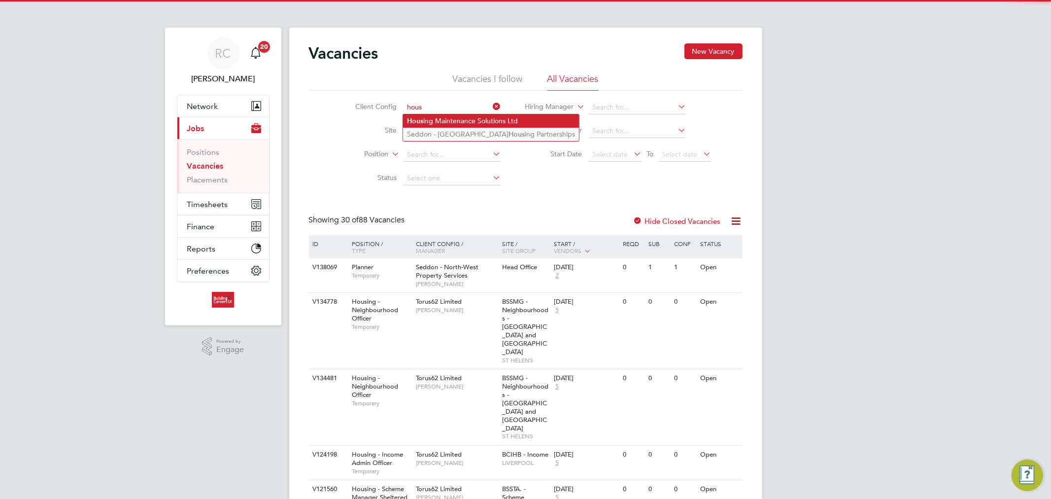
click at [450, 121] on li "Hous ing Maintenance Solutions Ltd" at bounding box center [491, 120] width 176 height 13
type input "Housing Maintenance Solutions Ltd"
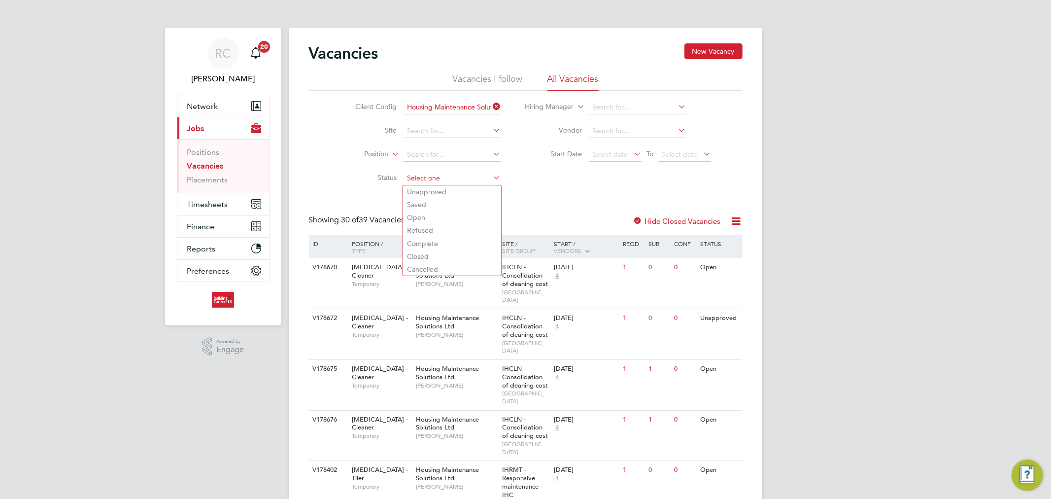
click at [470, 173] on input at bounding box center [452, 178] width 97 height 14
click at [455, 214] on li "Open" at bounding box center [452, 217] width 98 height 13
type input "Open"
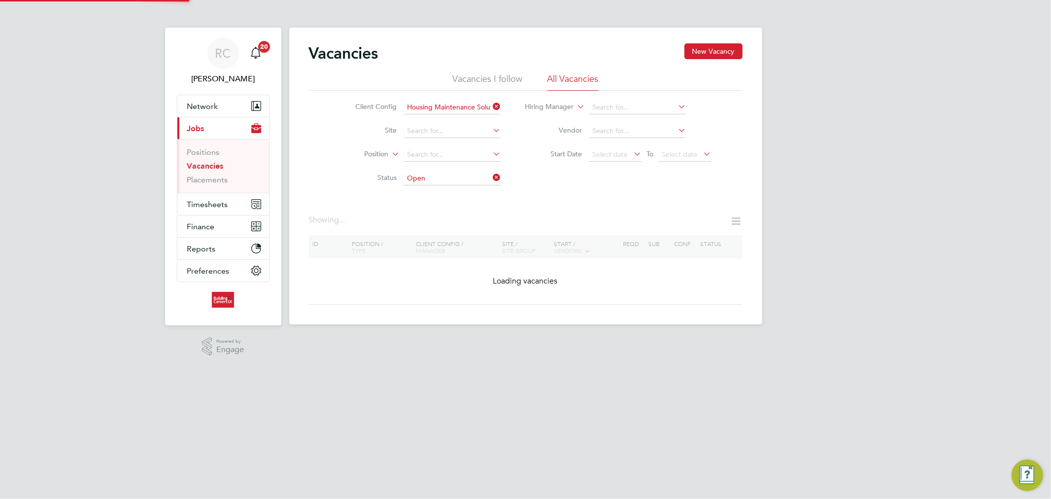
click at [534, 194] on div "Vacancies New Vacancy Vacancies I follow All Vacancies Client Config Housing Ma…" at bounding box center [526, 173] width 434 height 261
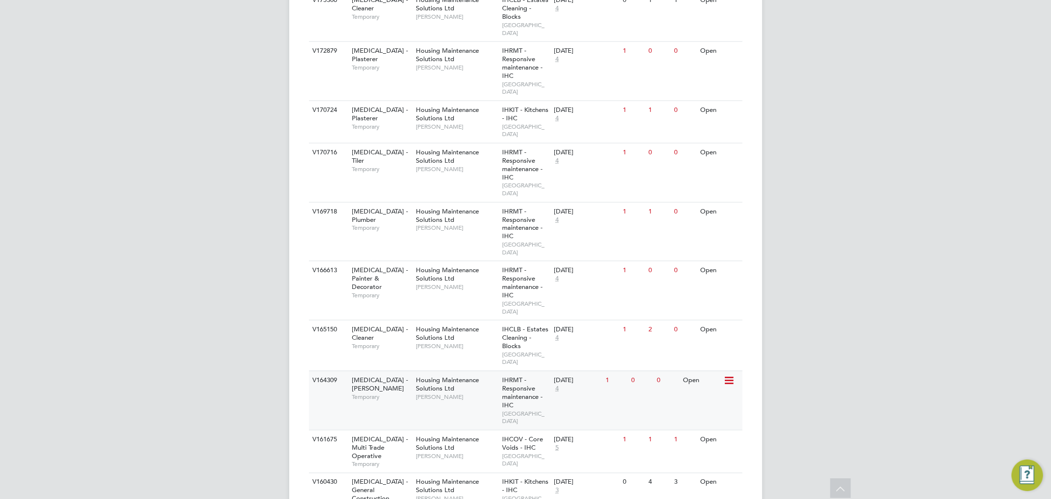
scroll to position [1095, 0]
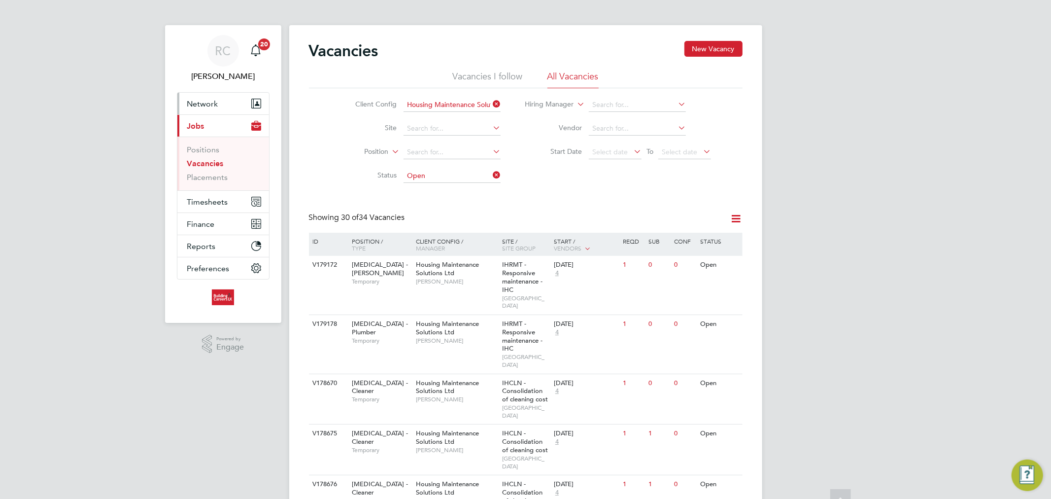
scroll to position [0, 0]
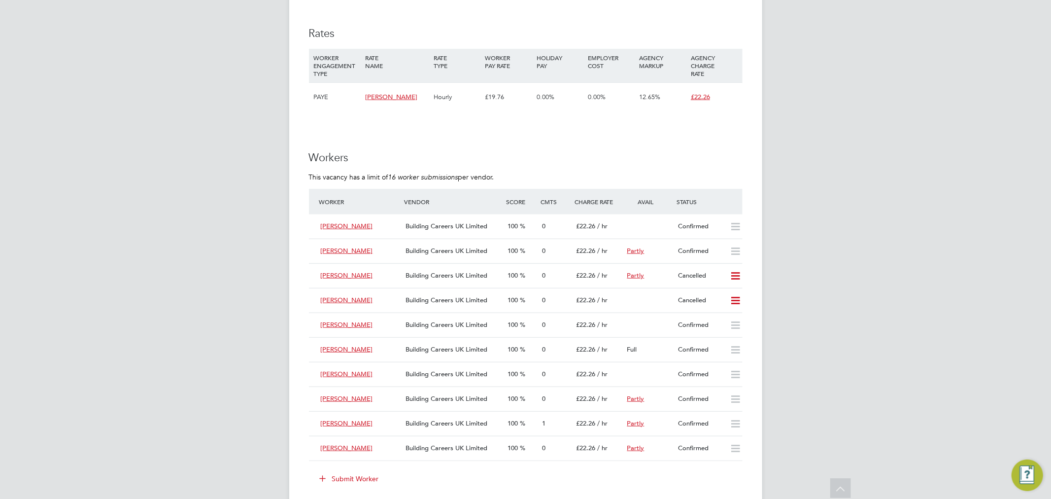
scroll to position [547, 0]
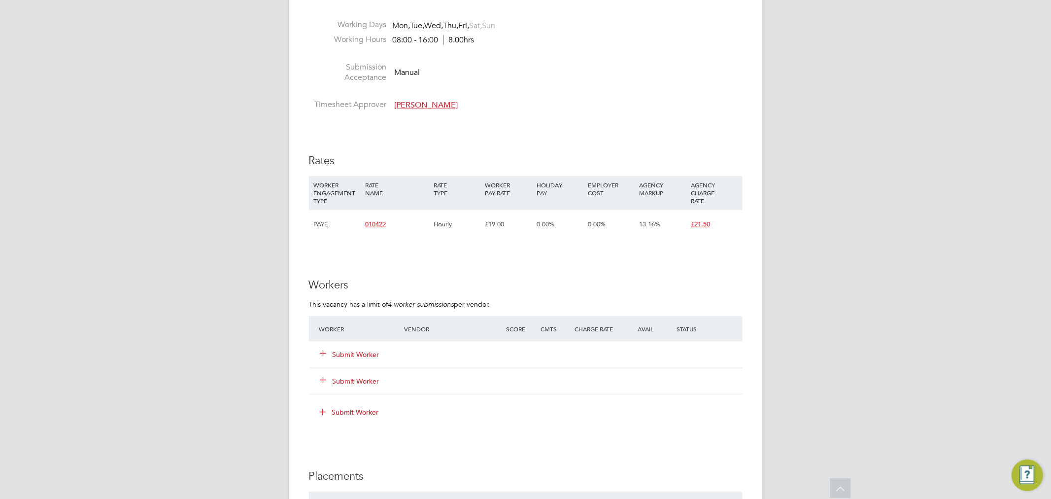
scroll to position [602, 0]
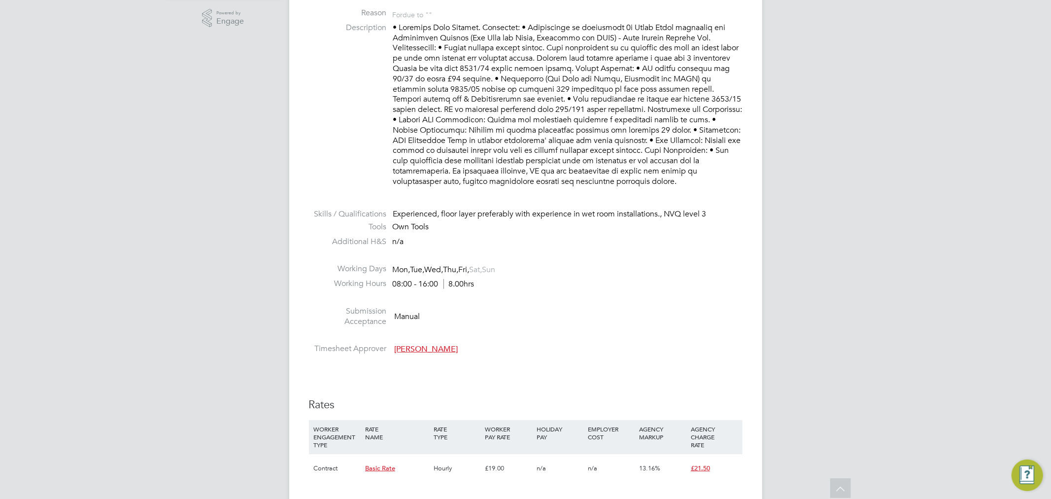
scroll to position [273, 0]
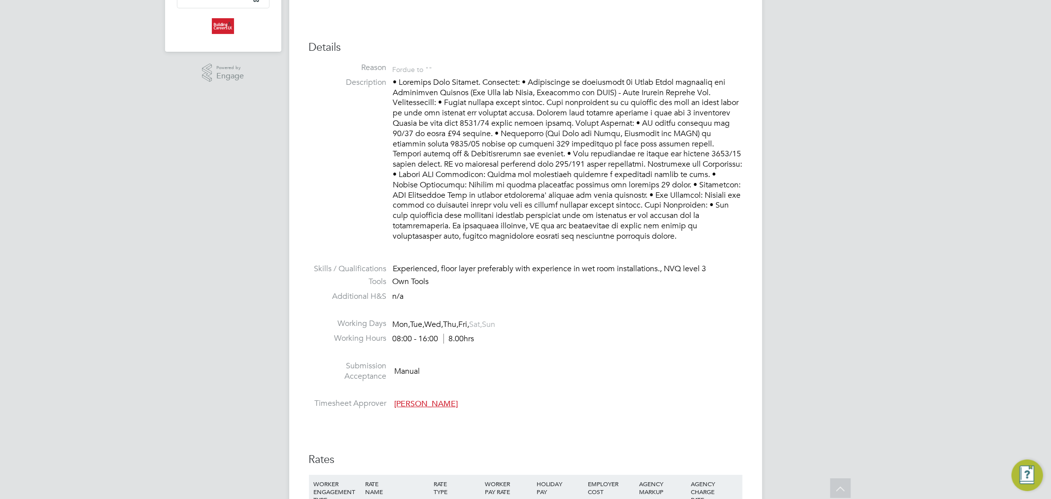
click at [611, 212] on p at bounding box center [567, 159] width 349 height 164
click at [632, 235] on p at bounding box center [567, 159] width 349 height 164
click at [628, 236] on p at bounding box center [567, 159] width 349 height 164
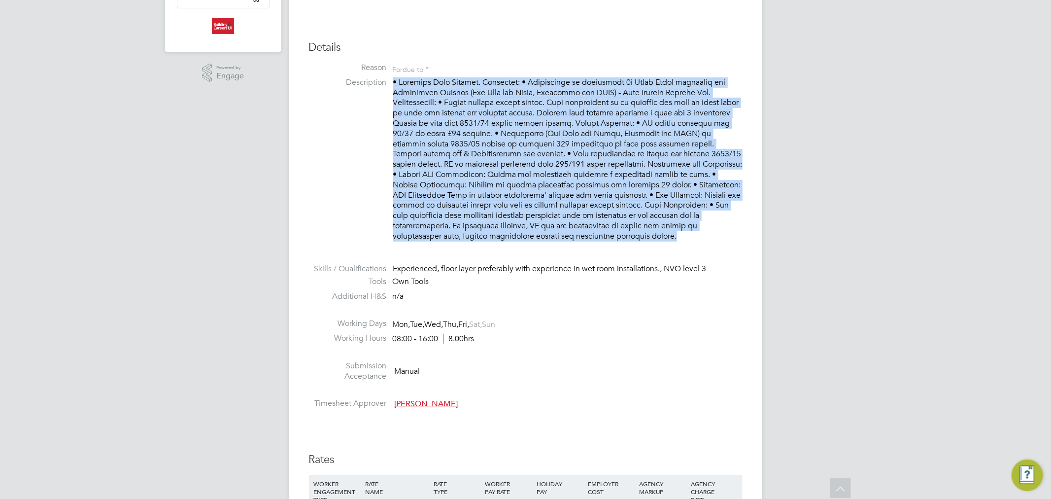
drag, startPoint x: 628, startPoint y: 236, endPoint x: 385, endPoint y: 77, distance: 290.2
click at [385, 77] on li "Description" at bounding box center [526, 164] width 434 height 174
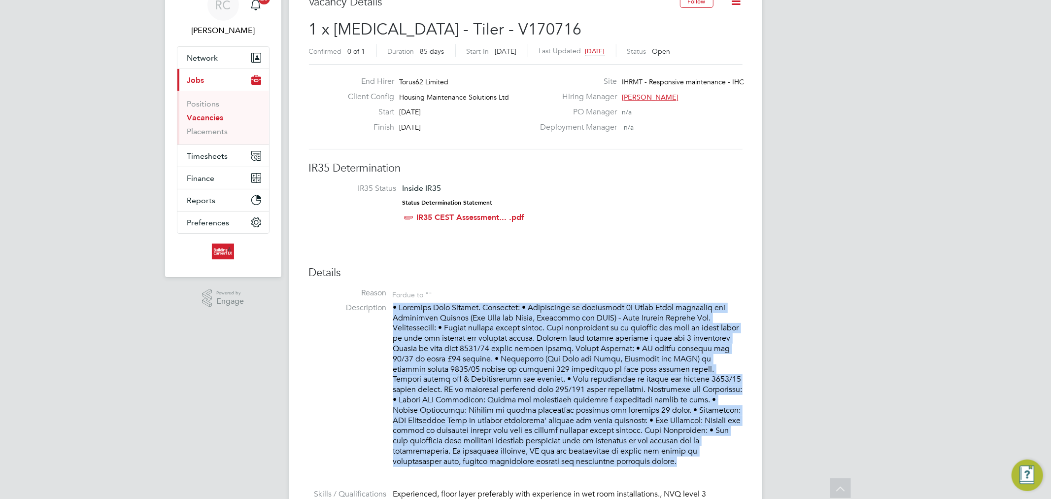
scroll to position [0, 0]
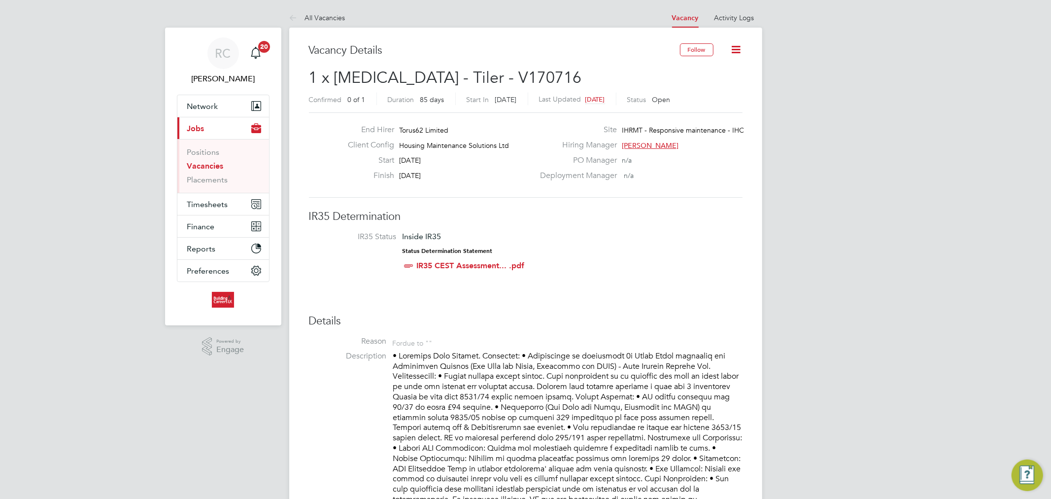
click at [214, 104] on span "Network" at bounding box center [202, 106] width 31 height 9
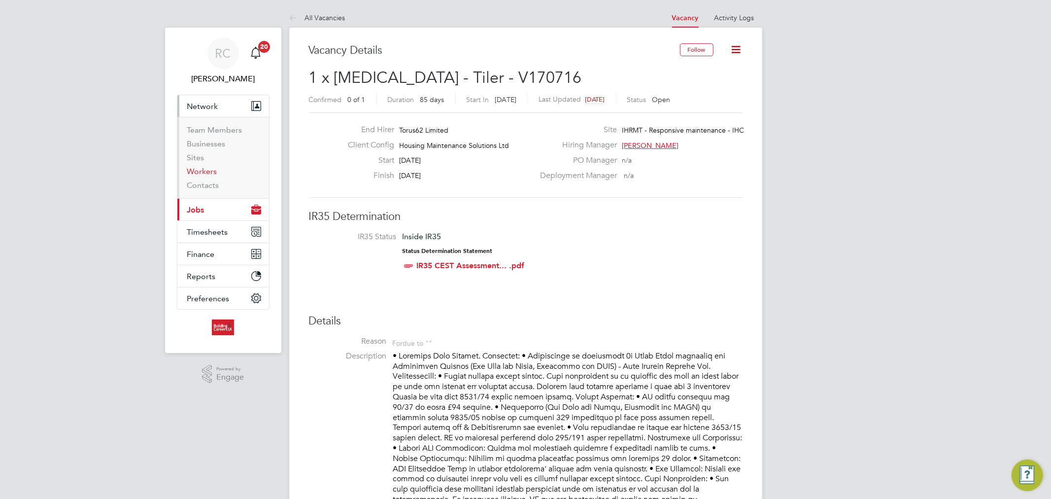
click at [212, 171] on link "Workers" at bounding box center [202, 171] width 30 height 9
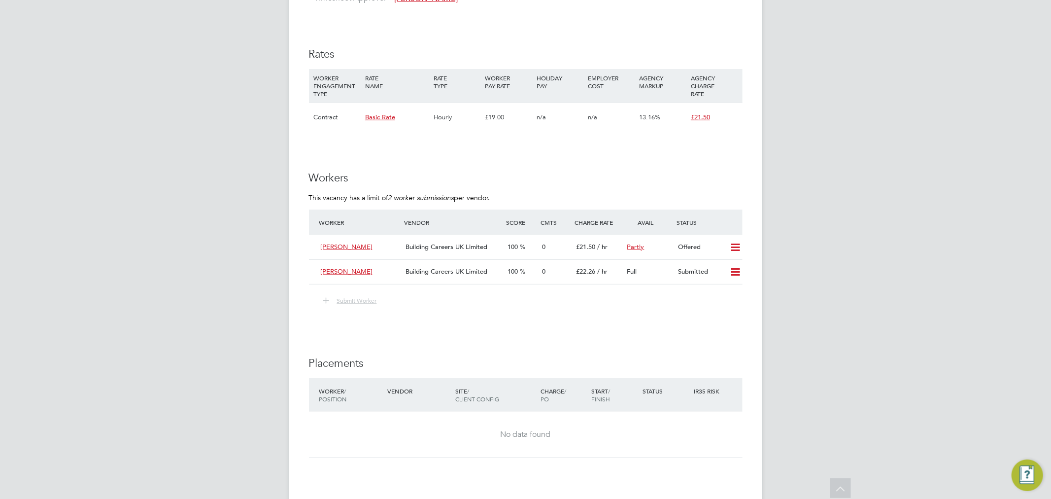
scroll to position [547, 0]
click at [733, 270] on icon at bounding box center [735, 270] width 12 height 8
click at [720, 290] on li "Remove" at bounding box center [721, 292] width 38 height 14
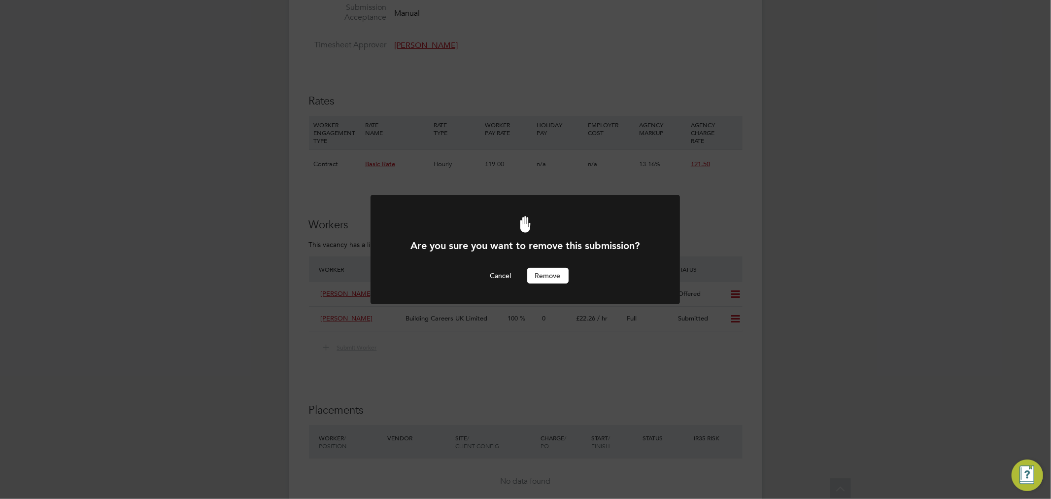
click at [558, 276] on button "Remove" at bounding box center [547, 276] width 41 height 16
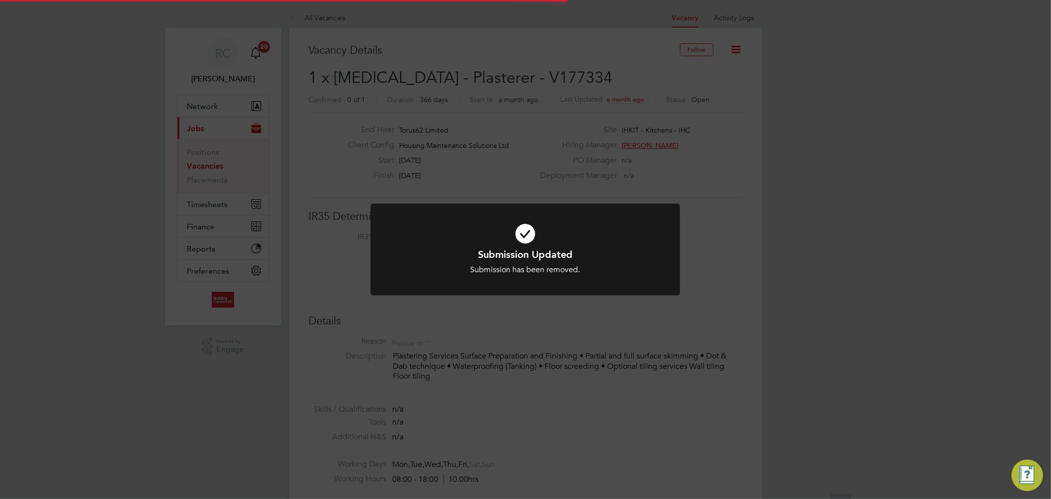
scroll to position [29, 69]
click at [526, 234] on icon at bounding box center [525, 233] width 256 height 38
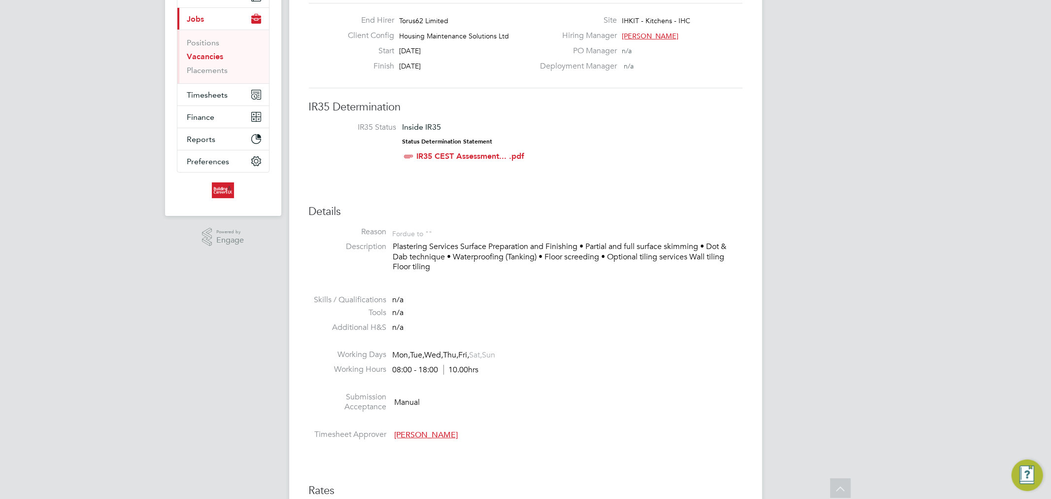
scroll to position [0, 0]
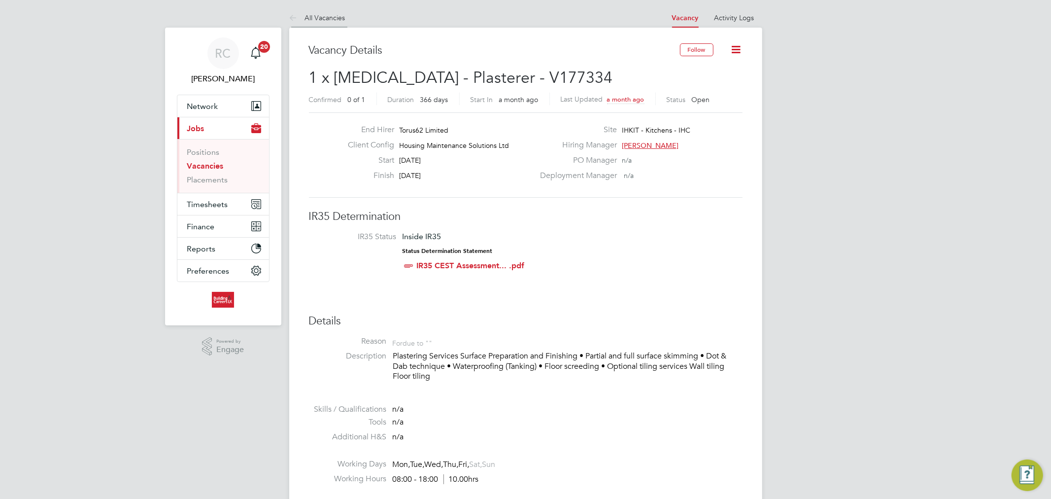
click at [314, 12] on li "All Vacancies" at bounding box center [317, 18] width 56 height 20
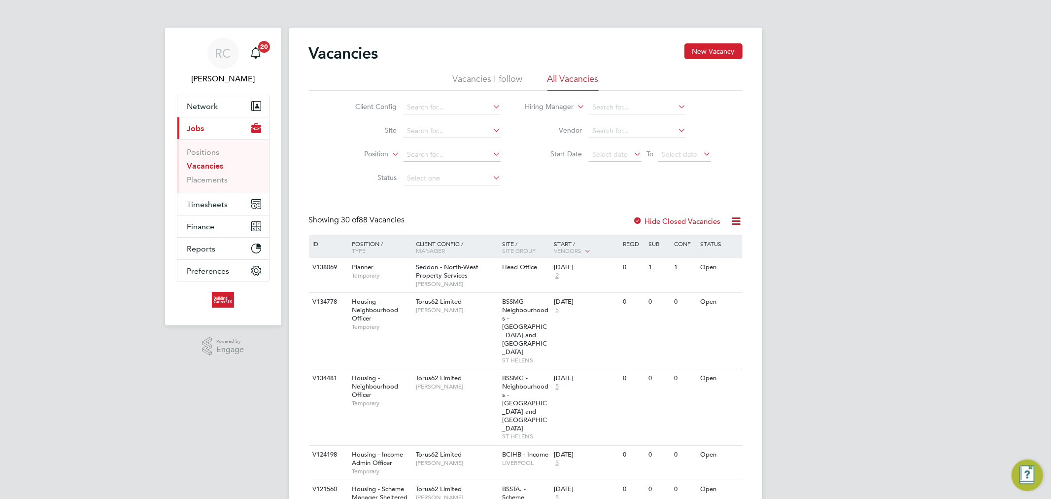
click at [437, 163] on li "Position" at bounding box center [420, 155] width 185 height 24
click at [435, 180] on input at bounding box center [452, 178] width 97 height 14
click at [432, 191] on li "Unapproved" at bounding box center [452, 191] width 98 height 13
type input "Unapproved"
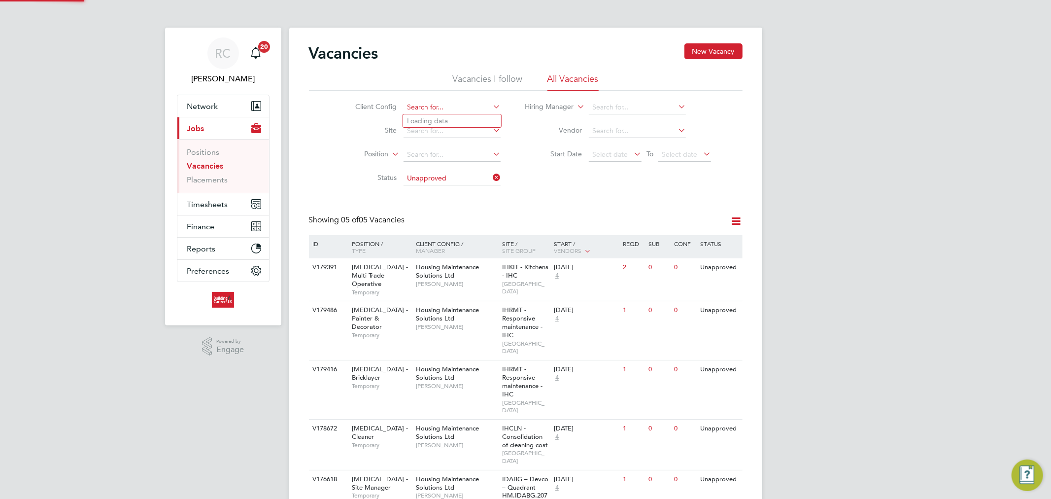
click at [425, 111] on input at bounding box center [452, 108] width 97 height 14
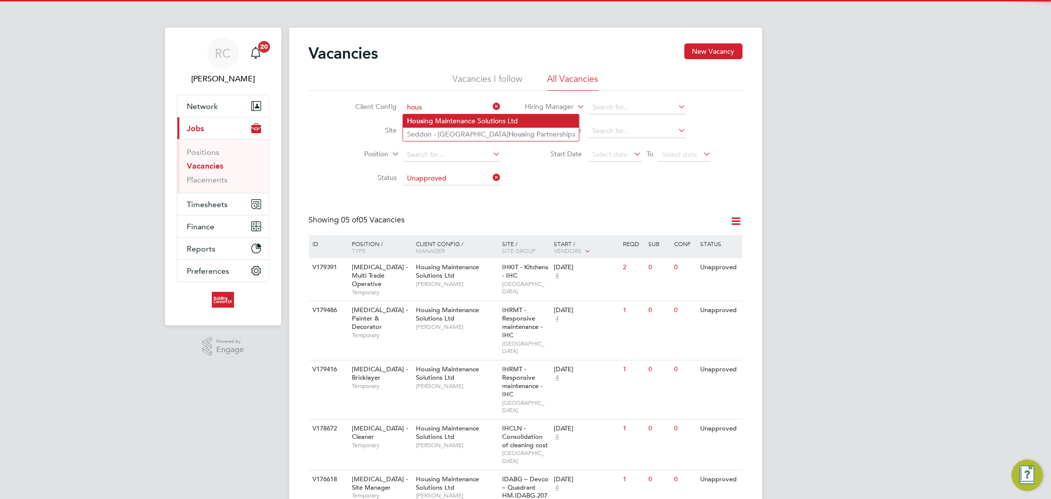
click at [470, 121] on li "Hous ing Maintenance Solutions Ltd" at bounding box center [491, 120] width 176 height 13
type input "Housing Maintenance Solutions Ltd"
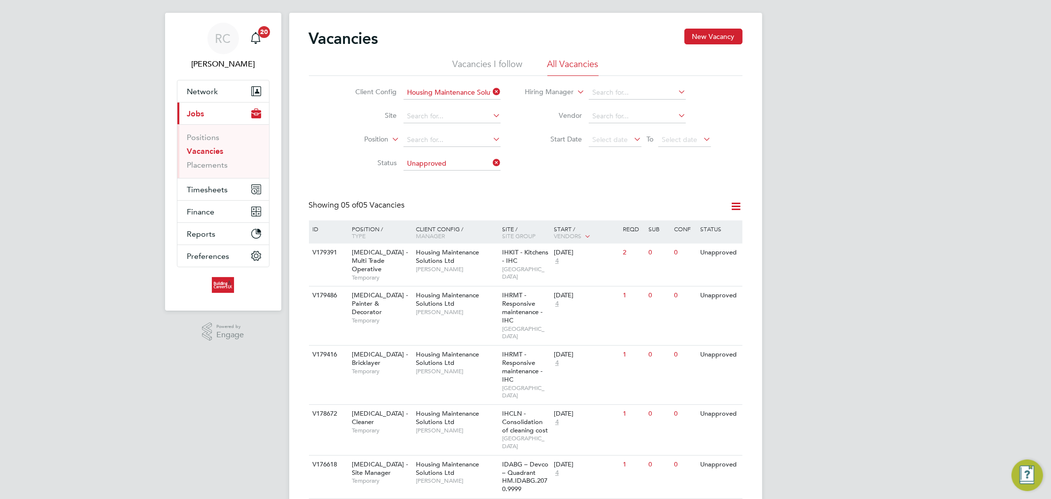
scroll to position [19, 0]
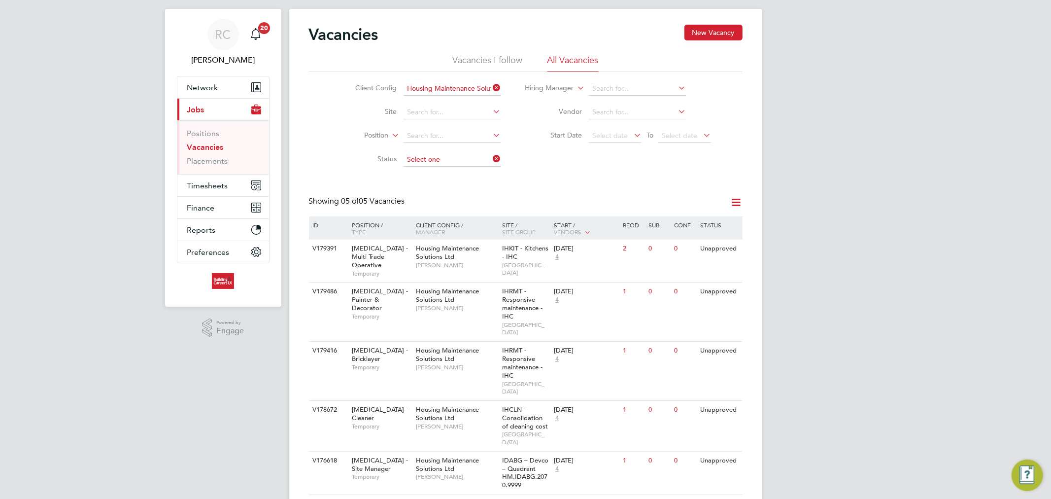
click at [430, 159] on ul "Client Config Housing Maintenance Solutions Ltd Site Position Status" at bounding box center [420, 124] width 185 height 95
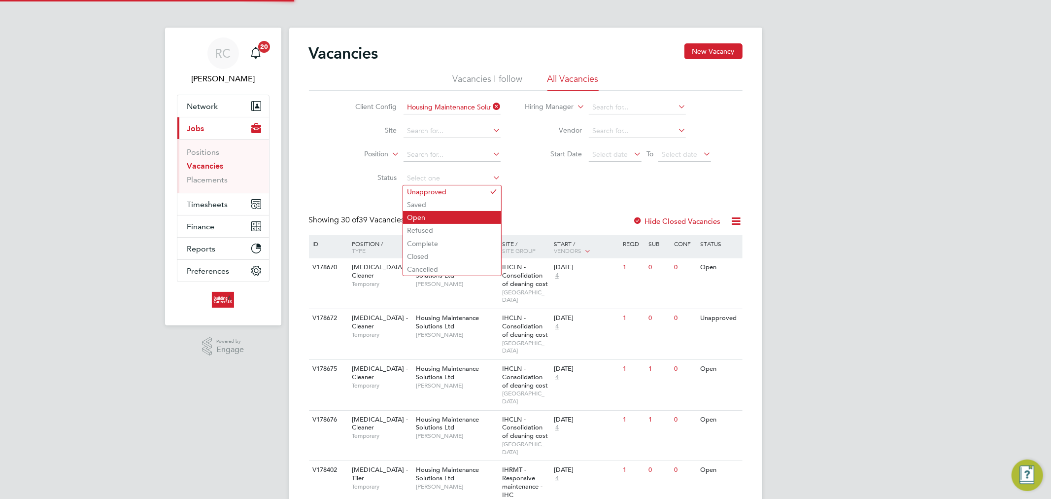
click at [434, 213] on li "Open" at bounding box center [452, 217] width 98 height 13
type input "Open"
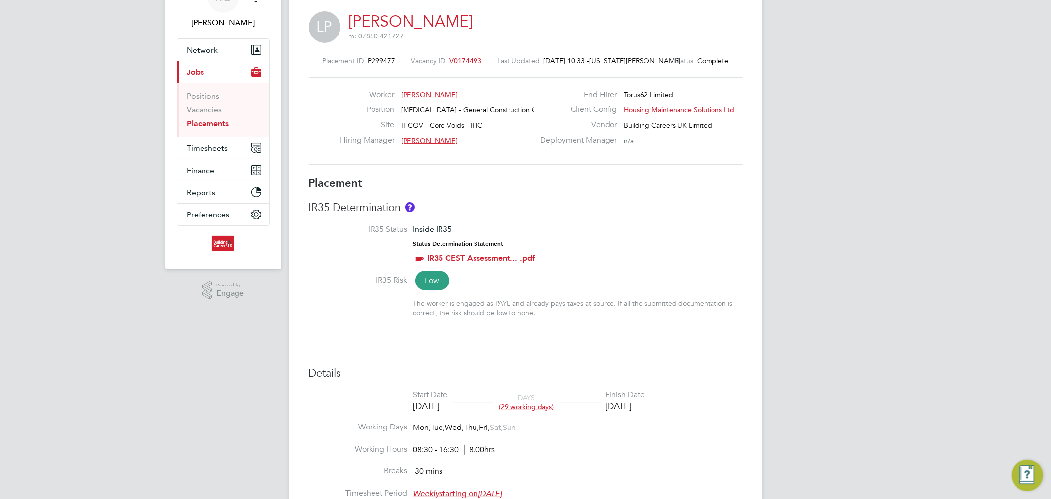
scroll to position [109, 0]
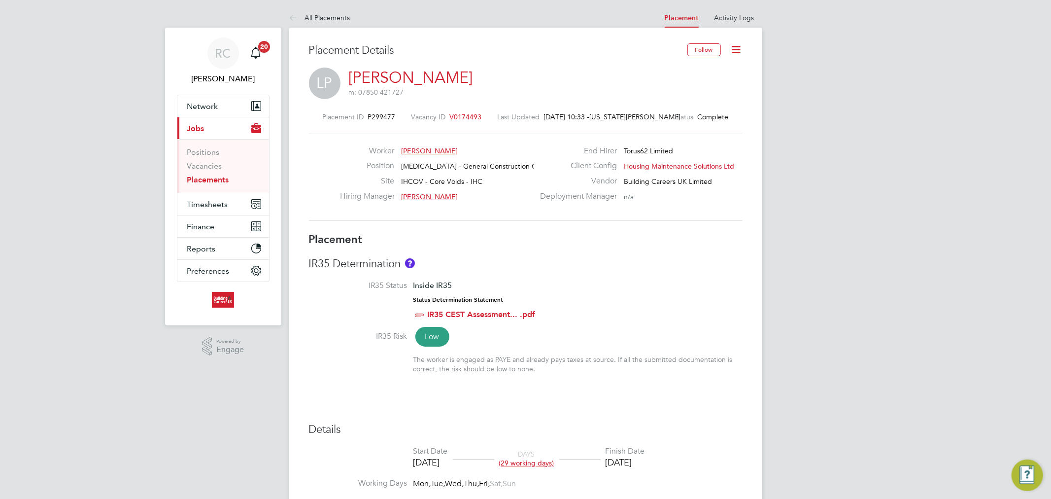
click at [733, 54] on icon at bounding box center [736, 49] width 12 height 12
click at [695, 71] on li "Edit Placement e" at bounding box center [704, 73] width 72 height 14
type input "[PERSON_NAME]"
type input "[DATE]"
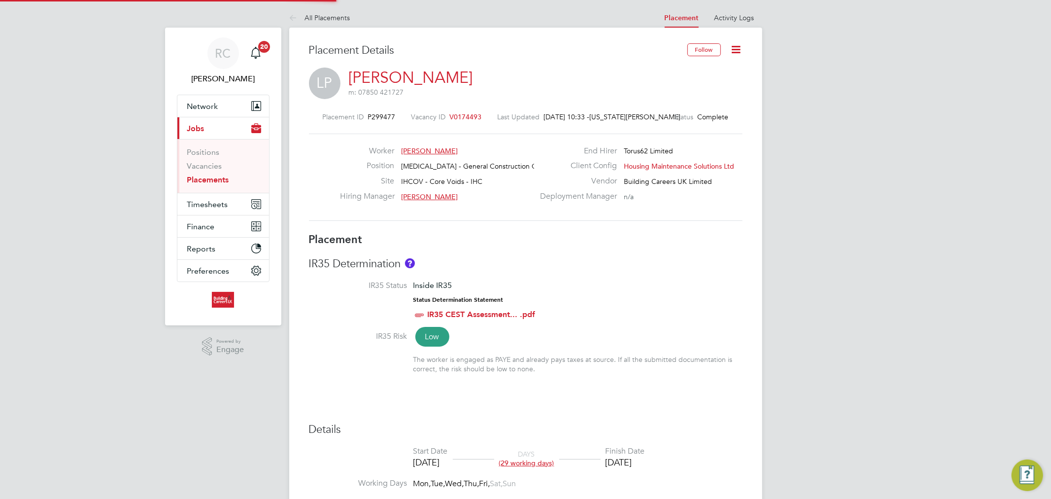
type input "[DATE]"
type input "08:30"
type input "16:30"
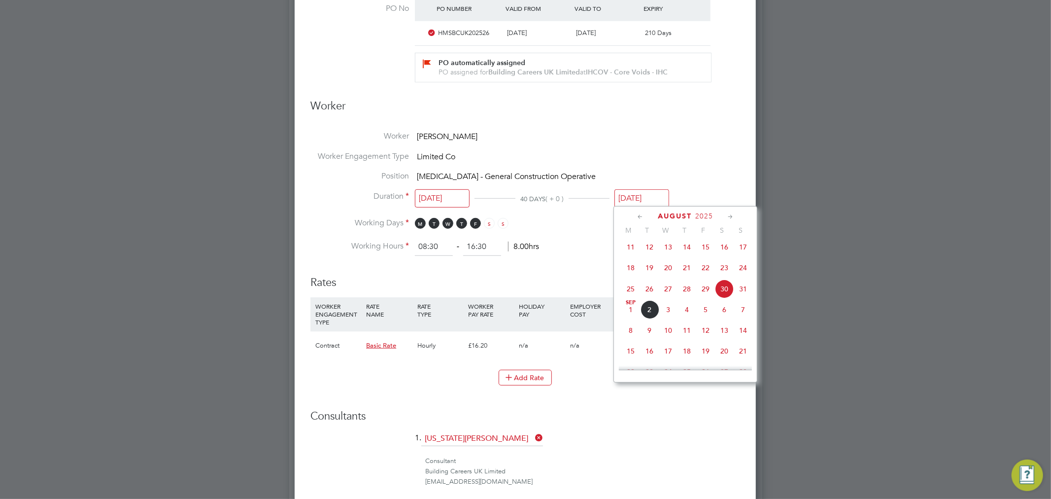
click at [648, 198] on input "[DATE]" at bounding box center [641, 198] width 55 height 18
click at [671, 331] on span "31" at bounding box center [668, 321] width 19 height 19
type input "[DATE]"
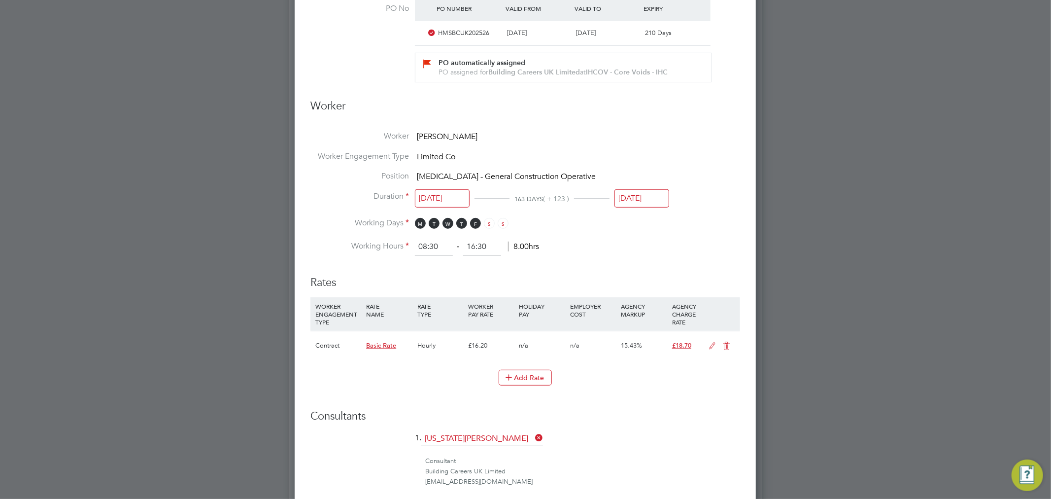
click at [686, 153] on li "Worker Engagement Type Limited Co" at bounding box center [525, 161] width 430 height 20
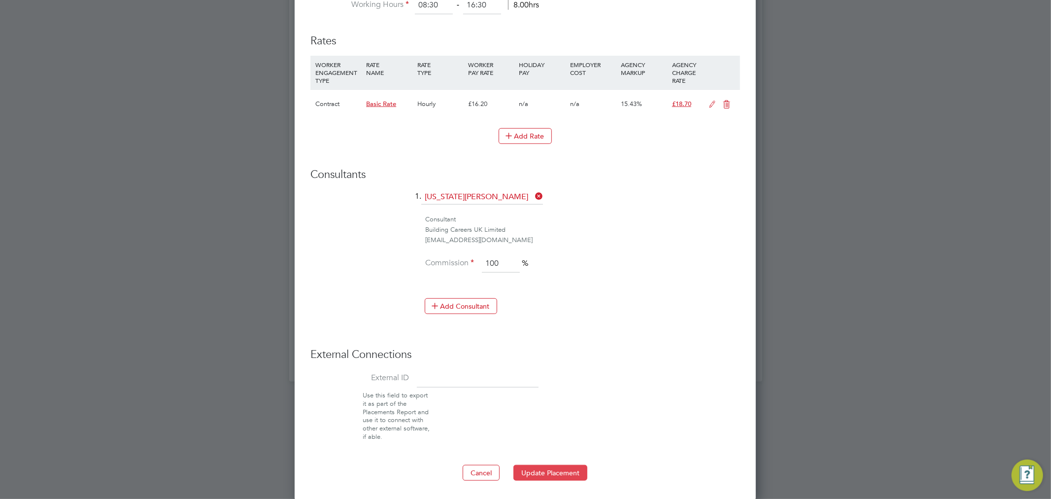
click at [539, 471] on button "Update Placement" at bounding box center [550, 473] width 74 height 16
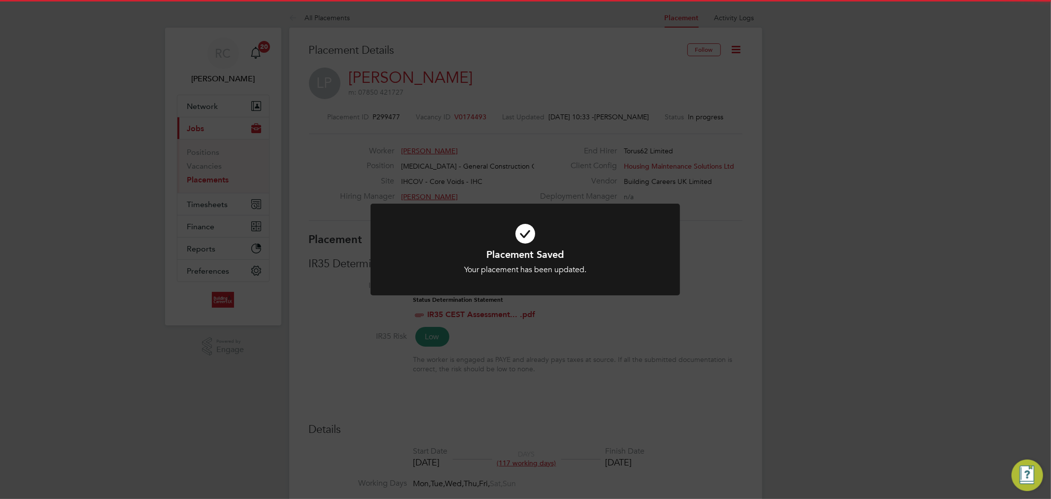
click at [529, 234] on icon at bounding box center [525, 233] width 256 height 38
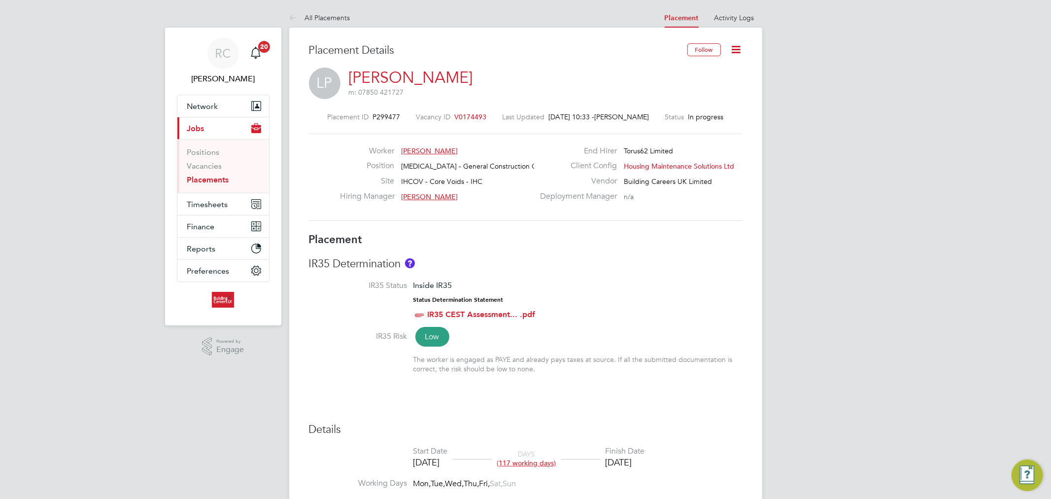
click at [222, 177] on link "Placements" at bounding box center [208, 179] width 42 height 9
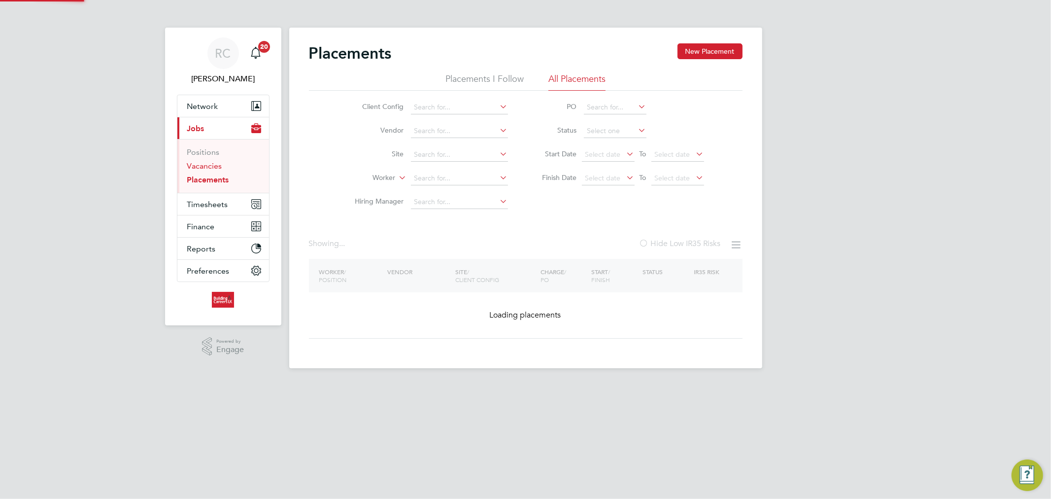
click at [214, 167] on link "Vacancies" at bounding box center [204, 165] width 35 height 9
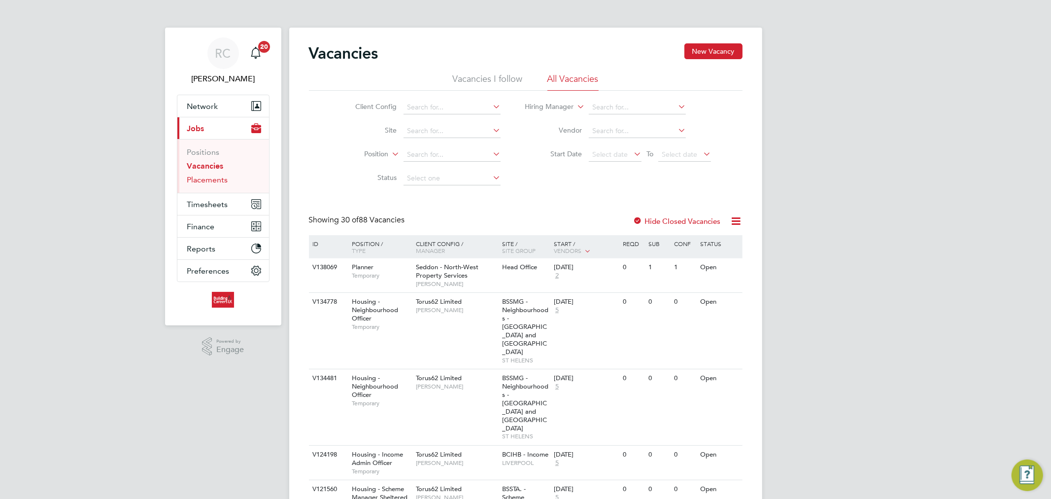
click at [216, 178] on link "Placements" at bounding box center [207, 179] width 41 height 9
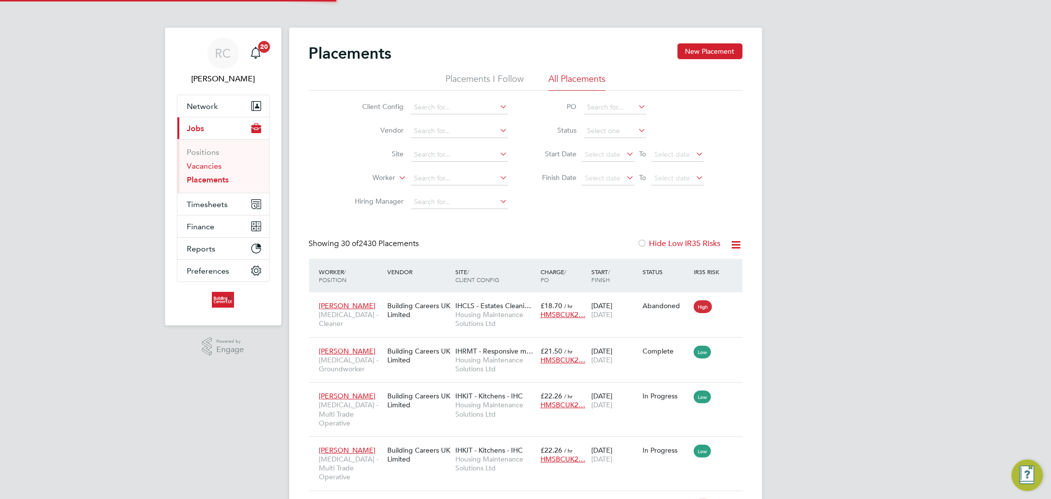
click at [215, 164] on link "Vacancies" at bounding box center [204, 165] width 35 height 9
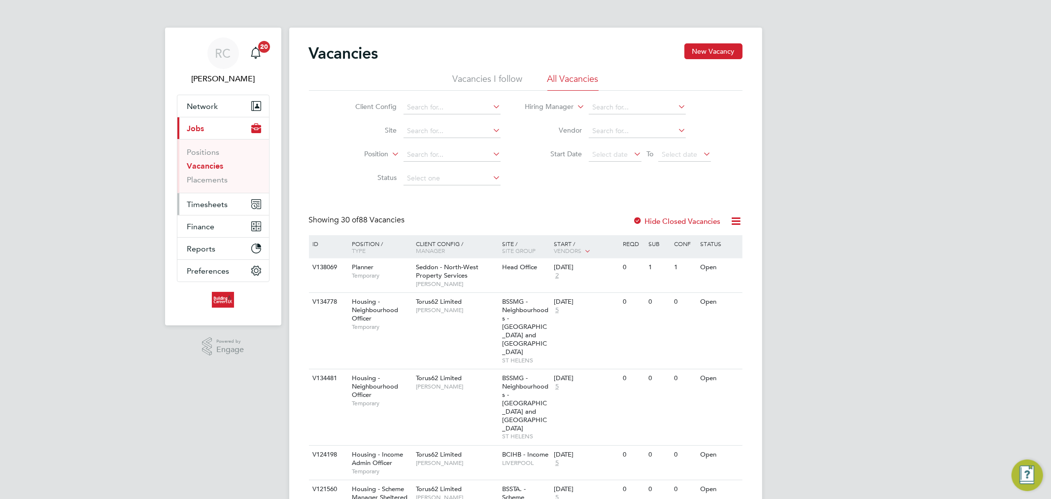
click at [245, 199] on button "Timesheets" at bounding box center [223, 204] width 92 height 22
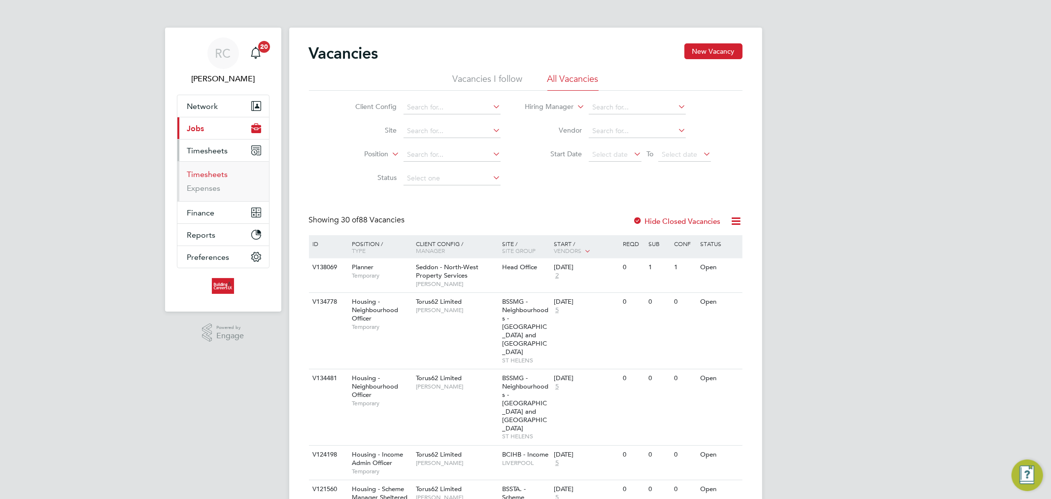
click at [213, 175] on link "Timesheets" at bounding box center [207, 174] width 41 height 9
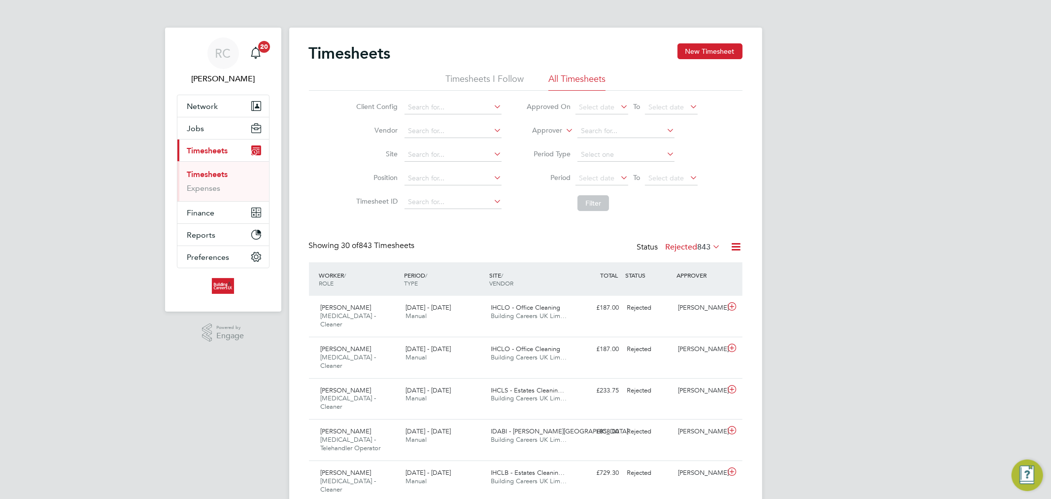
scroll to position [25, 86]
click at [218, 131] on button "Jobs" at bounding box center [223, 128] width 92 height 22
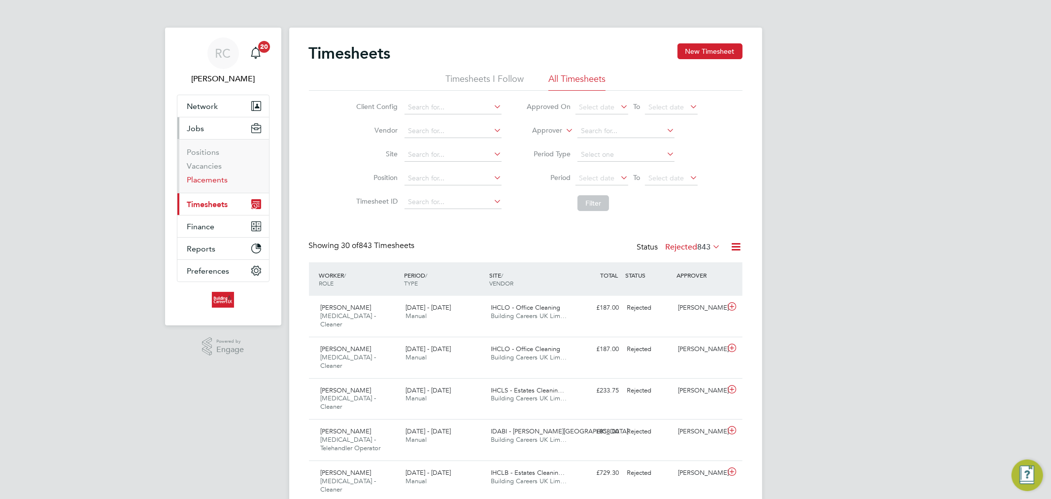
click at [210, 184] on link "Placements" at bounding box center [207, 179] width 41 height 9
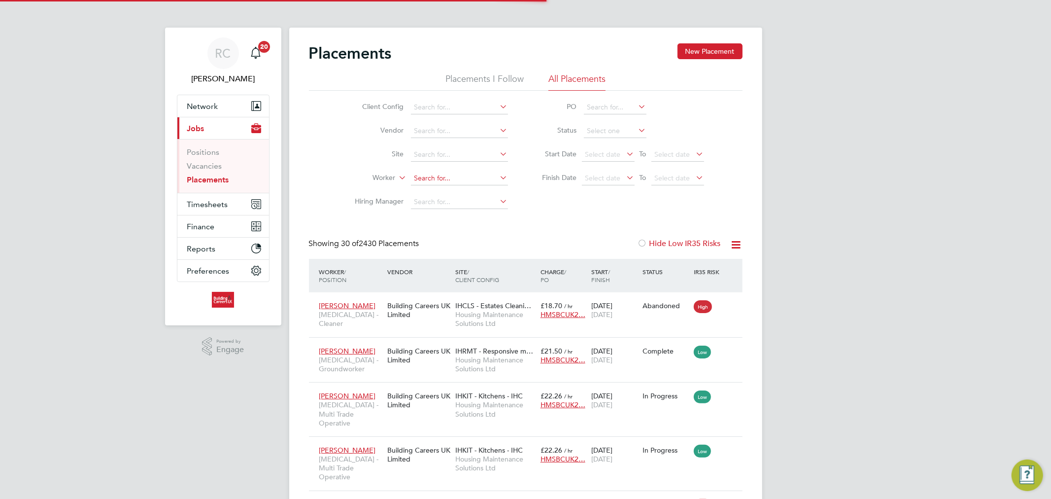
scroll to position [37, 86]
click at [439, 184] on input at bounding box center [459, 178] width 97 height 14
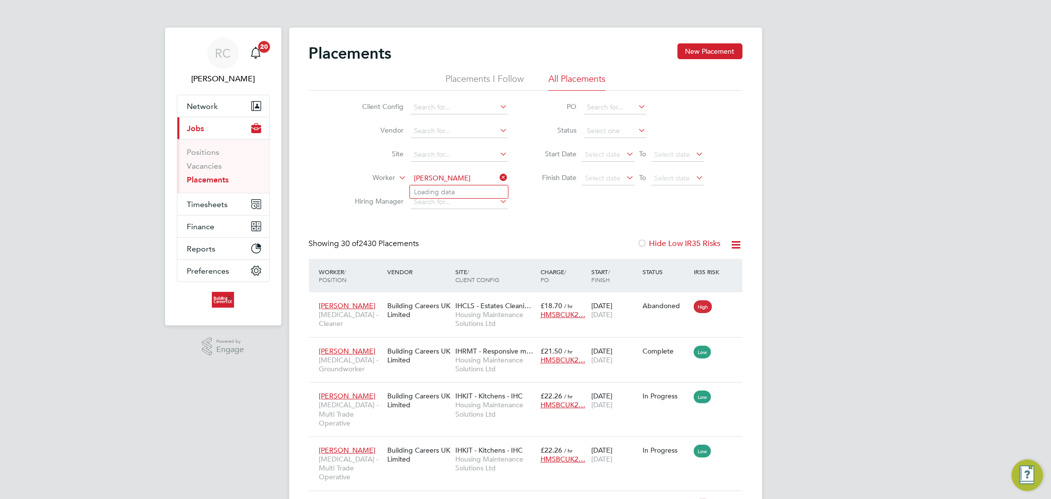
type input "luke peers"
click at [441, 181] on input at bounding box center [459, 178] width 97 height 14
click at [473, 189] on b "Peers" at bounding box center [482, 192] width 18 height 8
type input "[PERSON_NAME]"
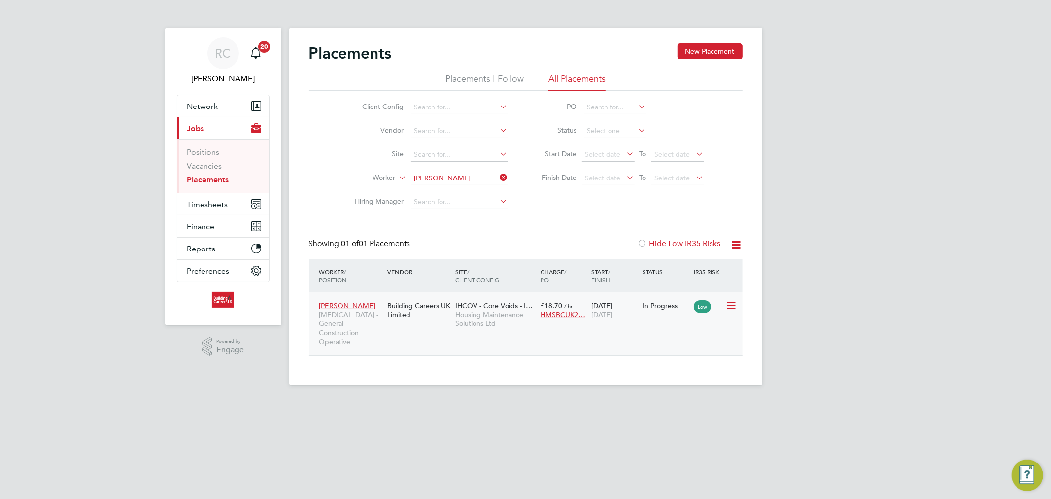
click at [486, 320] on span "Housing Maintenance Solutions Ltd" at bounding box center [495, 319] width 80 height 18
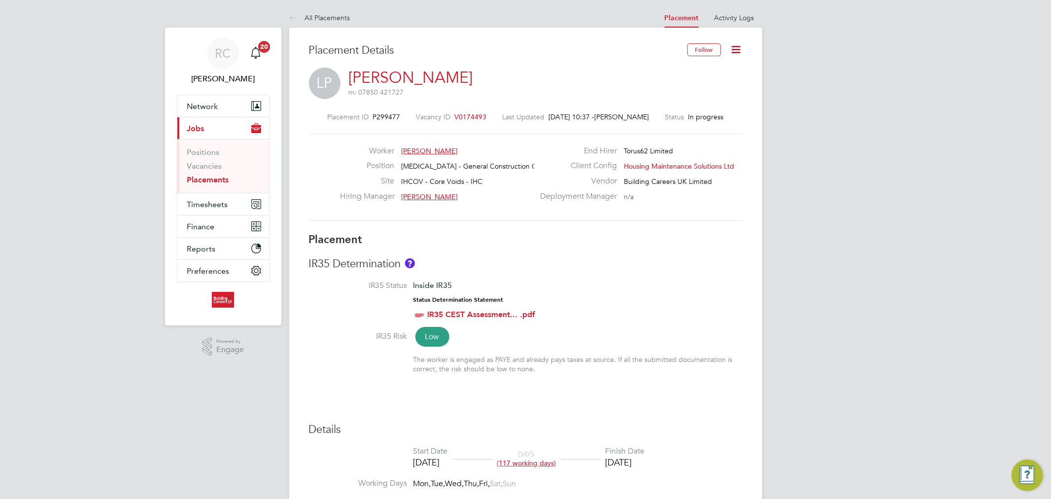
click at [740, 48] on icon at bounding box center [736, 49] width 12 height 12
click at [321, 11] on li "All Placements" at bounding box center [319, 18] width 61 height 20
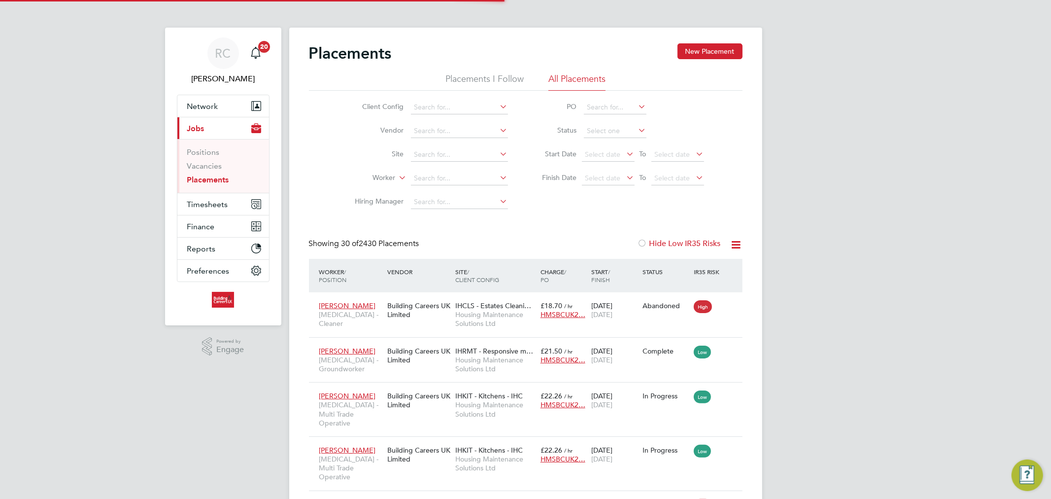
scroll to position [37, 86]
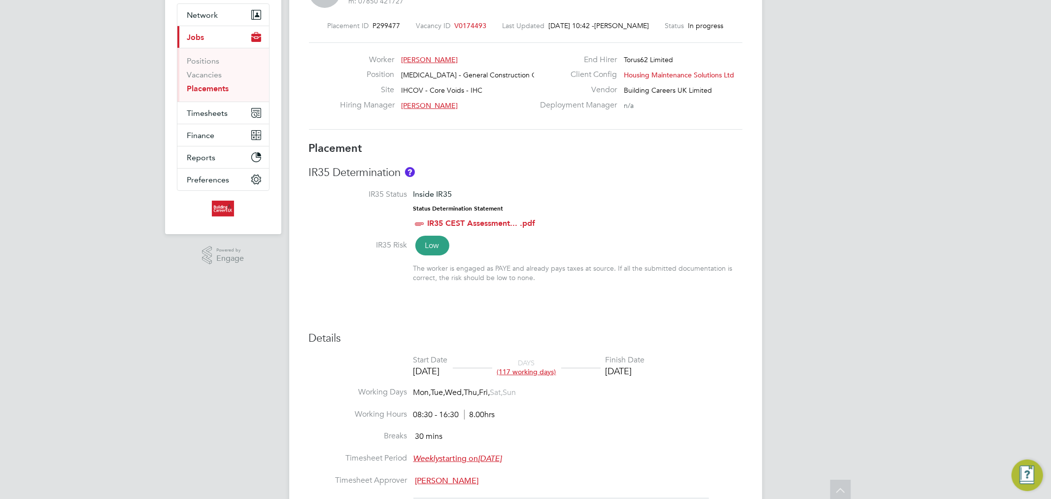
scroll to position [109, 0]
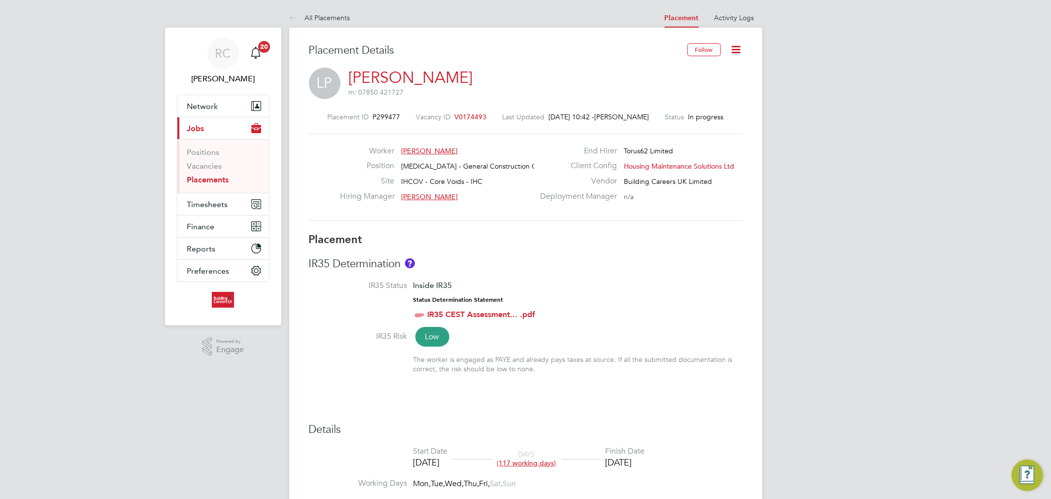
click at [742, 50] on icon at bounding box center [736, 49] width 12 height 12
click at [707, 70] on li "Edit Placement e" at bounding box center [704, 73] width 72 height 14
type input "[PERSON_NAME]"
type input "[DATE]"
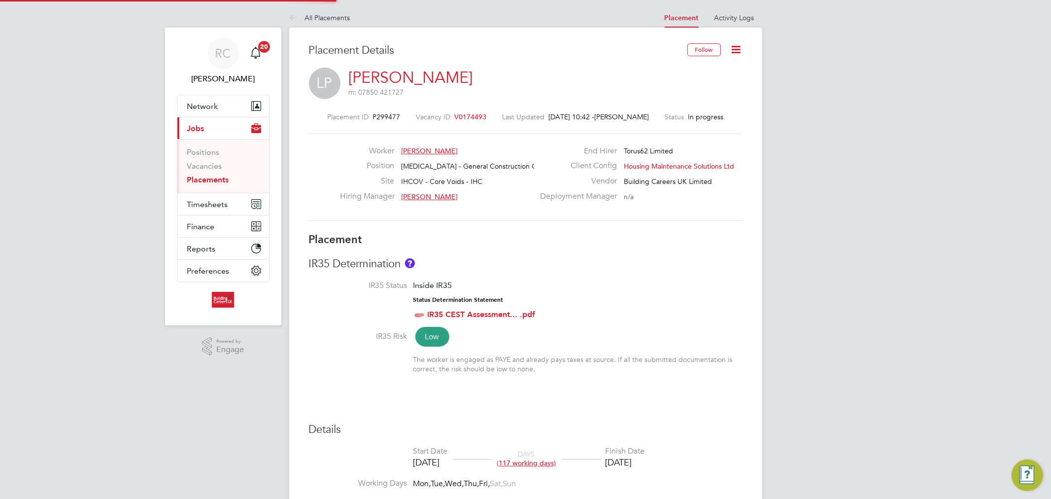
type input "[DATE]"
type input "08:30"
type input "16:30"
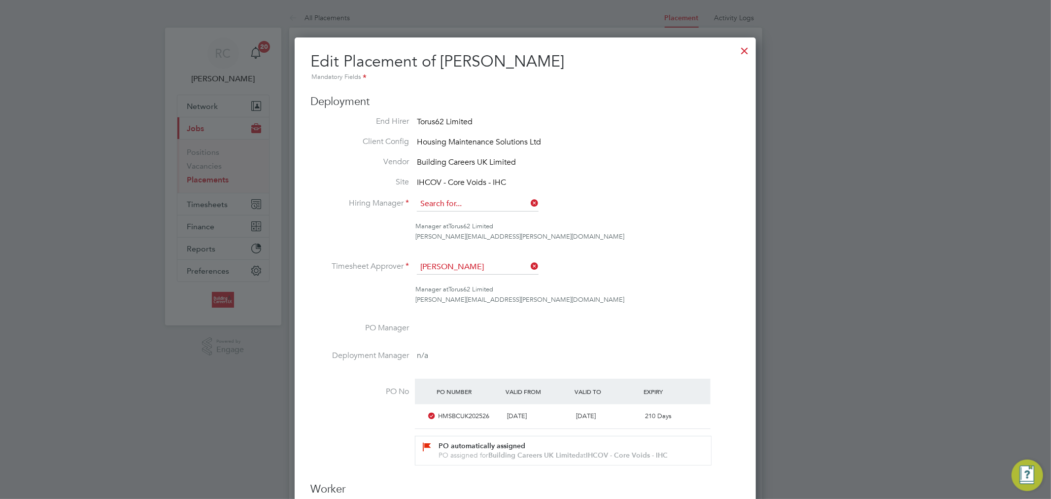
click at [468, 202] on input at bounding box center [478, 204] width 122 height 15
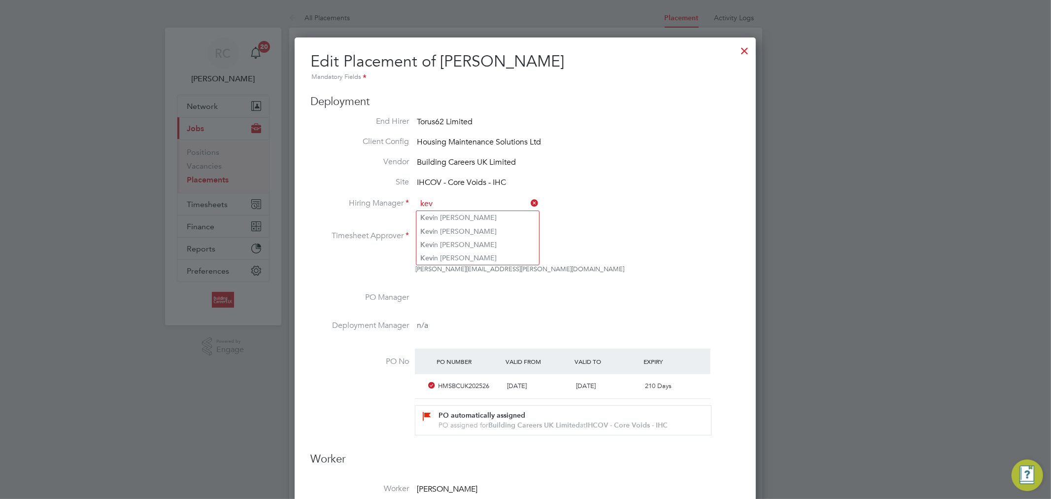
type input "kev"
click at [750, 48] on div at bounding box center [745, 48] width 18 height 18
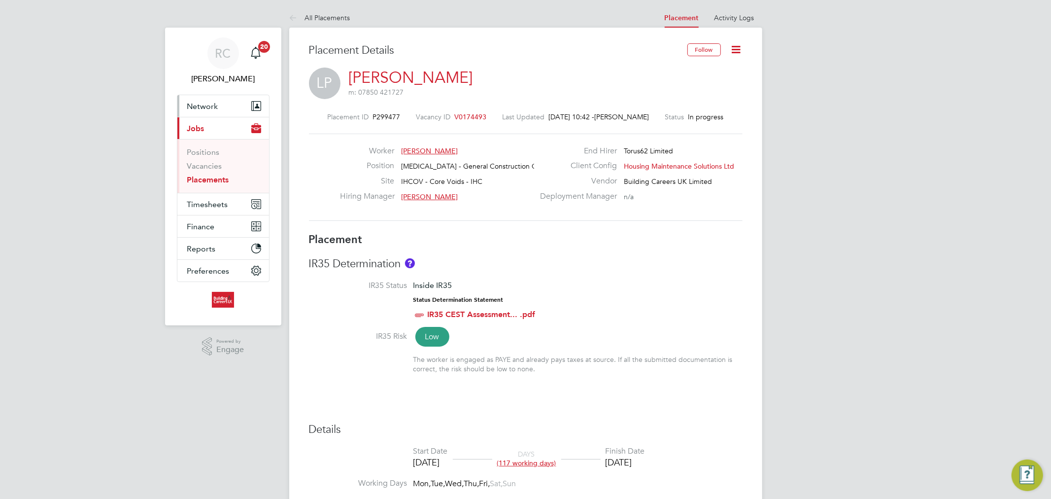
click at [201, 108] on span "Network" at bounding box center [202, 106] width 31 height 9
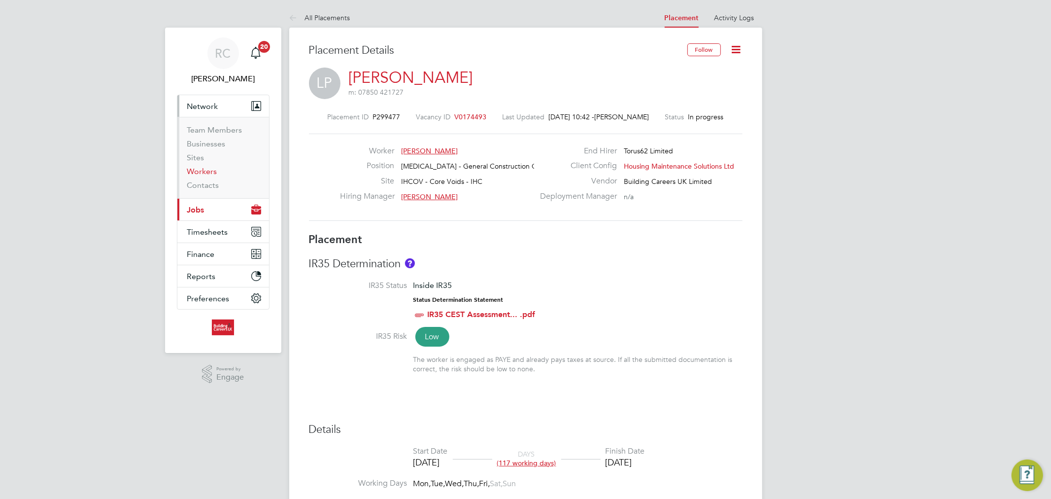
click at [213, 170] on link "Workers" at bounding box center [202, 171] width 30 height 9
